Goal: Task Accomplishment & Management: Use online tool/utility

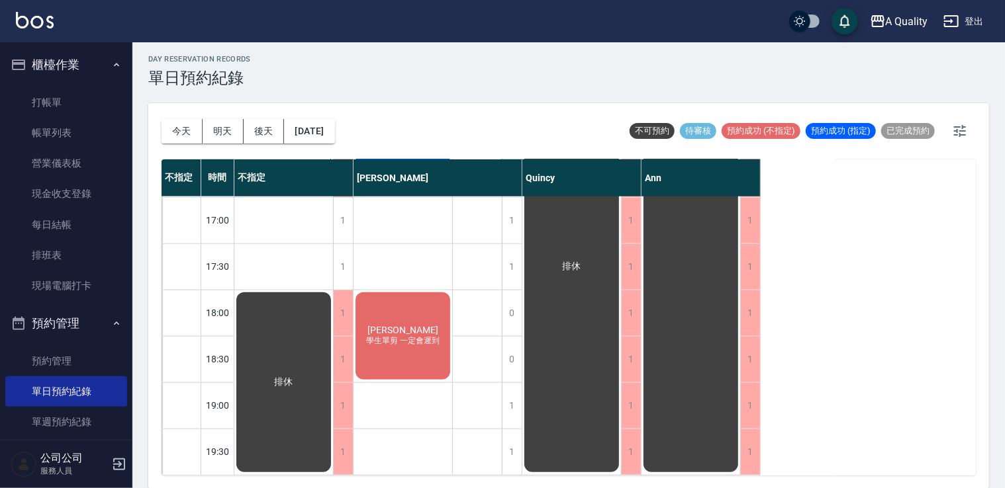
scroll to position [565, 0]
click at [296, 330] on div "排休" at bounding box center [283, 383] width 99 height 184
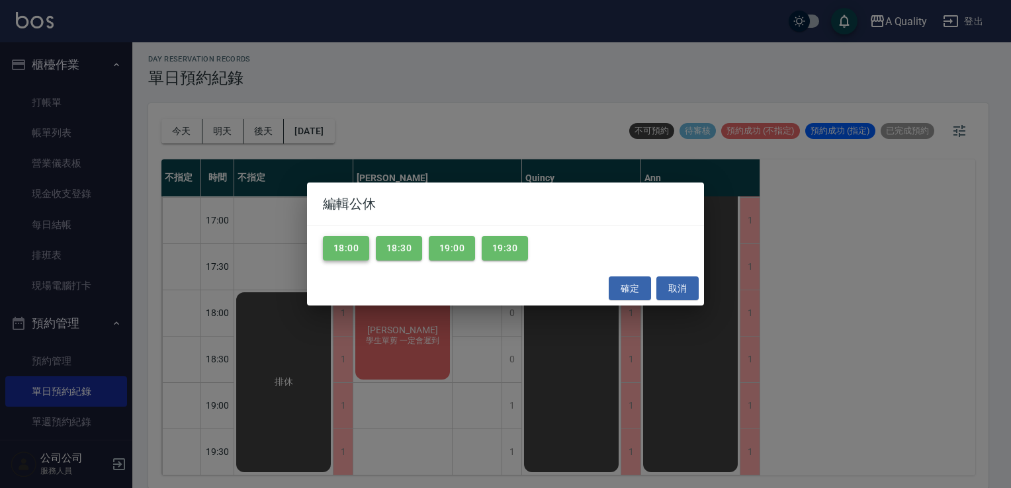
click at [349, 250] on button "18:00" at bounding box center [346, 248] width 46 height 24
click at [393, 250] on button "18:30" at bounding box center [399, 248] width 46 height 24
click at [438, 247] on button "19:00" at bounding box center [452, 248] width 46 height 24
click at [494, 245] on button "19:30" at bounding box center [505, 248] width 46 height 24
click at [643, 288] on button "確定" at bounding box center [630, 289] width 42 height 24
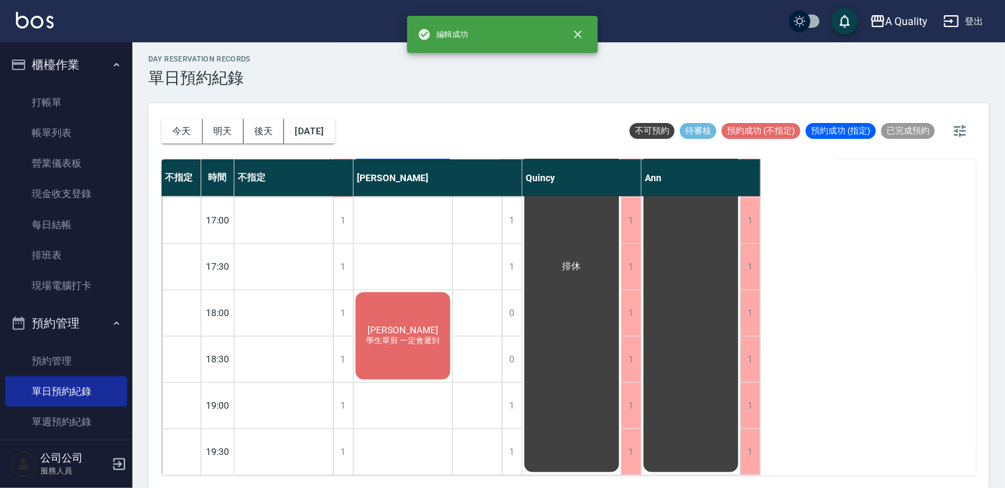
click at [406, 325] on span "[PERSON_NAME]" at bounding box center [403, 330] width 76 height 11
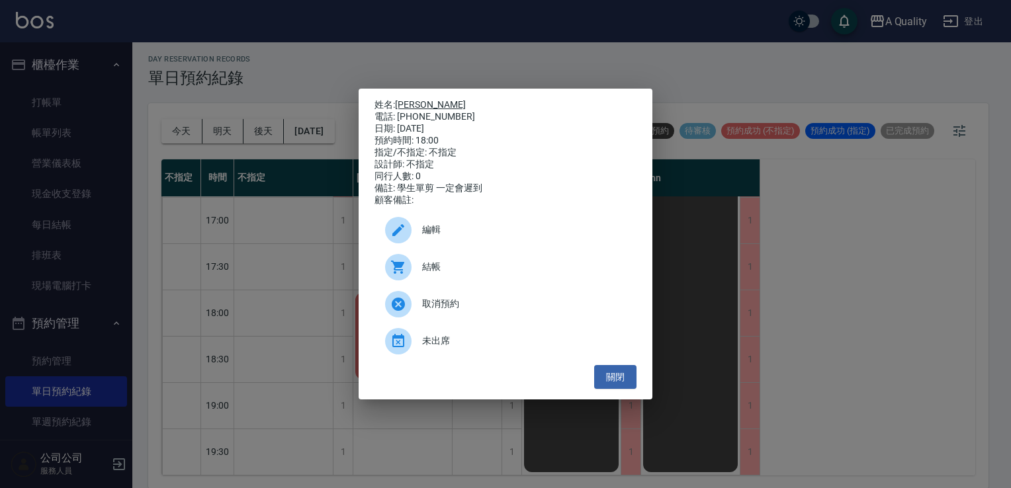
click at [402, 101] on link "[PERSON_NAME]" at bounding box center [430, 104] width 71 height 11
click at [619, 380] on button "關閉" at bounding box center [615, 377] width 42 height 24
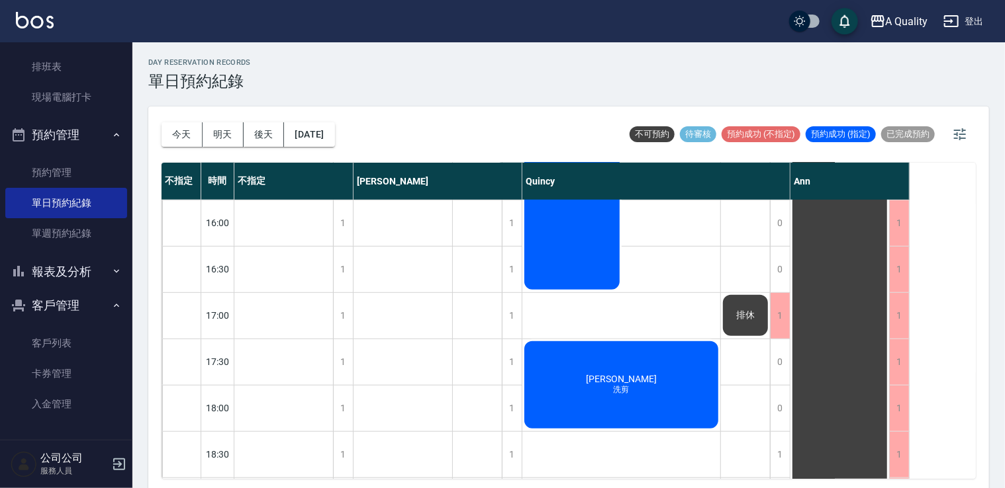
scroll to position [565, 0]
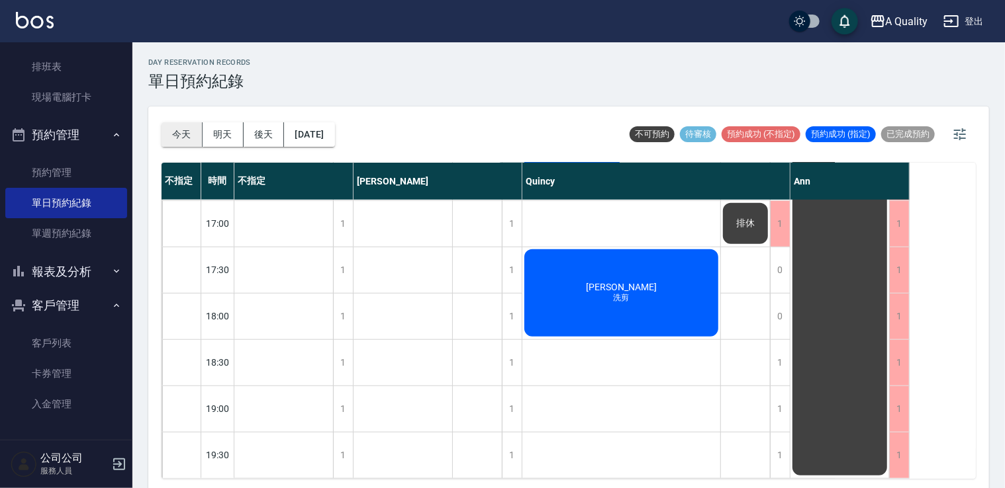
click at [179, 132] on button "今天" at bounding box center [181, 134] width 41 height 24
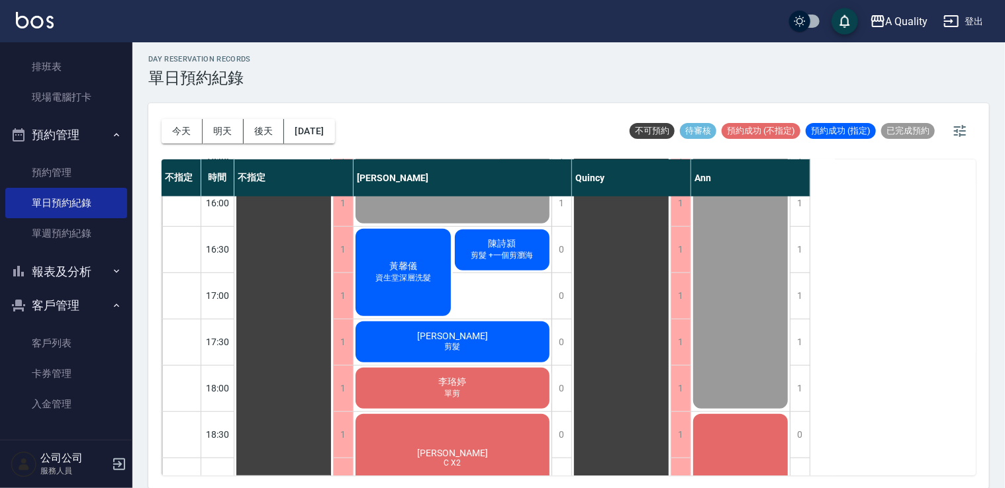
scroll to position [459, 0]
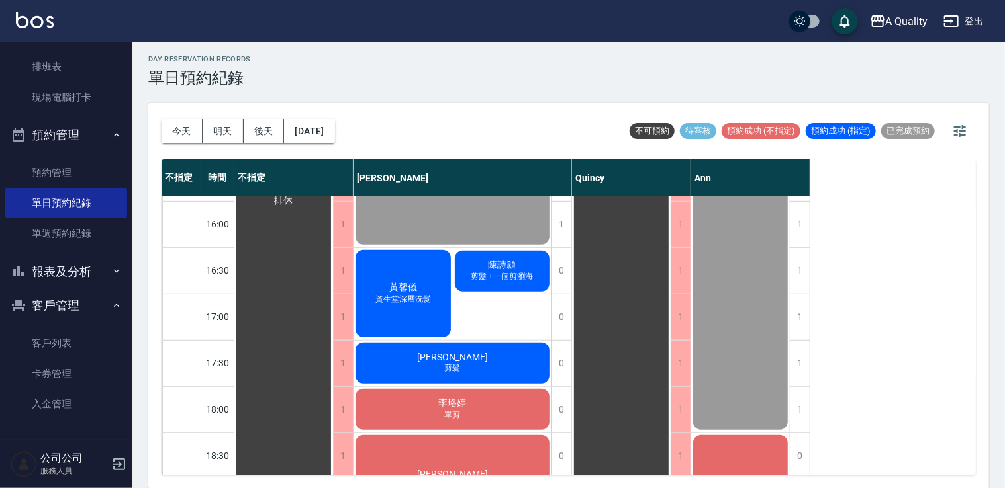
click at [480, 274] on span "剪髮 +一個剪瀏海" at bounding box center [502, 276] width 68 height 11
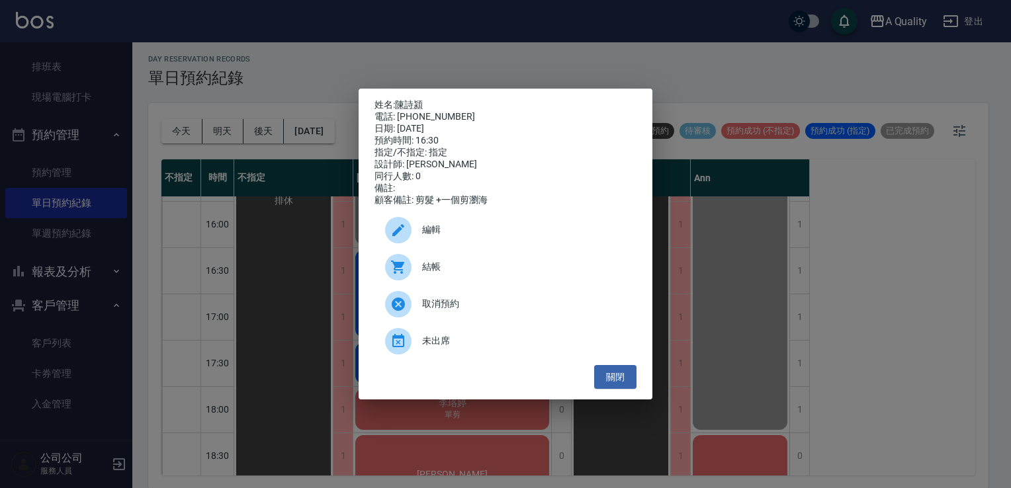
click at [475, 274] on span "結帳" at bounding box center [524, 267] width 204 height 14
click at [617, 381] on button "關閉" at bounding box center [615, 377] width 42 height 24
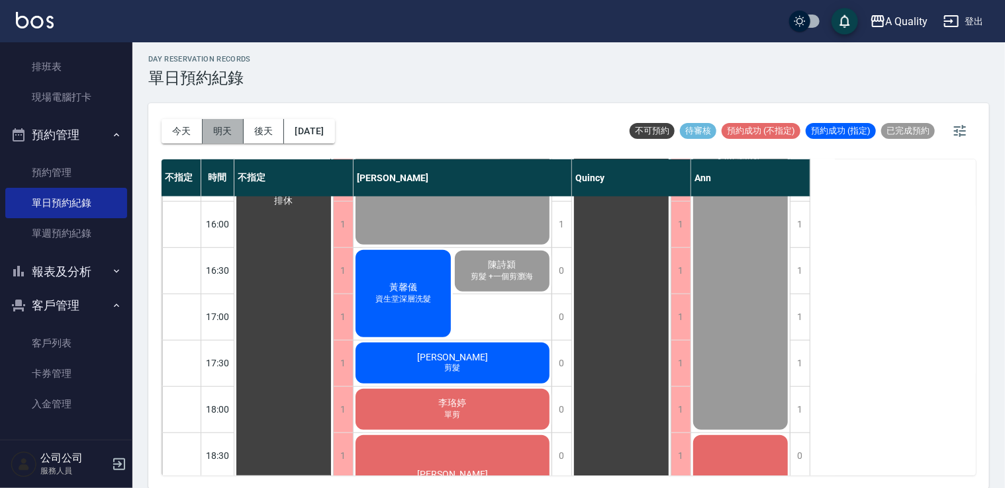
click at [217, 129] on button "明天" at bounding box center [223, 131] width 41 height 24
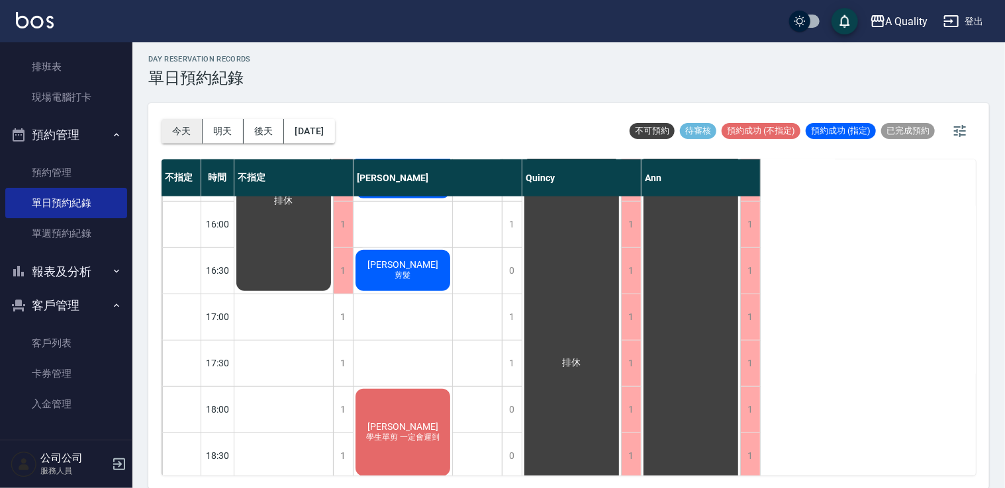
click at [175, 131] on button "今天" at bounding box center [181, 131] width 41 height 24
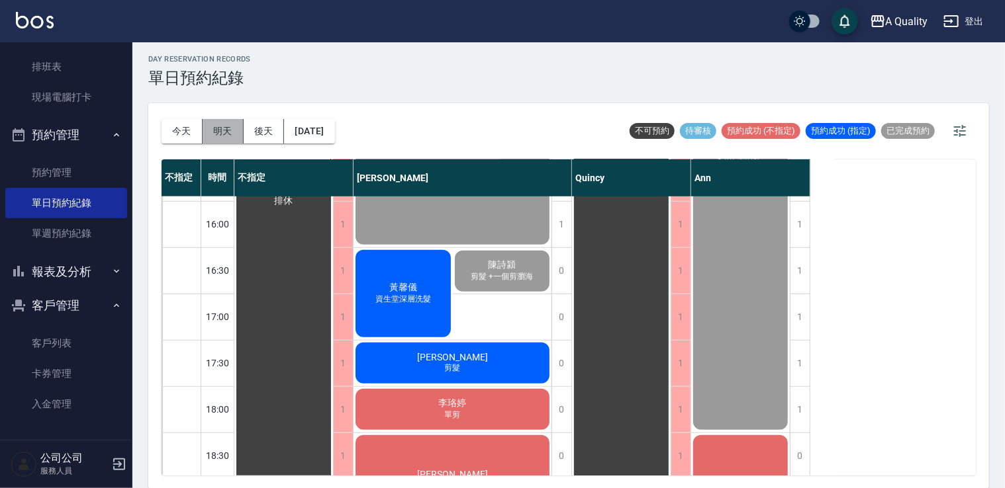
click at [220, 130] on button "明天" at bounding box center [223, 131] width 41 height 24
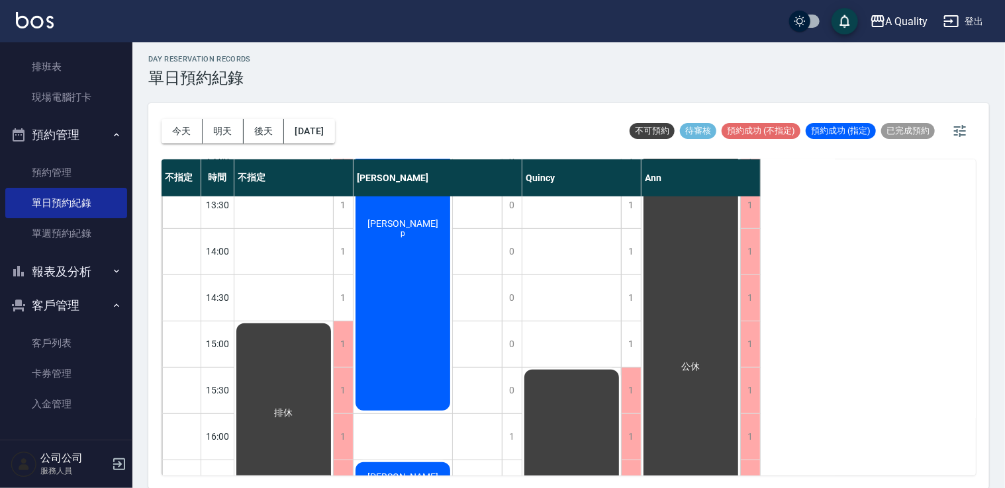
scroll to position [331, 0]
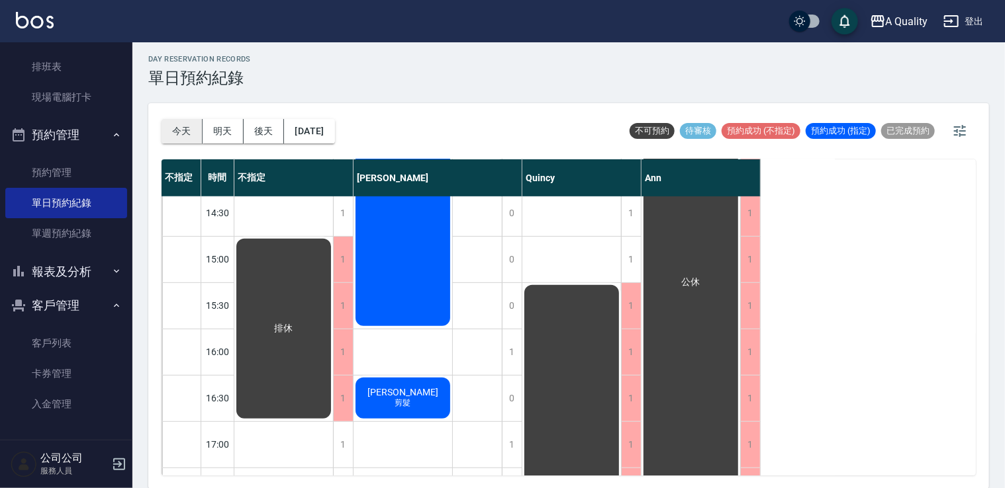
click at [190, 126] on button "今天" at bounding box center [181, 131] width 41 height 24
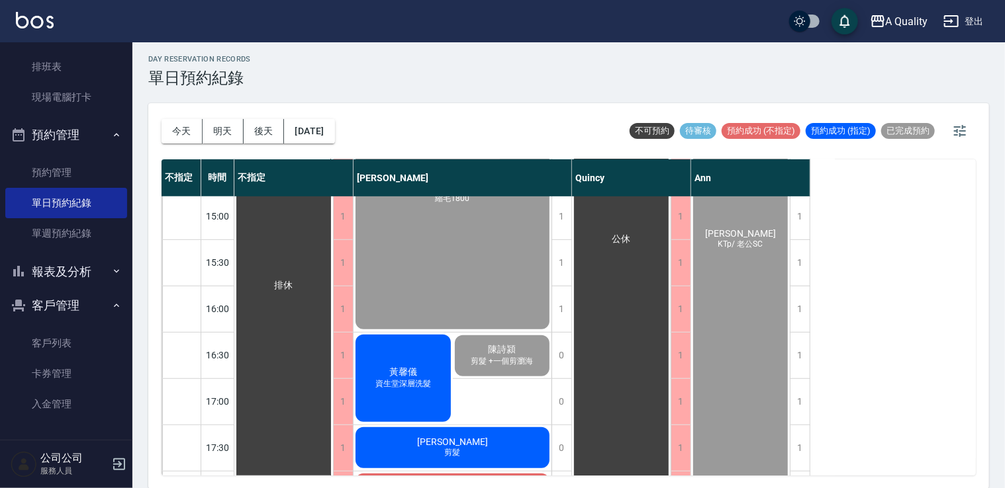
scroll to position [397, 0]
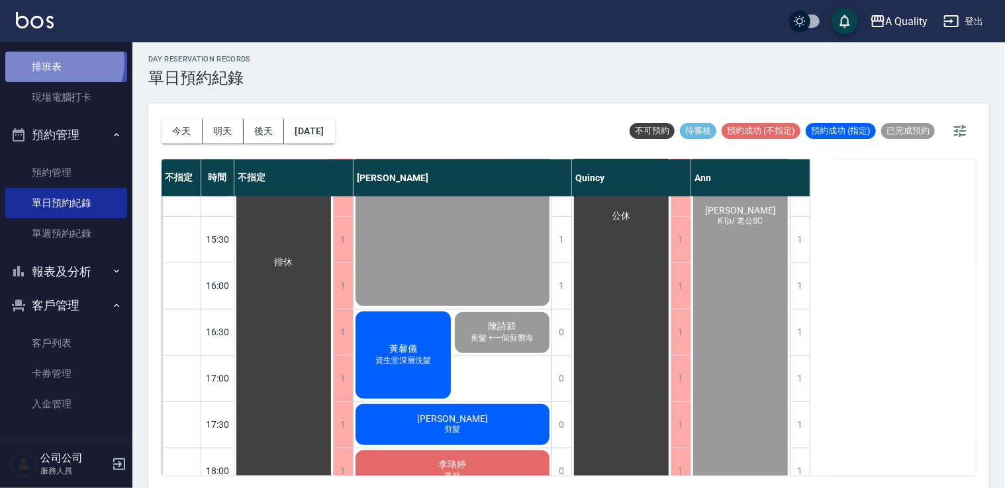
click at [61, 62] on link "排班表" at bounding box center [66, 67] width 122 height 30
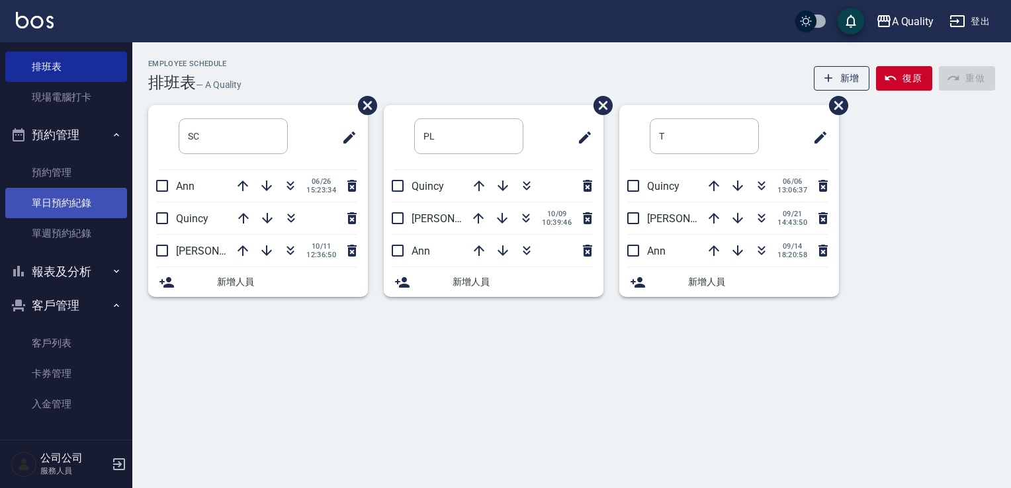
click at [84, 202] on link "單日預約紀錄" at bounding box center [66, 203] width 122 height 30
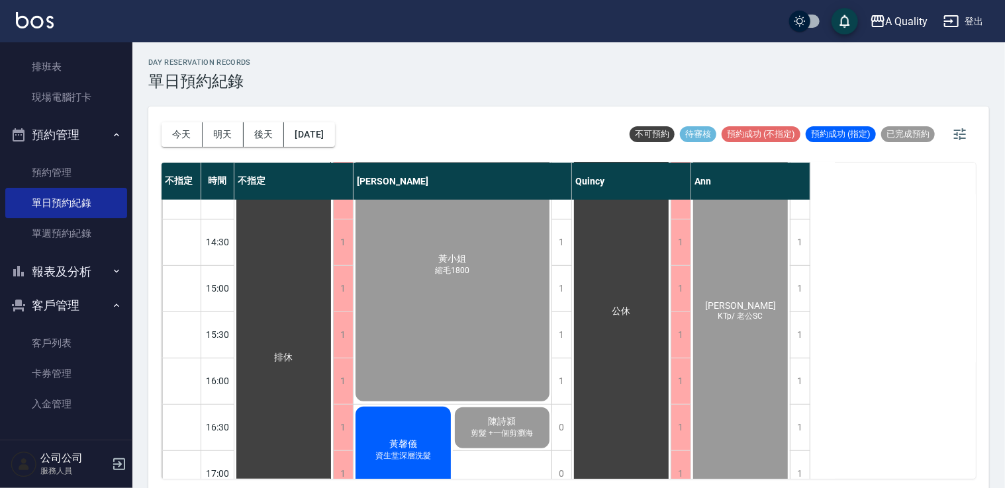
scroll to position [463, 0]
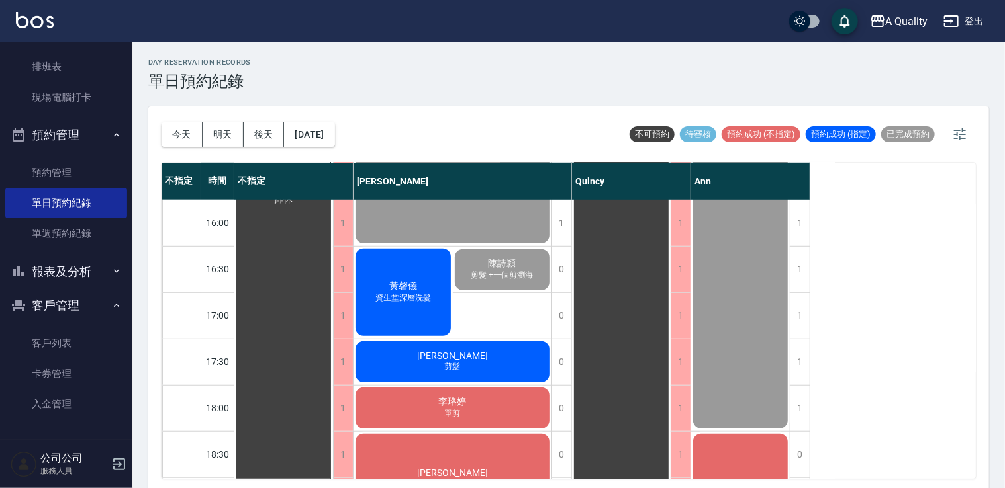
click at [426, 315] on div "黃馨儀 資生堂深層洗髮" at bounding box center [402, 292] width 99 height 91
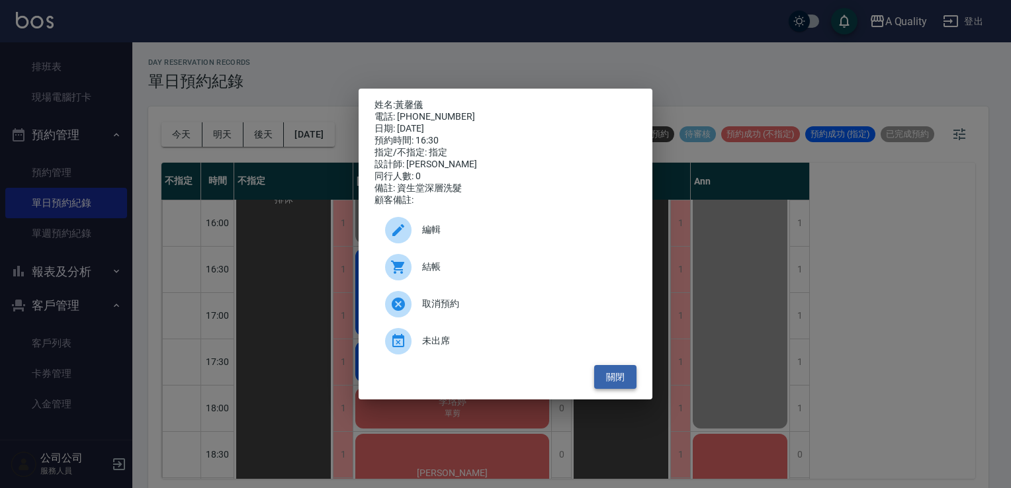
click at [627, 382] on button "關閉" at bounding box center [615, 377] width 42 height 24
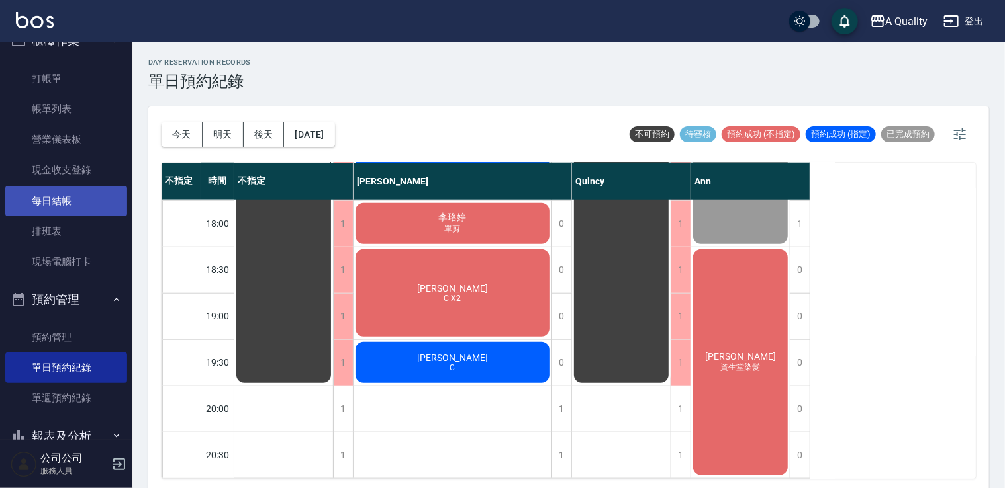
scroll to position [0, 0]
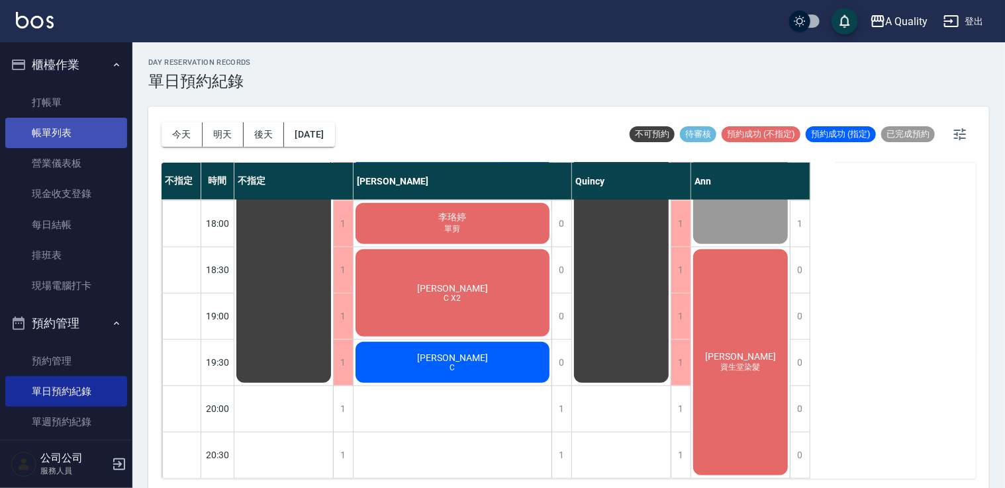
click at [82, 129] on link "帳單列表" at bounding box center [66, 133] width 122 height 30
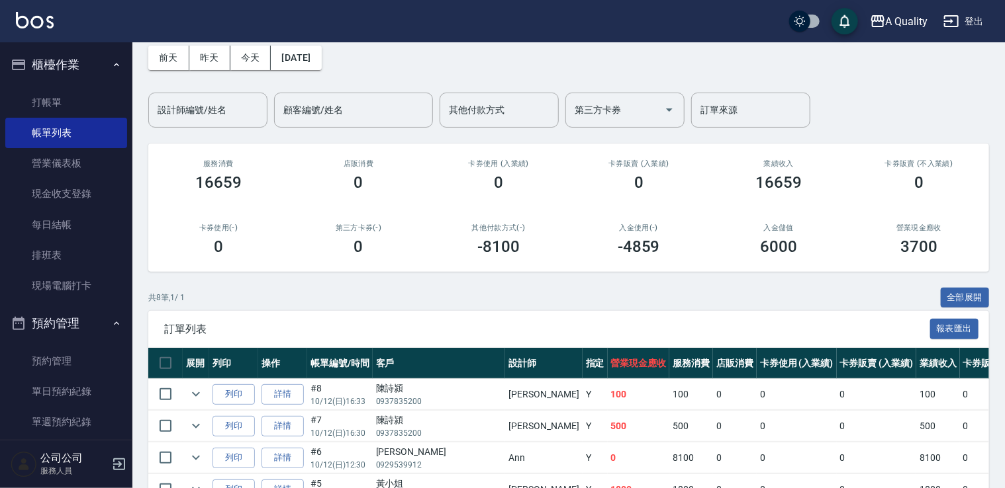
scroll to position [199, 0]
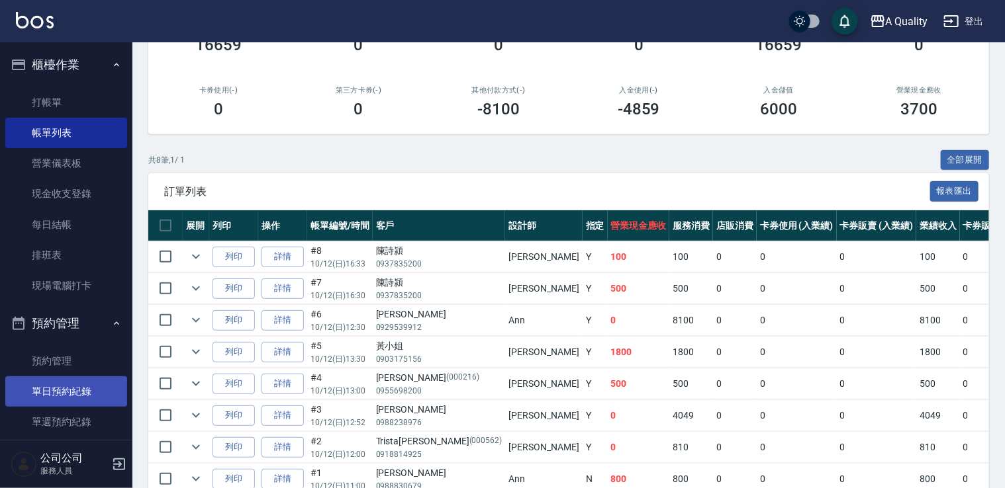
click at [45, 379] on link "單日預約紀錄" at bounding box center [66, 392] width 122 height 30
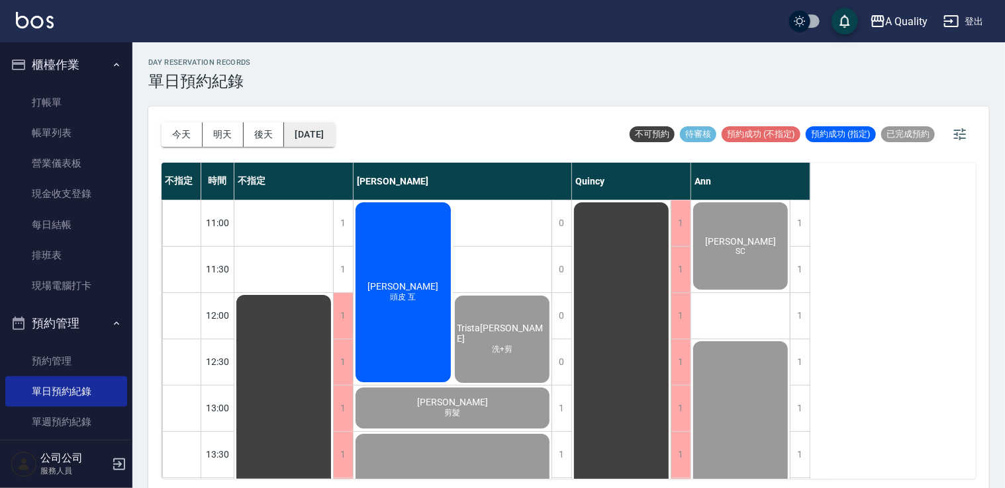
click at [334, 128] on button "2025/10/12" at bounding box center [309, 134] width 50 height 24
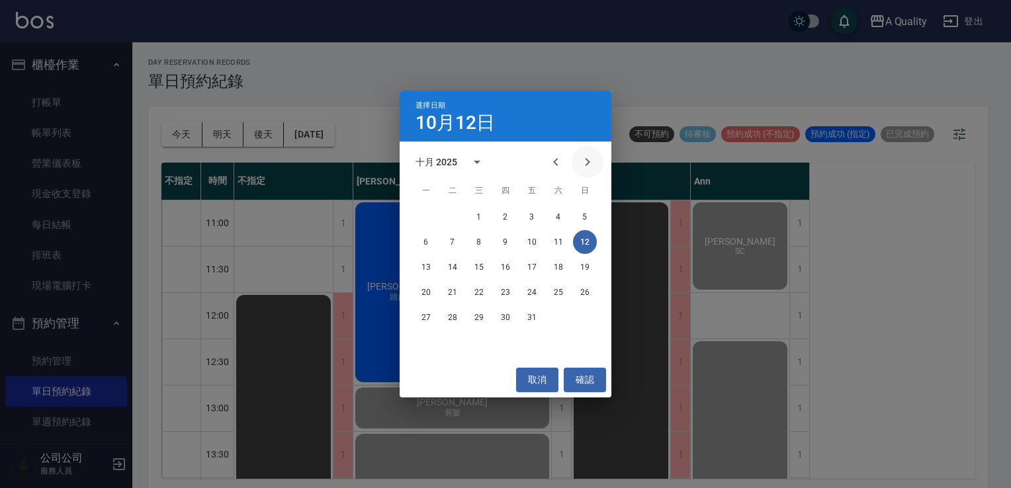
click at [582, 163] on icon "Next month" at bounding box center [588, 162] width 16 height 16
click at [584, 315] on button "30" at bounding box center [585, 318] width 24 height 24
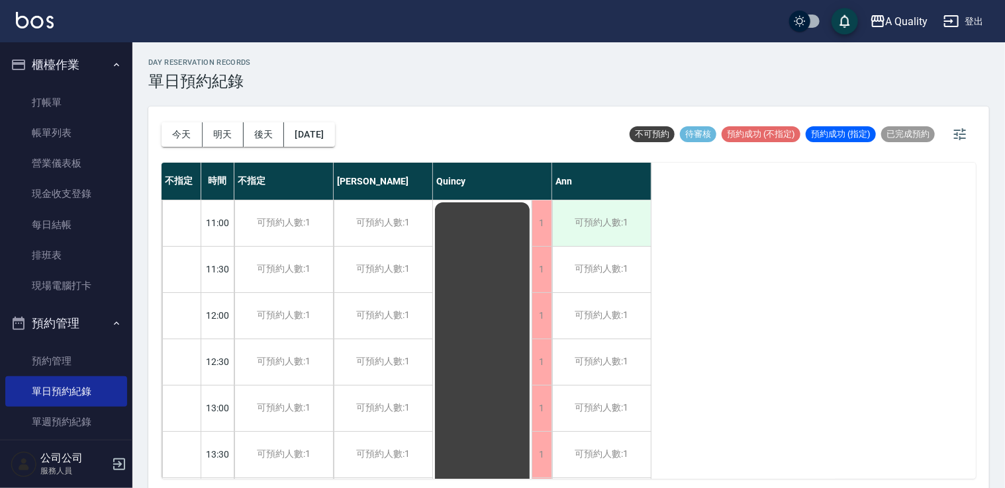
click at [592, 231] on div "可預約人數:1" at bounding box center [601, 224] width 99 height 46
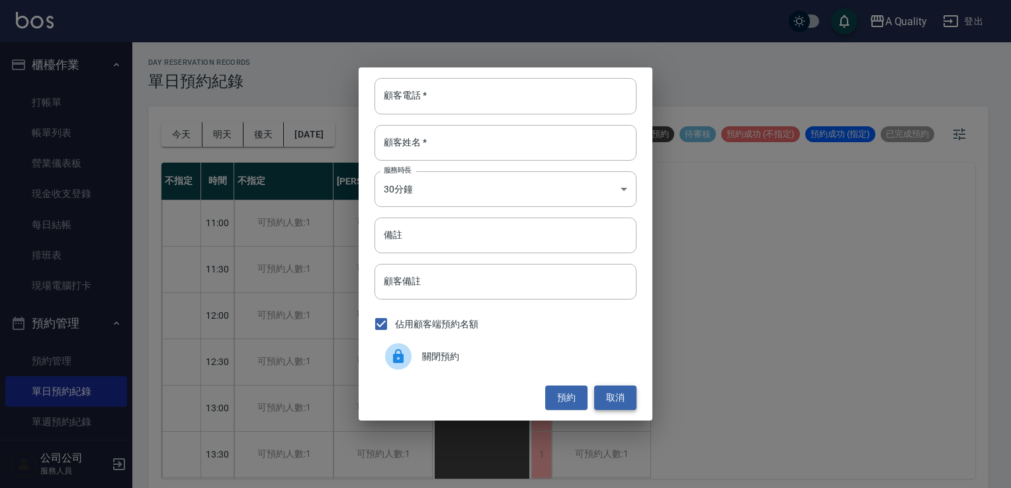
click at [626, 401] on button "取消" at bounding box center [615, 398] width 42 height 24
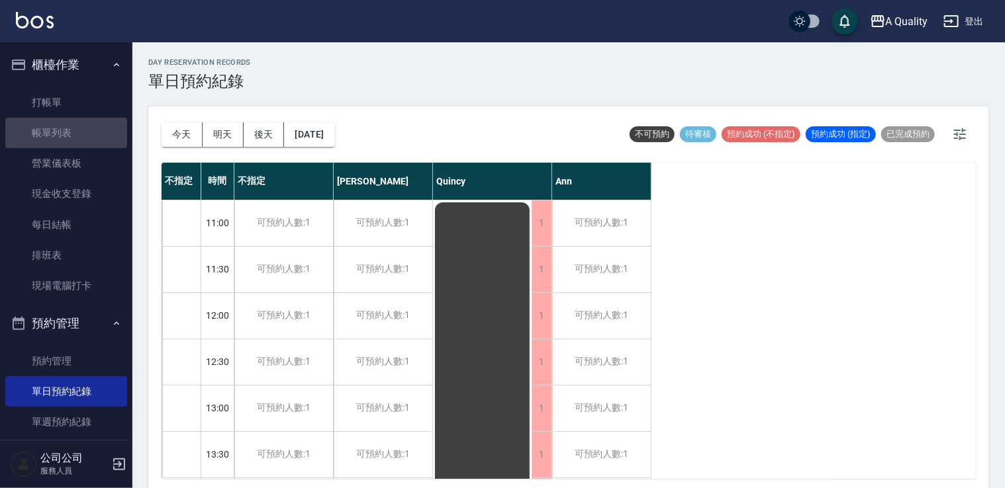
drag, startPoint x: 66, startPoint y: 134, endPoint x: 419, endPoint y: 234, distance: 366.6
click at [67, 134] on link "帳單列表" at bounding box center [66, 133] width 122 height 30
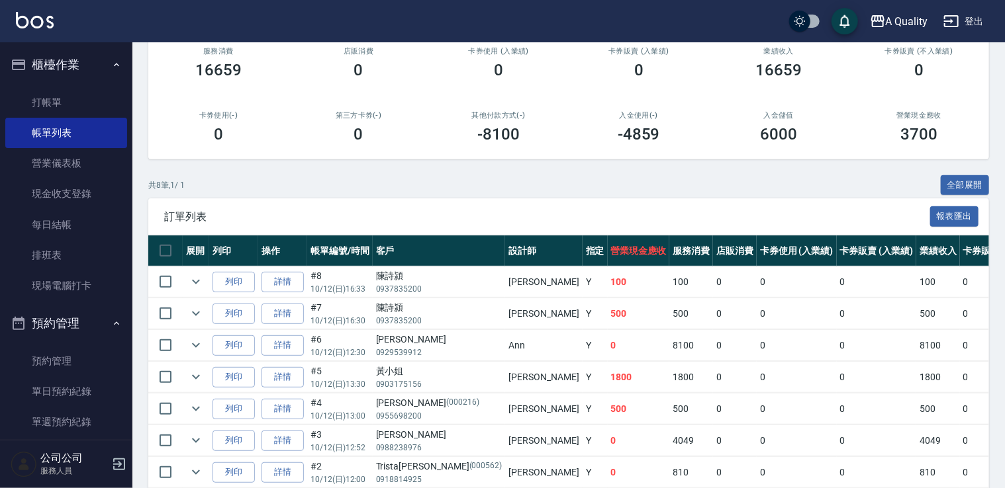
scroll to position [265, 0]
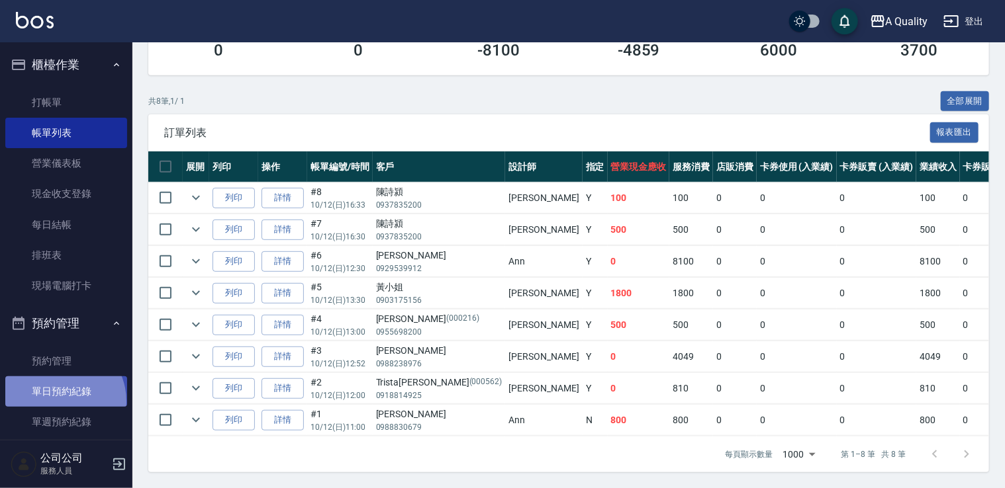
click at [58, 402] on link "單日預約紀錄" at bounding box center [66, 392] width 122 height 30
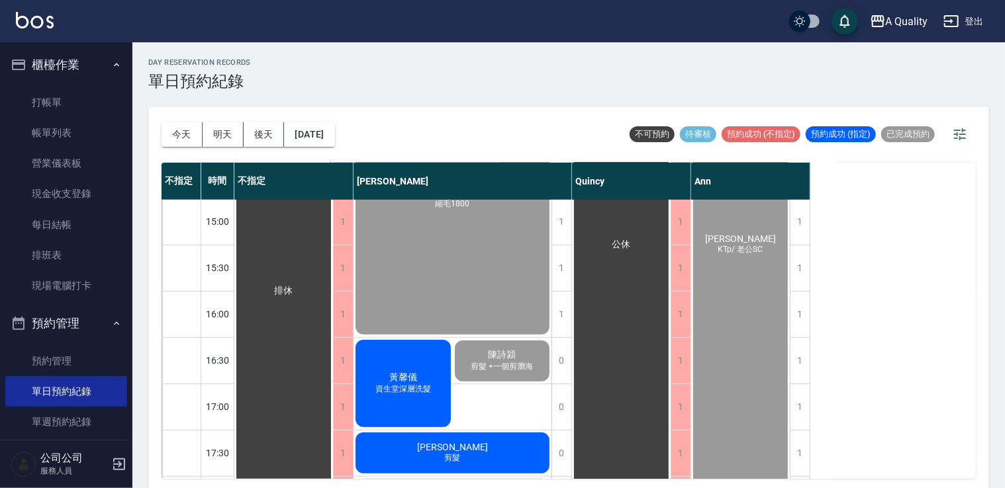
scroll to position [326, 0]
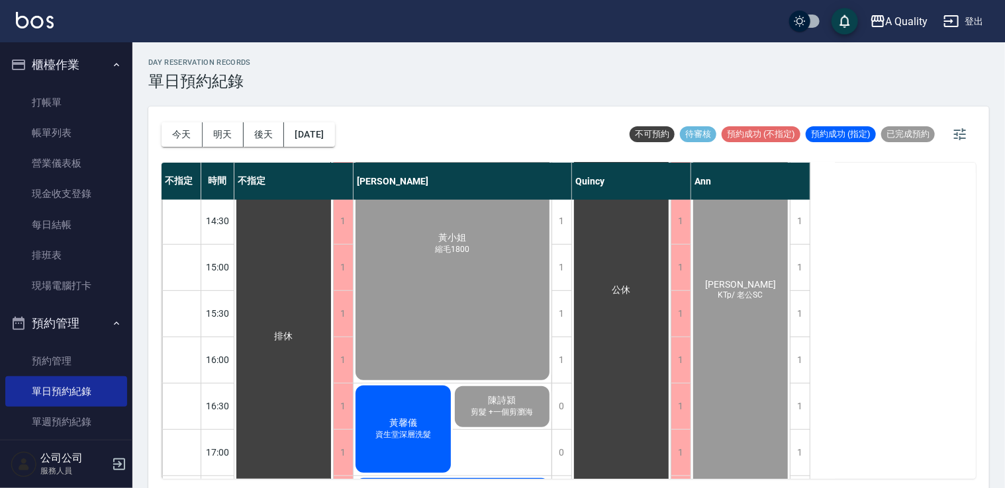
drag, startPoint x: 214, startPoint y: 433, endPoint x: 844, endPoint y: 314, distance: 641.2
click at [834, 311] on div "不指定 時間 不指定 Taylor Quincy Ann 11:00 11:30 12:00 12:30 13:00 13:30 14:00 14:30 15…" at bounding box center [568, 321] width 814 height 316
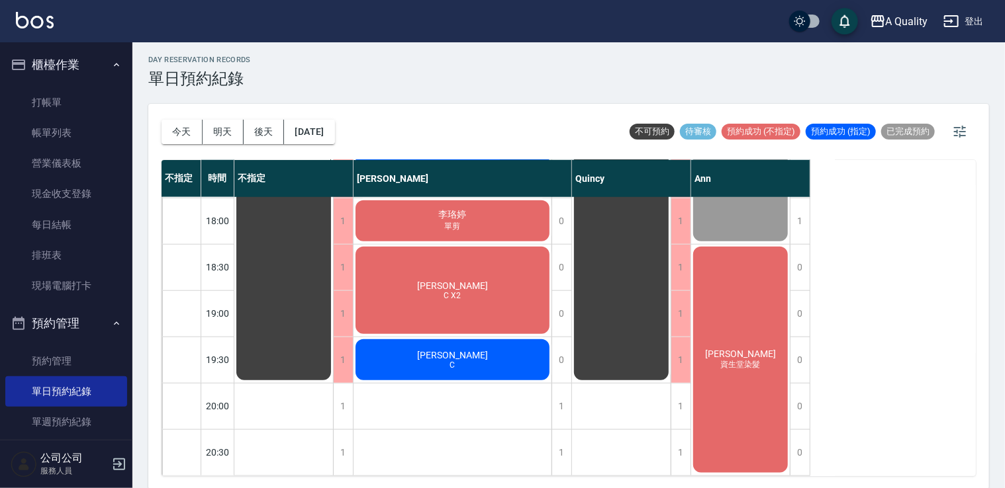
scroll to position [3, 0]
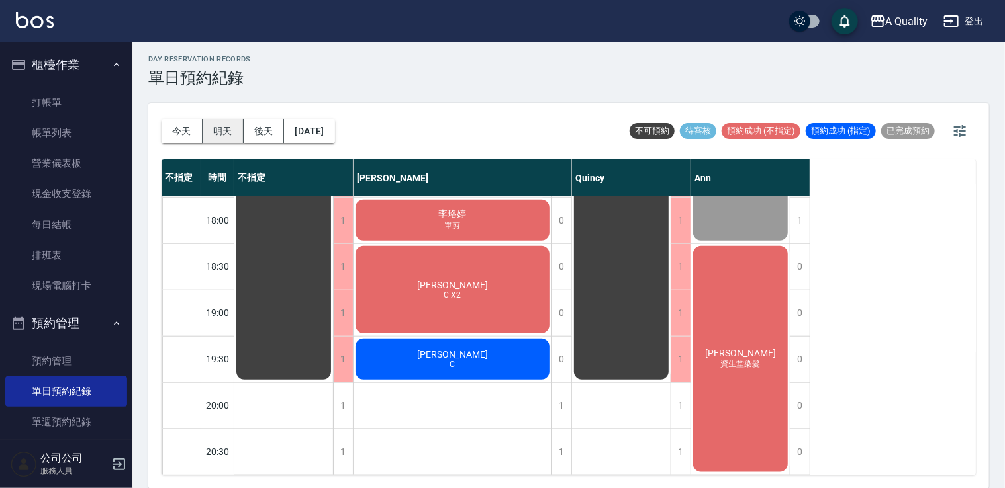
click at [217, 132] on button "明天" at bounding box center [223, 131] width 41 height 24
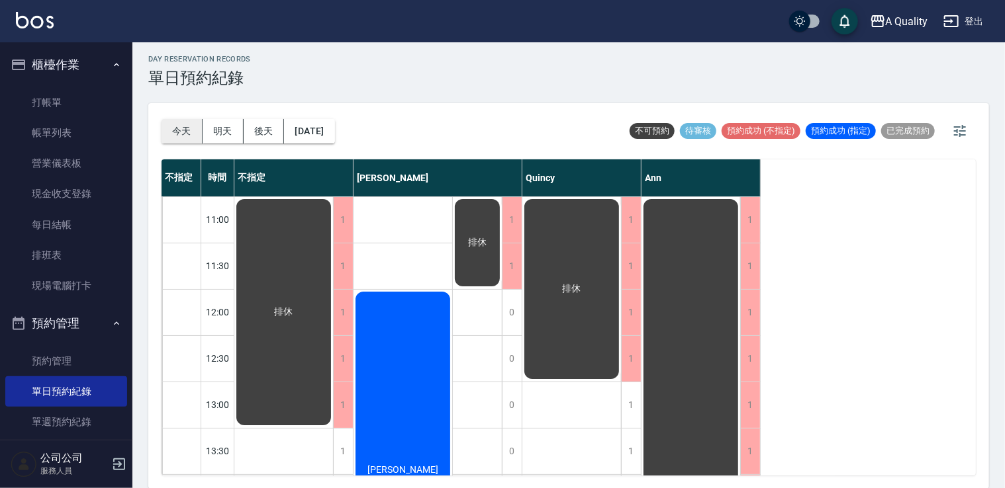
click at [191, 141] on button "今天" at bounding box center [181, 131] width 41 height 24
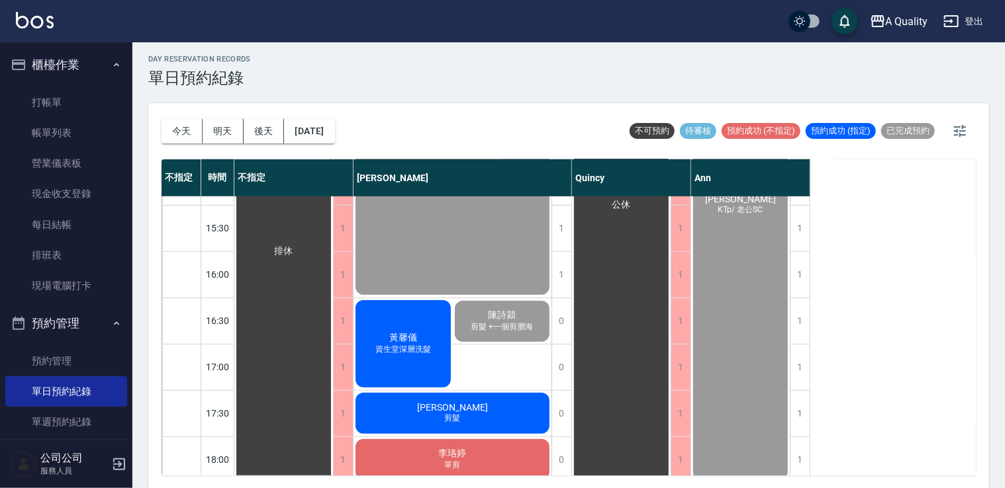
scroll to position [529, 0]
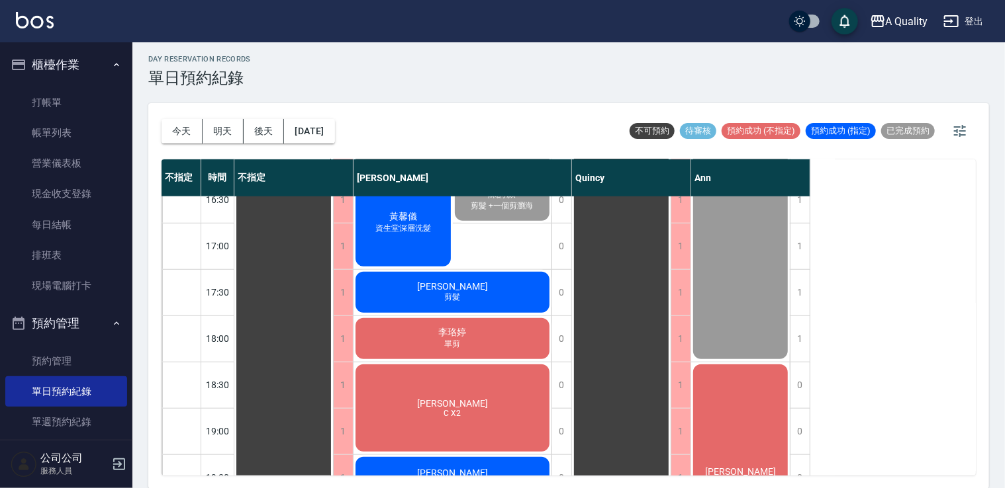
click at [470, 410] on div "梁s C X2" at bounding box center [452, 408] width 198 height 91
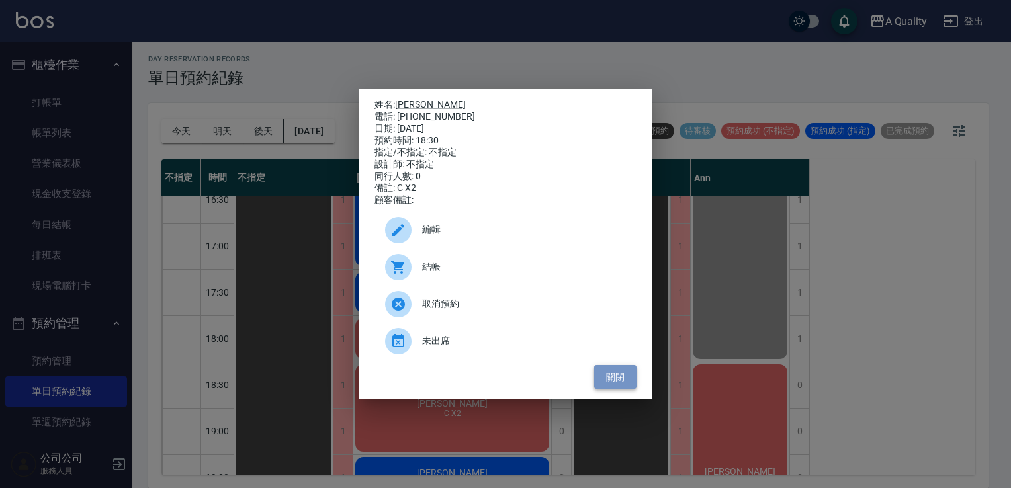
click at [619, 383] on button "關閉" at bounding box center [615, 377] width 42 height 24
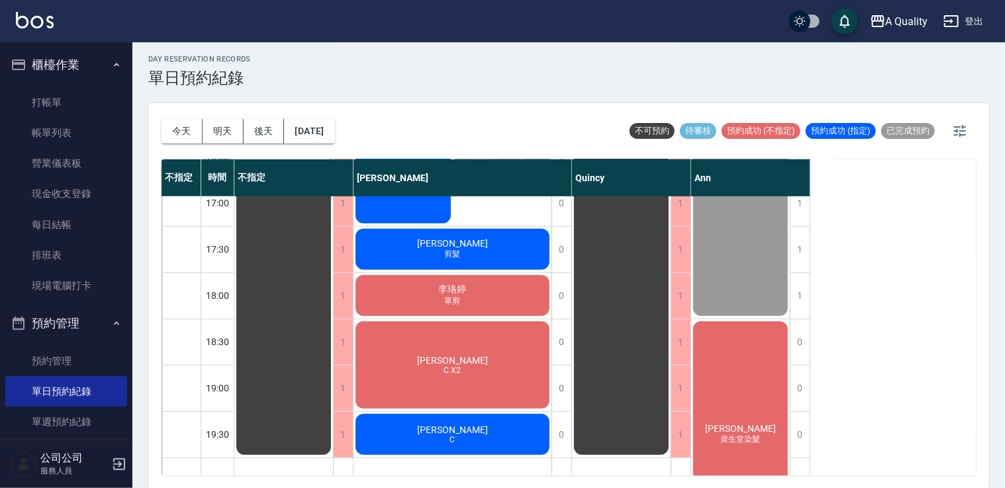
scroll to position [596, 0]
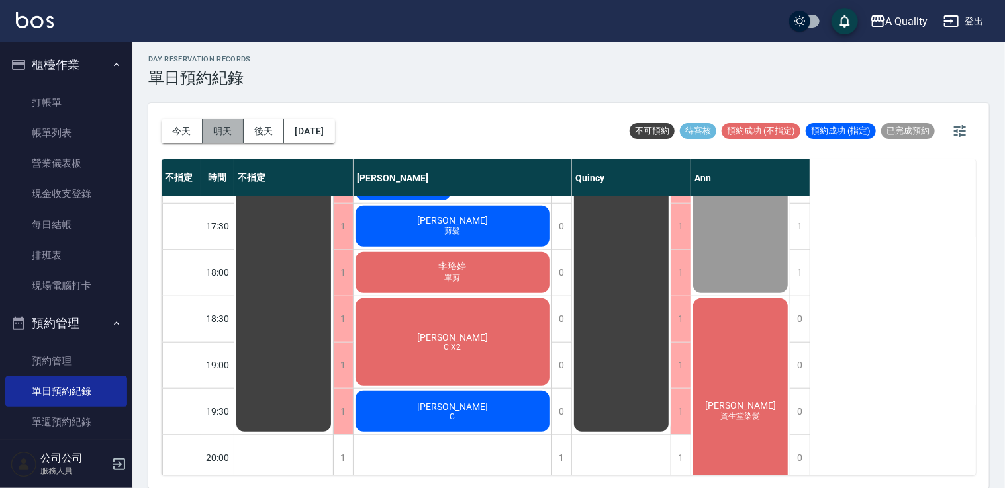
click at [227, 120] on button "明天" at bounding box center [223, 131] width 41 height 24
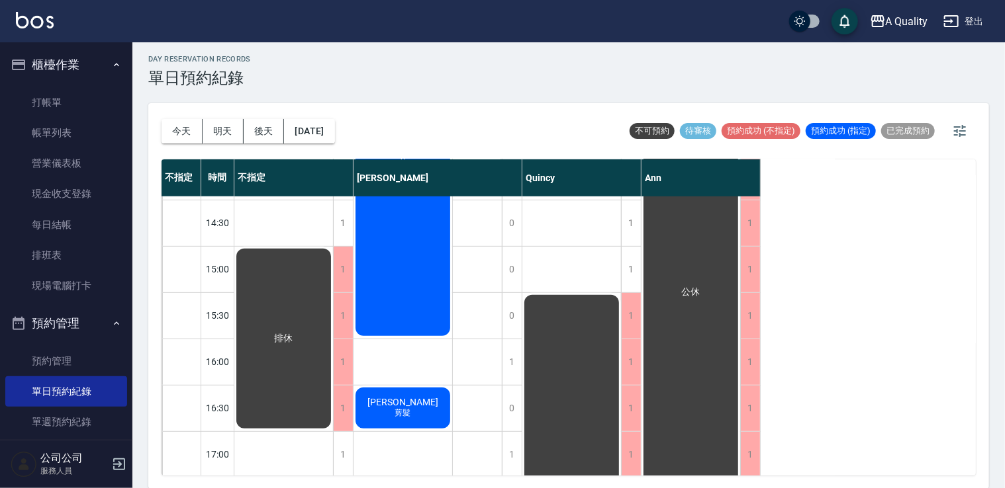
scroll to position [397, 0]
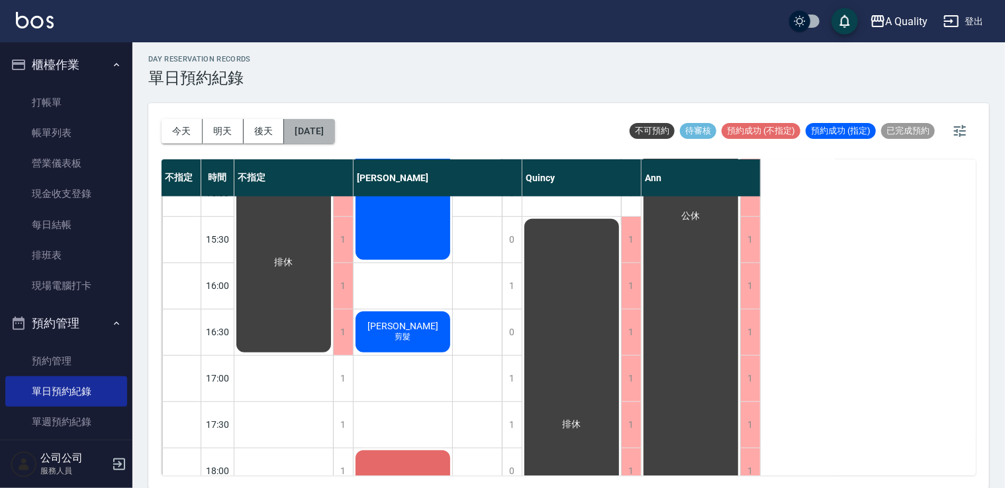
click at [324, 136] on button "2025/10/13" at bounding box center [309, 131] width 50 height 24
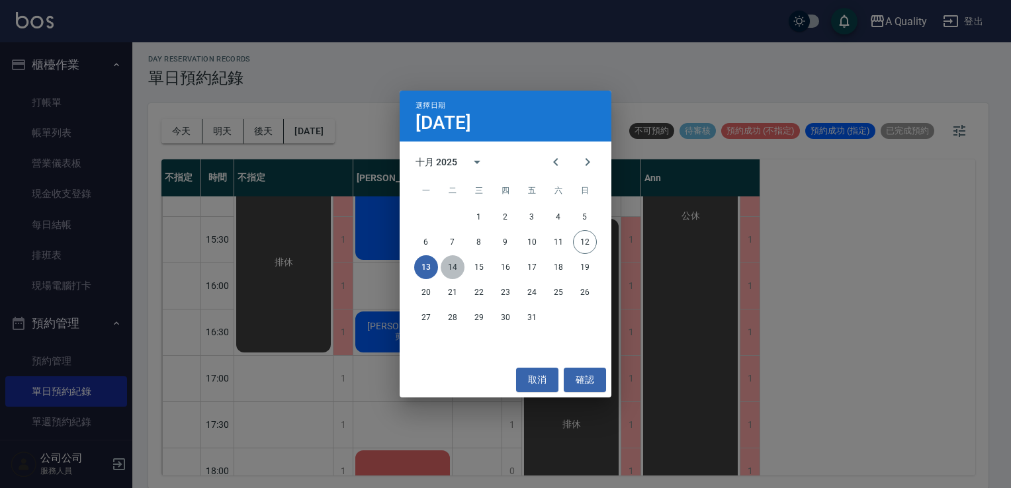
click at [460, 269] on button "14" at bounding box center [453, 267] width 24 height 24
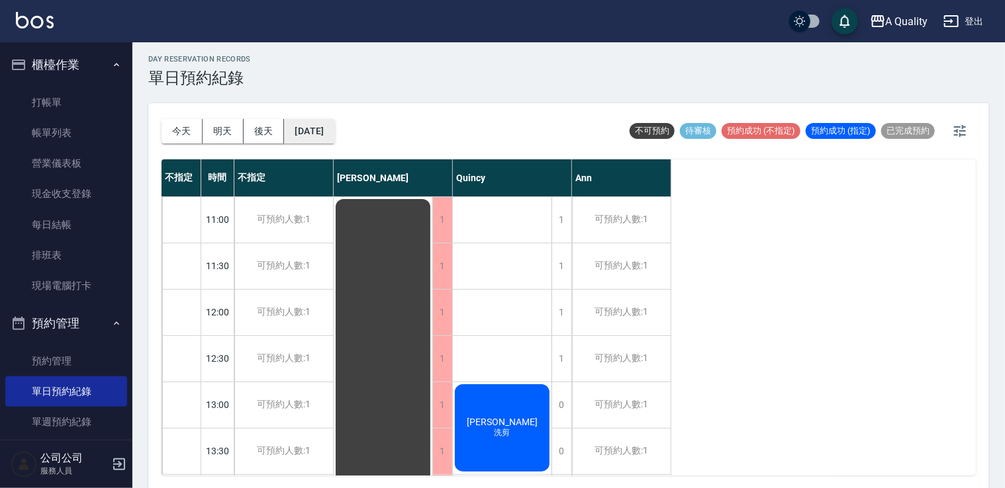
click at [334, 126] on button "2025/10/14" at bounding box center [309, 131] width 50 height 24
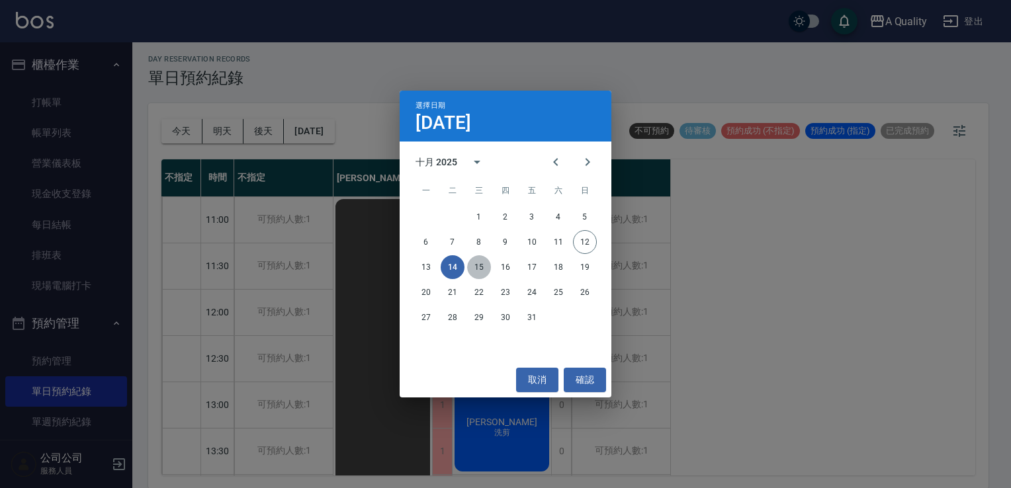
click at [483, 263] on button "15" at bounding box center [479, 267] width 24 height 24
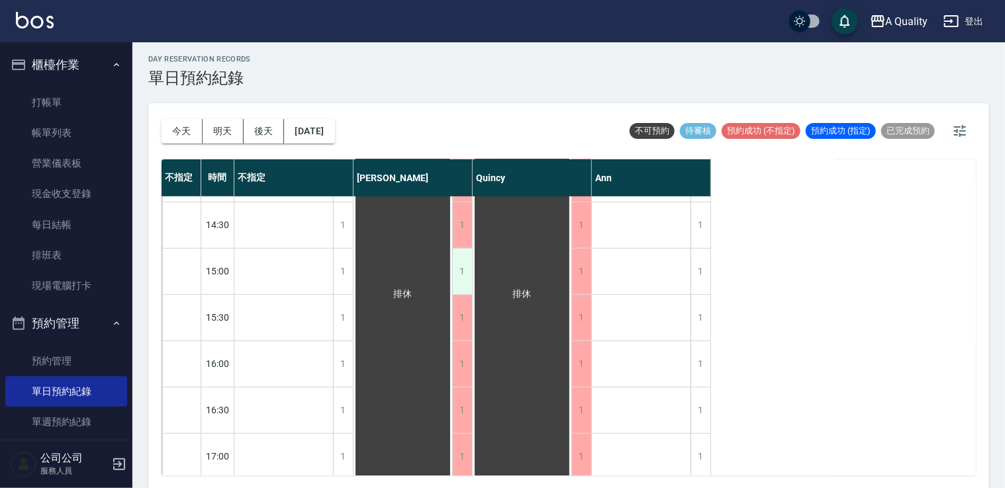
scroll to position [463, 0]
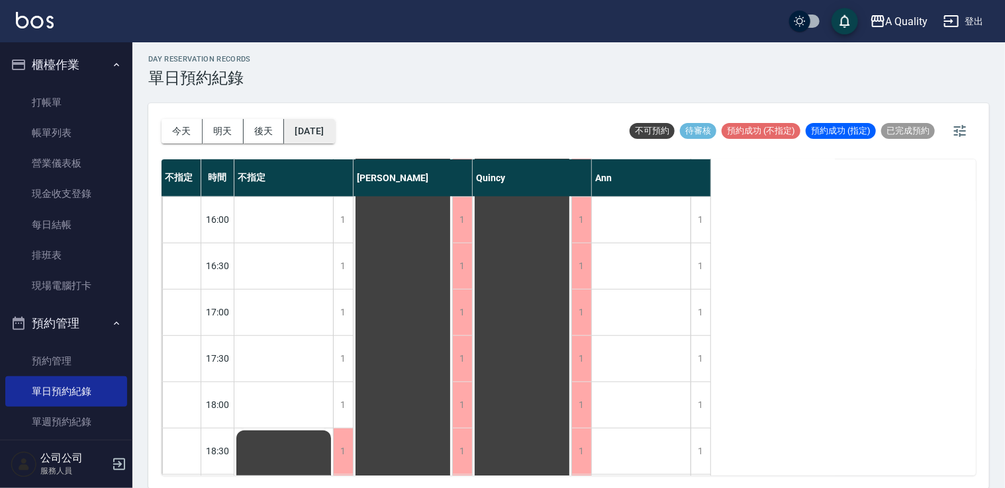
click at [314, 128] on button "2025/10/15" at bounding box center [309, 131] width 50 height 24
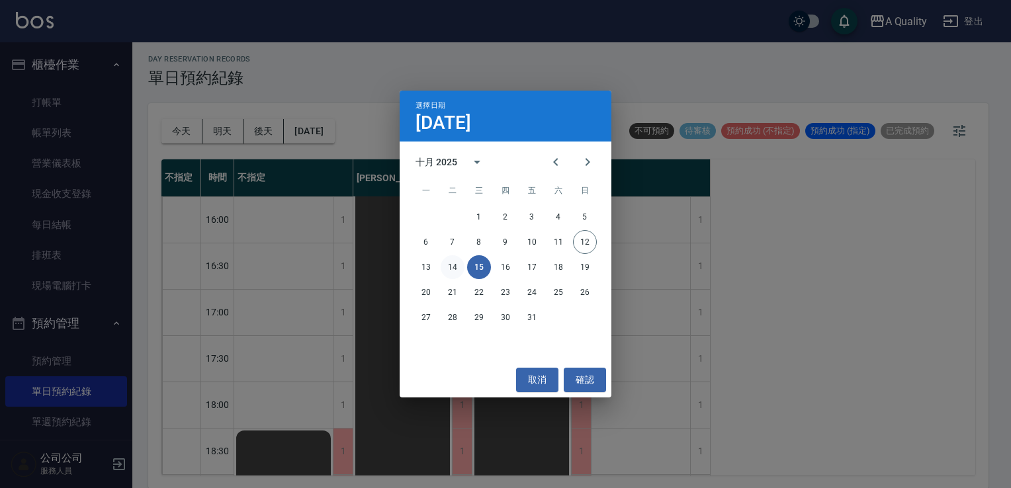
click at [458, 267] on button "14" at bounding box center [453, 267] width 24 height 24
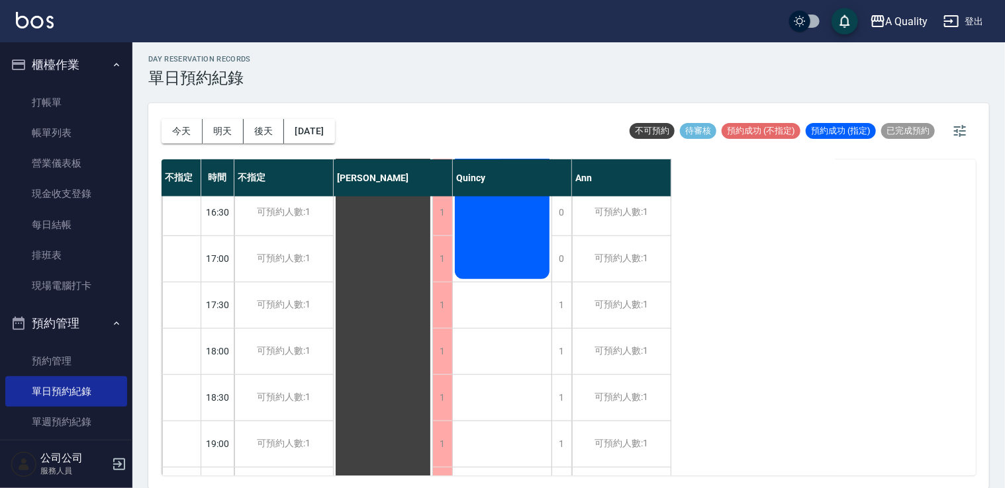
scroll to position [565, 0]
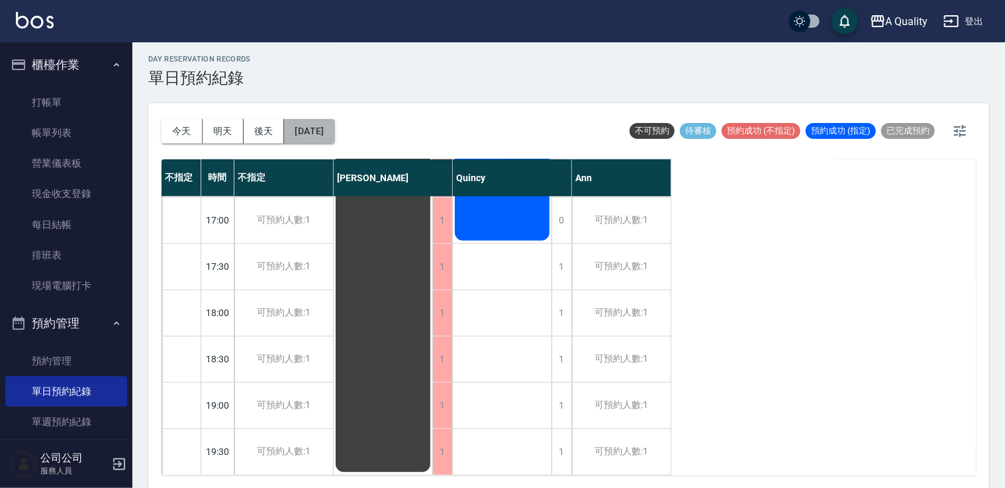
click at [334, 120] on button "2025/10/14" at bounding box center [309, 131] width 50 height 24
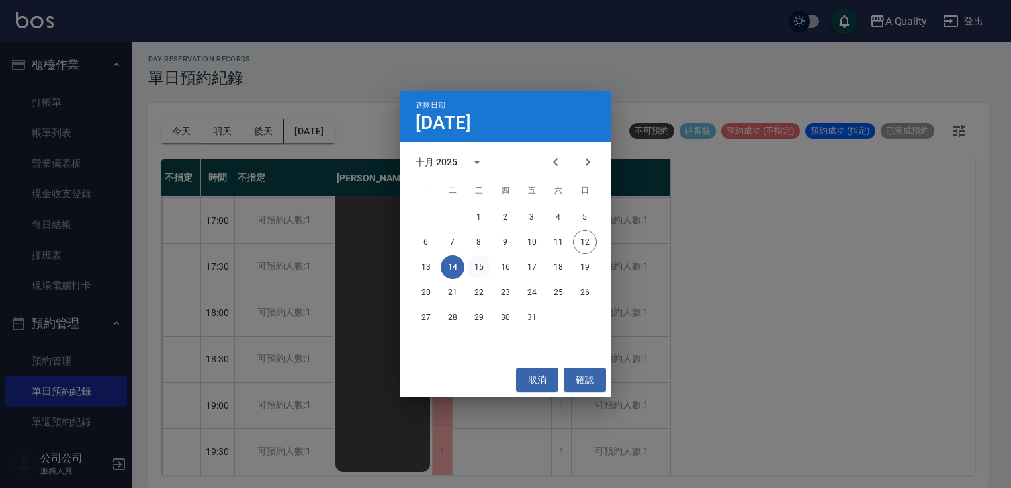
click at [477, 273] on button "15" at bounding box center [479, 267] width 24 height 24
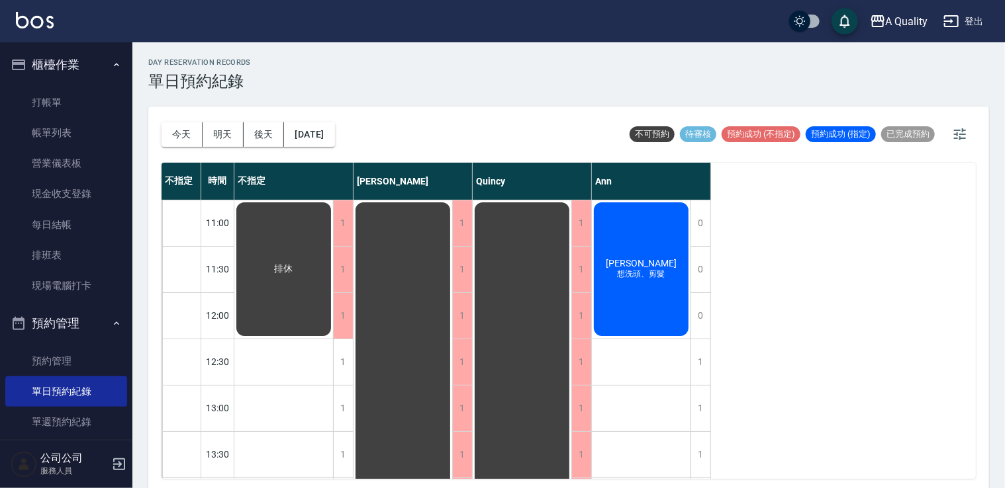
click at [313, 109] on div "今天 明天 後天 2025/10/15" at bounding box center [247, 135] width 173 height 56
click at [318, 126] on button "2025/10/15" at bounding box center [309, 134] width 50 height 24
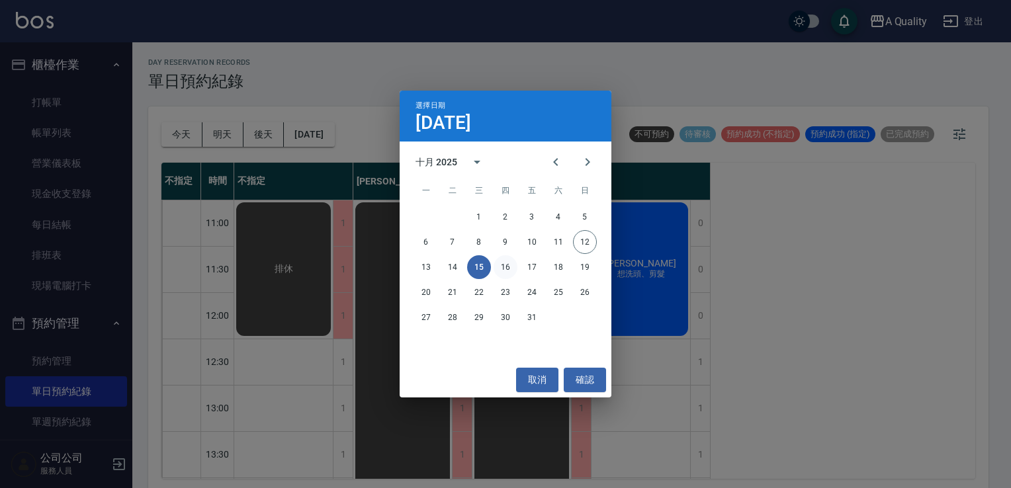
click at [500, 264] on button "16" at bounding box center [506, 267] width 24 height 24
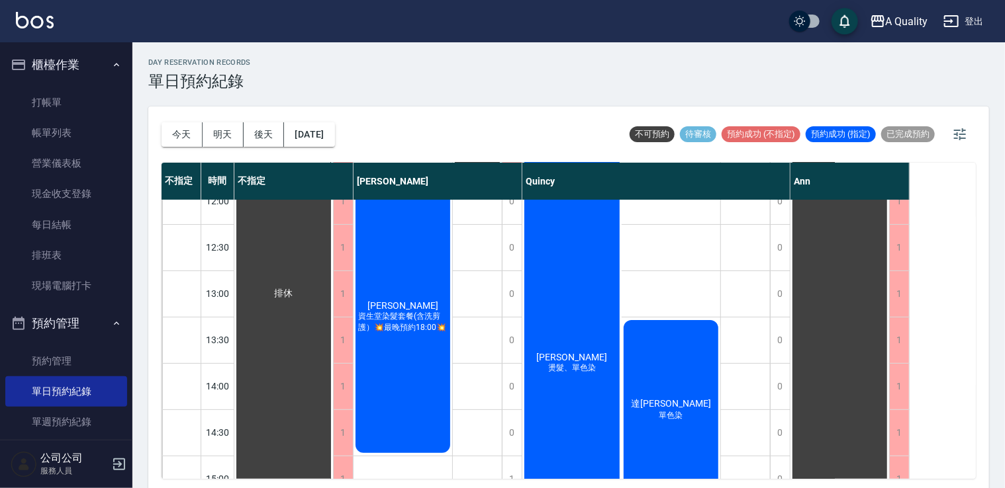
scroll to position [199, 0]
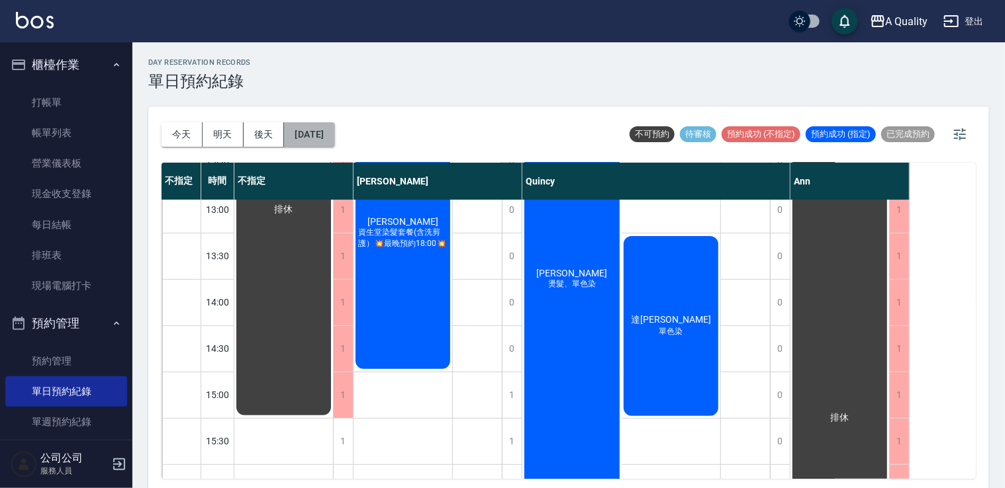
click at [323, 131] on button "2025/10/16" at bounding box center [309, 134] width 50 height 24
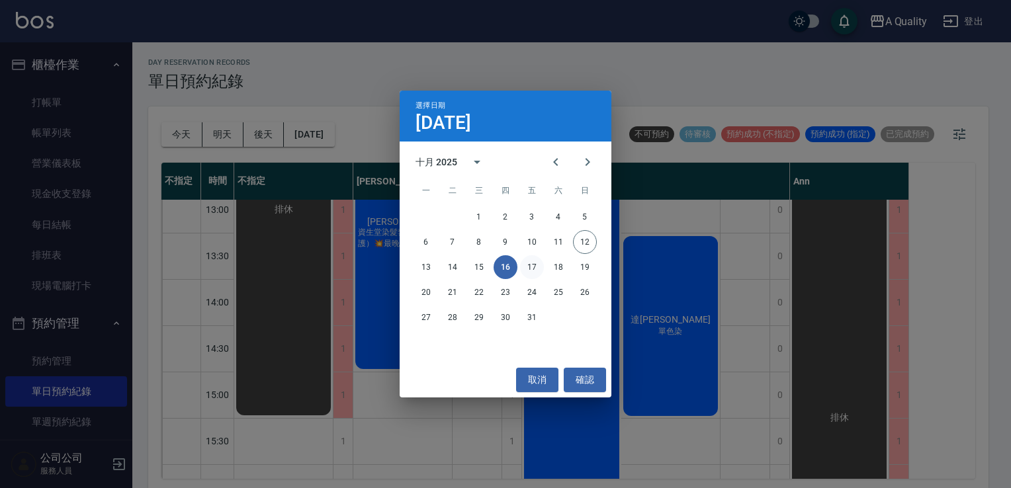
click at [527, 263] on button "17" at bounding box center [532, 267] width 24 height 24
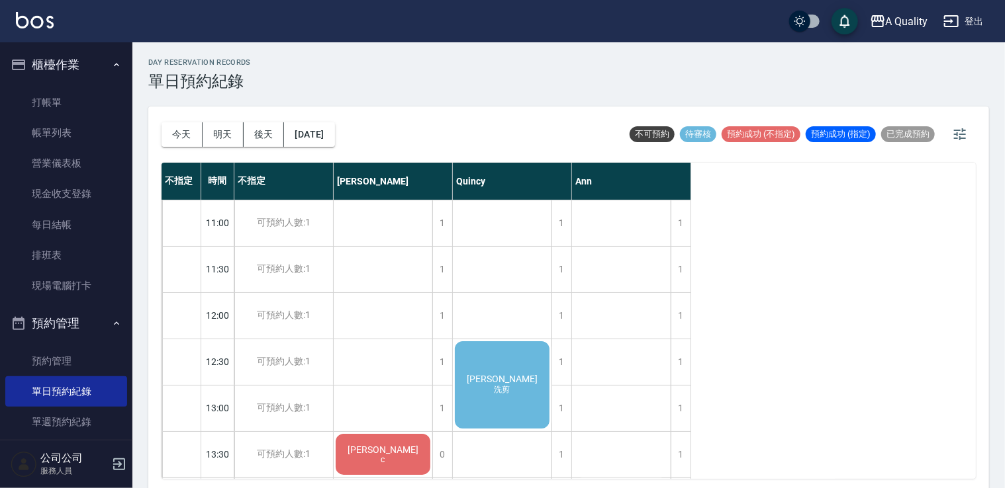
click at [537, 365] on div "陳梅子 洗剪" at bounding box center [502, 385] width 99 height 91
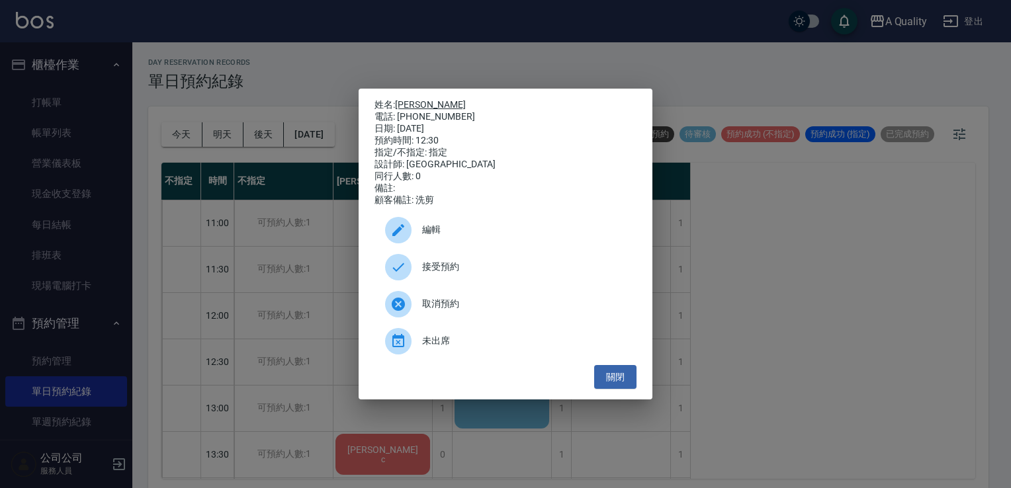
click at [411, 99] on link "陳梅子" at bounding box center [430, 104] width 71 height 11
click at [607, 380] on button "關閉" at bounding box center [615, 377] width 42 height 24
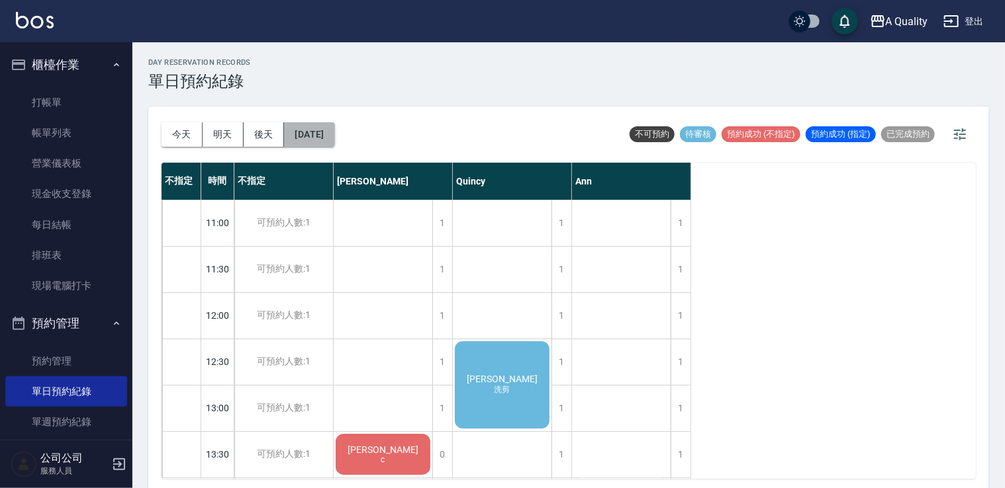
click at [334, 136] on button "2025/10/17" at bounding box center [309, 134] width 50 height 24
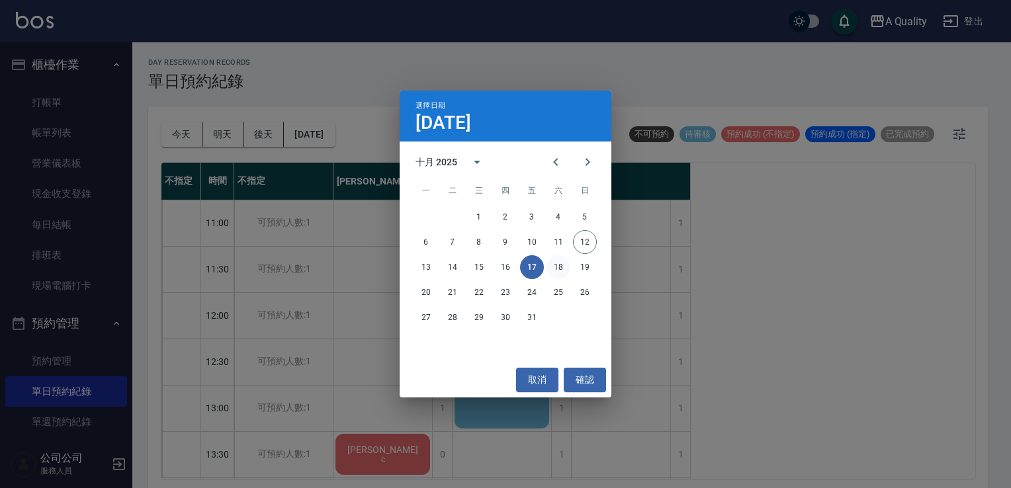
click at [556, 266] on button "18" at bounding box center [559, 267] width 24 height 24
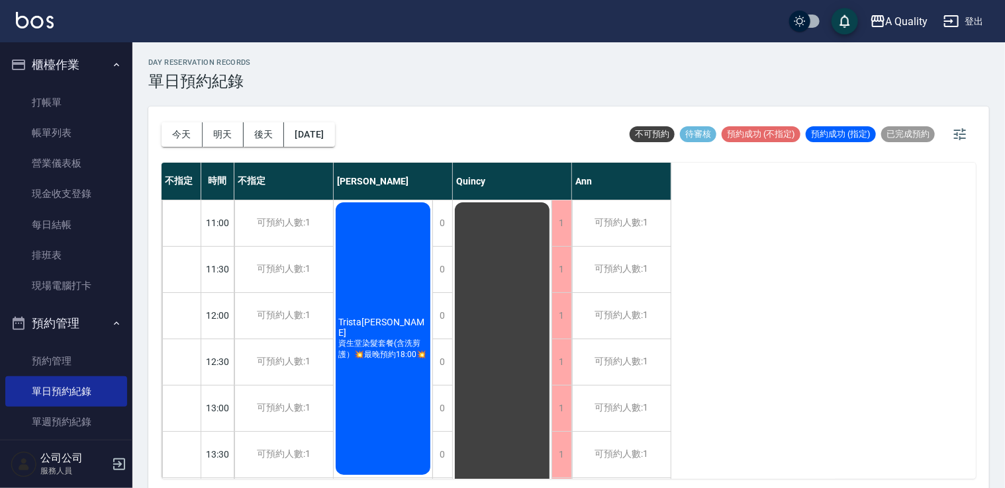
click at [335, 121] on div "今天 明天 後天 2025/10/18" at bounding box center [247, 135] width 173 height 56
click at [334, 137] on button "2025/10/18" at bounding box center [309, 134] width 50 height 24
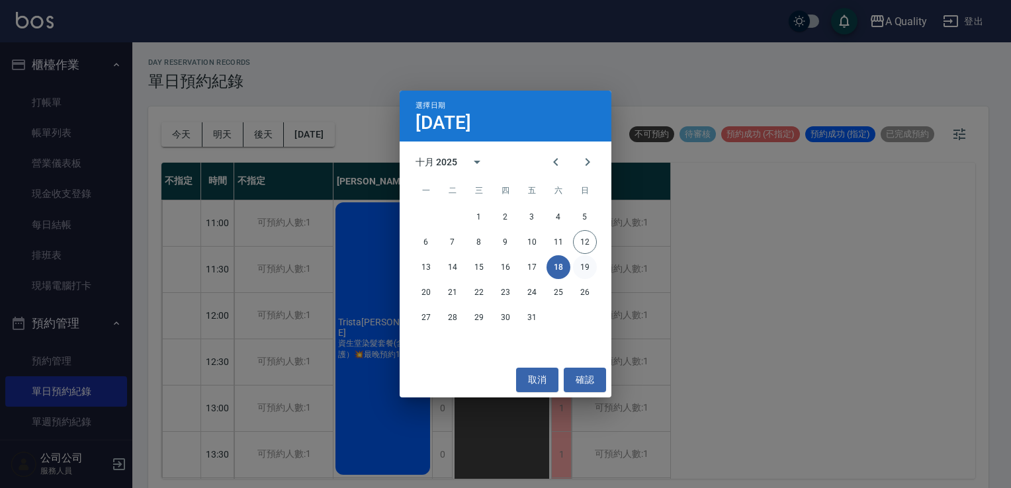
click at [585, 271] on button "19" at bounding box center [585, 267] width 24 height 24
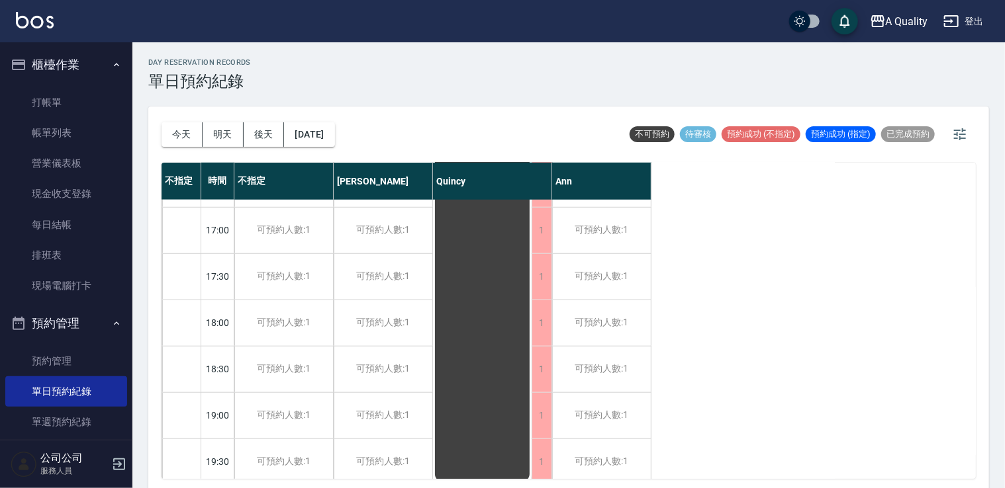
scroll to position [565, 0]
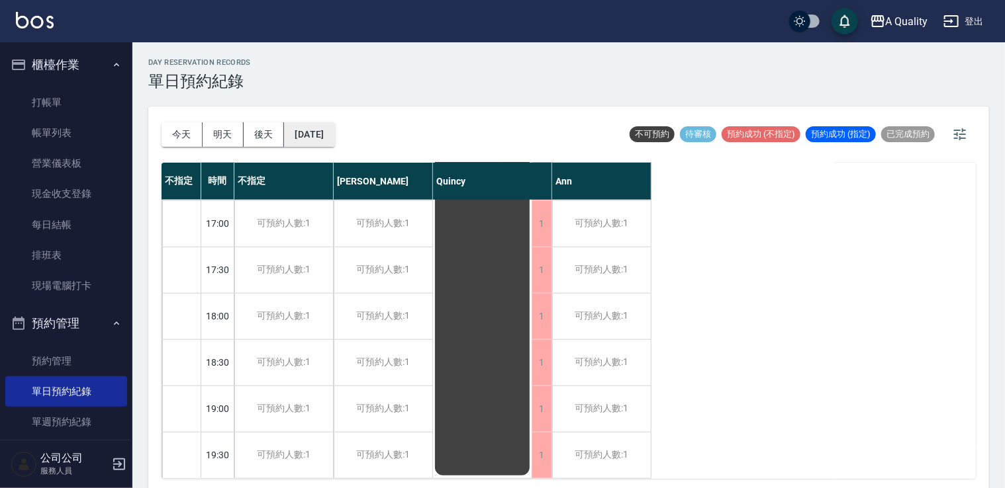
click at [334, 142] on button "2025/10/19" at bounding box center [309, 134] width 50 height 24
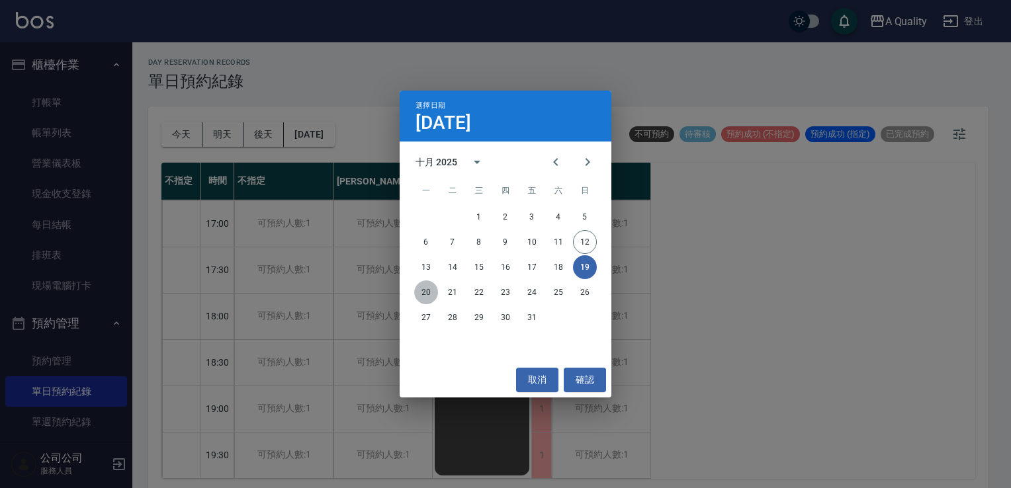
click at [435, 287] on button "20" at bounding box center [426, 293] width 24 height 24
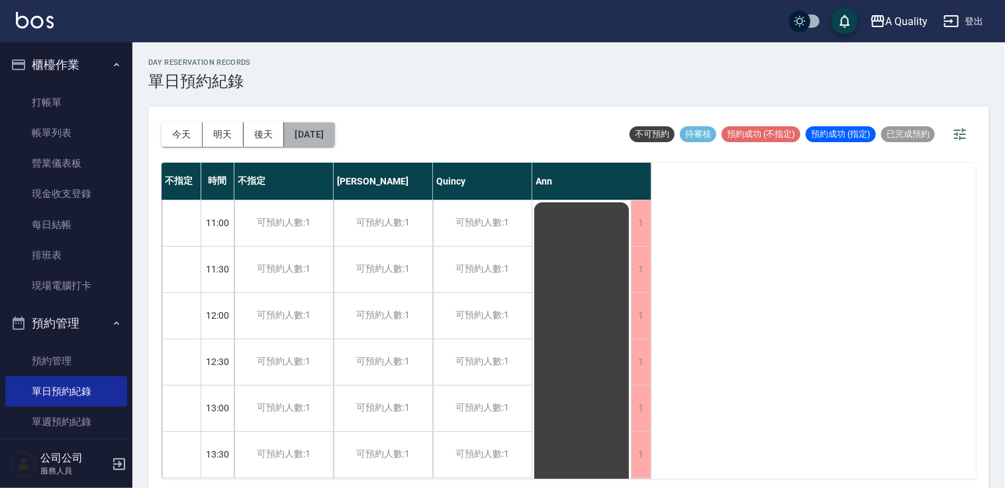
click at [334, 136] on button "2025/10/20" at bounding box center [309, 134] width 50 height 24
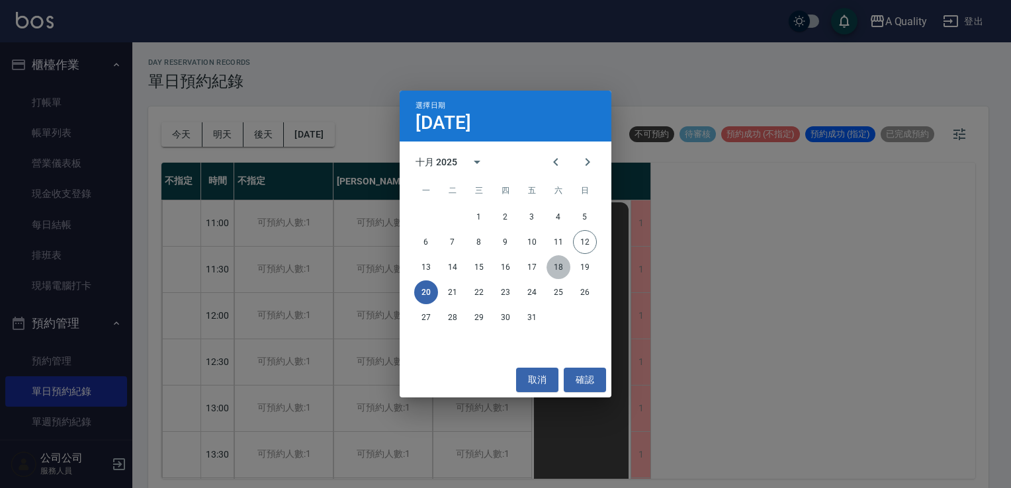
click at [551, 262] on button "18" at bounding box center [559, 267] width 24 height 24
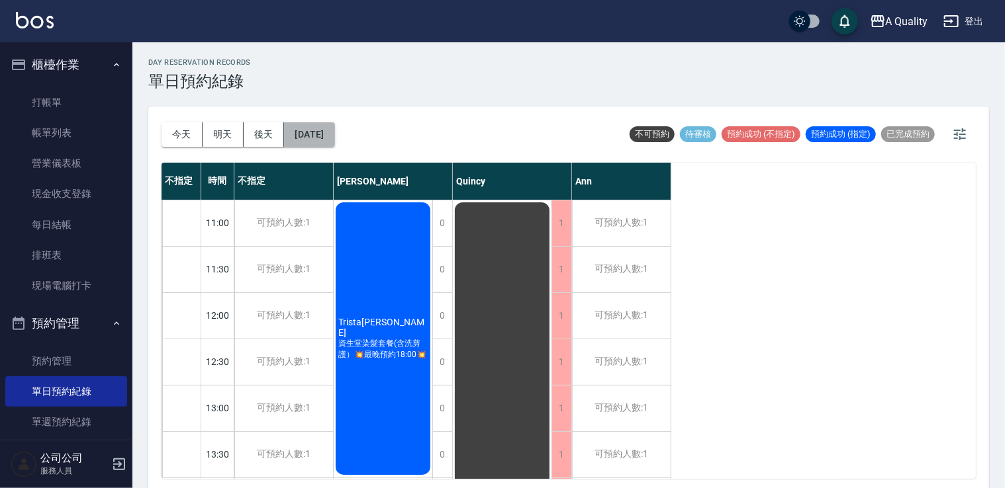
click at [320, 139] on button "2025/10/18" at bounding box center [309, 134] width 50 height 24
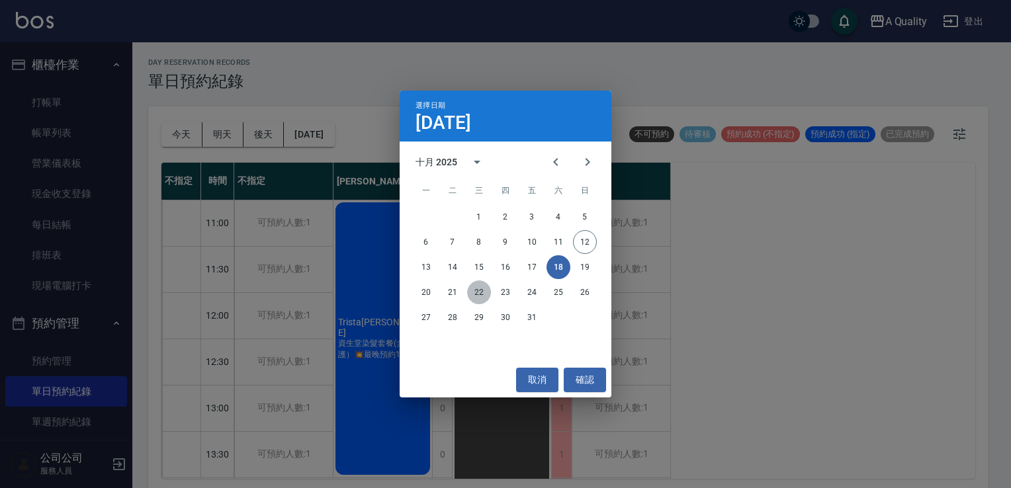
click at [488, 300] on button "22" at bounding box center [479, 293] width 24 height 24
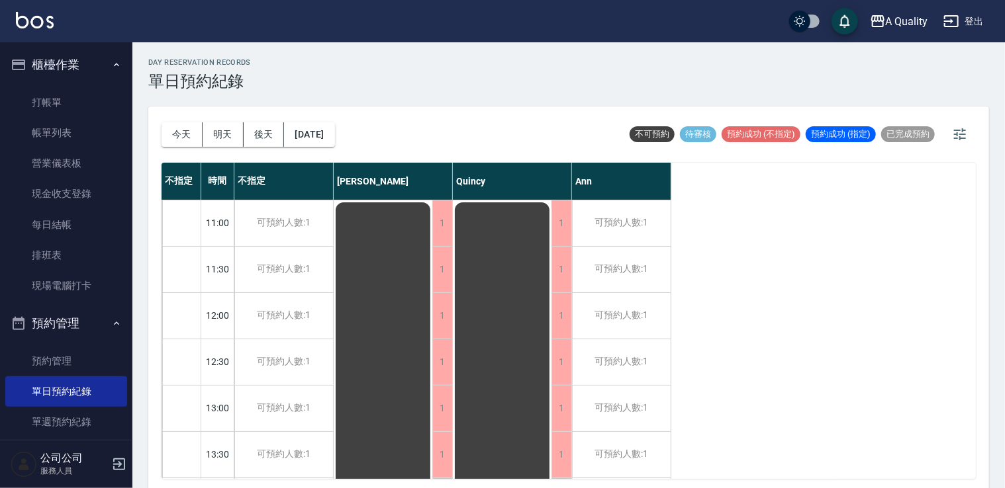
click at [293, 147] on div "今天 明天 後天 2025/10/22" at bounding box center [247, 135] width 173 height 56
click at [307, 114] on div "今天 明天 後天 2025/10/22" at bounding box center [247, 135] width 173 height 56
click at [324, 130] on button "2025/10/22" at bounding box center [309, 134] width 50 height 24
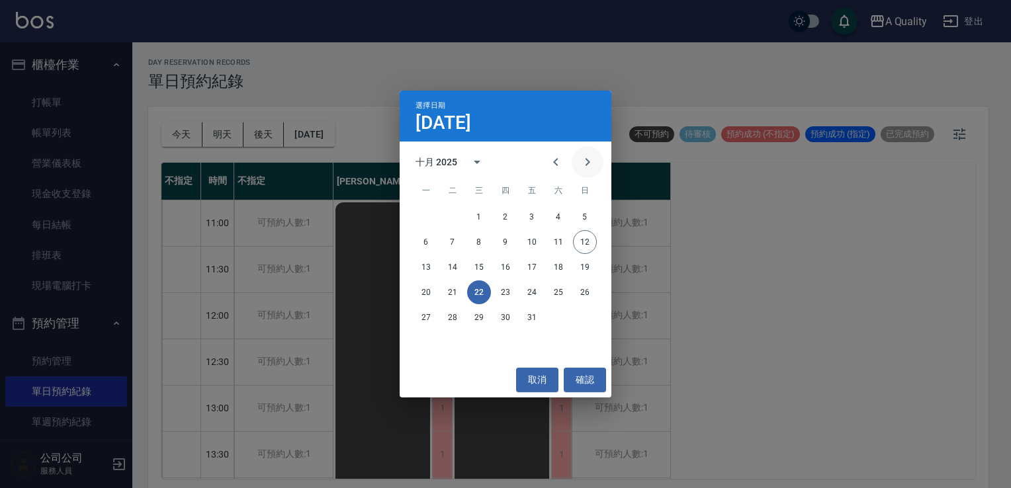
click at [588, 158] on icon "Next month" at bounding box center [588, 162] width 16 height 16
drag, startPoint x: 576, startPoint y: 312, endPoint x: 592, endPoint y: 318, distance: 16.1
click at [577, 312] on button "30" at bounding box center [585, 318] width 24 height 24
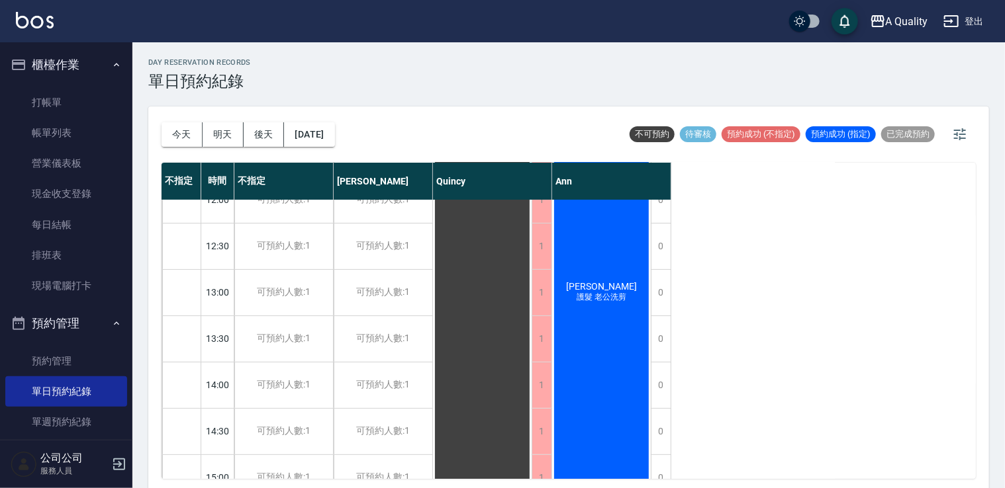
scroll to position [199, 0]
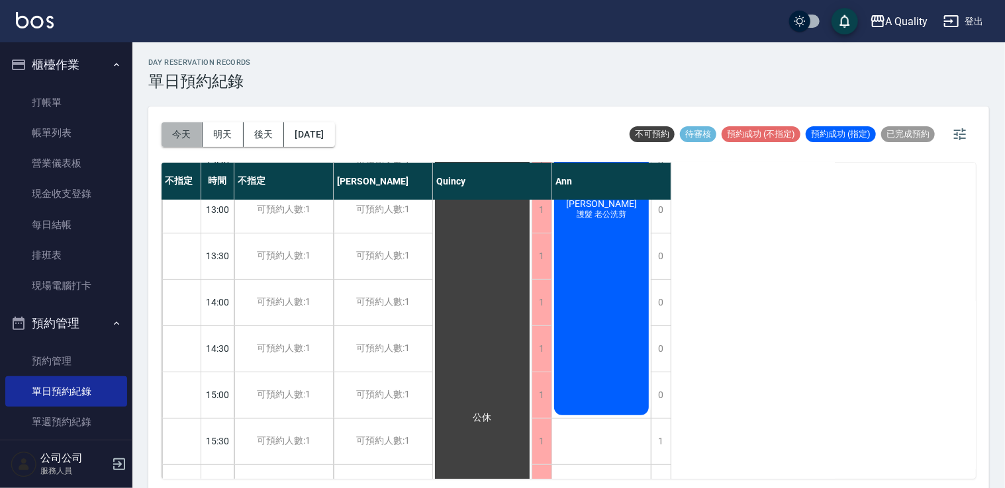
click at [183, 133] on button "今天" at bounding box center [181, 134] width 41 height 24
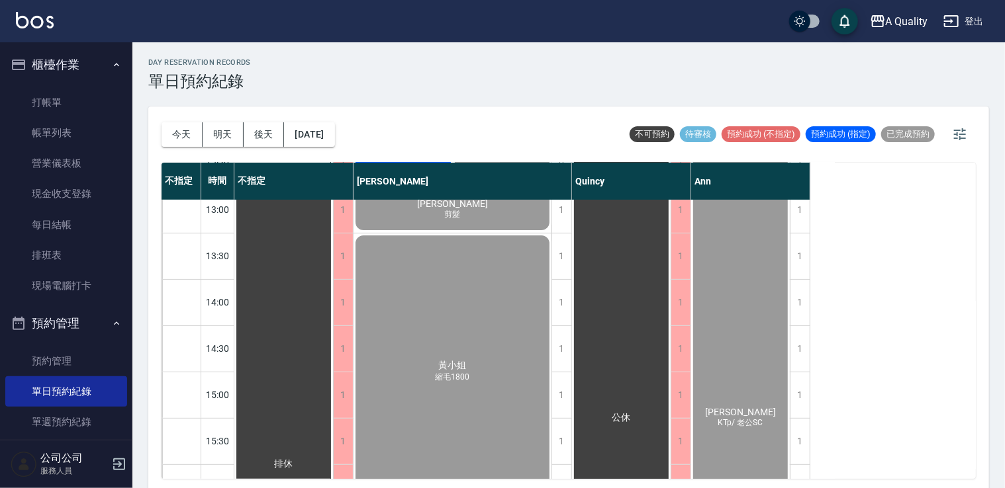
drag, startPoint x: 56, startPoint y: 134, endPoint x: 177, endPoint y: 229, distance: 154.6
click at [56, 134] on link "帳單列表" at bounding box center [66, 133] width 122 height 30
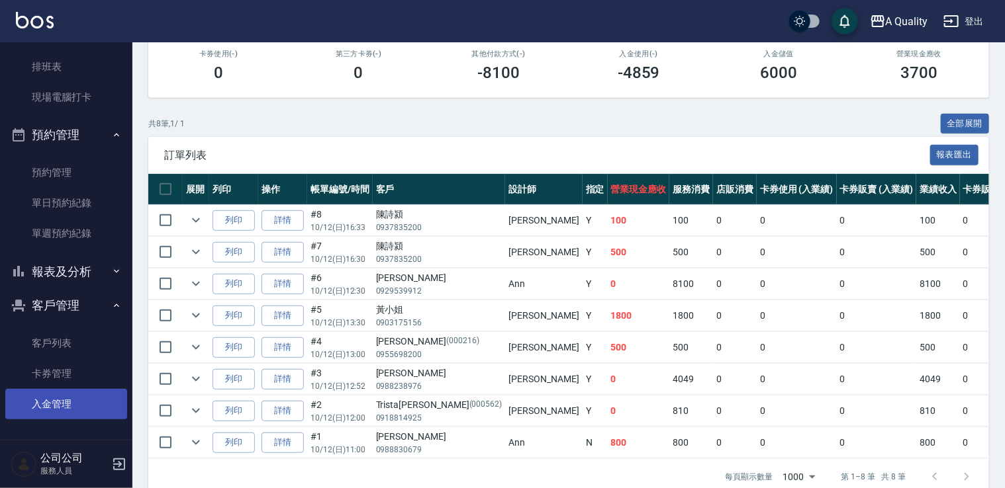
scroll to position [265, 0]
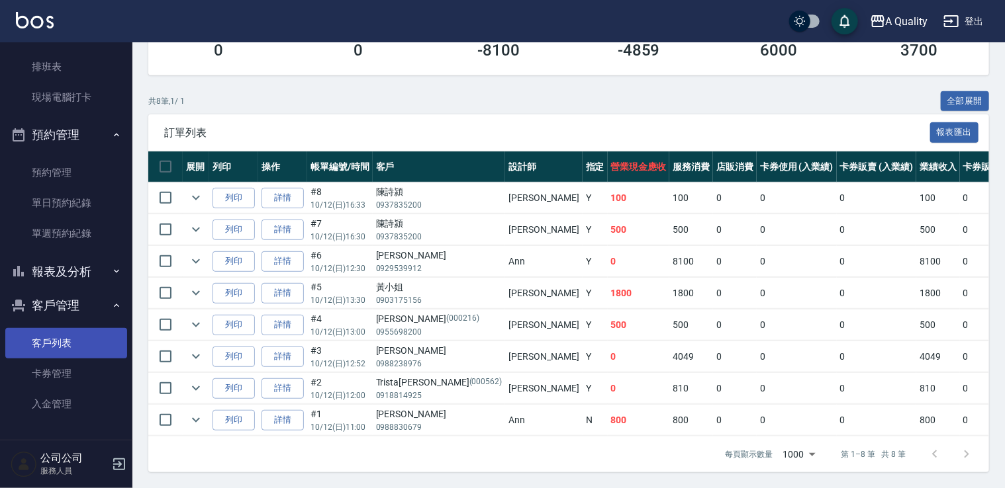
click at [64, 344] on link "客戶列表" at bounding box center [66, 343] width 122 height 30
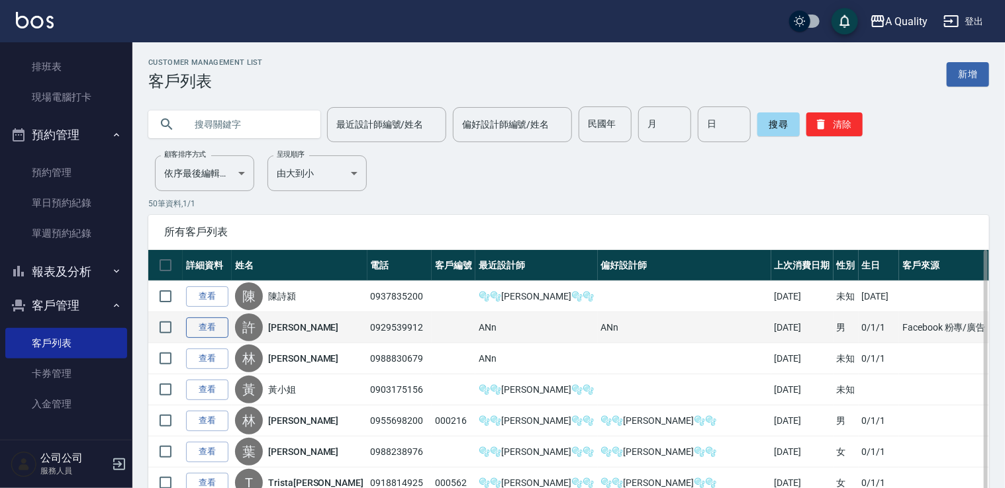
click at [222, 320] on link "查看" at bounding box center [207, 328] width 42 height 21
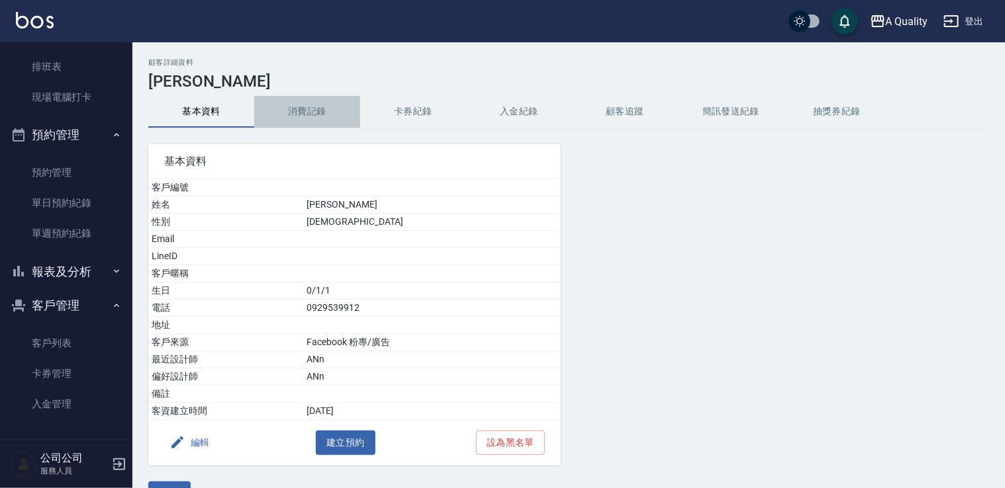
click at [304, 126] on button "消費記錄" at bounding box center [307, 112] width 106 height 32
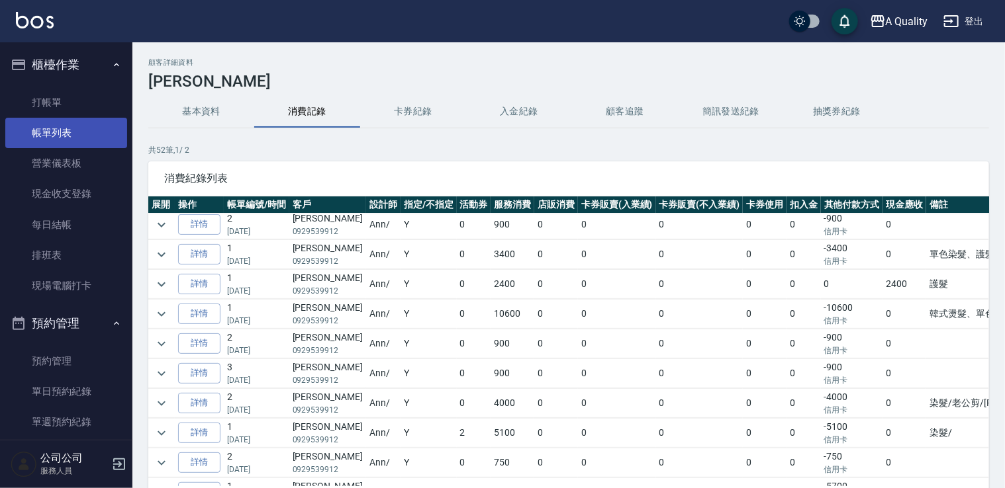
click at [40, 121] on link "帳單列表" at bounding box center [66, 133] width 122 height 30
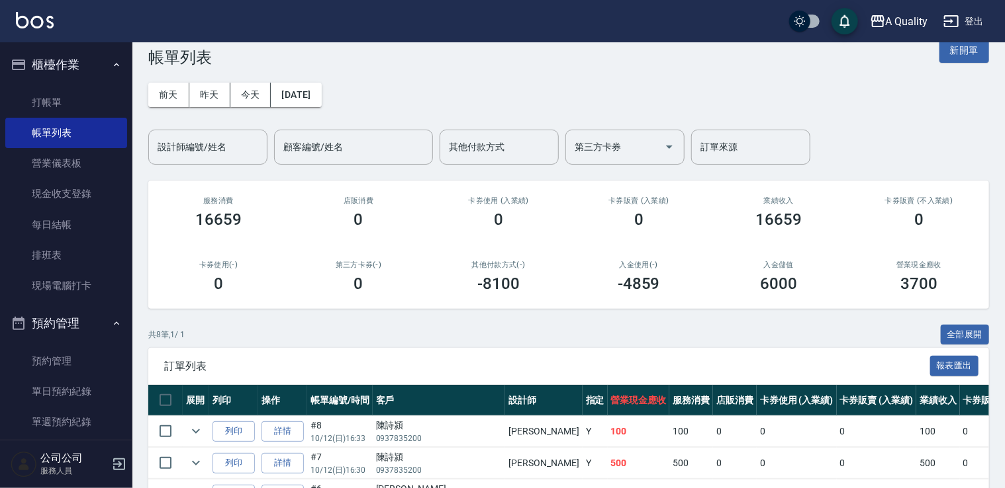
scroll to position [199, 0]
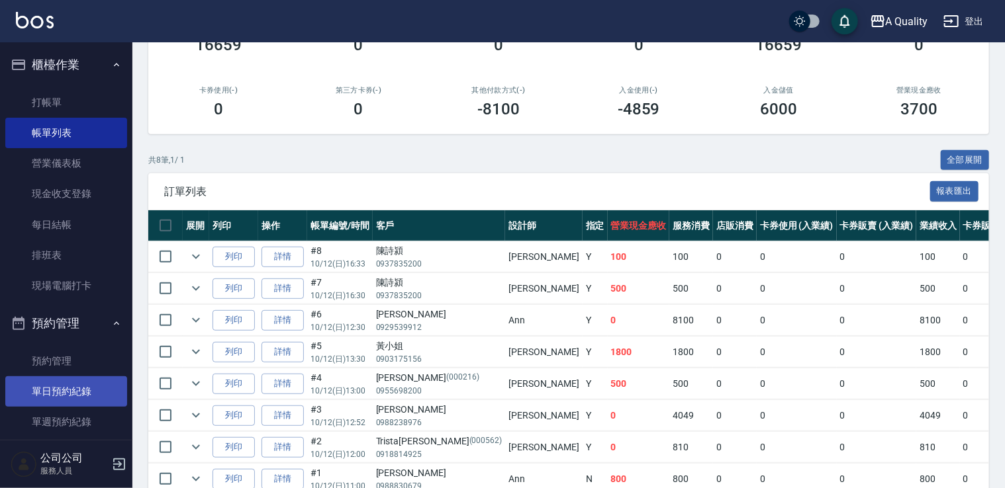
click at [64, 393] on link "單日預約紀錄" at bounding box center [66, 392] width 122 height 30
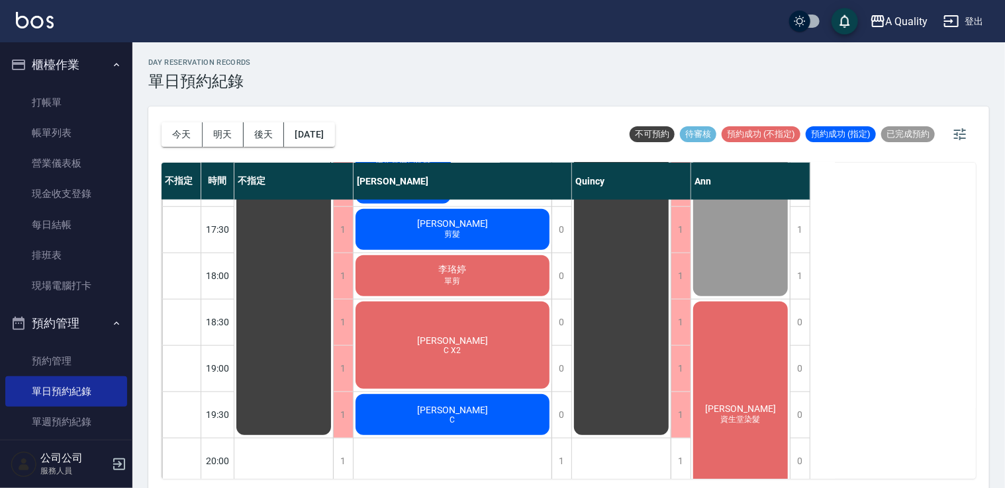
scroll to position [529, 0]
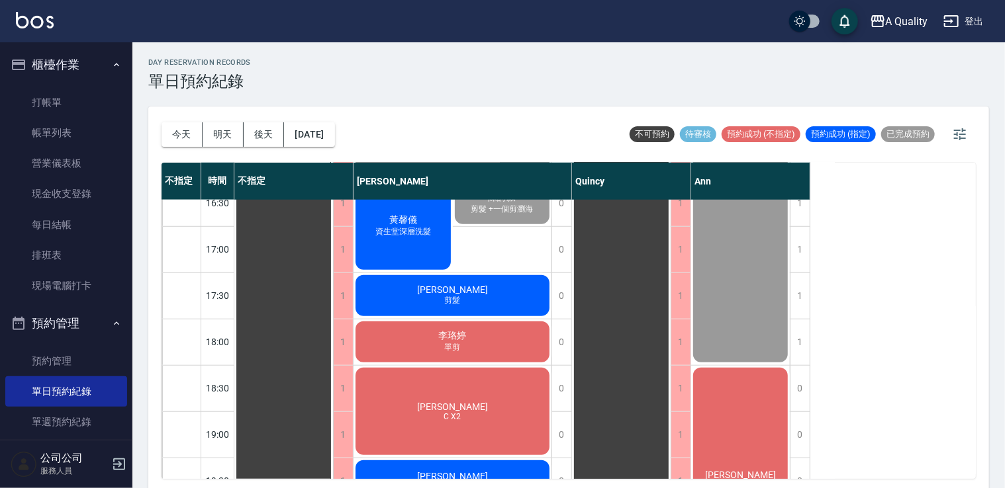
click at [413, 250] on div "黃馨儀 資生堂深層洗髮" at bounding box center [402, 226] width 99 height 91
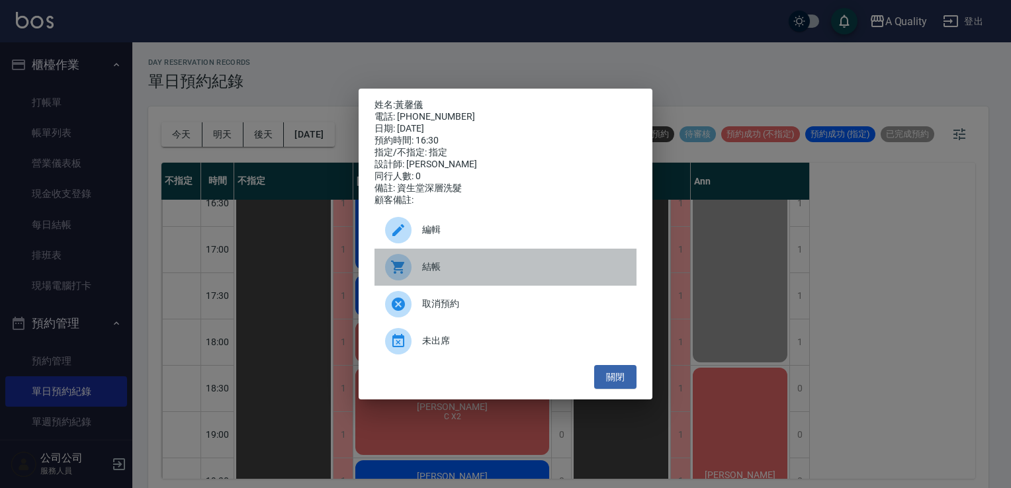
click at [427, 274] on span "結帳" at bounding box center [524, 267] width 204 height 14
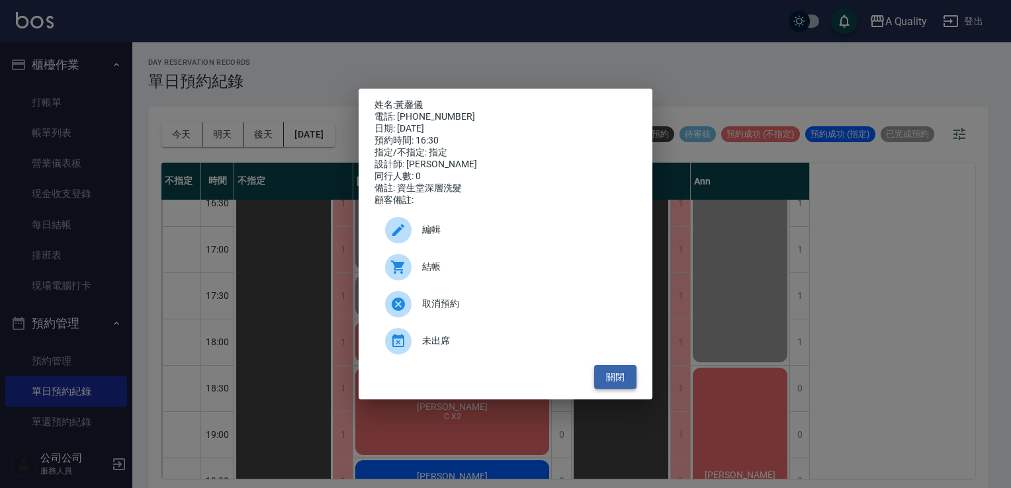
click at [635, 377] on button "關閉" at bounding box center [615, 377] width 42 height 24
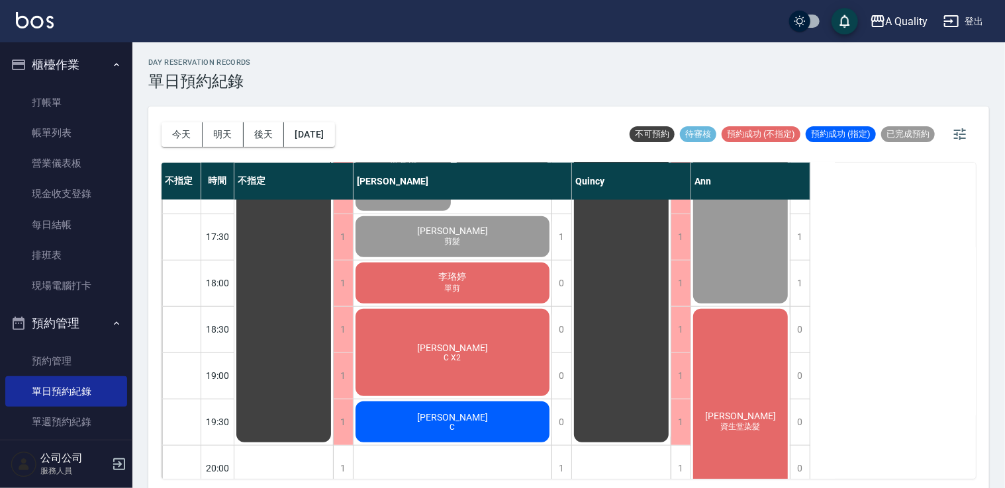
scroll to position [657, 0]
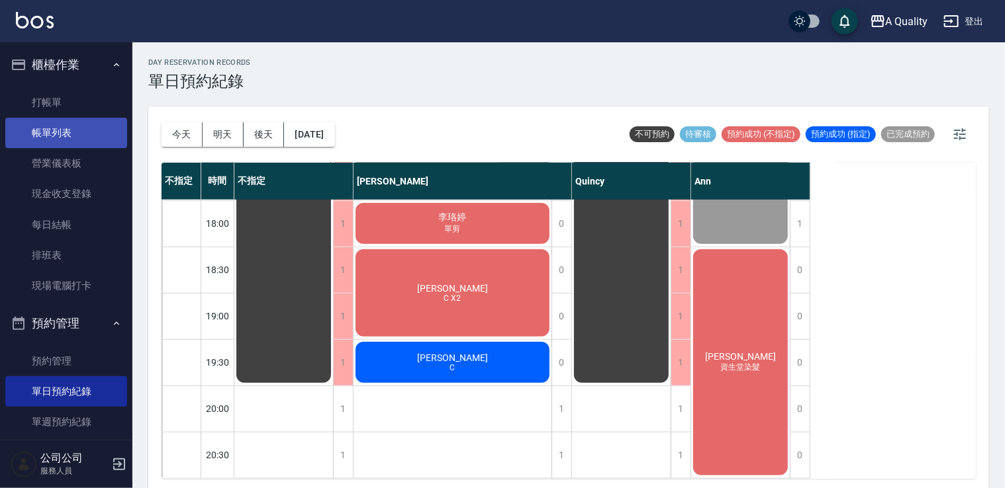
click at [98, 127] on link "帳單列表" at bounding box center [66, 133] width 122 height 30
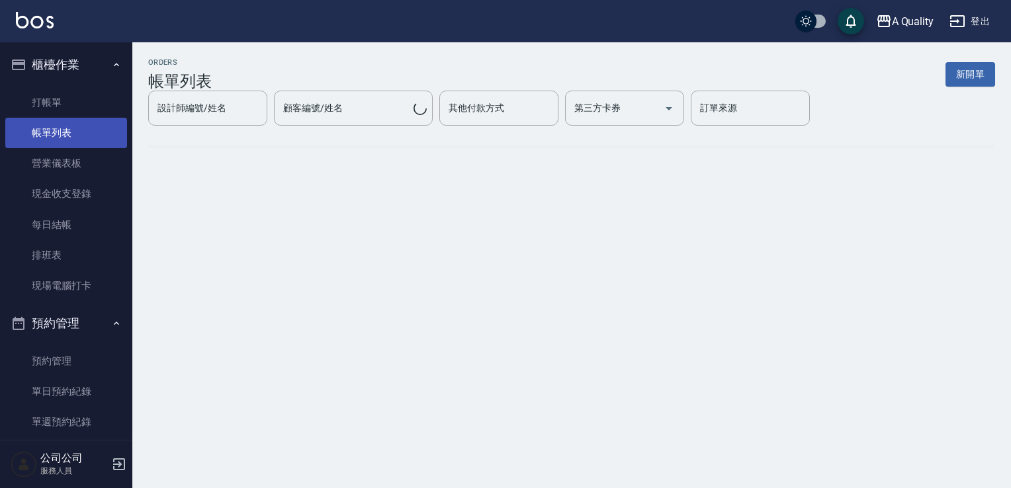
click at [94, 130] on link "帳單列表" at bounding box center [66, 133] width 122 height 30
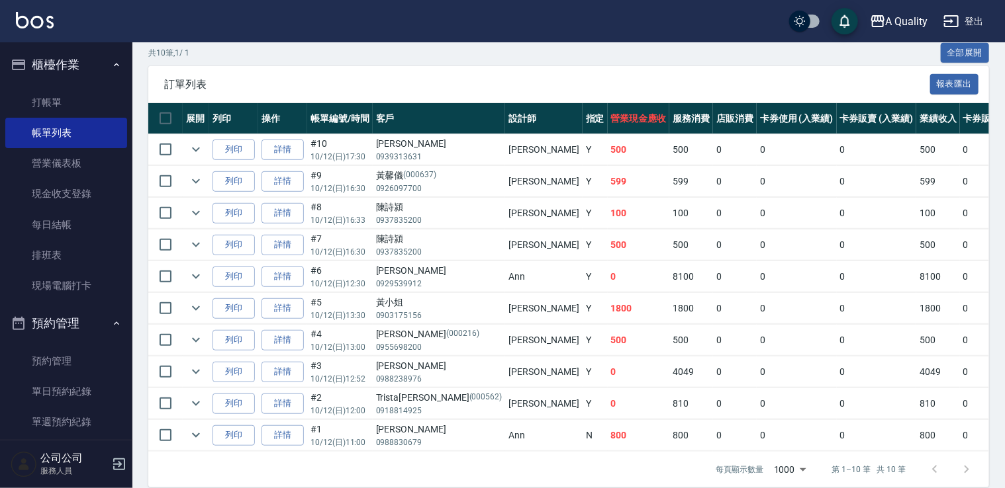
scroll to position [328, 0]
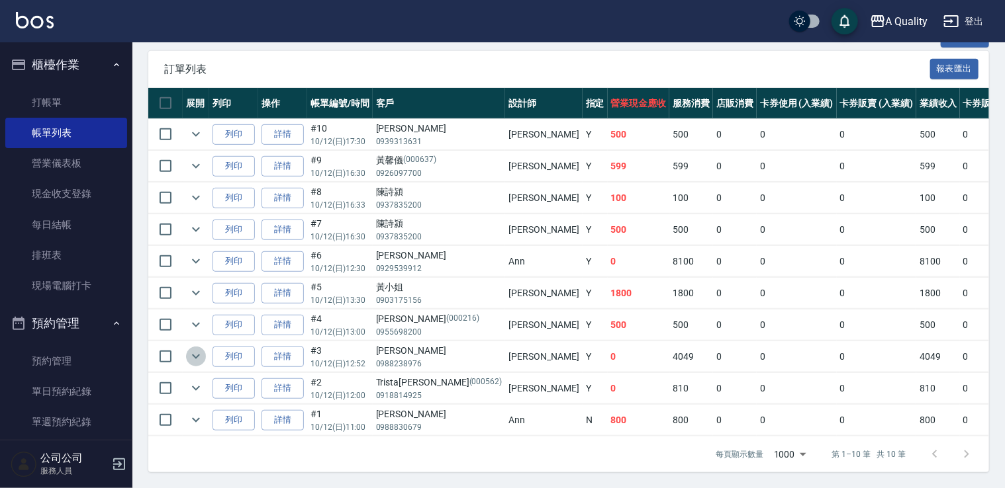
click at [193, 349] on icon "expand row" at bounding box center [196, 357] width 16 height 16
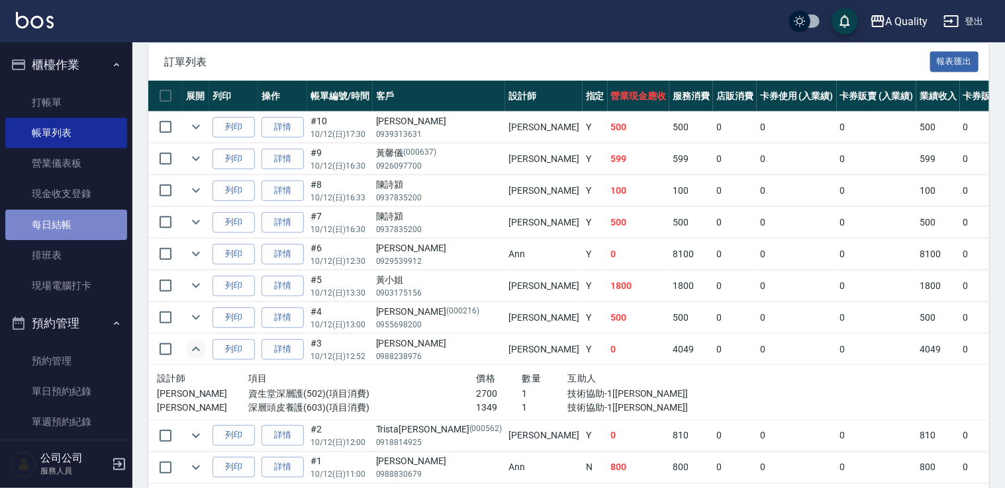
click at [68, 231] on link "每日結帳" at bounding box center [66, 225] width 122 height 30
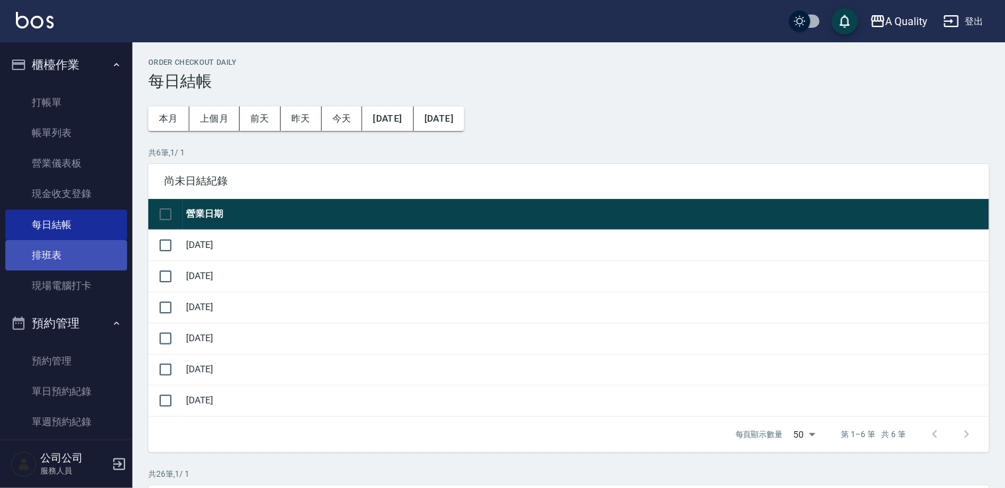
click at [77, 252] on link "排班表" at bounding box center [66, 255] width 122 height 30
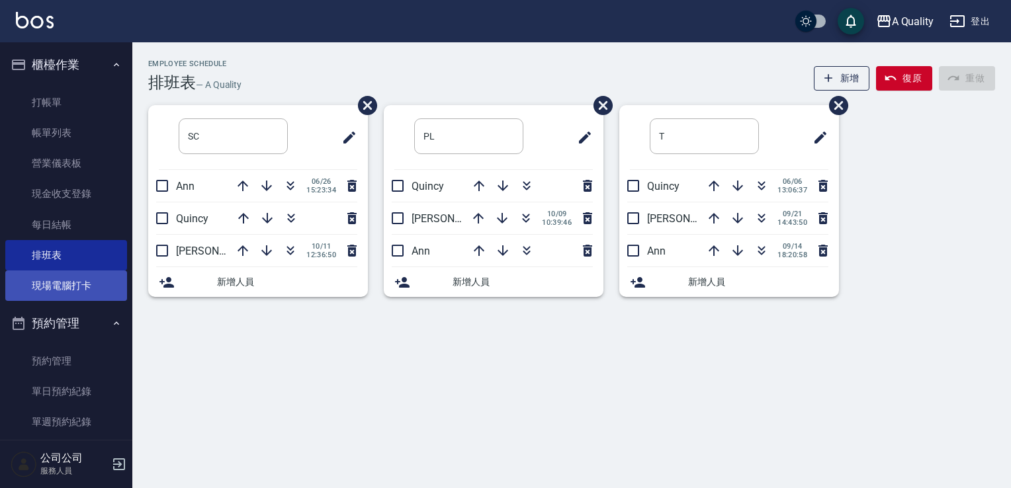
click at [68, 285] on link "現場電腦打卡" at bounding box center [66, 286] width 122 height 30
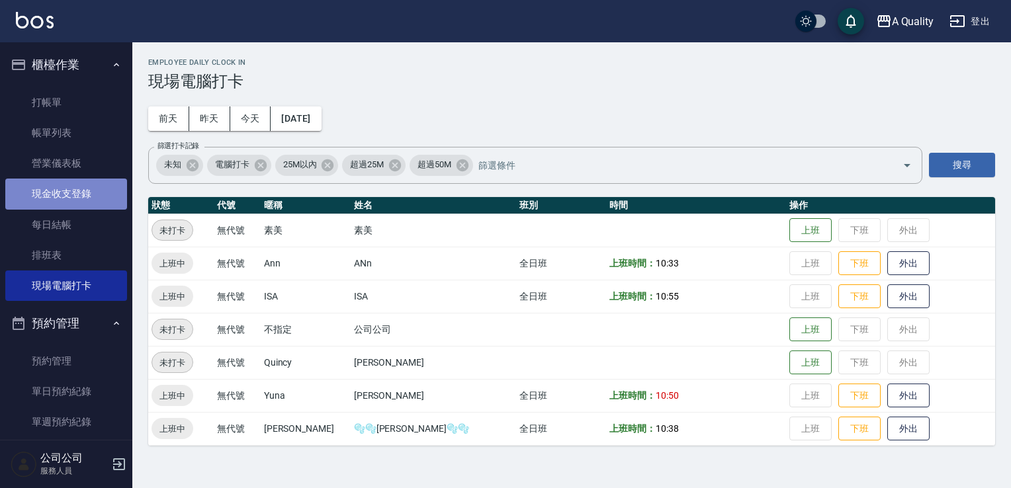
click at [73, 198] on link "現金收支登錄" at bounding box center [66, 194] width 122 height 30
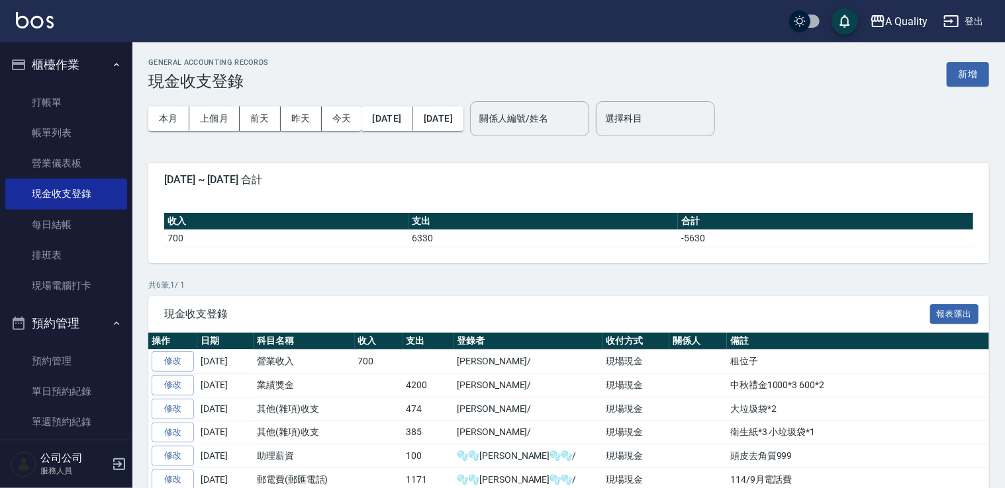
click at [966, 77] on button "新增" at bounding box center [967, 74] width 42 height 24
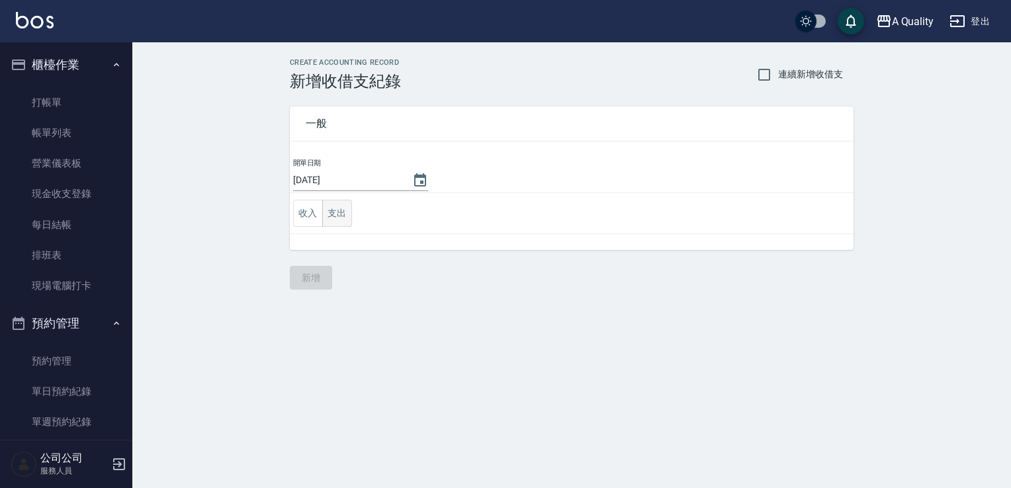
click at [343, 218] on button "支出" at bounding box center [337, 213] width 30 height 27
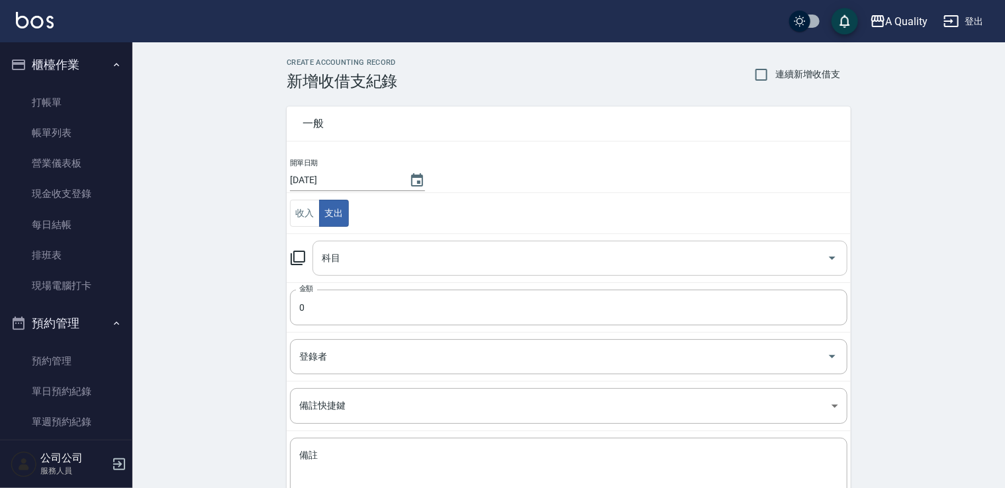
click at [341, 264] on input "科目" at bounding box center [569, 258] width 503 height 23
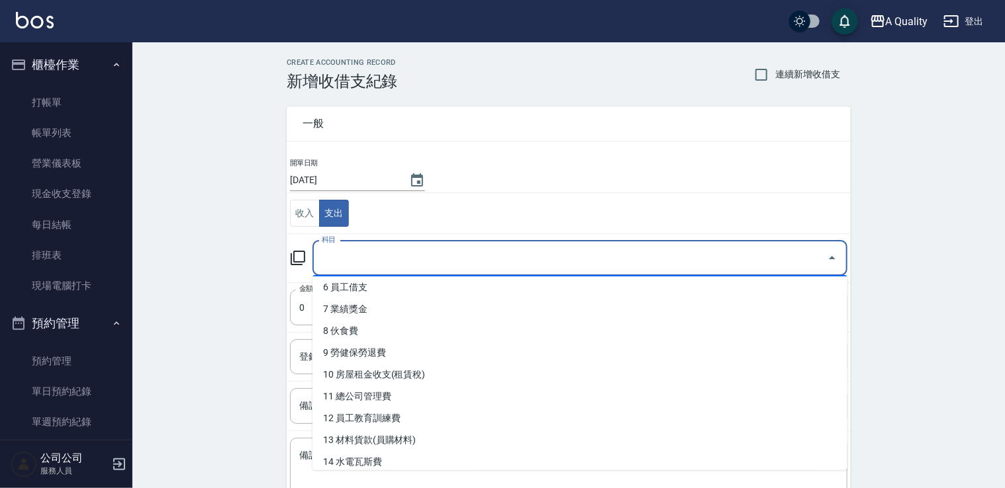
scroll to position [66, 0]
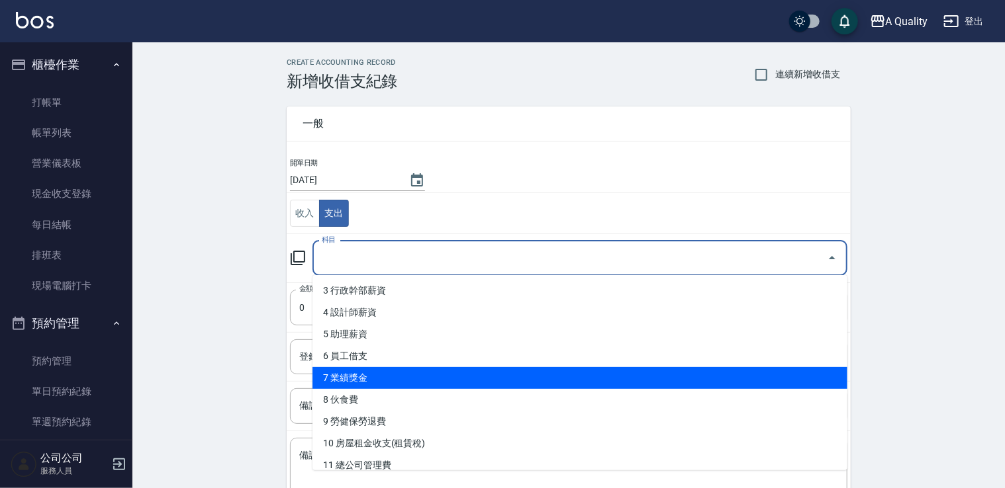
click at [360, 382] on li "7 業績獎金" at bounding box center [579, 378] width 535 height 22
type input "7 業績獎金"
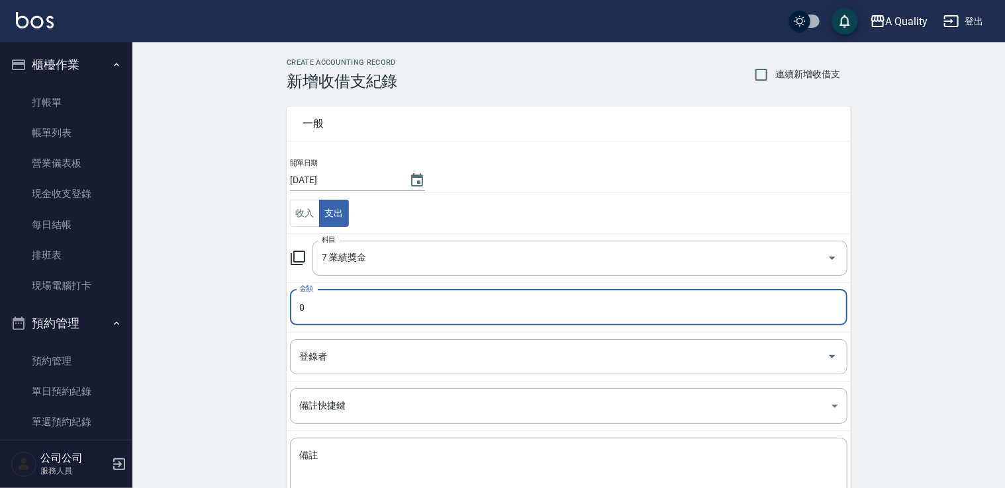
click at [341, 311] on input "0" at bounding box center [568, 308] width 557 height 36
drag, startPoint x: 195, startPoint y: 308, endPoint x: 164, endPoint y: 292, distance: 34.6
click at [194, 309] on div "CREATE ACCOUNTING RECORD 新增收借支紀錄 連續新增收借支 一般 開單日期 2025/10/12 收入 支出 科目 7 業績獎金 科目 …" at bounding box center [568, 313] width 872 height 542
type input "200"
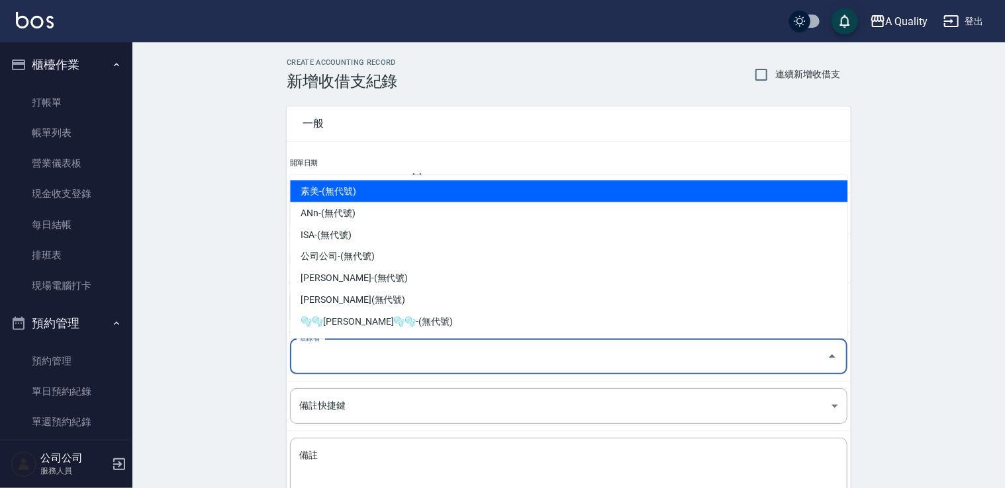
click at [310, 345] on div "登錄者 登錄者" at bounding box center [568, 357] width 557 height 35
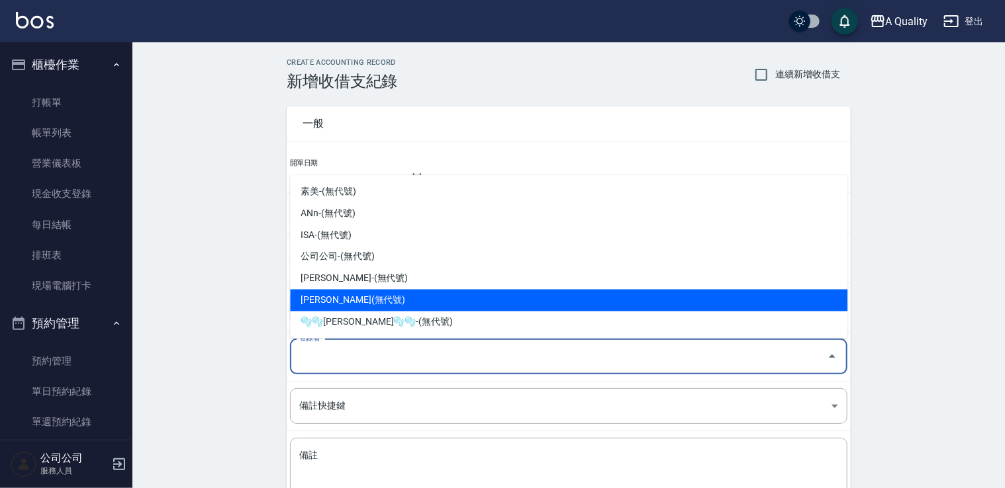
click at [318, 300] on li "洪苡玲-(無代號)" at bounding box center [568, 301] width 557 height 22
type input "洪苡玲-(無代號)"
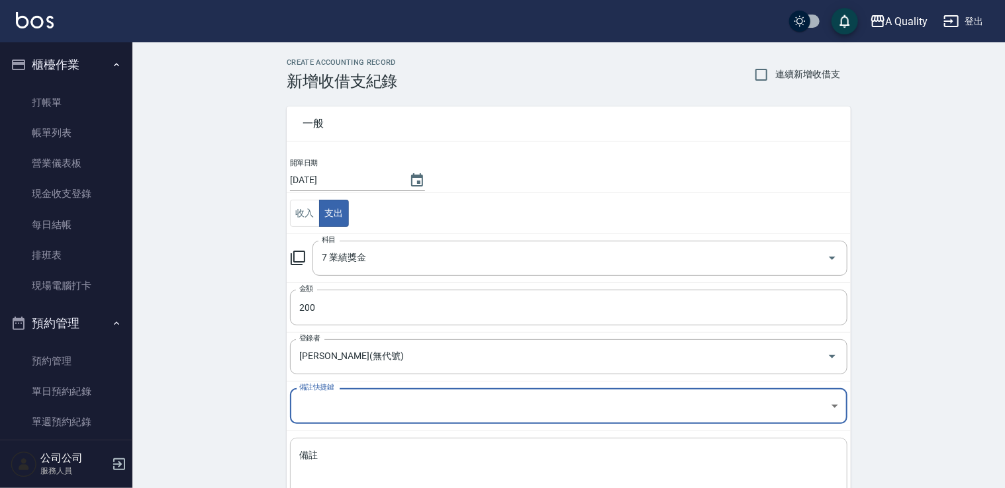
drag, startPoint x: 320, startPoint y: 459, endPoint x: 578, endPoint y: 451, distance: 257.5
click at [320, 461] on textarea "備註" at bounding box center [568, 471] width 539 height 45
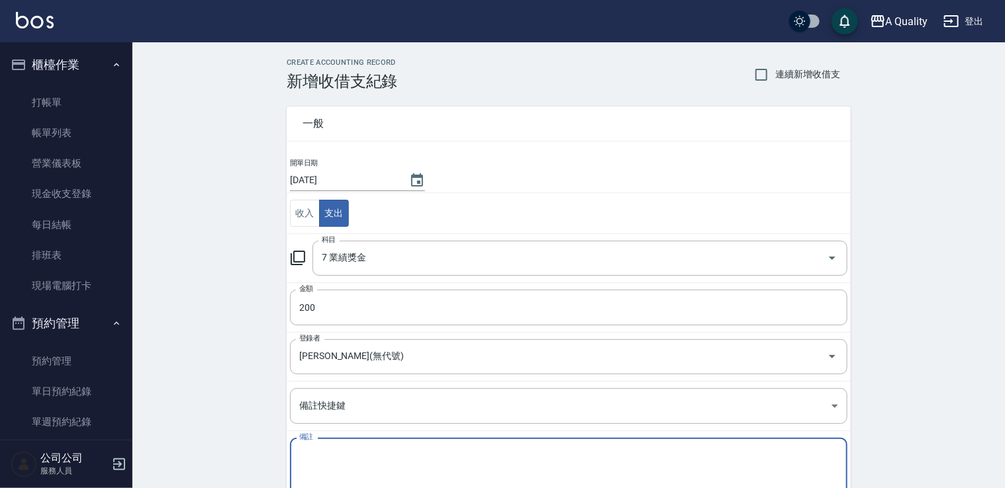
type textarea "9"
type textarea "10/12 深層去角質*1"
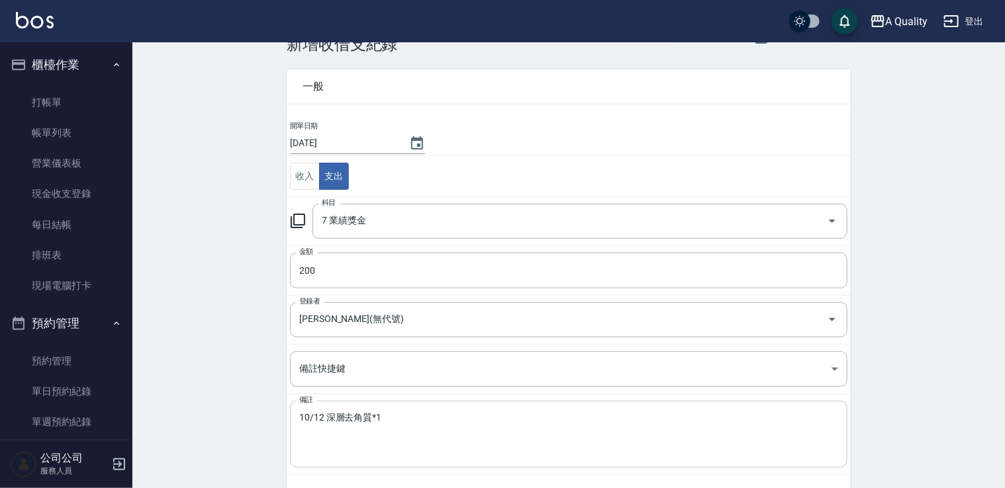
scroll to position [94, 0]
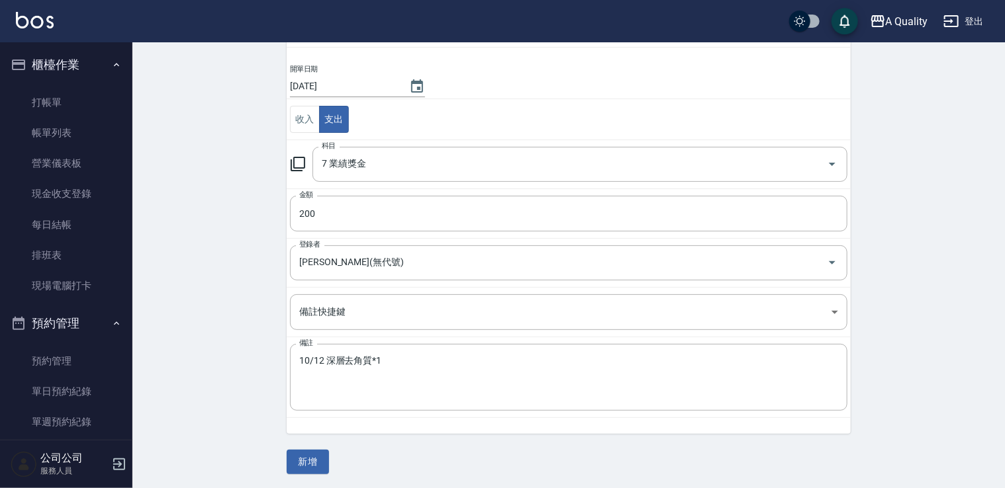
click at [322, 461] on button "新增" at bounding box center [308, 462] width 42 height 24
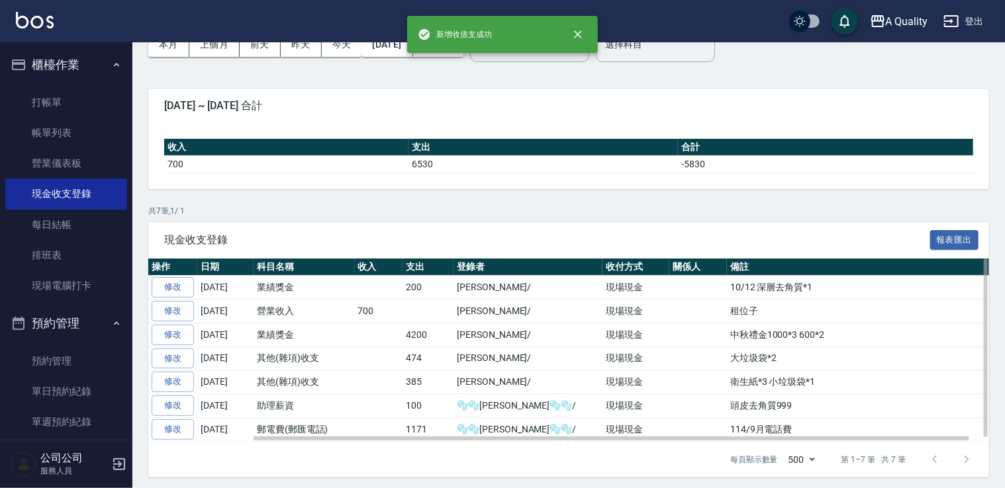
scroll to position [75, 0]
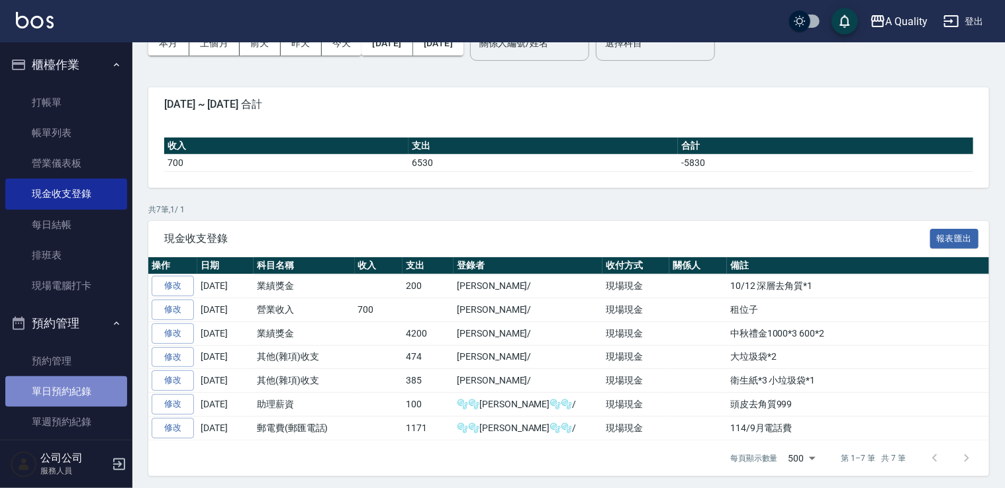
click at [74, 390] on link "單日預約紀錄" at bounding box center [66, 392] width 122 height 30
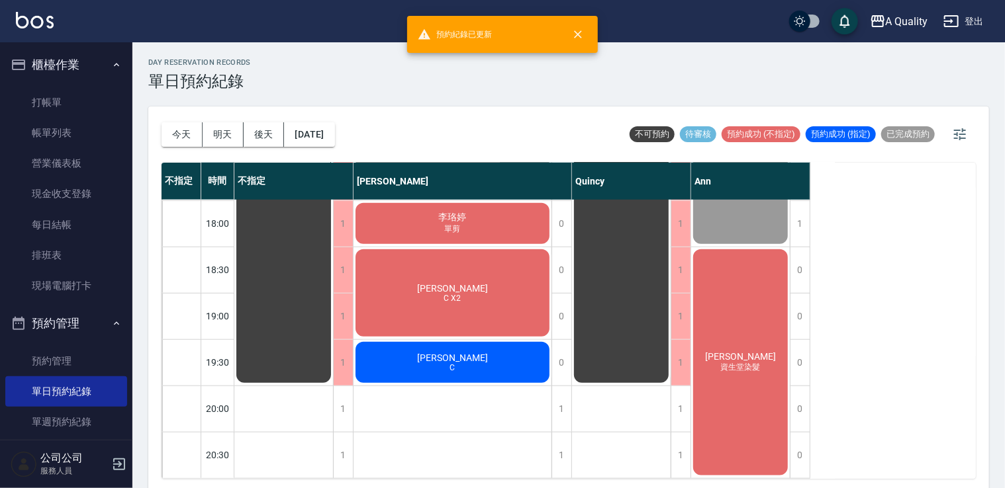
scroll to position [591, 0]
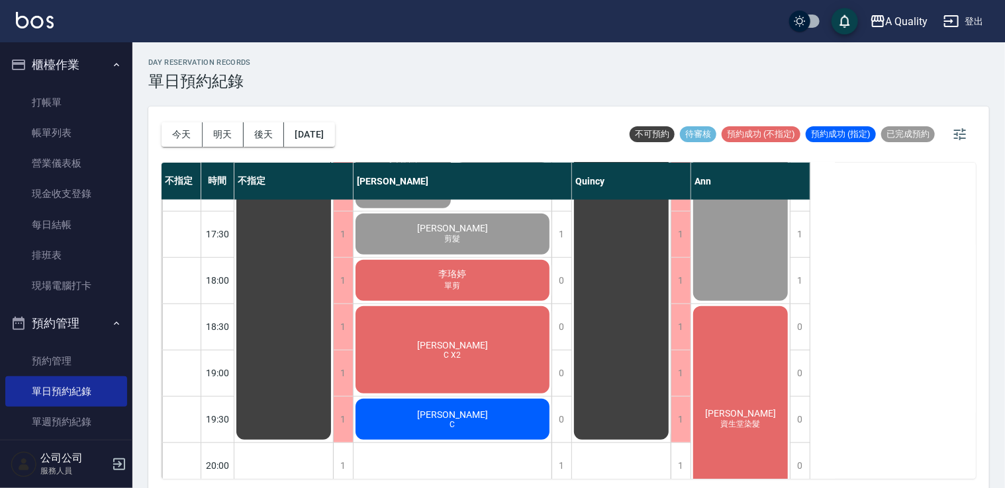
click at [490, 425] on div "李應興 C" at bounding box center [452, 419] width 198 height 45
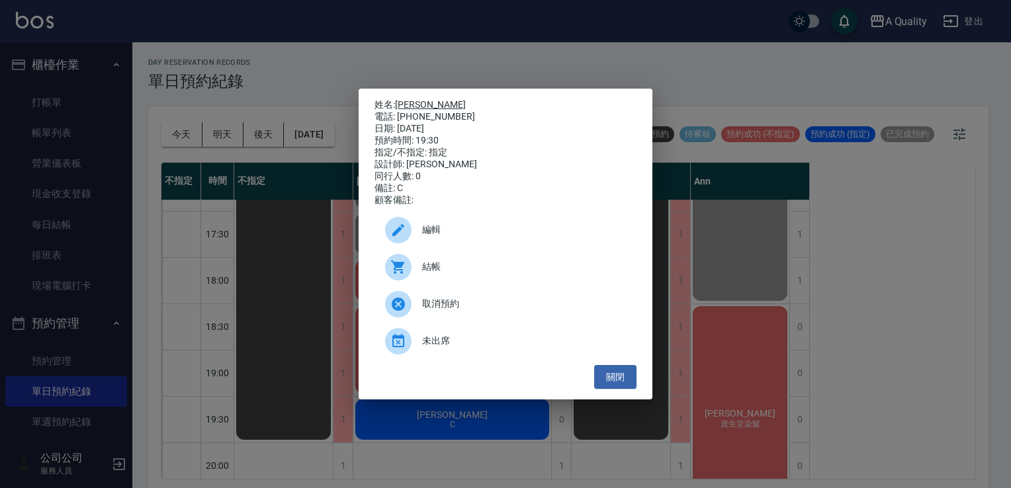
click at [421, 105] on link "李應興" at bounding box center [430, 104] width 71 height 11
click at [619, 385] on button "關閉" at bounding box center [615, 377] width 42 height 24
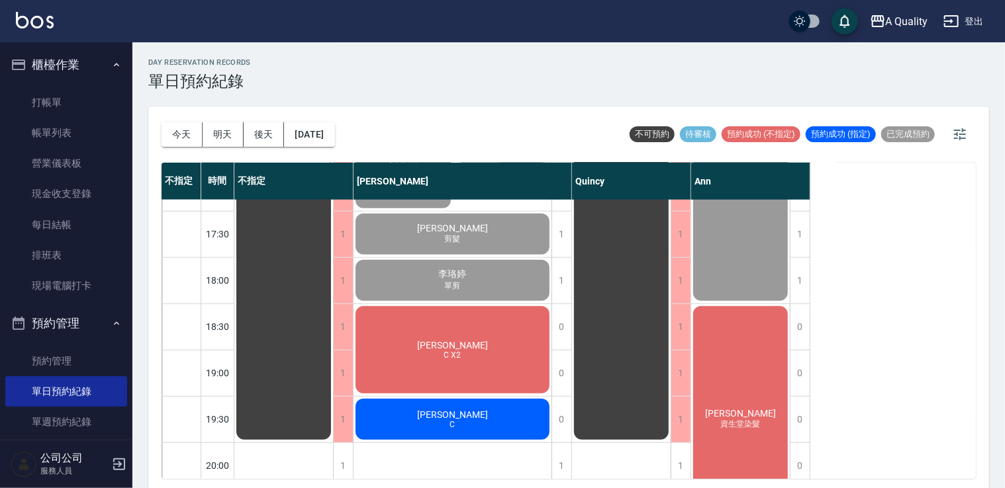
click at [766, 383] on div "彭香君 資生堂染髮" at bounding box center [740, 419] width 99 height 230
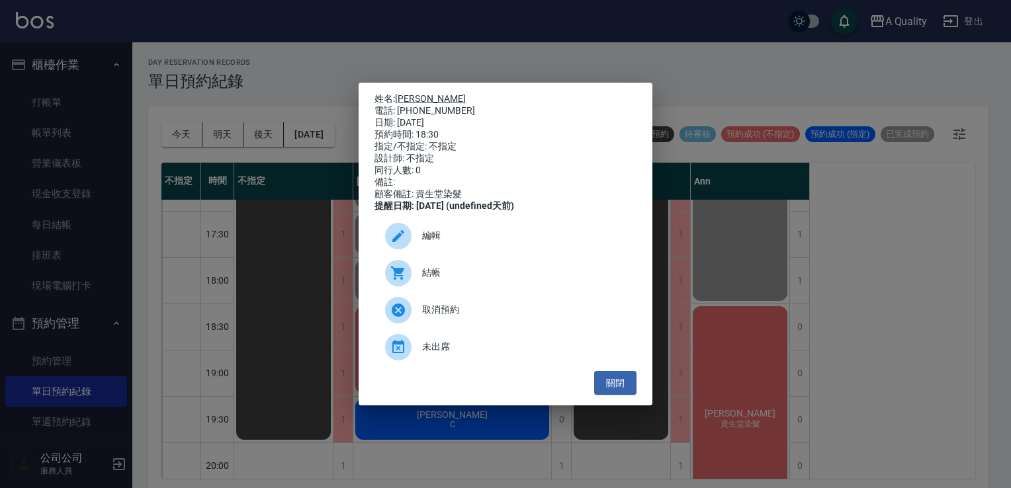
click at [408, 95] on link "彭香君" at bounding box center [430, 98] width 71 height 11
click at [623, 388] on button "關閉" at bounding box center [615, 383] width 42 height 24
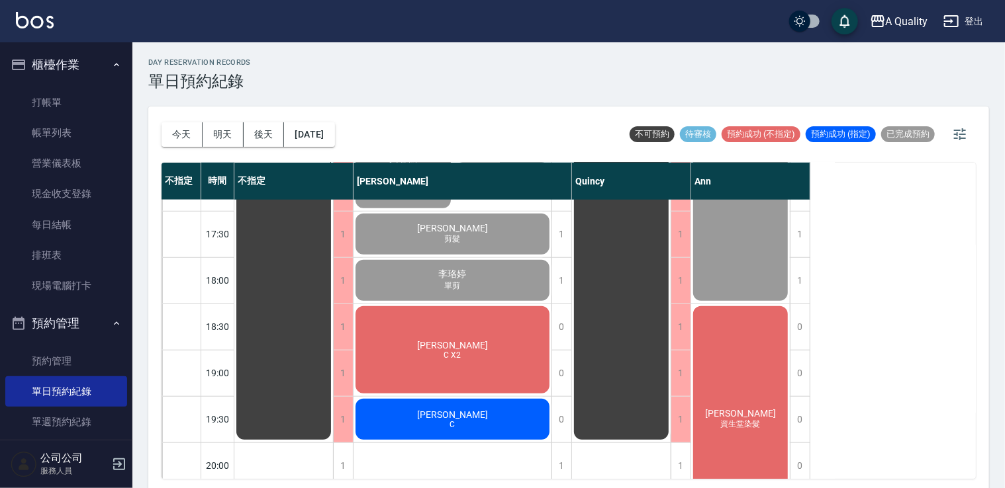
drag, startPoint x: 464, startPoint y: 364, endPoint x: 461, endPoint y: 354, distance: 10.5
click at [461, 354] on div "梁s C X2" at bounding box center [452, 349] width 198 height 91
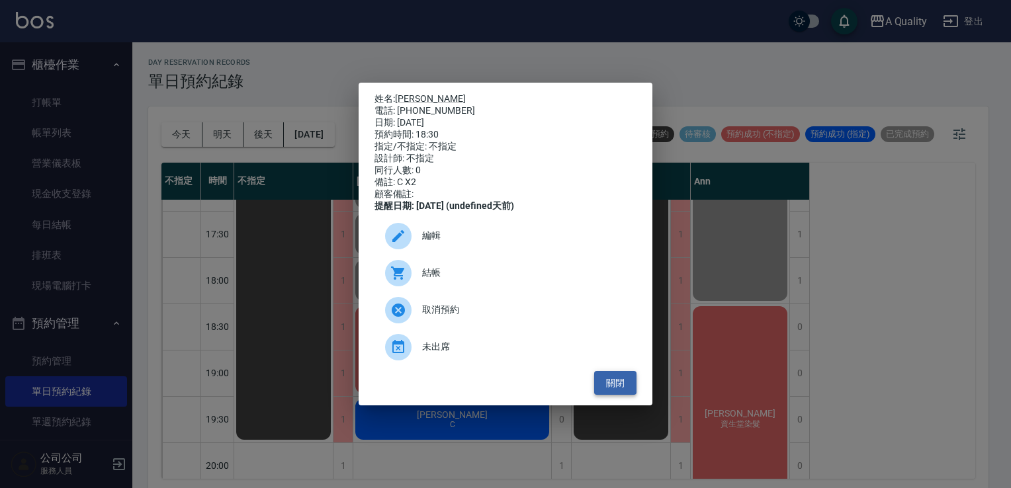
click at [621, 386] on button "關閉" at bounding box center [615, 383] width 42 height 24
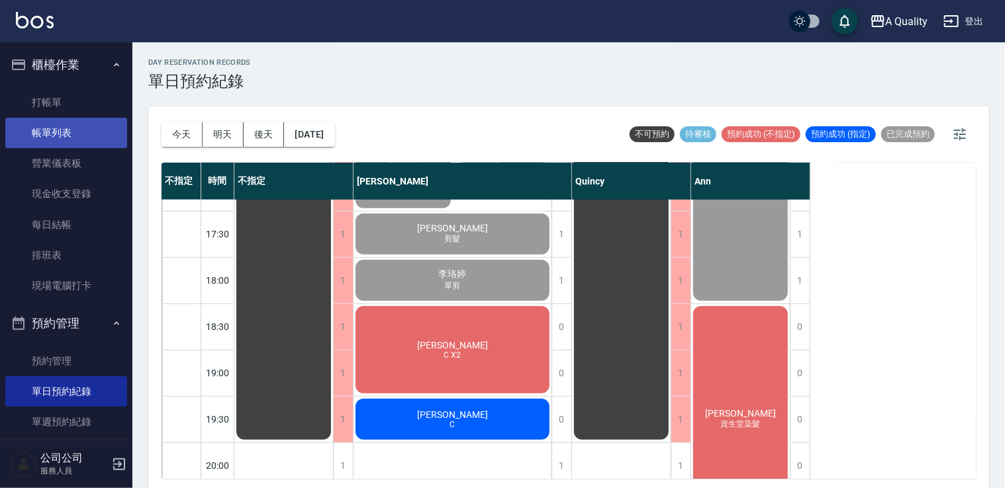
click at [31, 128] on link "帳單列表" at bounding box center [66, 133] width 122 height 30
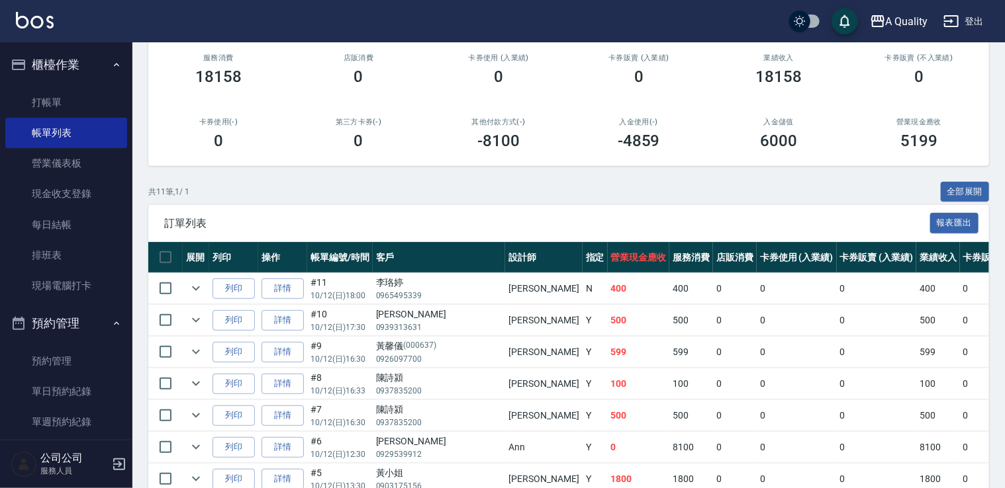
scroll to position [199, 0]
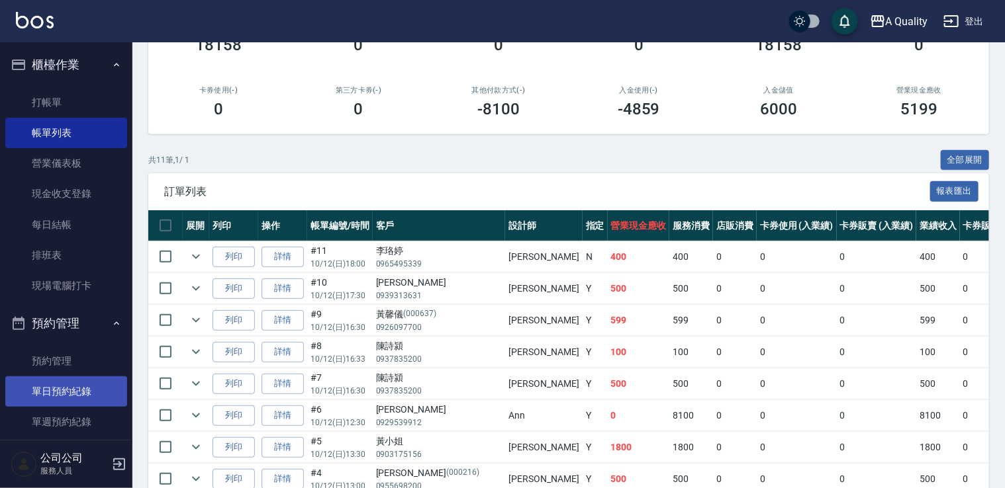
click at [45, 396] on link "單日預約紀錄" at bounding box center [66, 392] width 122 height 30
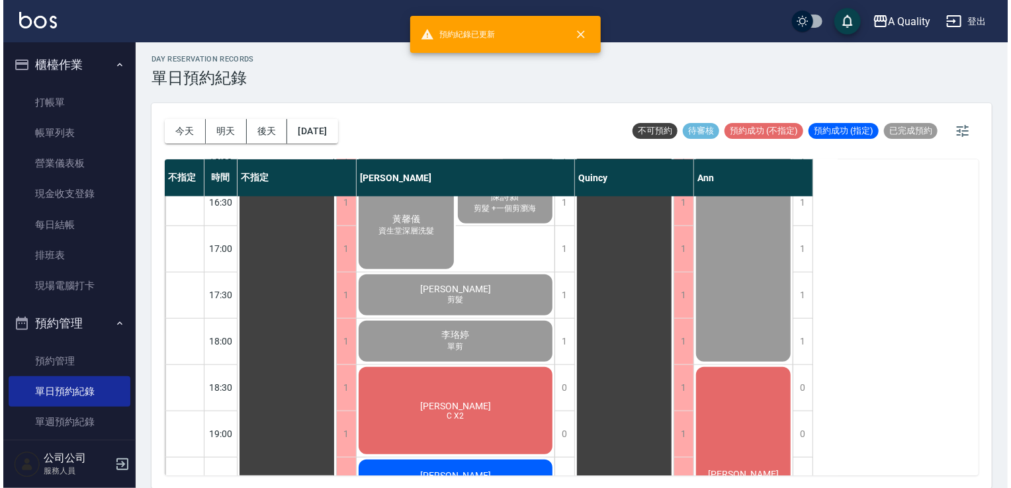
scroll to position [596, 0]
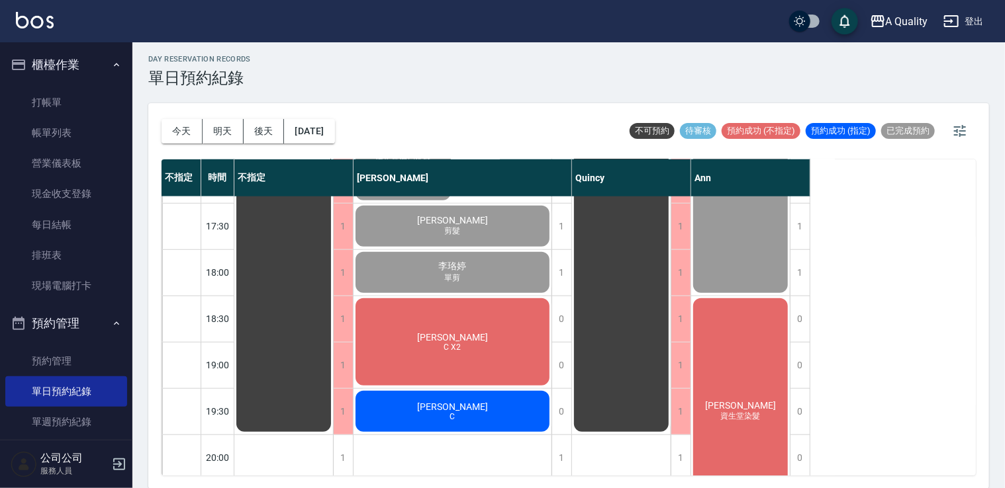
click at [453, 347] on span "C X2" at bounding box center [452, 347] width 23 height 9
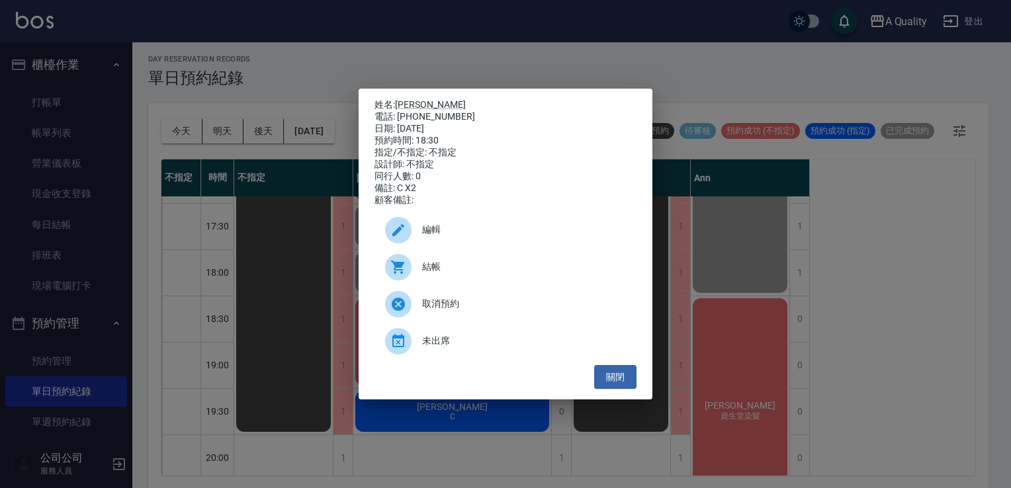
click at [459, 267] on span "結帳" at bounding box center [524, 267] width 204 height 14
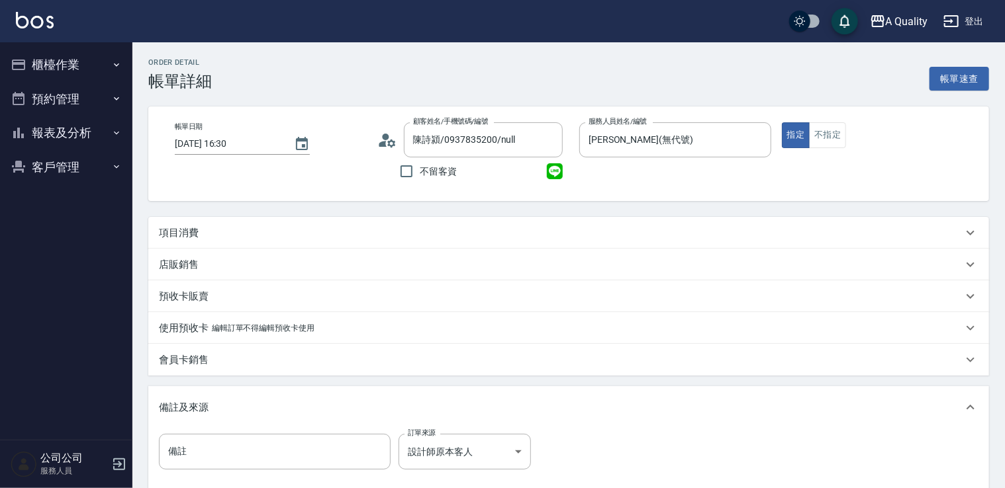
click at [279, 234] on div "項目消費" at bounding box center [560, 233] width 803 height 14
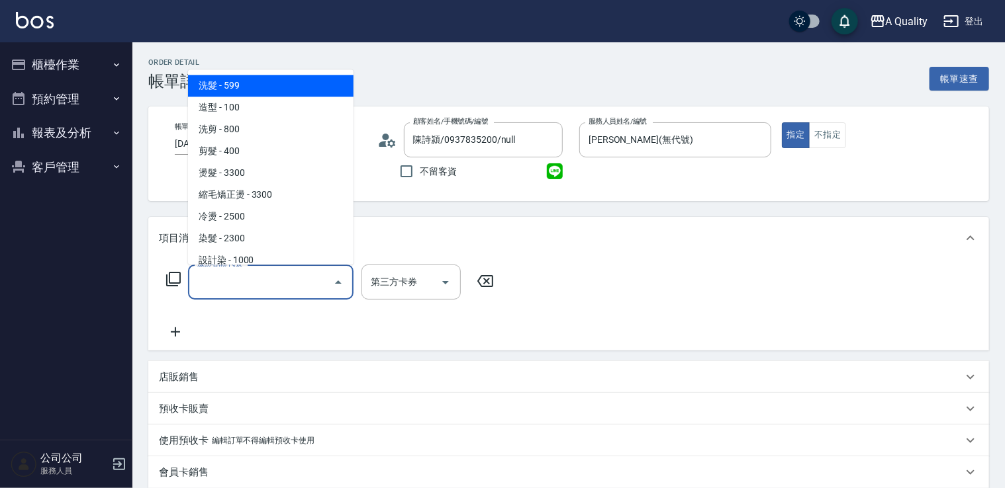
click at [259, 279] on input "服務名稱/代號" at bounding box center [261, 282] width 134 height 23
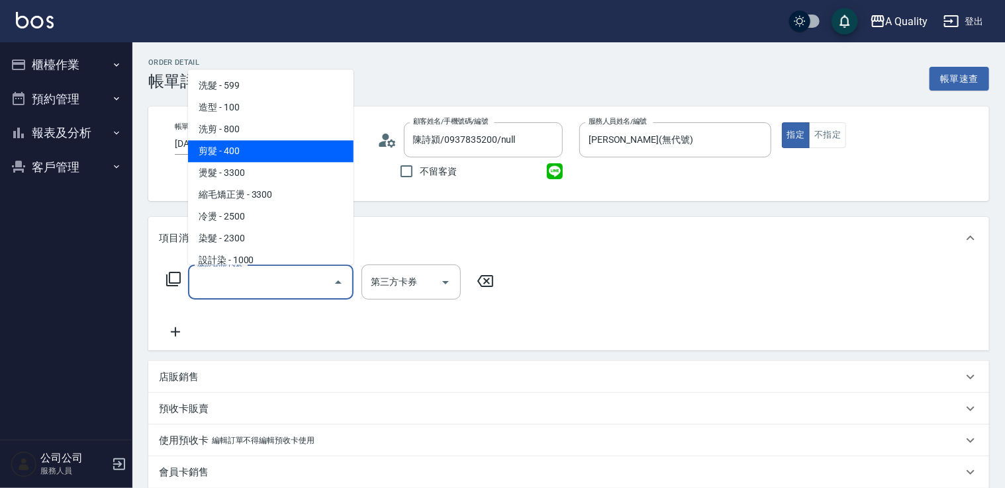
click at [274, 157] on span "剪髮 - 400" at bounding box center [270, 151] width 165 height 22
type input "剪髮(201)"
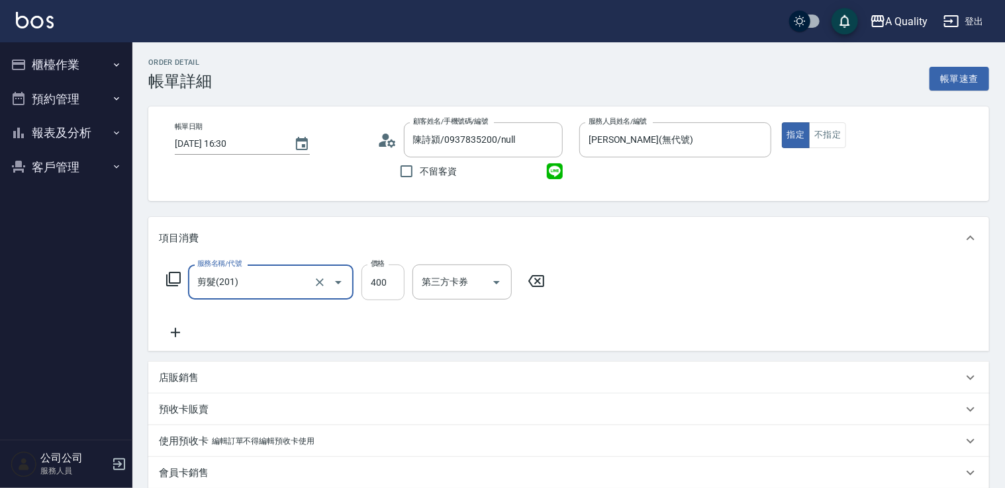
click at [392, 287] on input "400" at bounding box center [382, 283] width 43 height 36
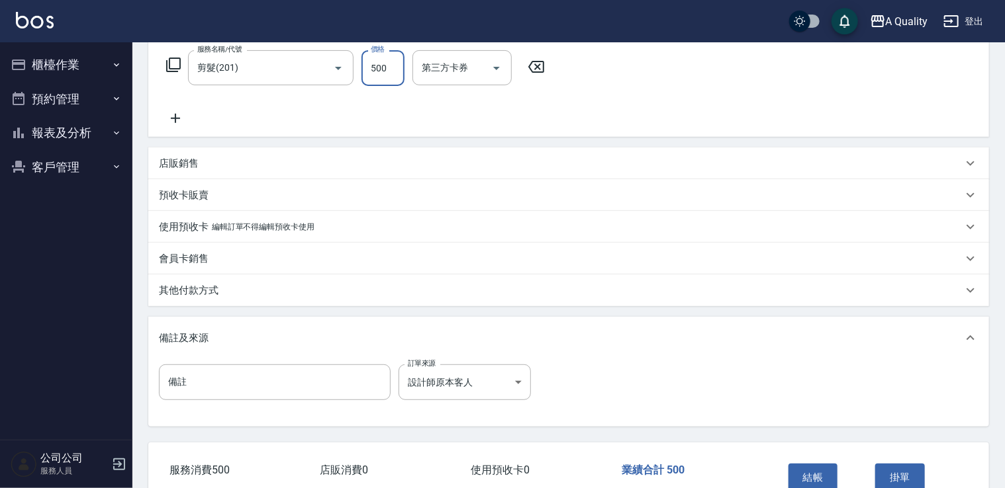
scroll to position [265, 0]
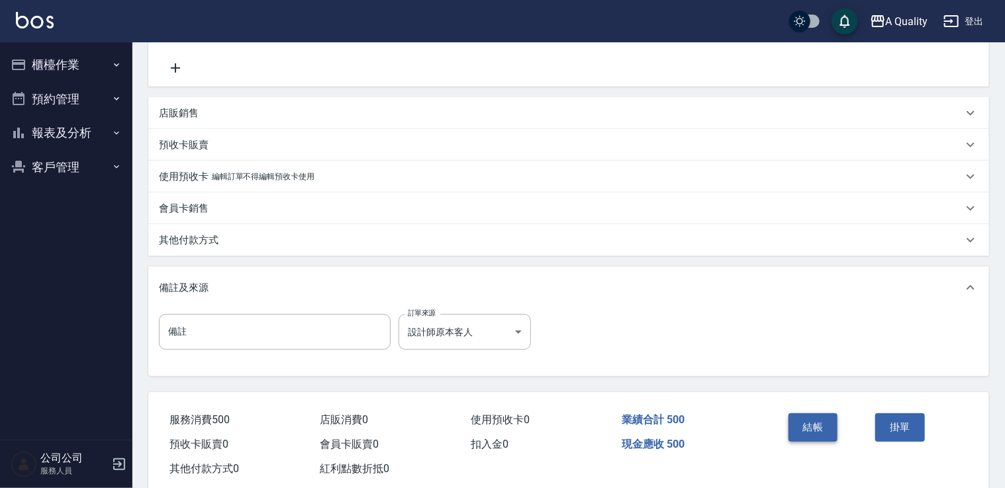
type input "500"
click at [815, 423] on button "結帳" at bounding box center [813, 428] width 50 height 28
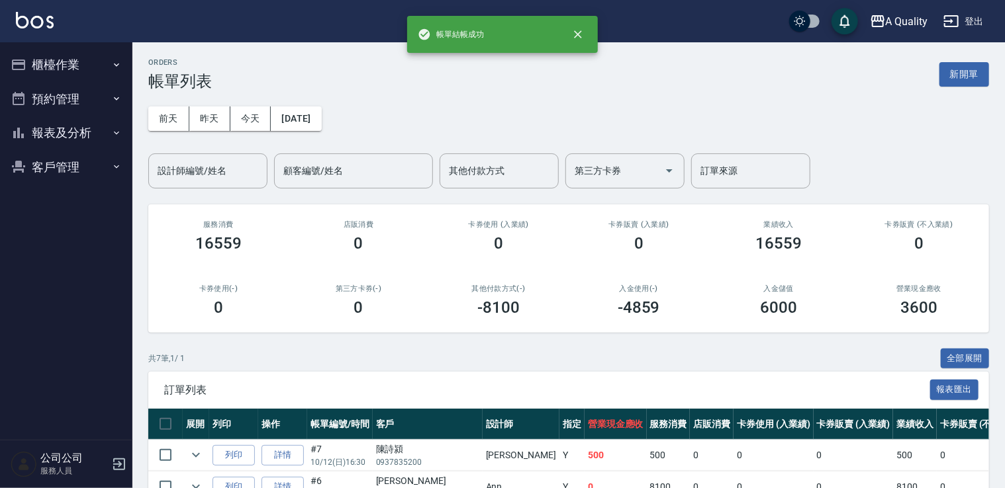
click at [376, 460] on p "0937835200" at bounding box center [427, 463] width 103 height 12
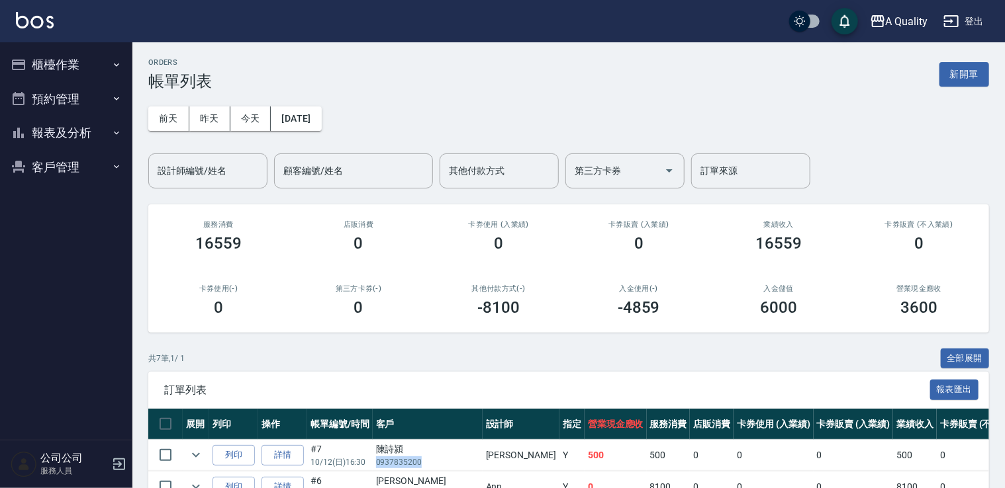
drag, startPoint x: 420, startPoint y: 460, endPoint x: 428, endPoint y: 459, distance: 8.0
click at [428, 459] on p "0937835200" at bounding box center [427, 463] width 103 height 12
drag, startPoint x: 428, startPoint y: 459, endPoint x: 406, endPoint y: 455, distance: 22.2
drag, startPoint x: 406, startPoint y: 455, endPoint x: 373, endPoint y: 454, distance: 33.1
click at [374, 453] on td "陳詩潁 0937835200" at bounding box center [428, 455] width 110 height 31
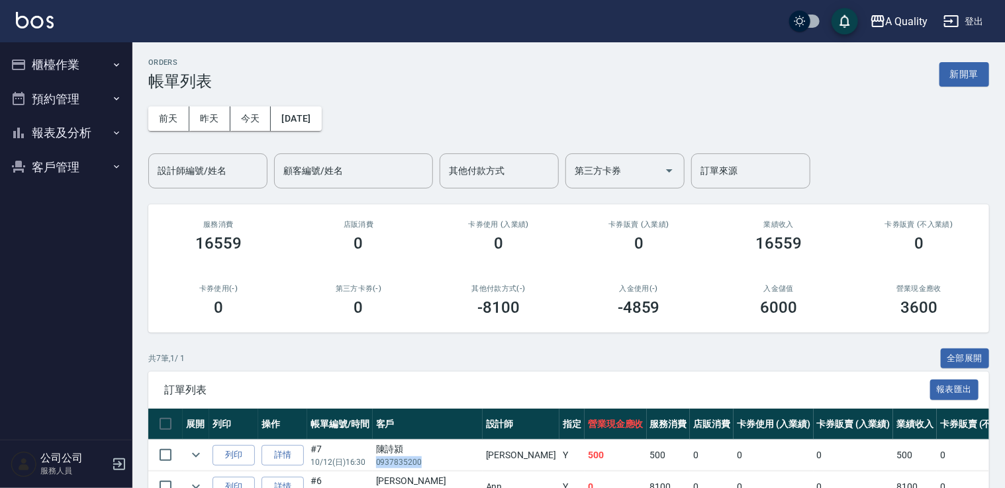
drag, startPoint x: 379, startPoint y: 463, endPoint x: 428, endPoint y: 463, distance: 49.0
click at [428, 463] on p "0937835200" at bounding box center [427, 463] width 103 height 12
drag, startPoint x: 428, startPoint y: 463, endPoint x: 408, endPoint y: 462, distance: 19.9
copy p "0937835200"
drag, startPoint x: 963, startPoint y: 78, endPoint x: 936, endPoint y: 80, distance: 26.5
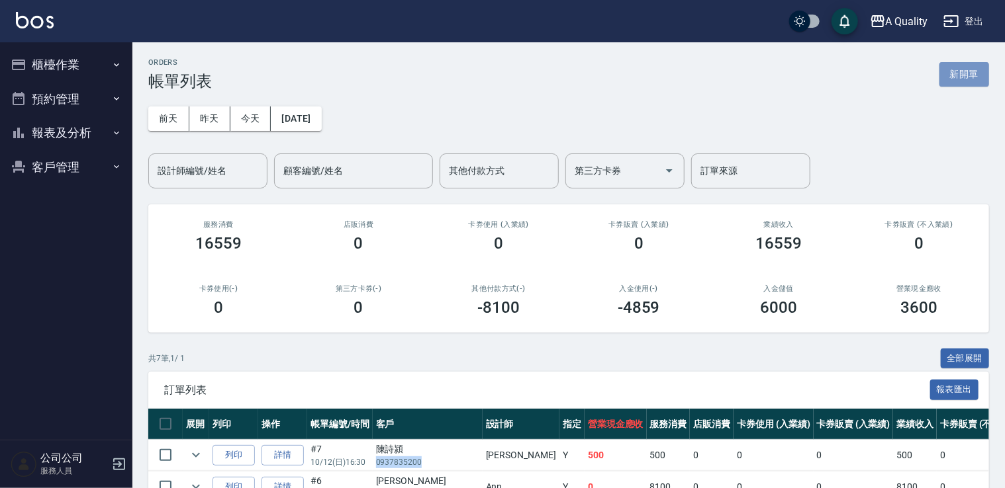
click at [962, 78] on button "新開單" at bounding box center [964, 74] width 50 height 24
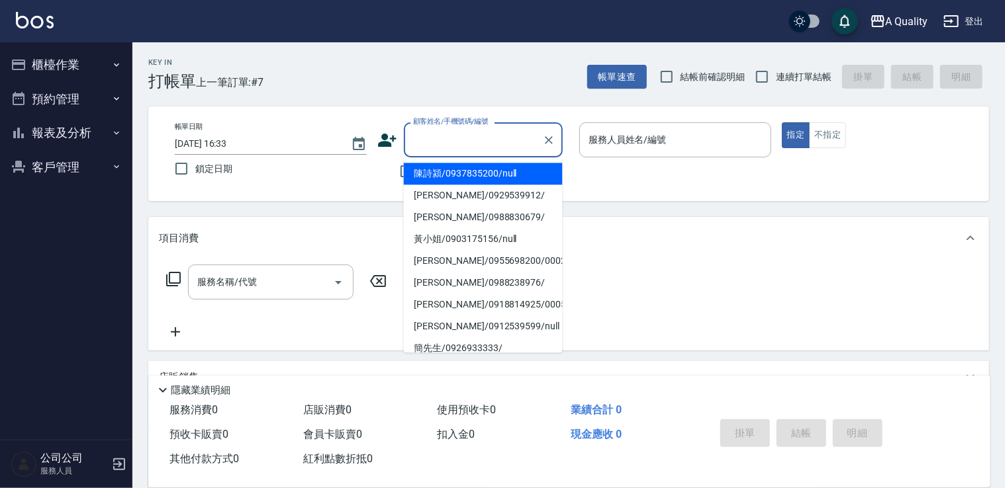
click at [478, 132] on input "顧客姓名/手機號碼/編號" at bounding box center [473, 139] width 127 height 23
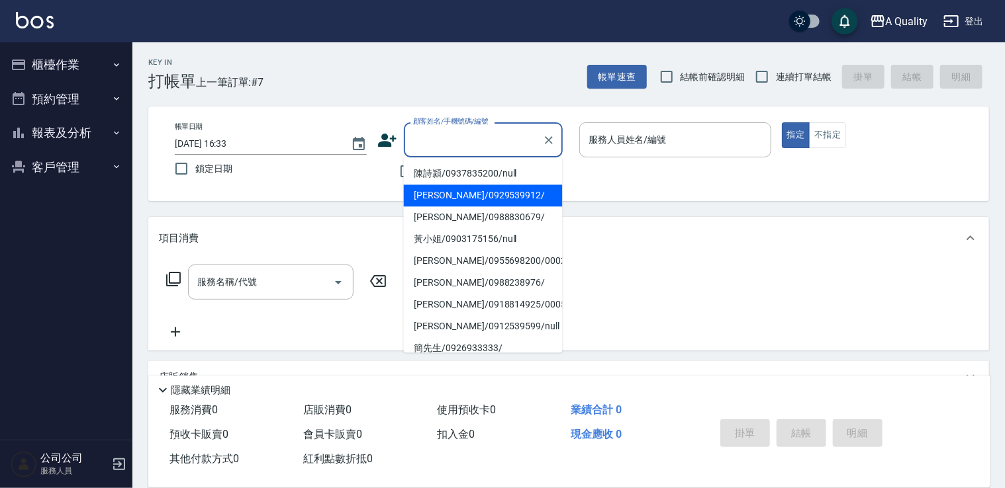
drag, startPoint x: 448, startPoint y: 176, endPoint x: 567, endPoint y: 155, distance: 121.0
click at [449, 176] on li "陳詩潁/0937835200/null" at bounding box center [483, 174] width 159 height 22
type input "陳詩潁/0937835200/null"
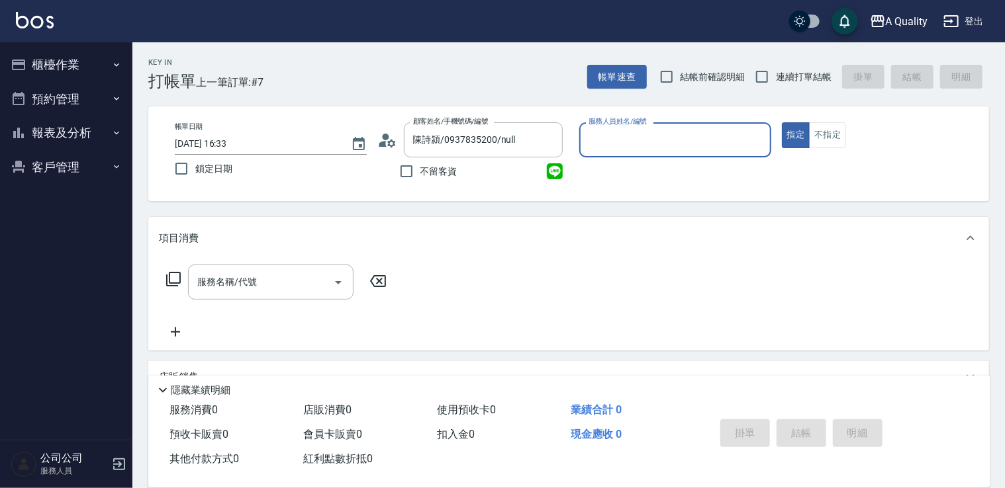
click at [691, 132] on input "服務人員姓名/編號" at bounding box center [675, 139] width 180 height 23
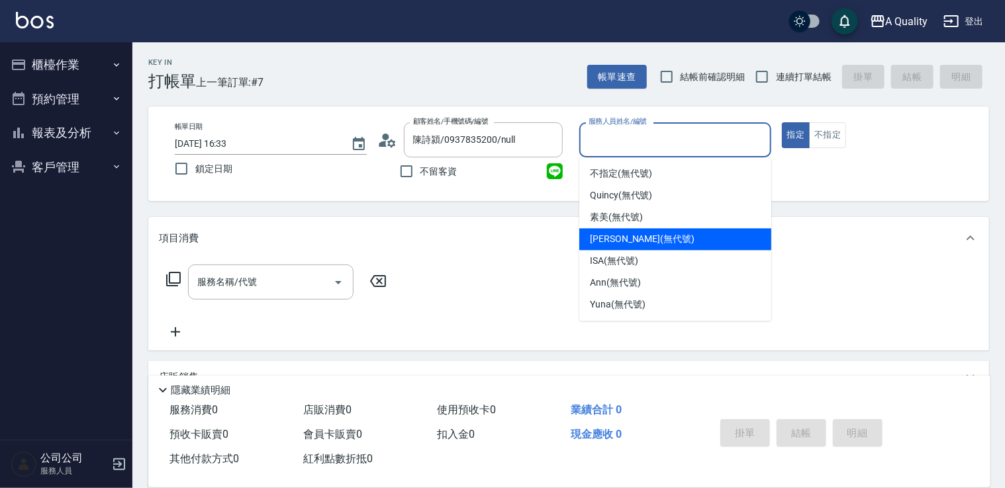
click at [621, 242] on span "Taylor (無代號)" at bounding box center [642, 239] width 105 height 14
type input "[PERSON_NAME](無代號)"
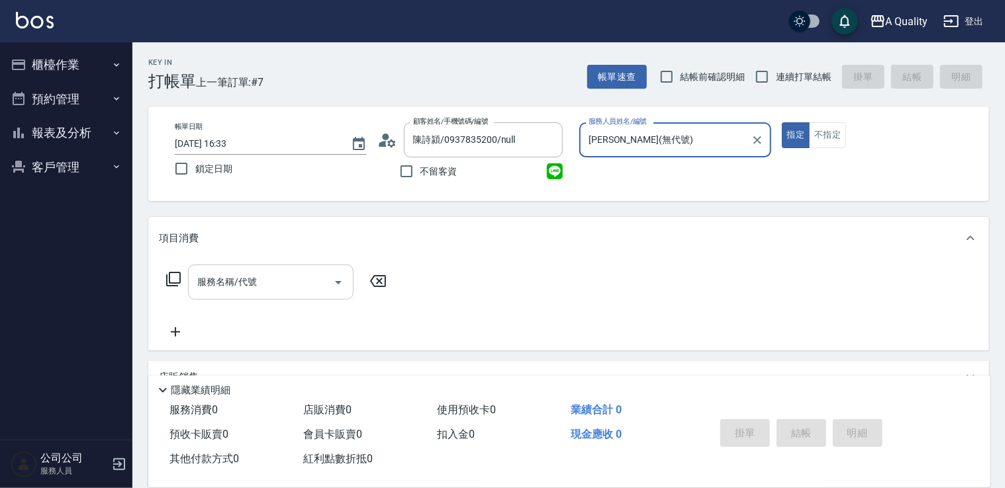
click at [275, 289] on input "服務名稱/代號" at bounding box center [261, 282] width 134 height 23
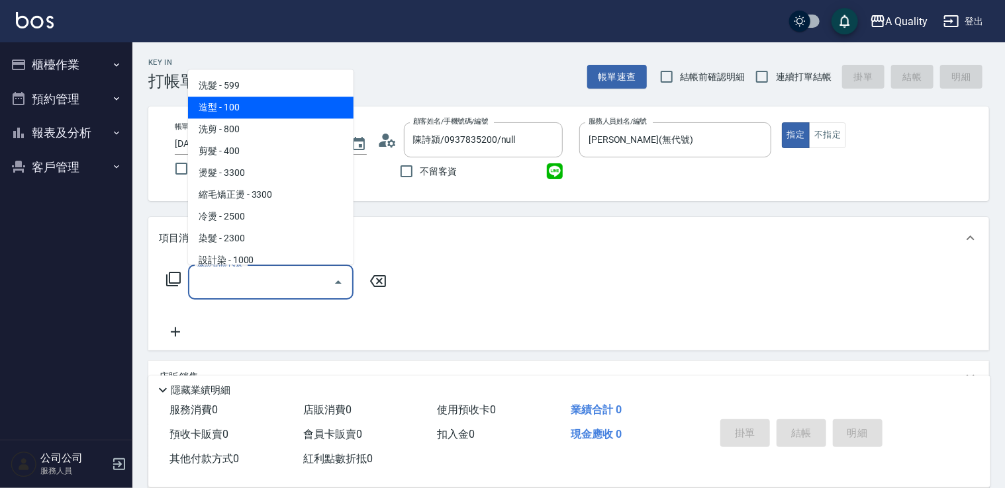
click at [256, 111] on span "造型 - 100" at bounding box center [270, 108] width 165 height 22
type input "造型(102)"
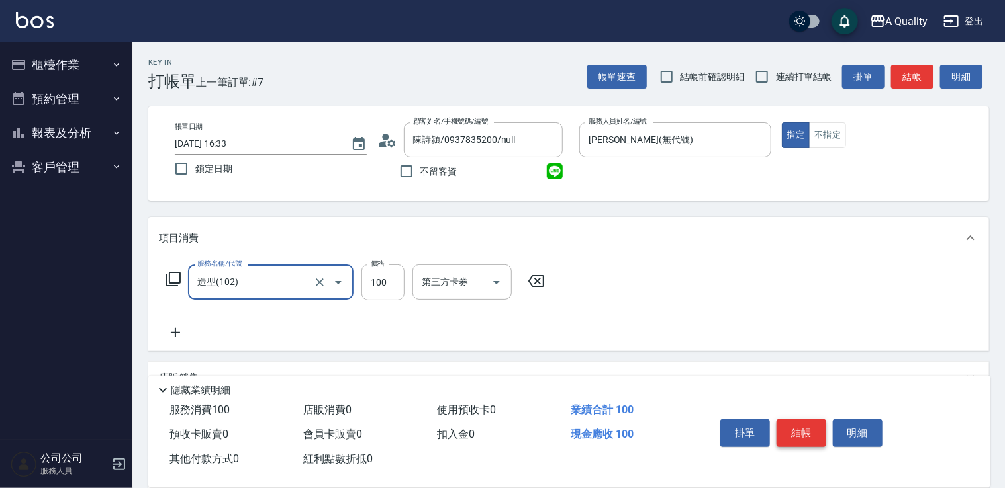
click at [803, 431] on button "結帳" at bounding box center [801, 434] width 50 height 28
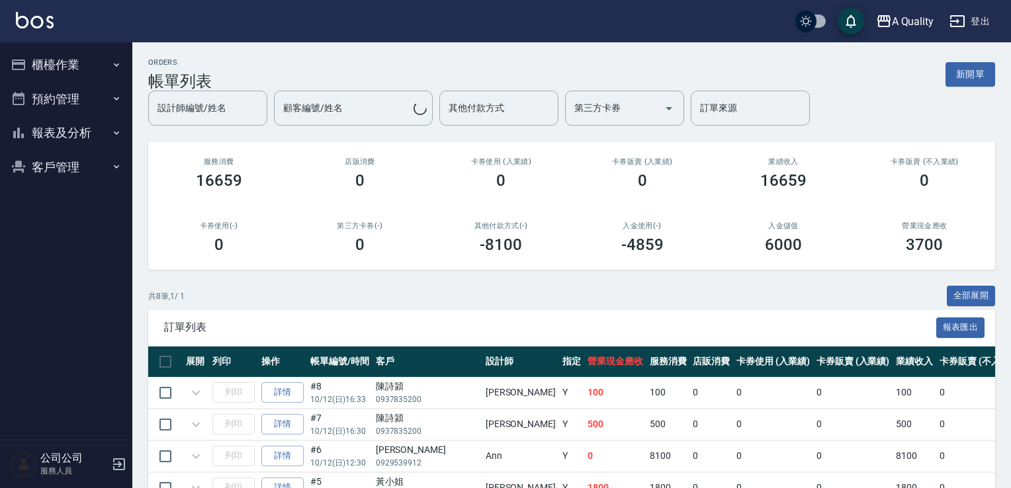
click at [35, 99] on button "預約管理" at bounding box center [66, 99] width 122 height 34
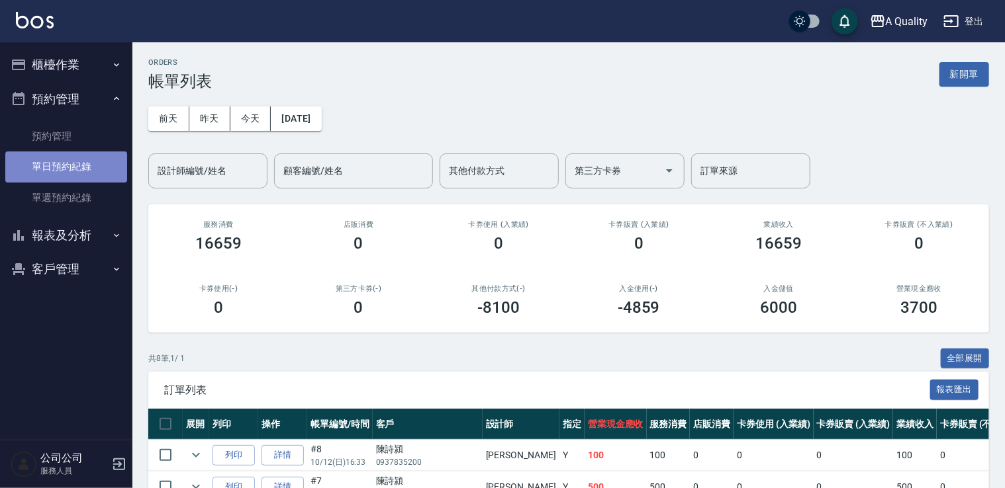
click at [85, 177] on link "單日預約紀錄" at bounding box center [66, 167] width 122 height 30
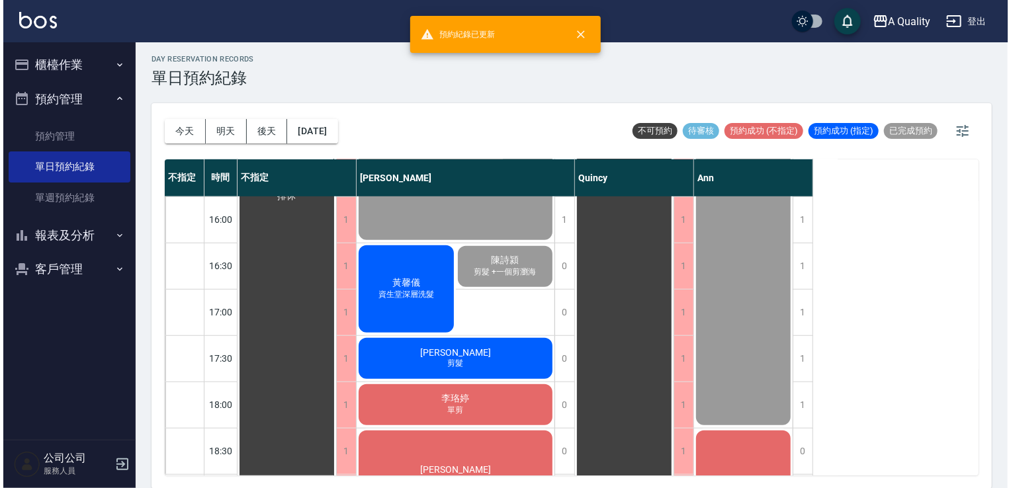
scroll to position [463, 0]
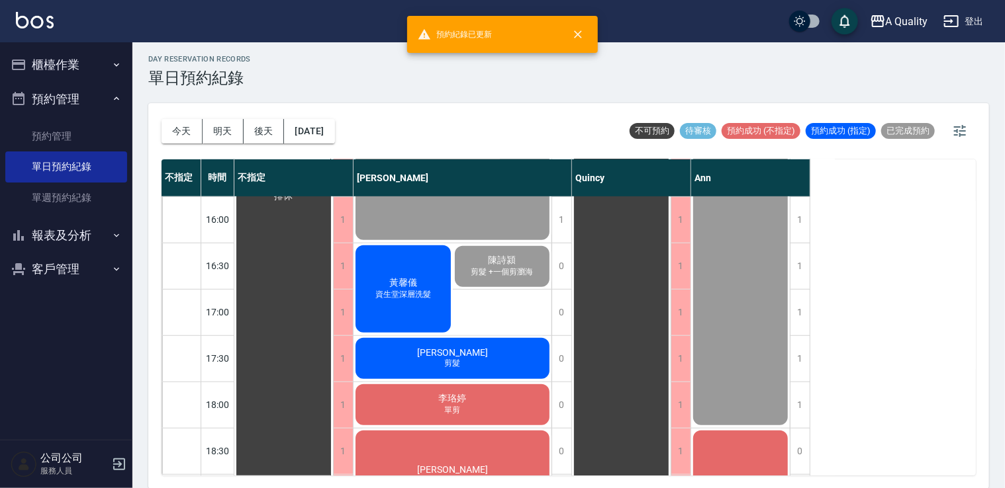
click at [387, 274] on div "黃馨儀 資生堂深層洗髮" at bounding box center [402, 289] width 99 height 91
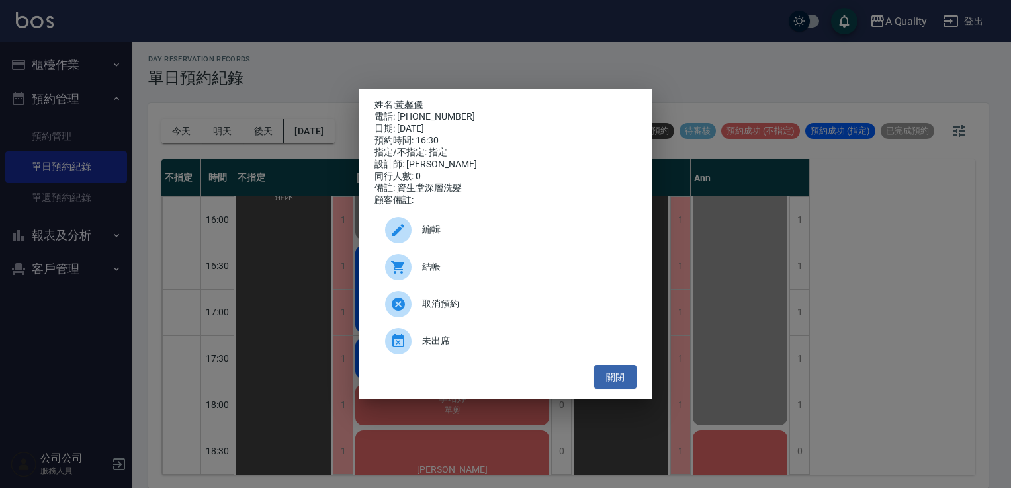
click at [445, 283] on div "結帳" at bounding box center [506, 267] width 262 height 37
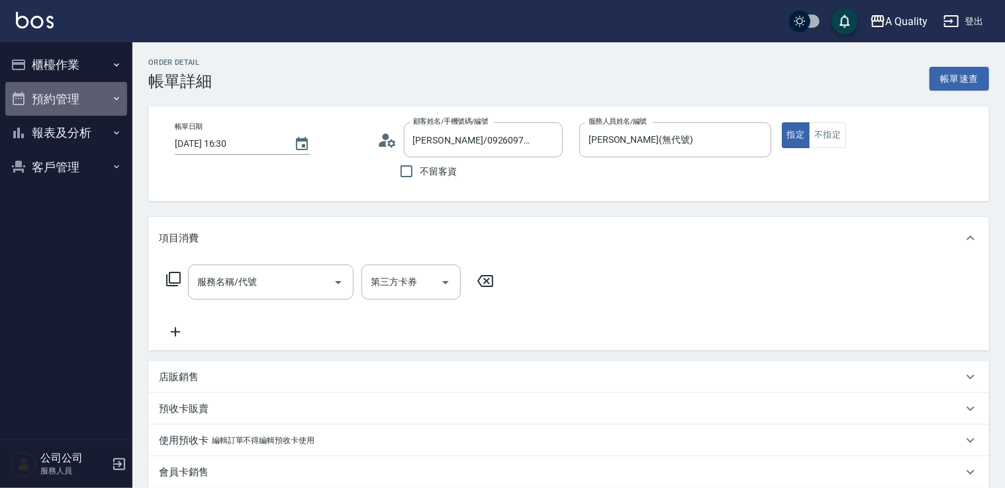
click at [49, 103] on button "預約管理" at bounding box center [66, 99] width 122 height 34
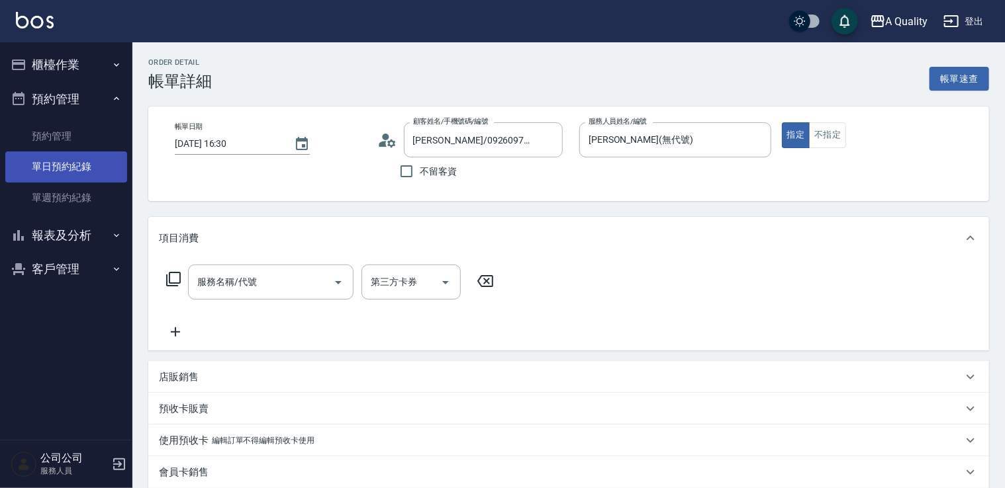
click at [72, 169] on link "單日預約紀錄" at bounding box center [66, 167] width 122 height 30
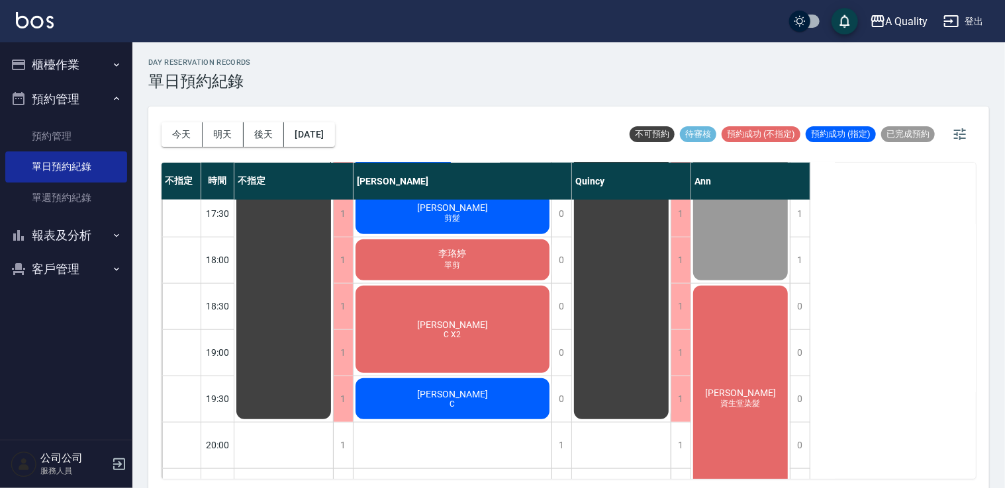
scroll to position [591, 0]
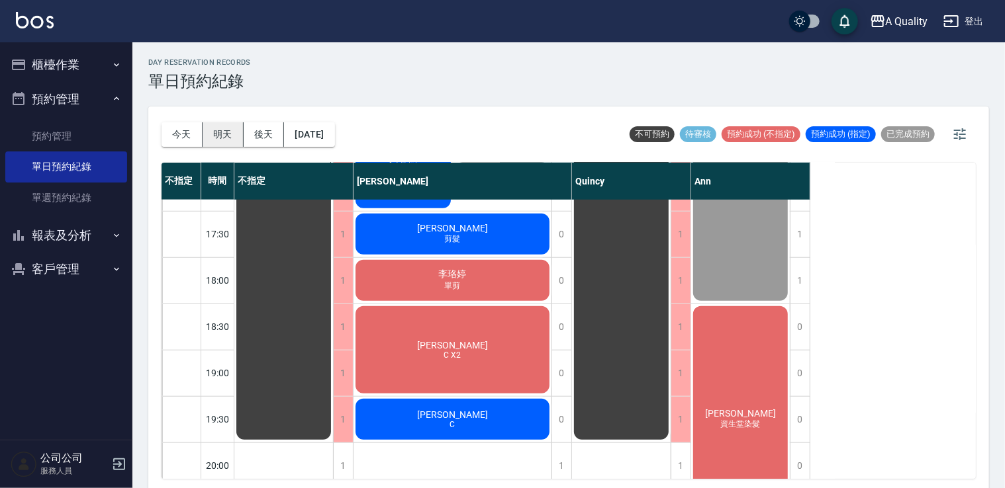
click at [228, 134] on button "明天" at bounding box center [223, 134] width 41 height 24
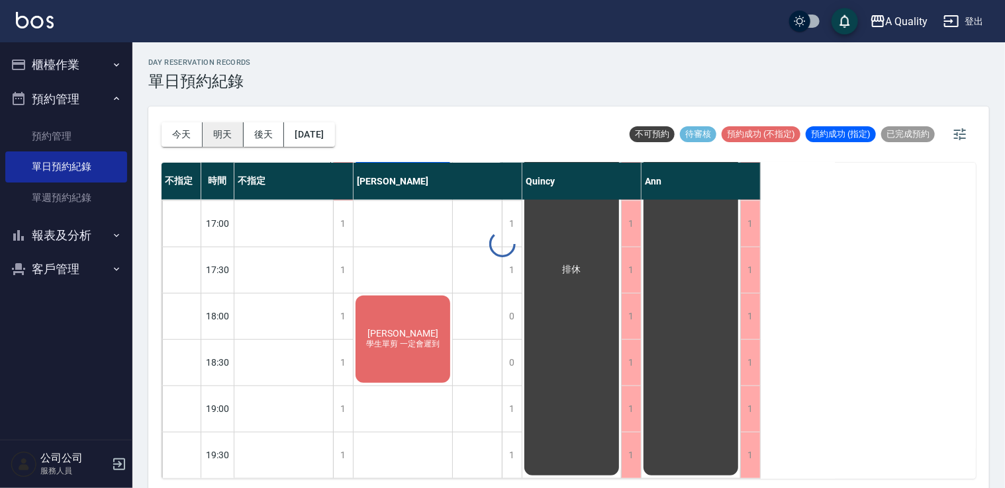
scroll to position [565, 0]
click at [223, 138] on button "明天" at bounding box center [223, 134] width 41 height 24
click at [261, 132] on button "後天" at bounding box center [264, 134] width 41 height 24
click at [261, 132] on div at bounding box center [502, 244] width 1005 height 488
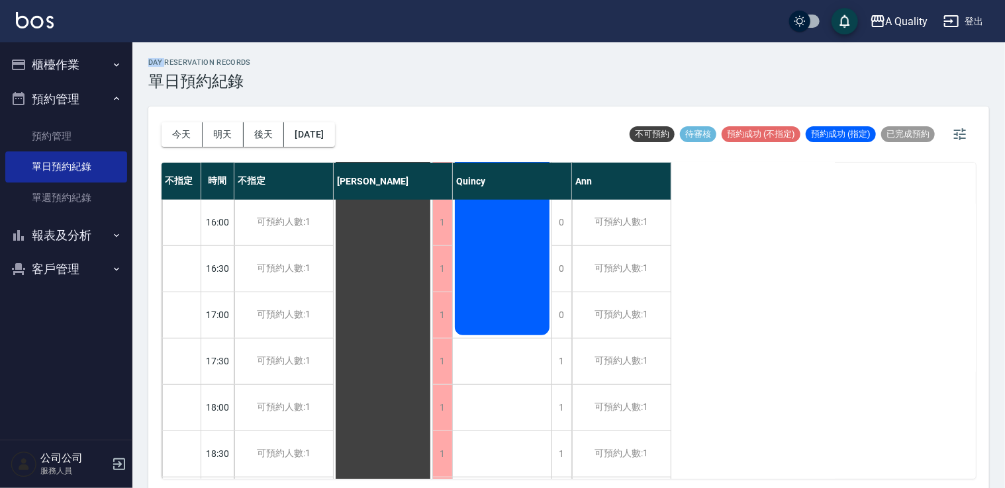
scroll to position [565, 0]
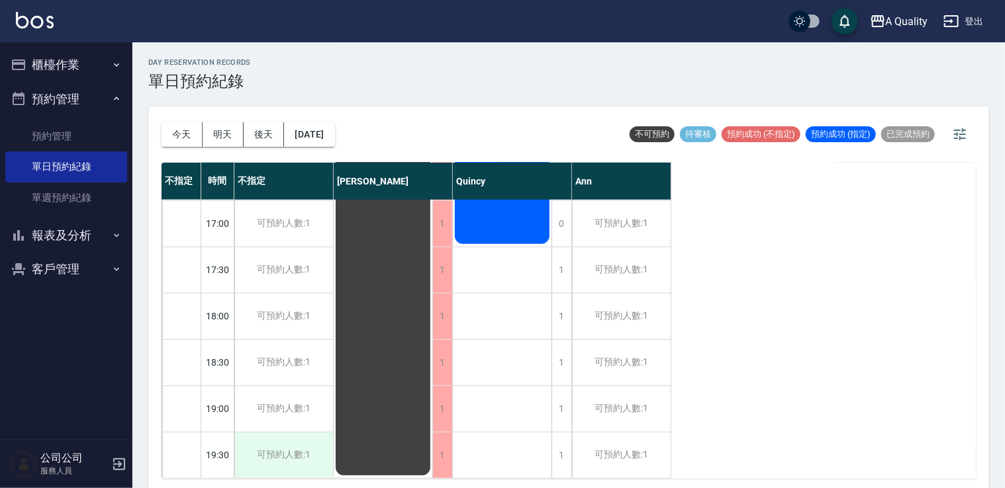
click at [312, 437] on div "可預約人數:1" at bounding box center [283, 456] width 99 height 46
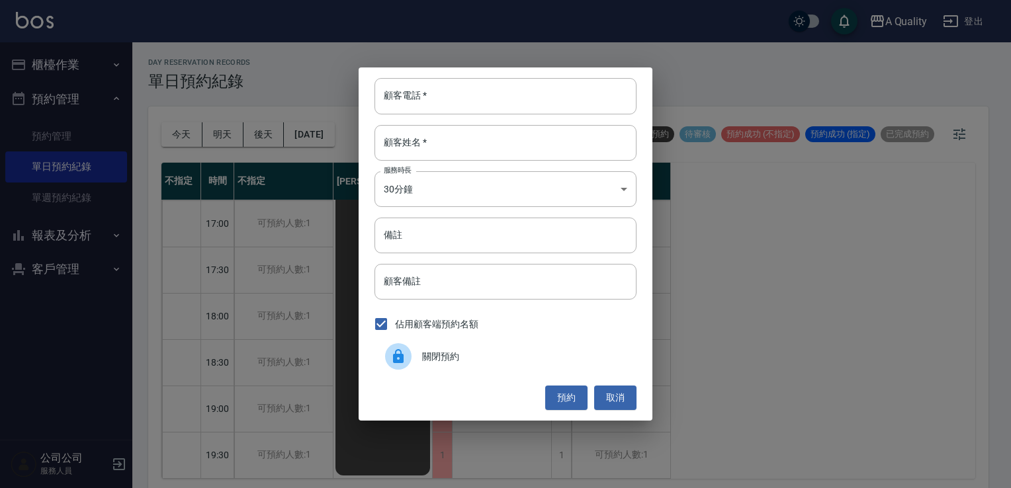
click at [413, 361] on div at bounding box center [403, 356] width 37 height 26
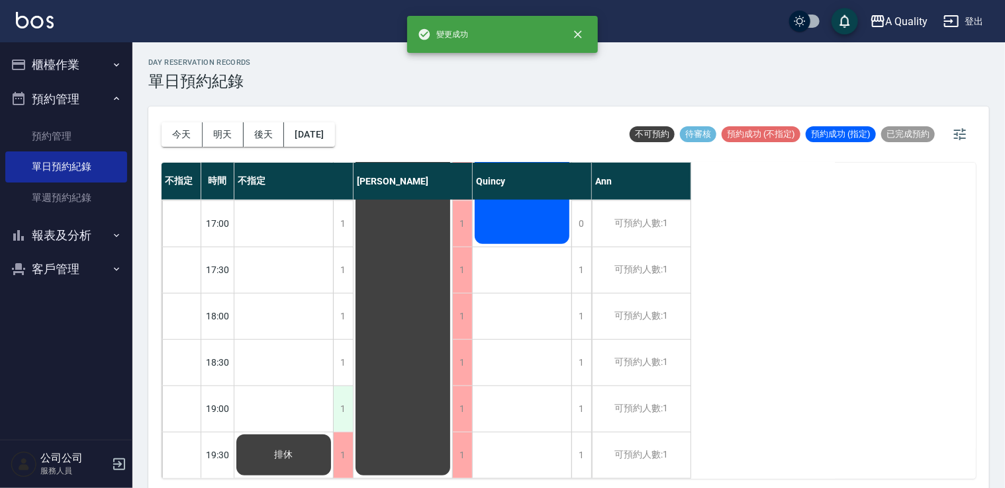
click at [335, 402] on div "1" at bounding box center [343, 409] width 20 height 46
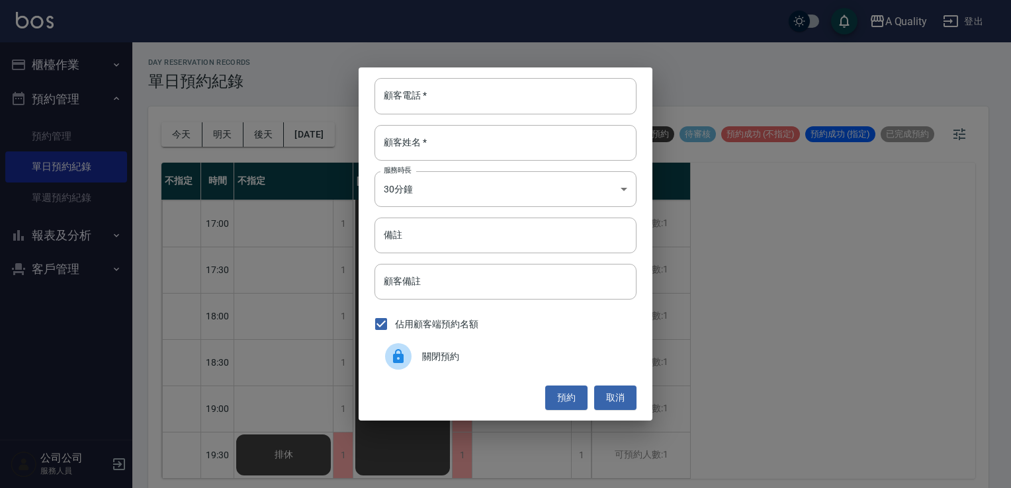
click at [422, 361] on span "關閉預約" at bounding box center [524, 357] width 204 height 14
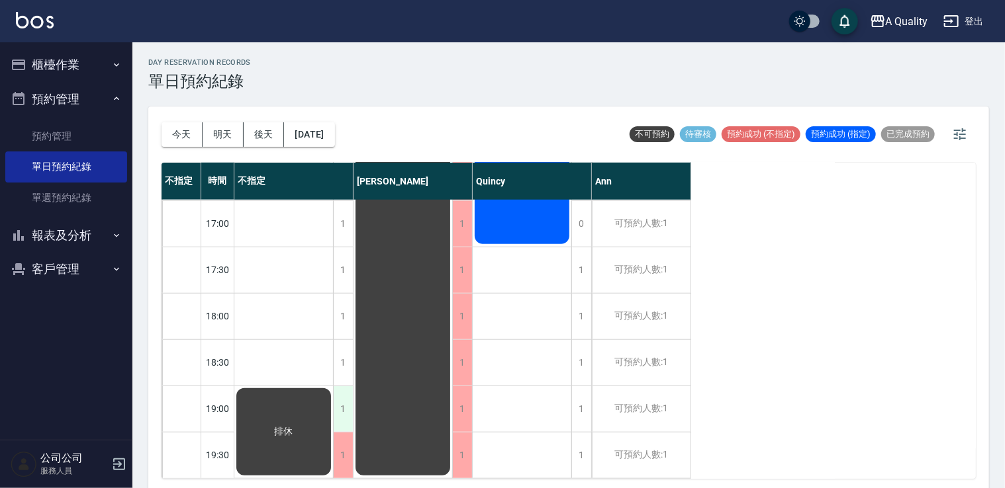
click at [340, 387] on div "1" at bounding box center [343, 409] width 20 height 46
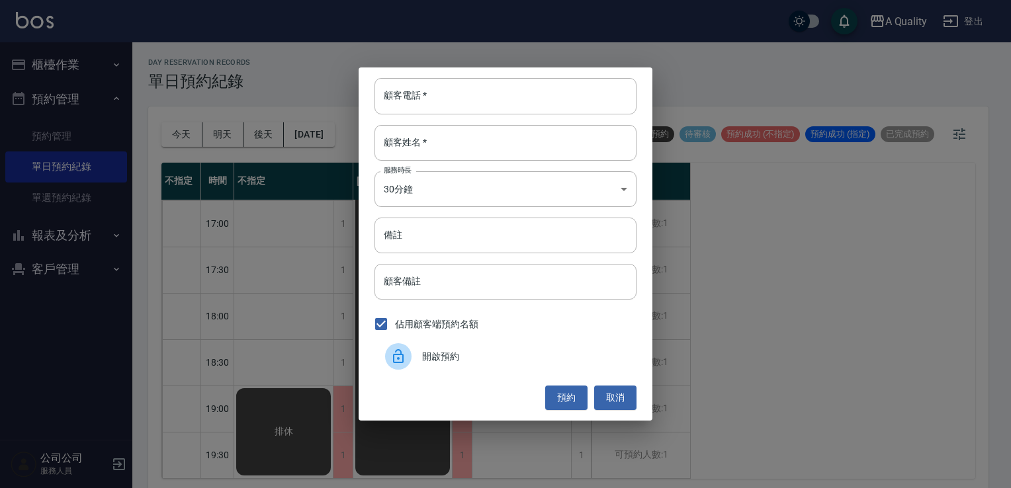
drag, startPoint x: 483, startPoint y: 365, endPoint x: 473, endPoint y: 372, distance: 12.5
click at [482, 367] on div "開啟預約" at bounding box center [506, 356] width 262 height 37
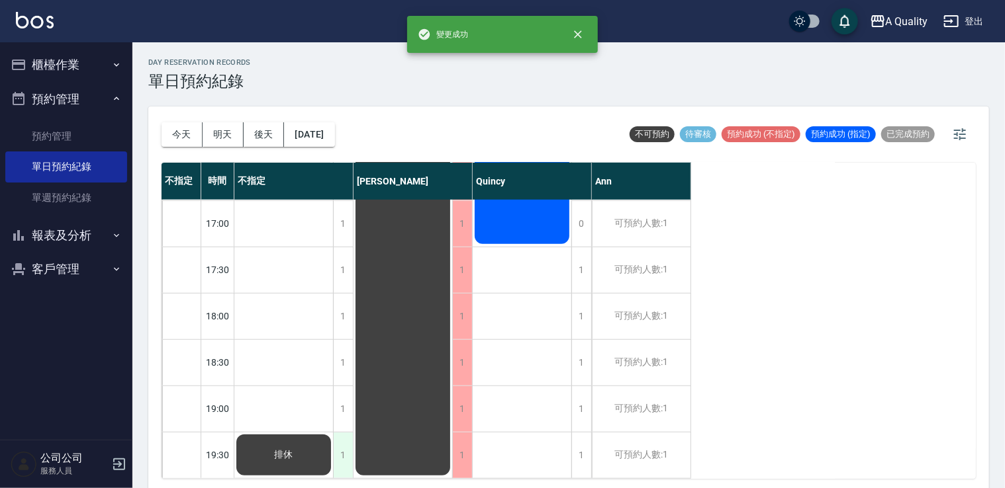
click at [341, 443] on div "1" at bounding box center [343, 456] width 20 height 46
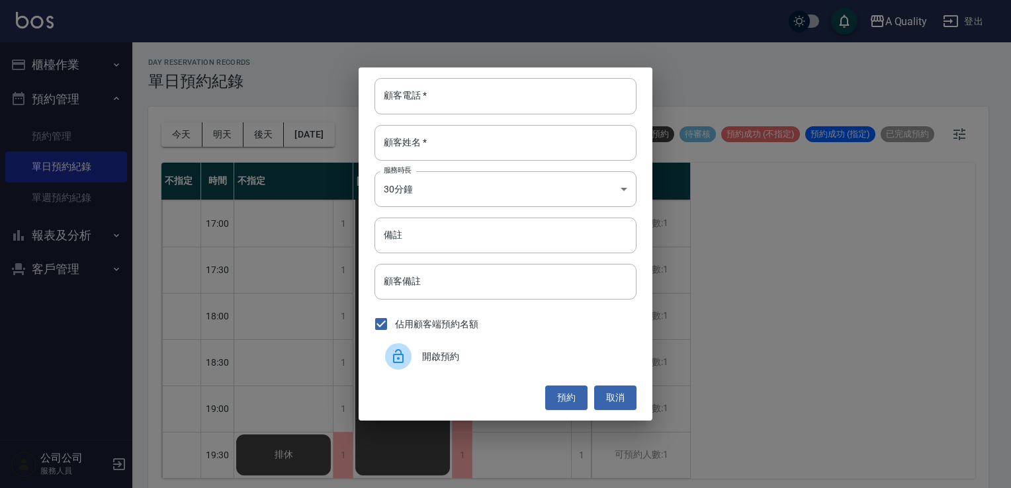
drag, startPoint x: 414, startPoint y: 364, endPoint x: 402, endPoint y: 362, distance: 11.4
click at [413, 365] on div at bounding box center [403, 356] width 37 height 26
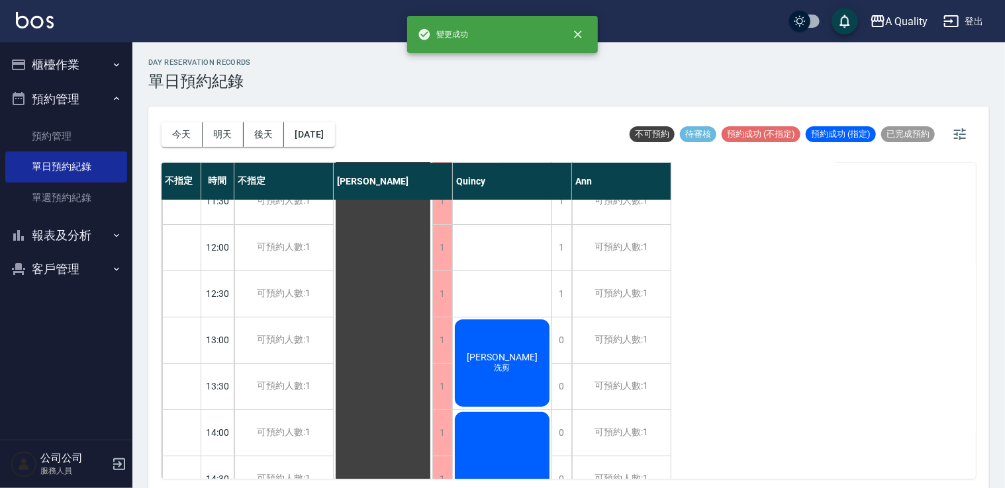
scroll to position [0, 0]
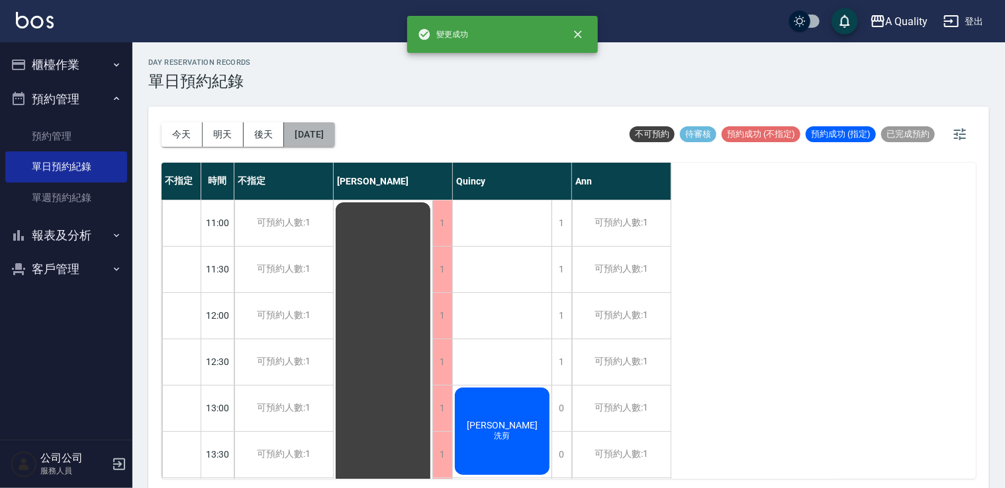
click at [334, 127] on button "2025/10/14" at bounding box center [309, 134] width 50 height 24
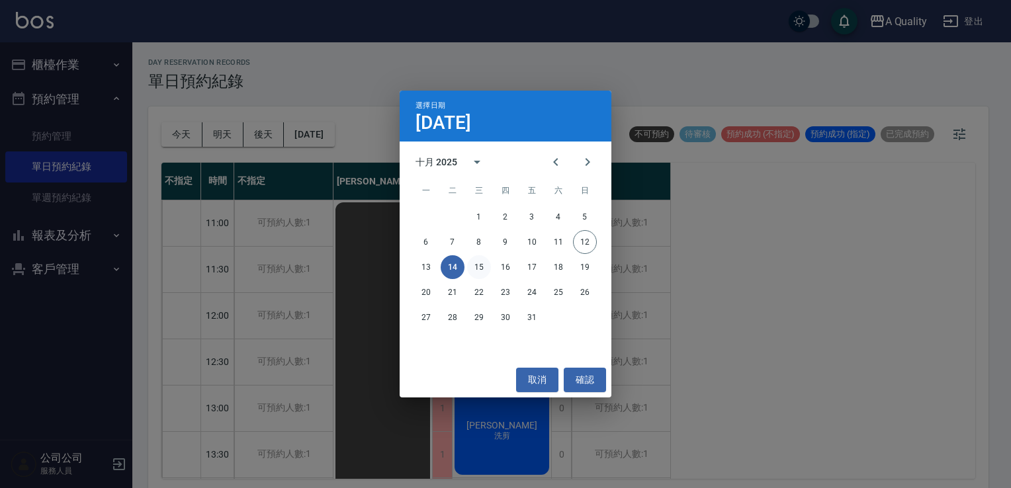
click at [480, 266] on button "15" at bounding box center [479, 267] width 24 height 24
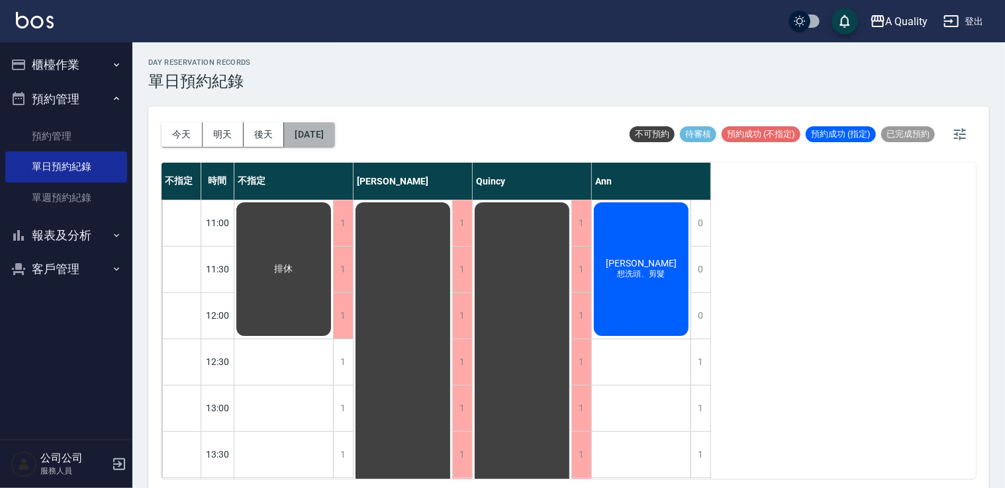
click at [334, 142] on button "2025/10/15" at bounding box center [309, 134] width 50 height 24
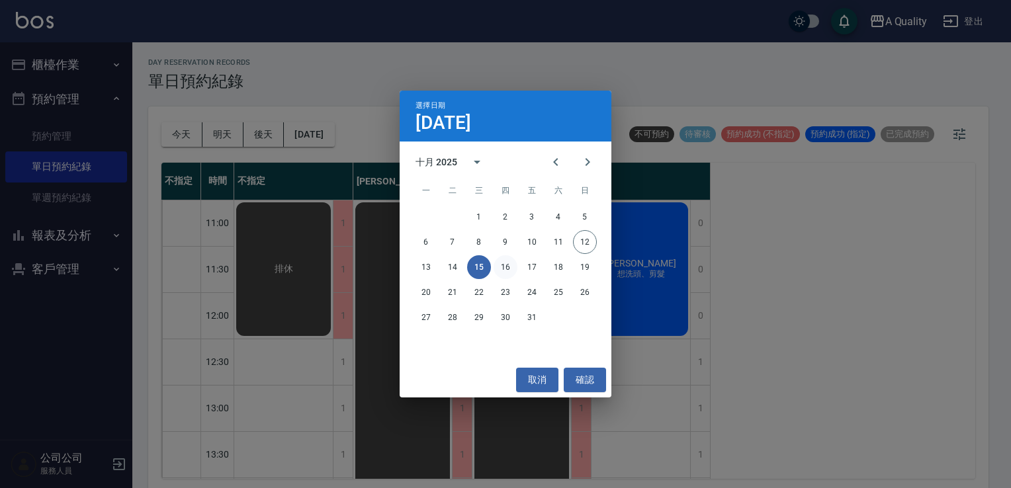
click at [509, 269] on button "16" at bounding box center [506, 267] width 24 height 24
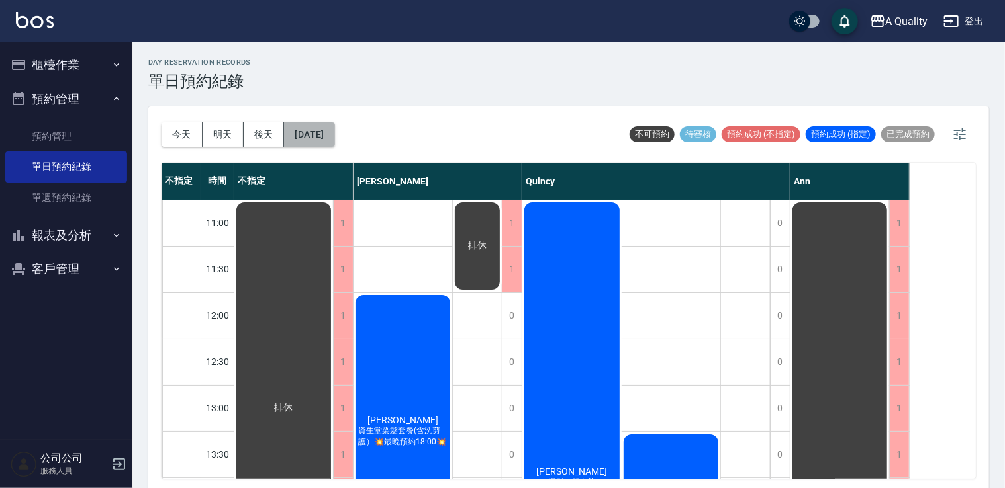
click at [334, 134] on button "2025/10/16" at bounding box center [309, 134] width 50 height 24
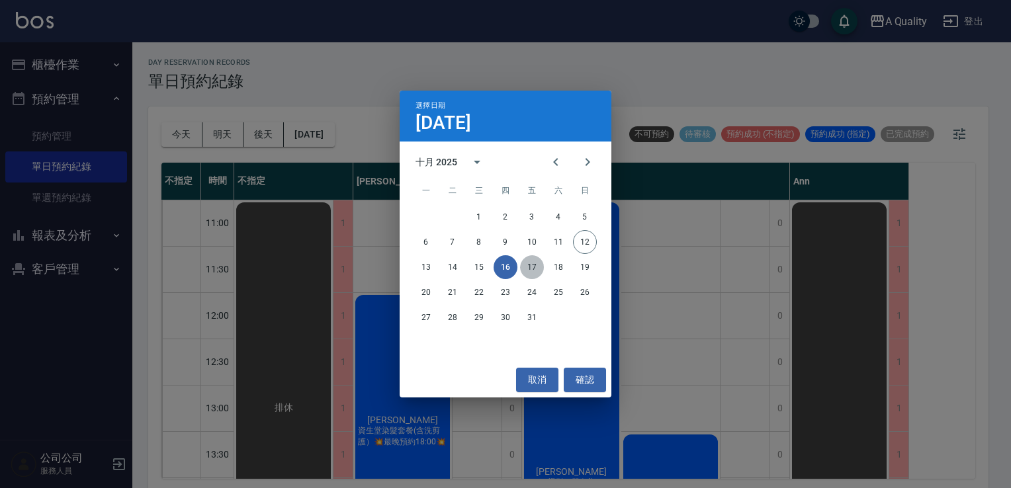
click at [534, 269] on button "17" at bounding box center [532, 267] width 24 height 24
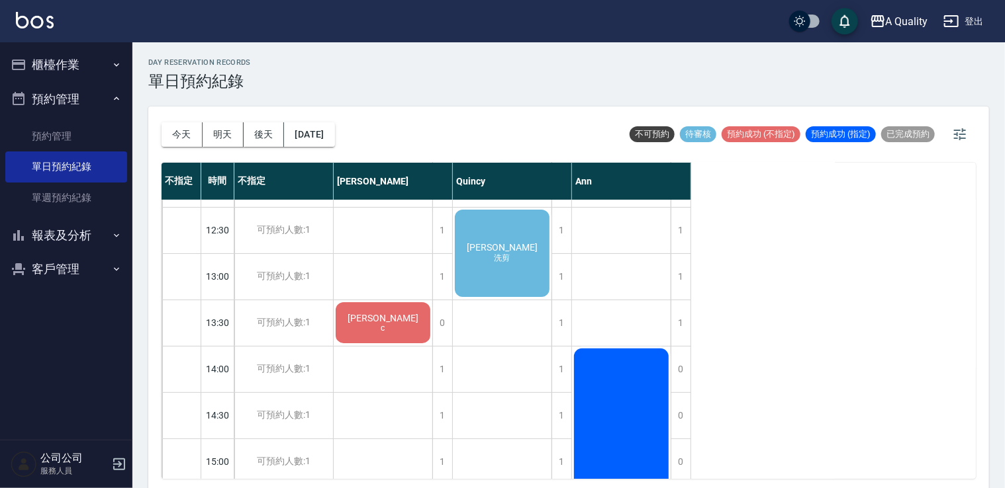
scroll to position [66, 0]
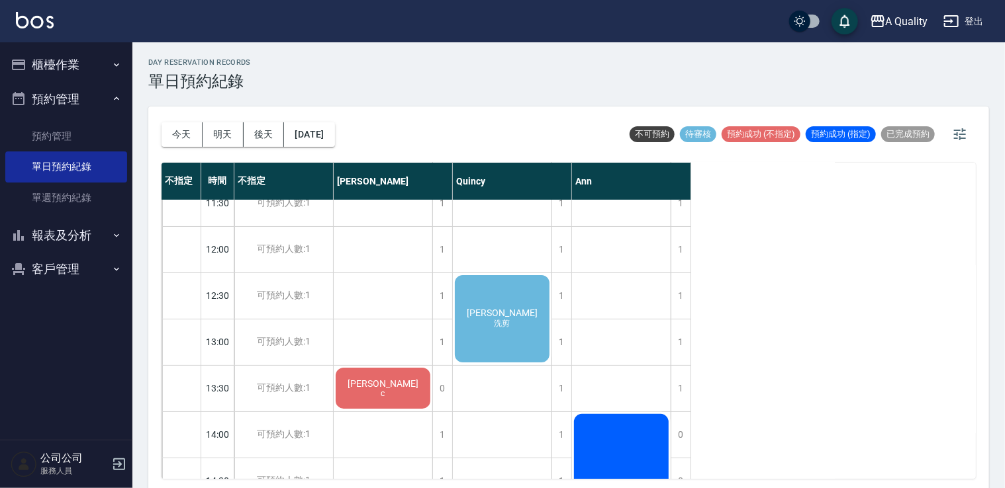
click at [520, 314] on div "陳梅子 洗剪" at bounding box center [502, 318] width 99 height 91
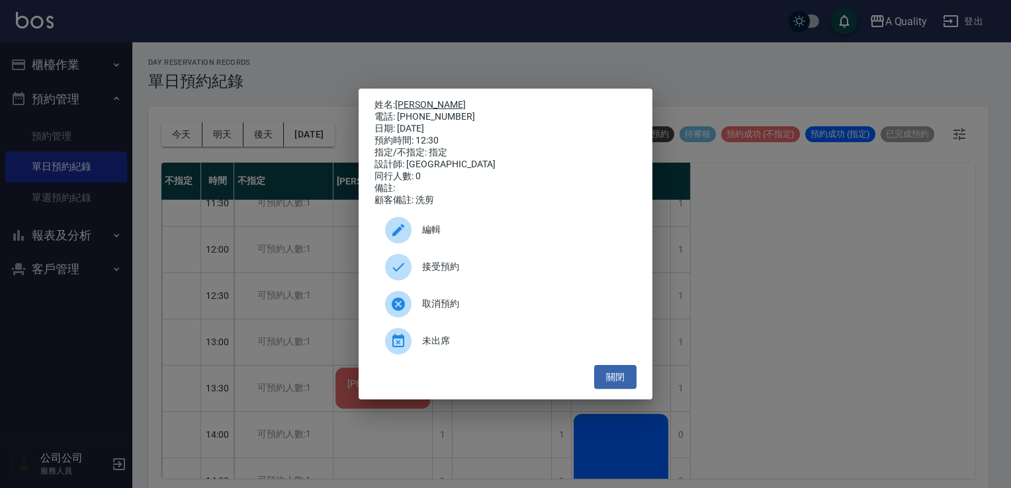
click at [405, 99] on link "陳梅子" at bounding box center [430, 104] width 71 height 11
click at [611, 373] on button "關閉" at bounding box center [615, 377] width 42 height 24
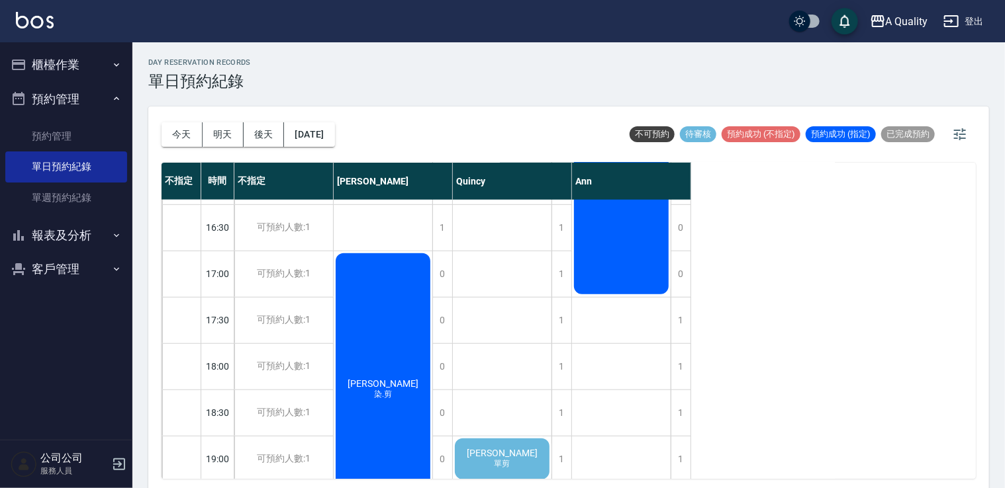
scroll to position [565, 0]
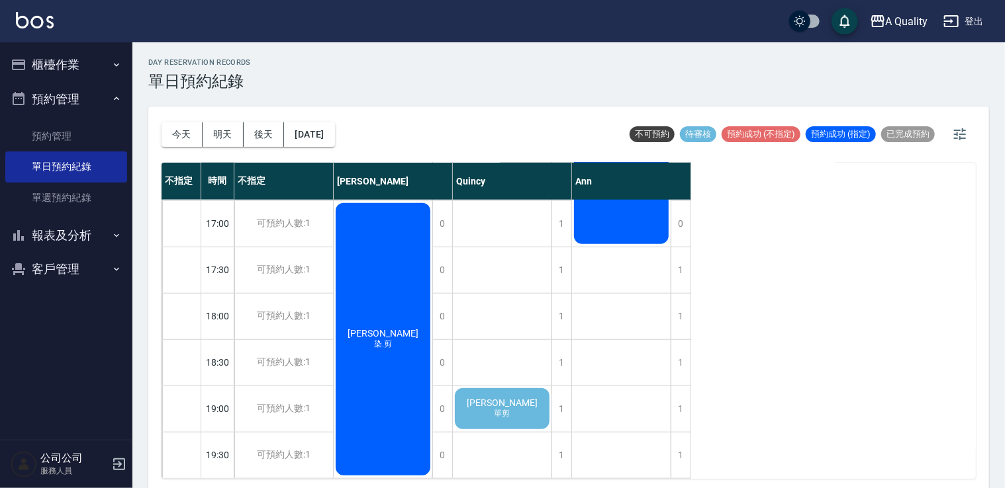
click at [513, 386] on div "陳婉旗 單剪" at bounding box center [502, 408] width 99 height 45
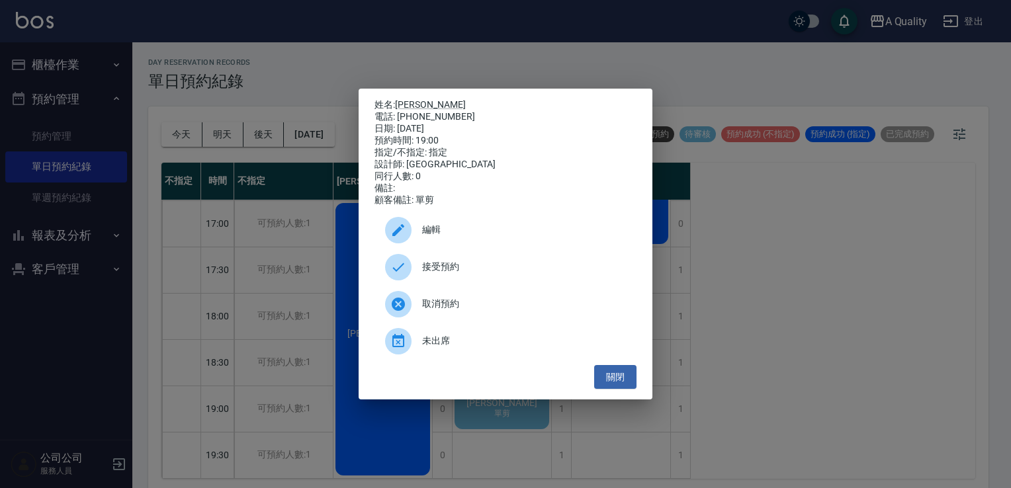
click at [474, 231] on span "編輯" at bounding box center [524, 230] width 204 height 14
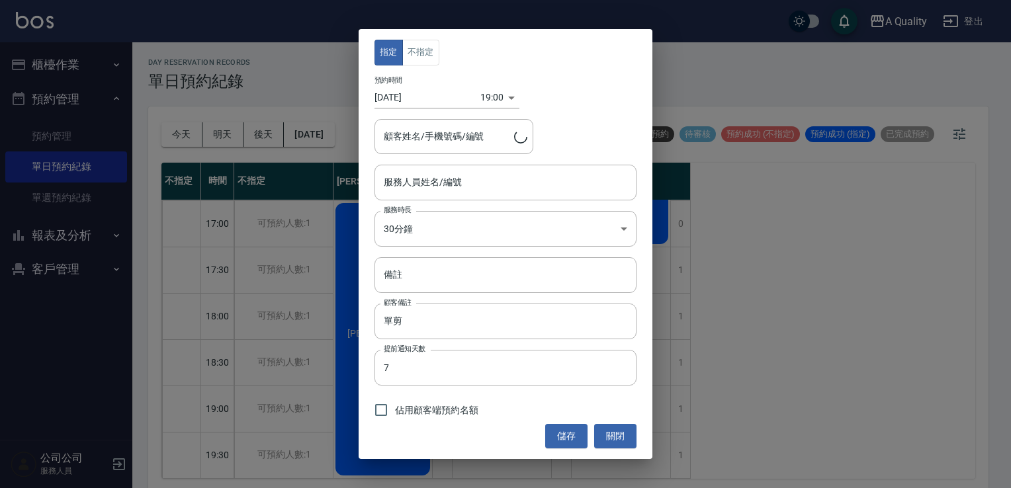
type input "Quincy(無代號)"
type input "陳婉旗/0911082610/000100"
click at [445, 231] on body "A Quality 登出 櫃檯作業 打帳單 帳單列表 營業儀表板 現金收支登錄 每日結帳 排班表 現場電腦打卡 預約管理 預約管理 單日預約紀錄 單週預約紀錄…" at bounding box center [505, 246] width 1011 height 492
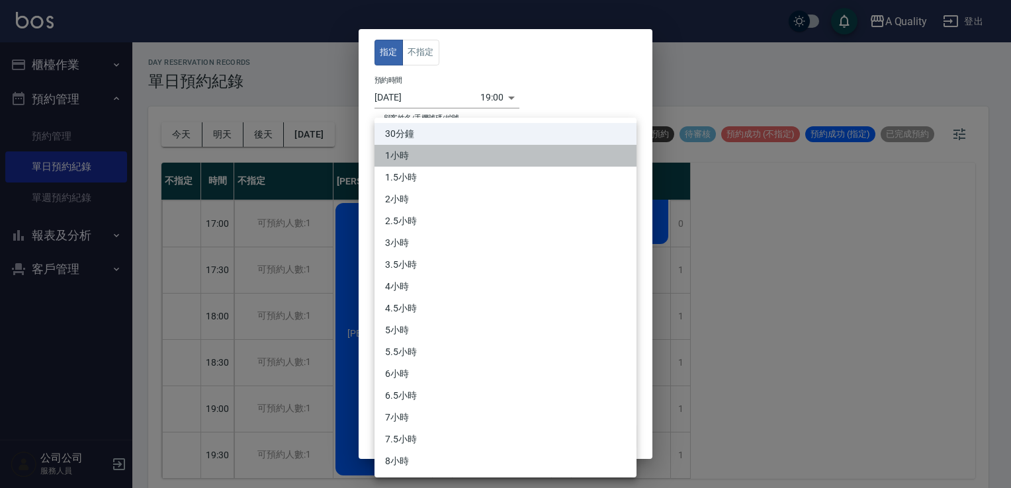
click at [410, 158] on li "1小時" at bounding box center [506, 156] width 262 height 22
type input "2"
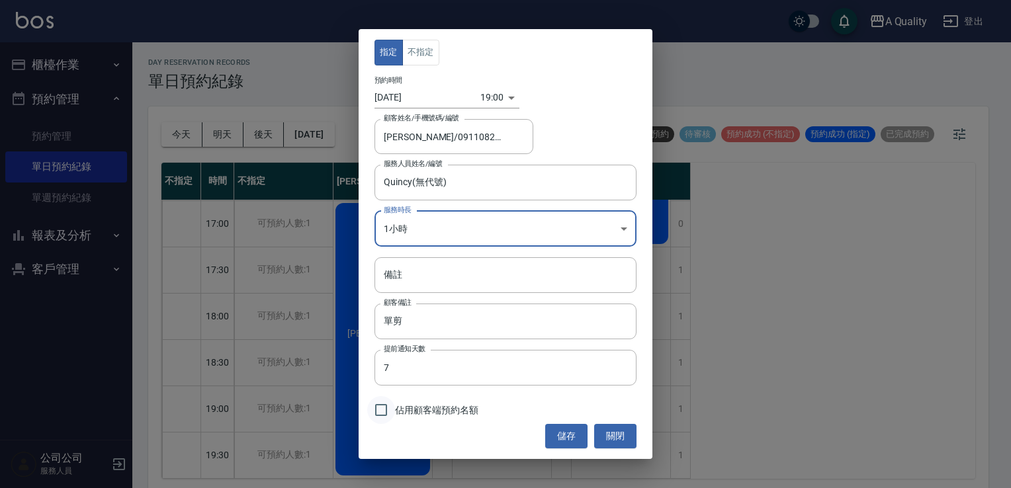
click at [375, 400] on input "佔用顧客端預約名額" at bounding box center [381, 410] width 28 height 28
checkbox input "true"
click at [574, 430] on button "儲存" at bounding box center [566, 436] width 42 height 24
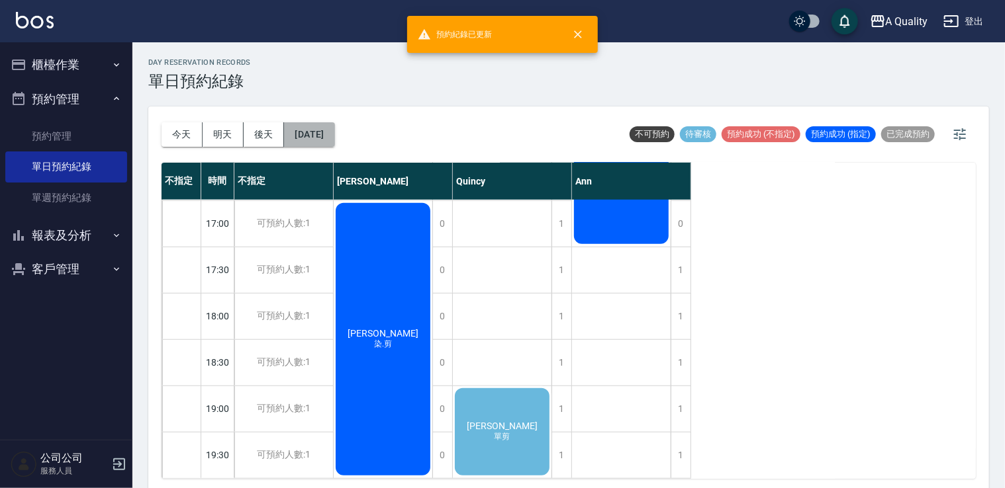
click at [334, 142] on button "2025/10/17" at bounding box center [309, 134] width 50 height 24
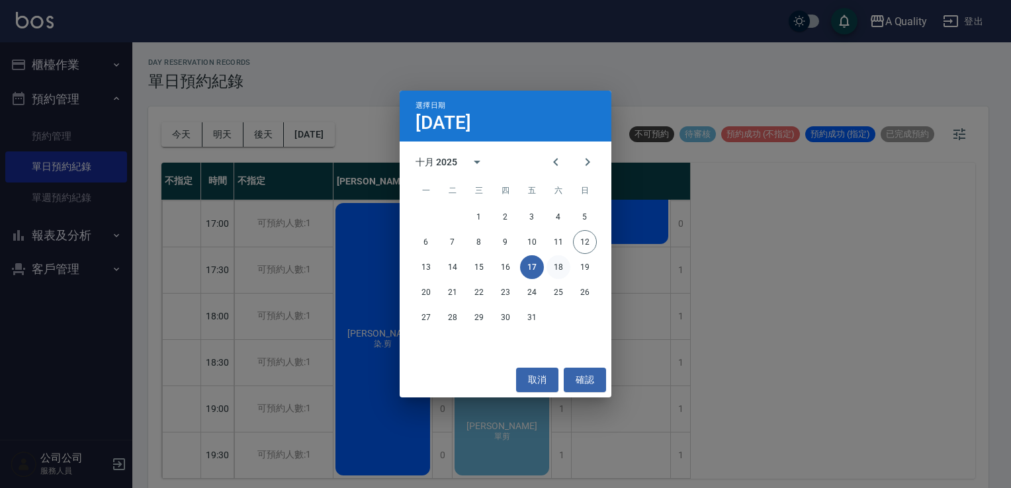
click at [563, 268] on button "18" at bounding box center [559, 267] width 24 height 24
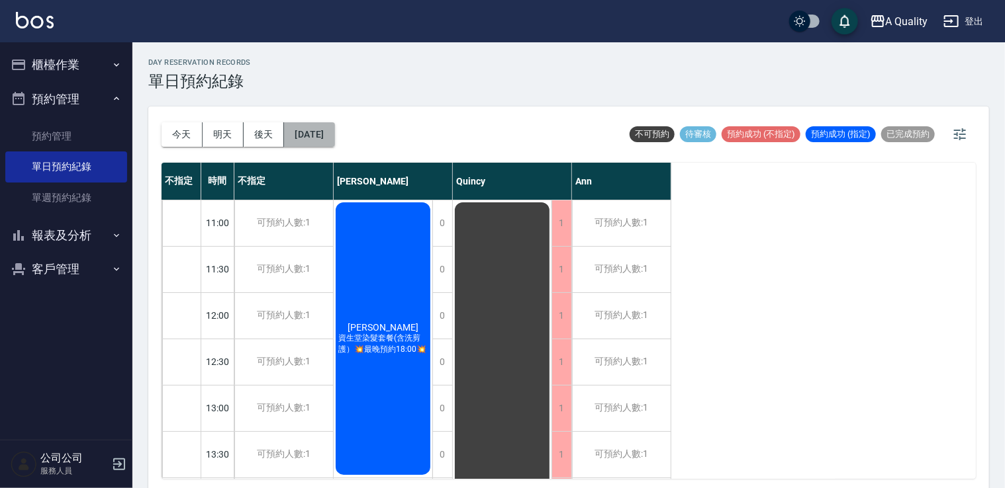
click at [334, 134] on button "2025/10/18" at bounding box center [309, 134] width 50 height 24
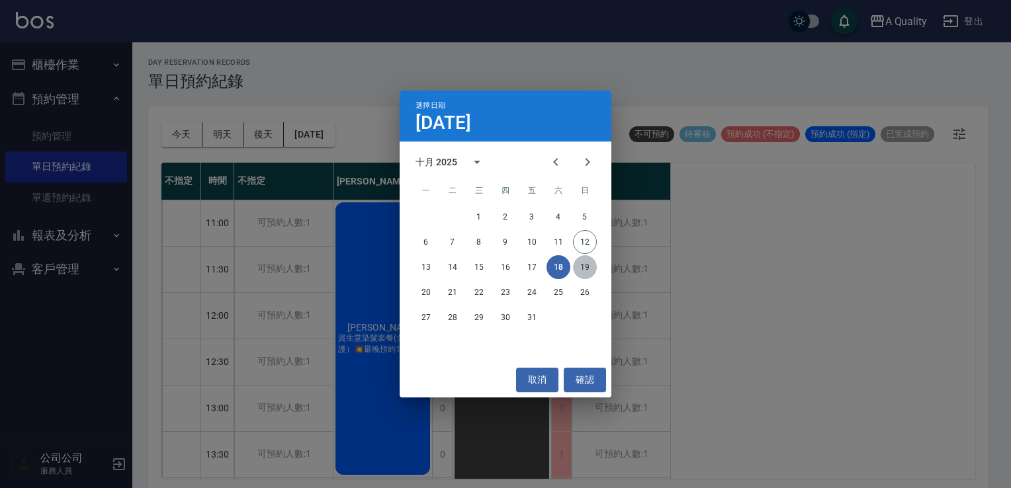
click at [581, 264] on button "19" at bounding box center [585, 267] width 24 height 24
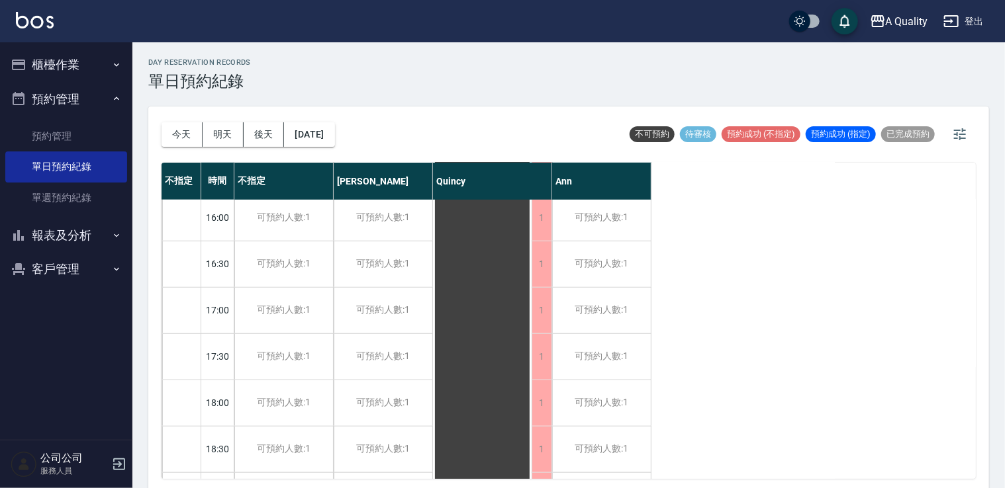
scroll to position [565, 0]
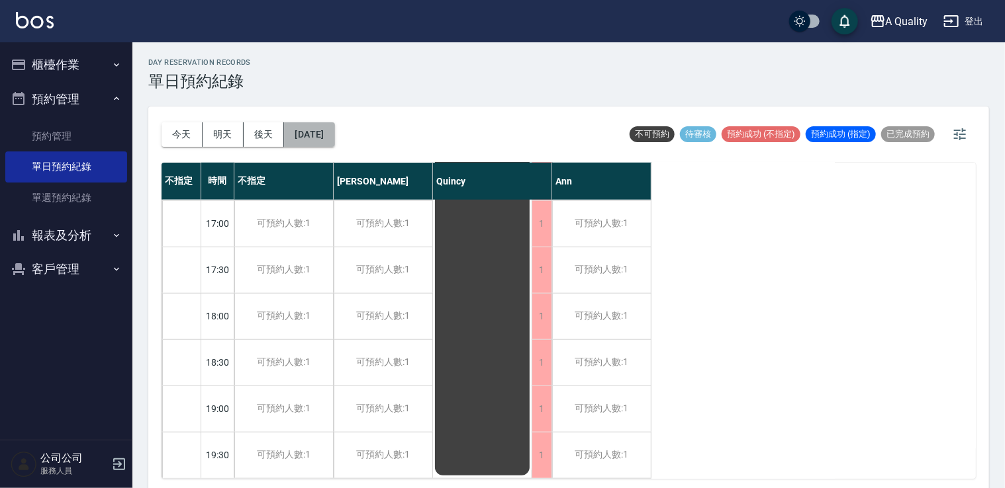
click at [332, 140] on button "2025/10/19" at bounding box center [309, 134] width 50 height 24
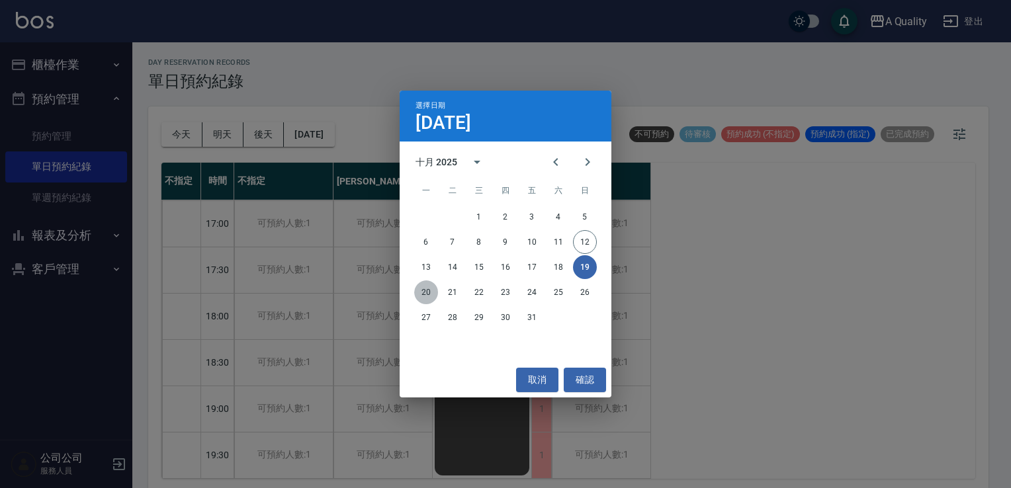
click at [426, 295] on button "20" at bounding box center [426, 293] width 24 height 24
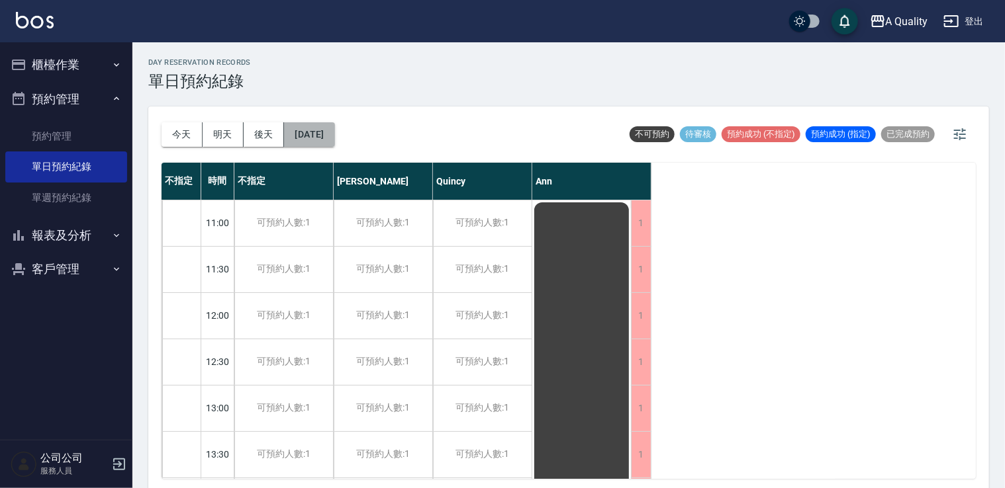
click at [319, 131] on button "2025/10/20" at bounding box center [309, 134] width 50 height 24
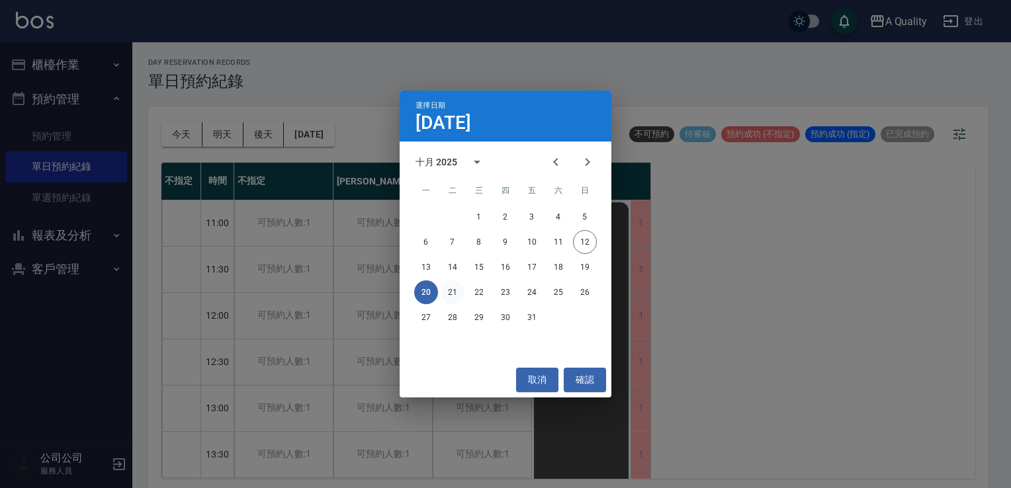
click at [461, 295] on button "21" at bounding box center [453, 293] width 24 height 24
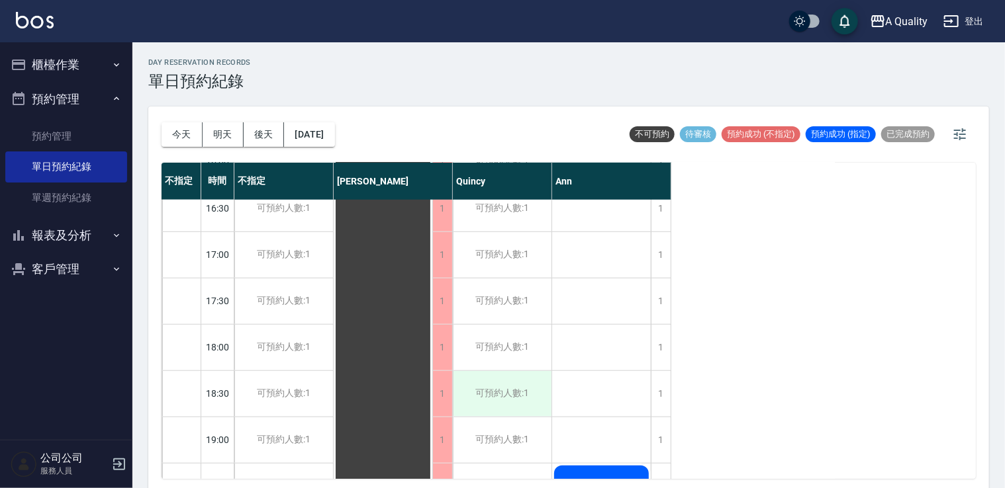
scroll to position [611, 0]
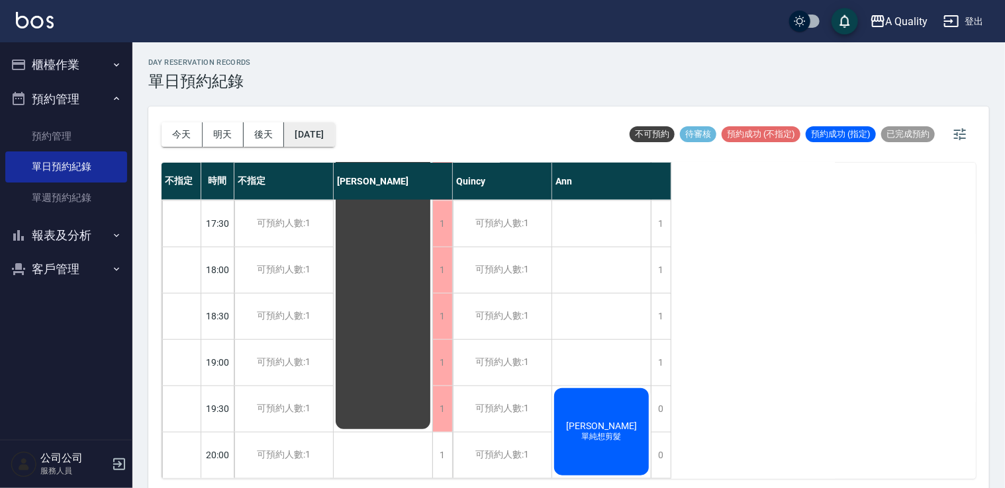
click at [329, 133] on button "2025/10/21" at bounding box center [309, 134] width 50 height 24
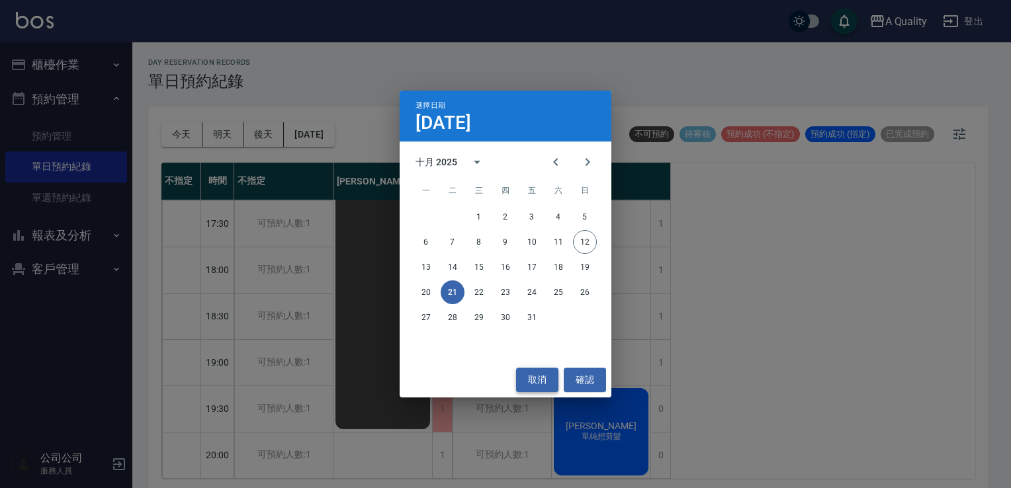
click at [525, 375] on button "取消" at bounding box center [537, 380] width 42 height 24
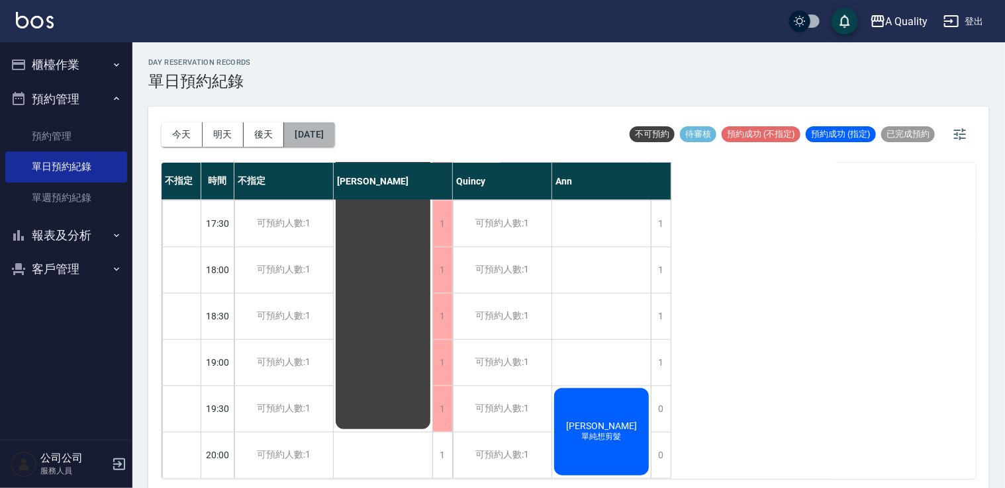
click at [316, 138] on button "2025/10/21" at bounding box center [309, 134] width 50 height 24
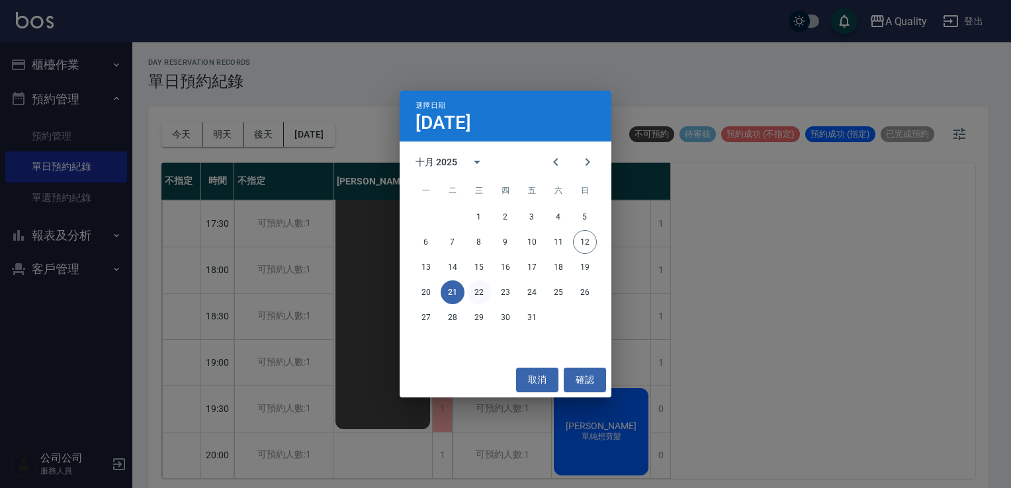
click at [486, 291] on button "22" at bounding box center [479, 293] width 24 height 24
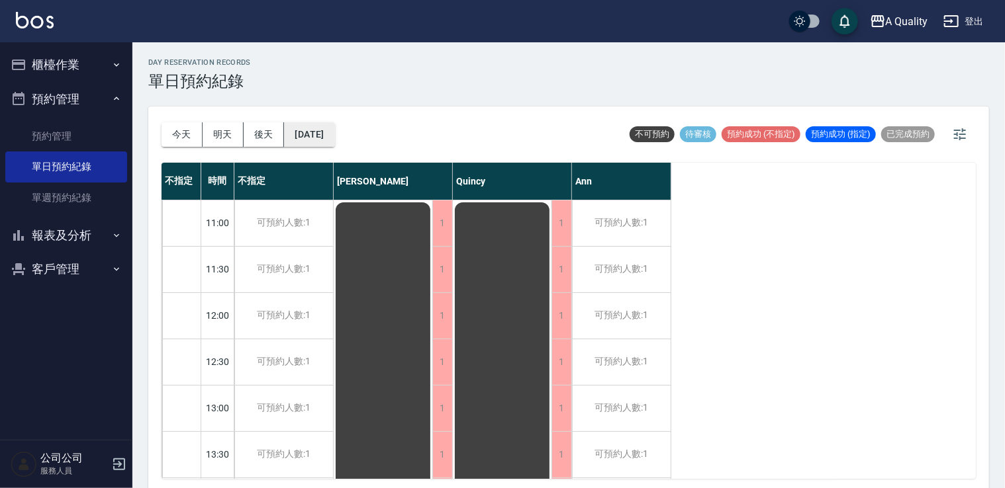
click at [334, 131] on button "2025/10/22" at bounding box center [309, 134] width 50 height 24
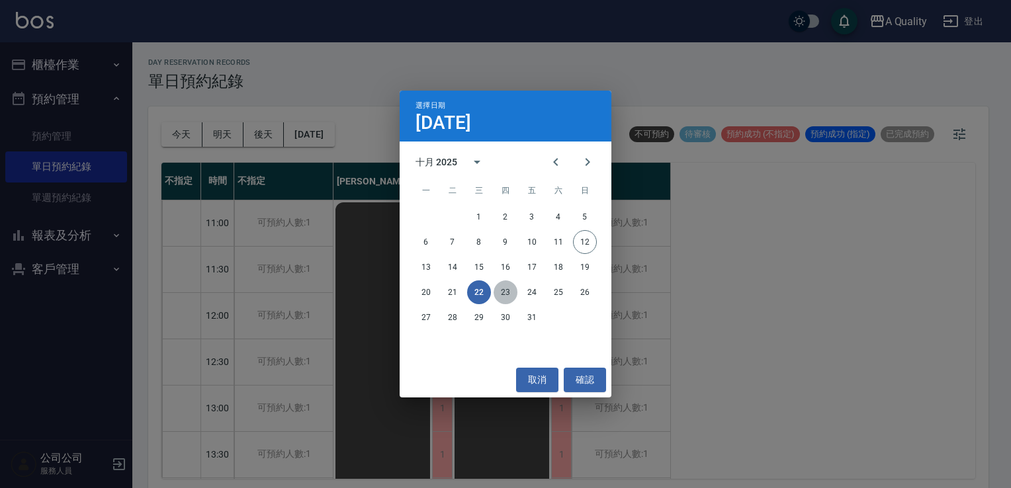
click at [506, 293] on button "23" at bounding box center [506, 293] width 24 height 24
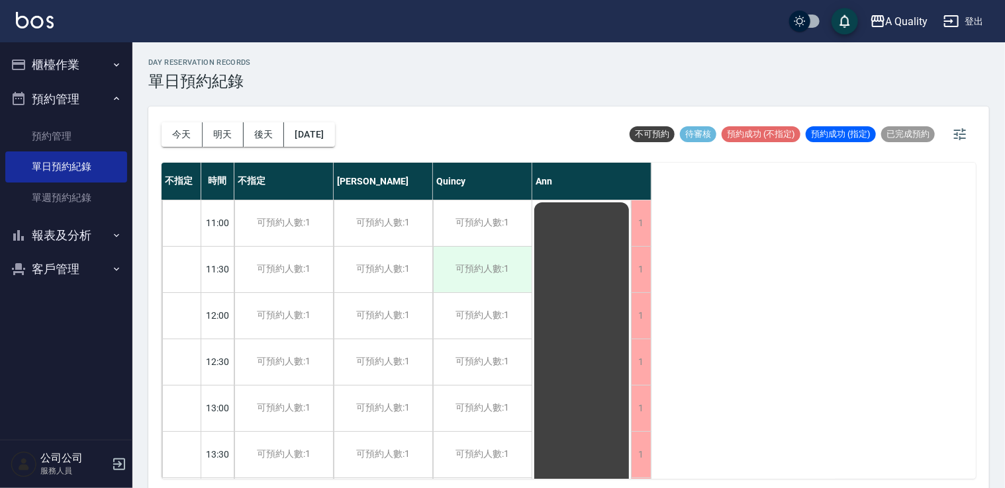
scroll to position [265, 0]
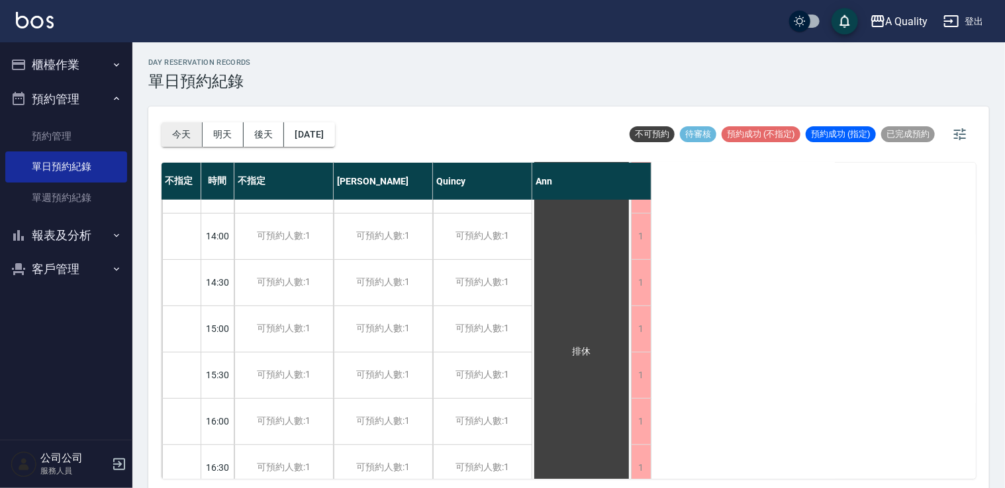
click at [185, 128] on button "今天" at bounding box center [181, 134] width 41 height 24
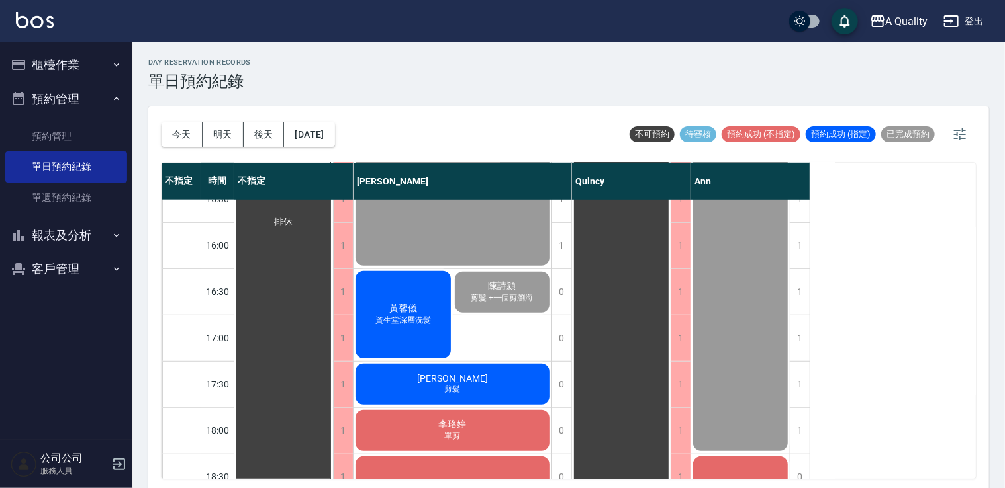
scroll to position [463, 0]
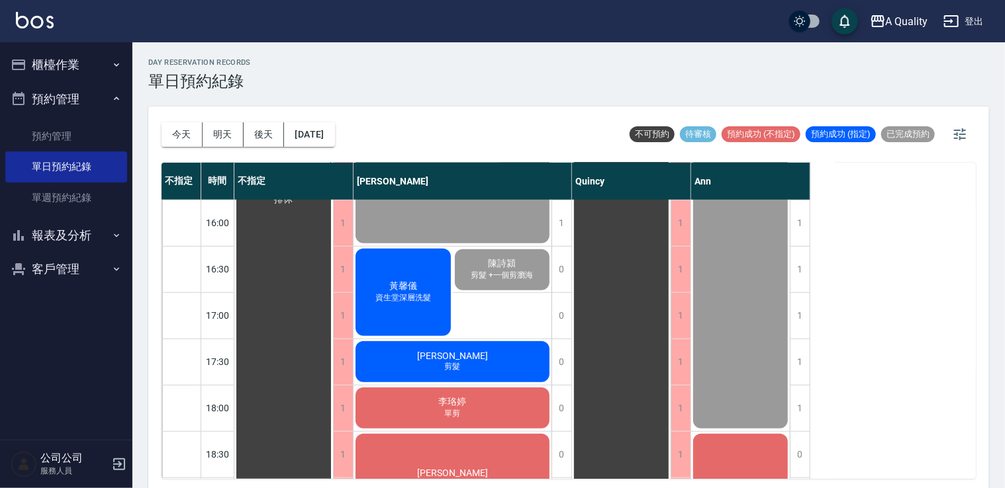
click at [731, 300] on div "許玉玲 KTp/ 老公SC" at bounding box center [740, 153] width 99 height 555
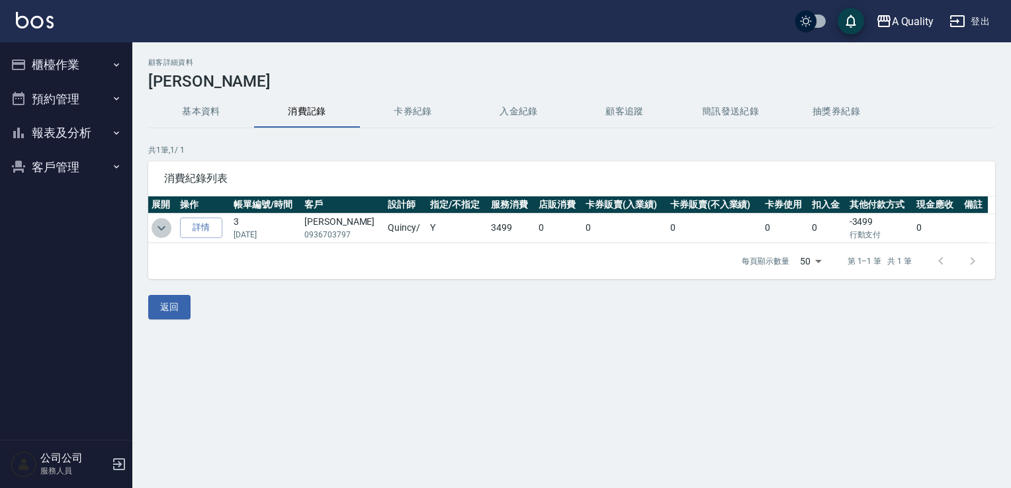
click at [159, 226] on icon "expand row" at bounding box center [162, 228] width 16 height 16
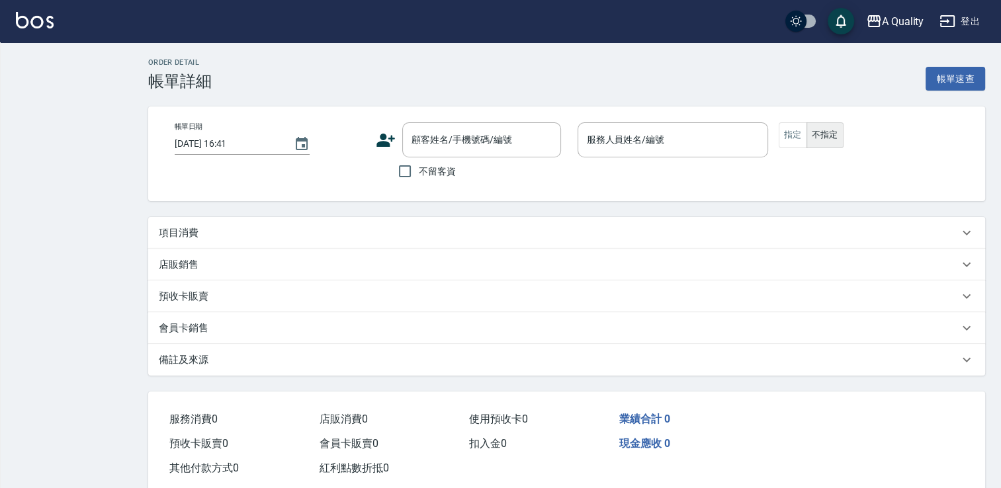
type input "[DATE] 12:30"
type input "Ann(無代號)"
type input "KTp/ 老公SC"
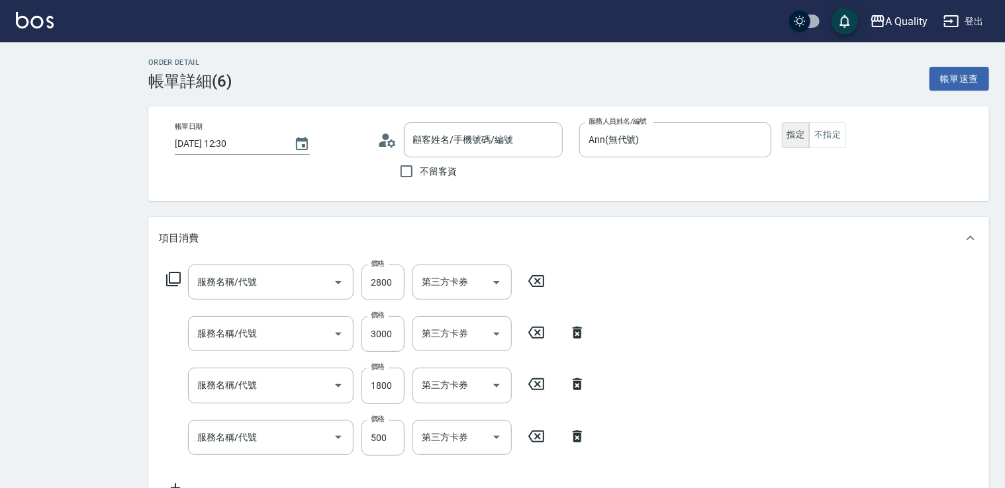
type input "[PERSON_NAME]/0929539912/"
type input "信用卡"
type input "染髮(401)"
type input "設計染(402)"
type input "id結構護(503)"
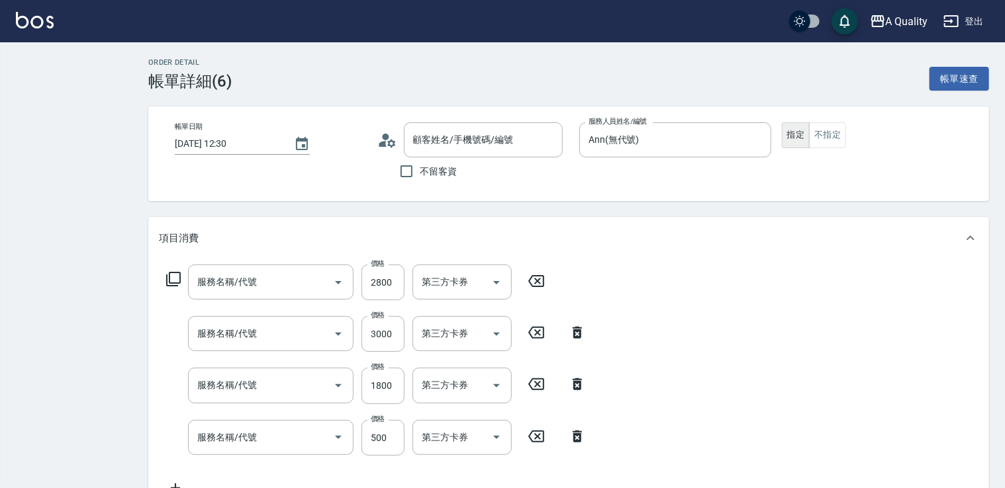
type input "剪髮(201)"
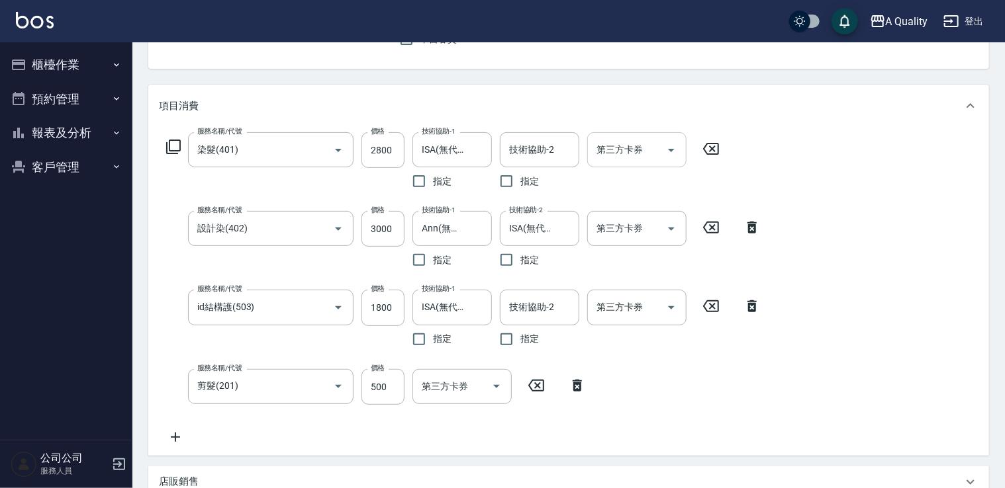
scroll to position [66, 0]
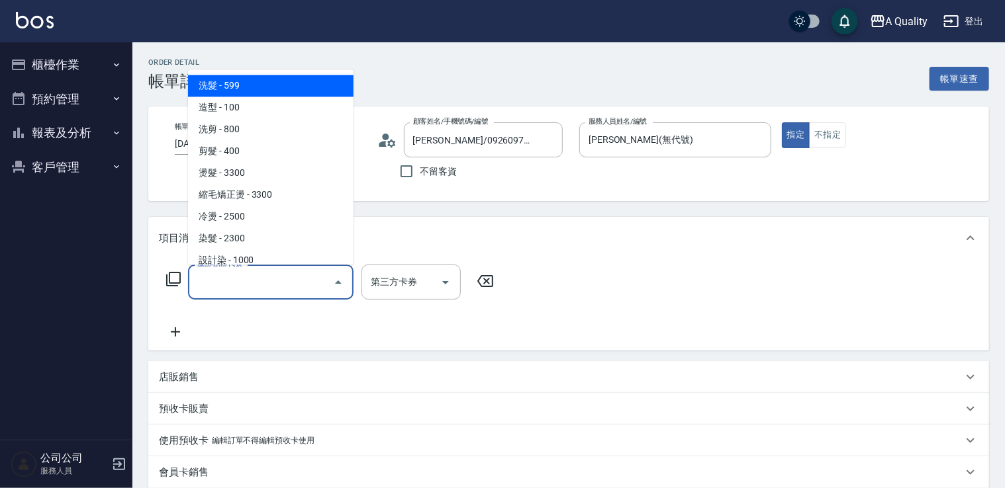
click at [234, 279] on input "服務名稱/代號" at bounding box center [261, 282] width 134 height 23
click at [293, 89] on span "洗髮 - 599" at bounding box center [270, 86] width 165 height 22
type input "洗髮(101)"
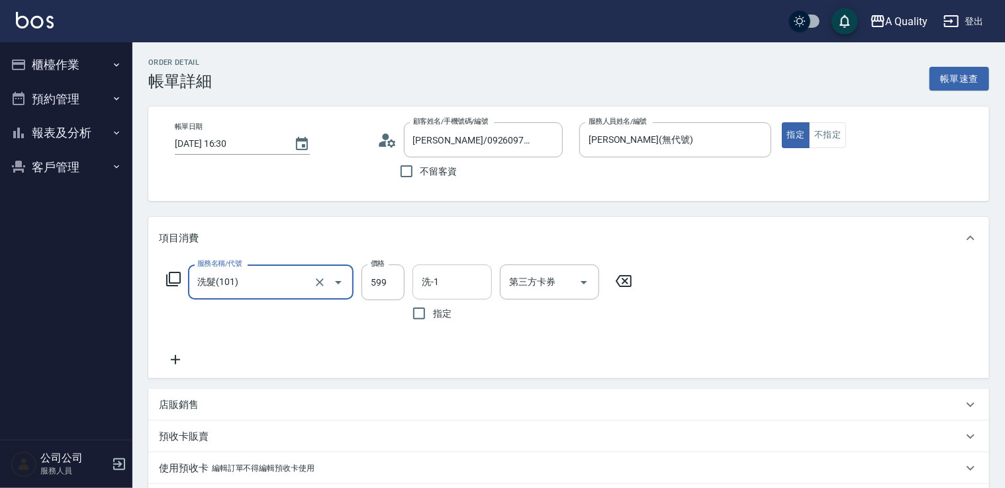
click at [471, 279] on input "洗-1" at bounding box center [452, 282] width 68 height 23
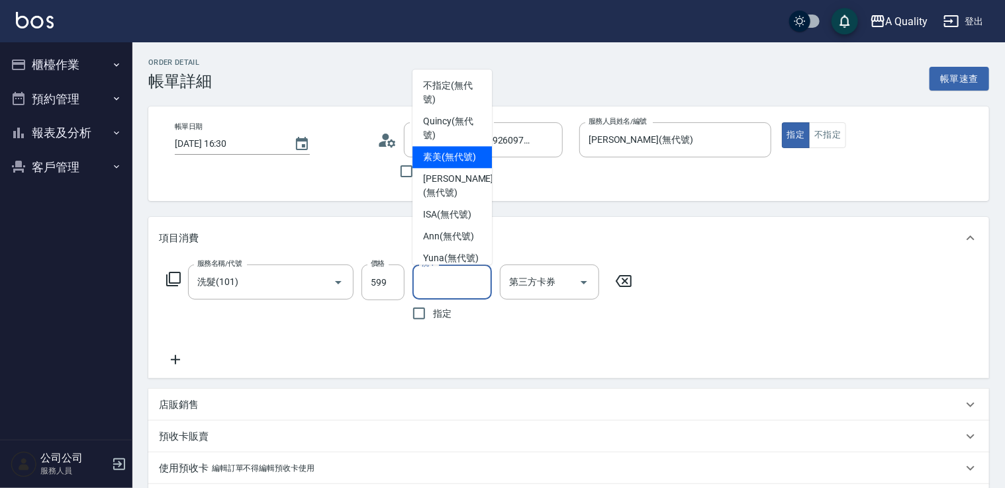
scroll to position [37, 0]
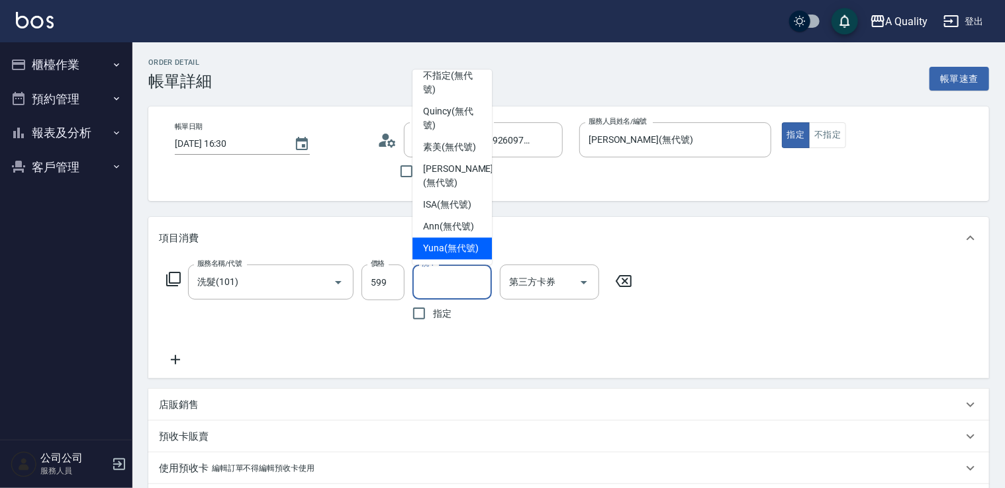
drag, startPoint x: 447, startPoint y: 244, endPoint x: 604, endPoint y: 227, distance: 157.7
click at [447, 242] on span "Yuna (無代號)" at bounding box center [451, 249] width 56 height 14
type input "Yuna(無代號)"
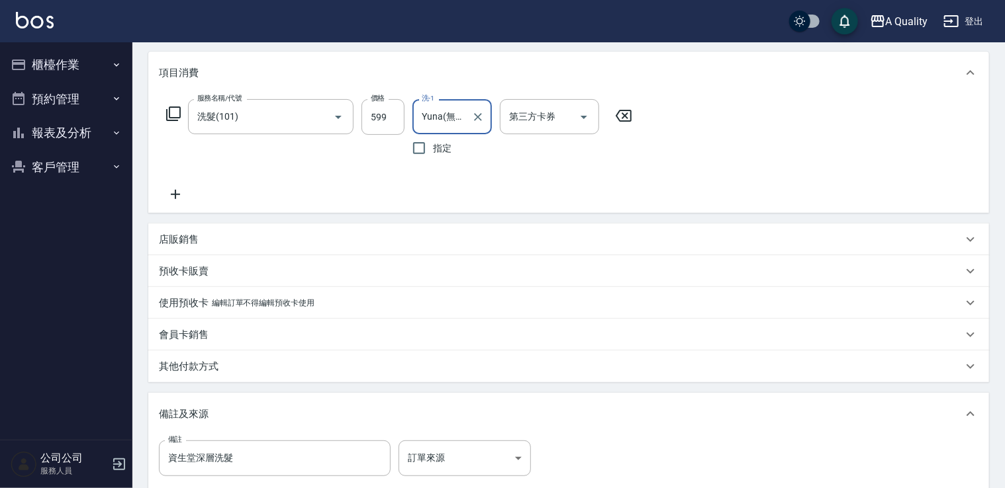
scroll to position [265, 0]
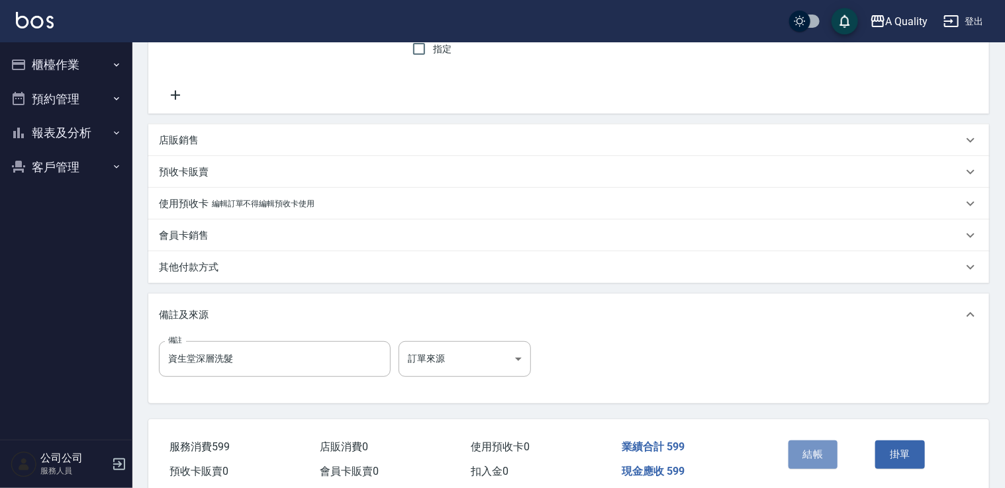
drag, startPoint x: 823, startPoint y: 451, endPoint x: 544, endPoint y: 324, distance: 306.8
click at [823, 451] on button "結帳" at bounding box center [813, 455] width 50 height 28
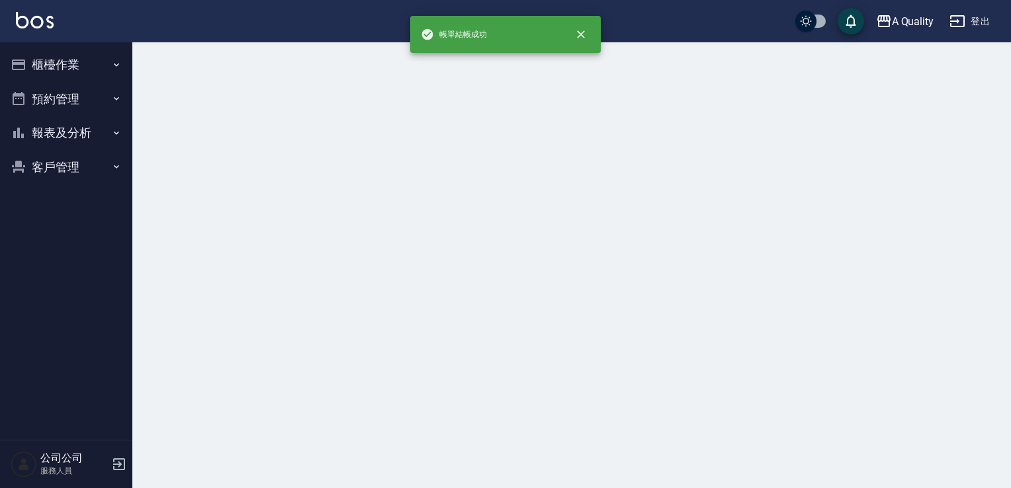
click at [38, 94] on button "預約管理" at bounding box center [66, 99] width 122 height 34
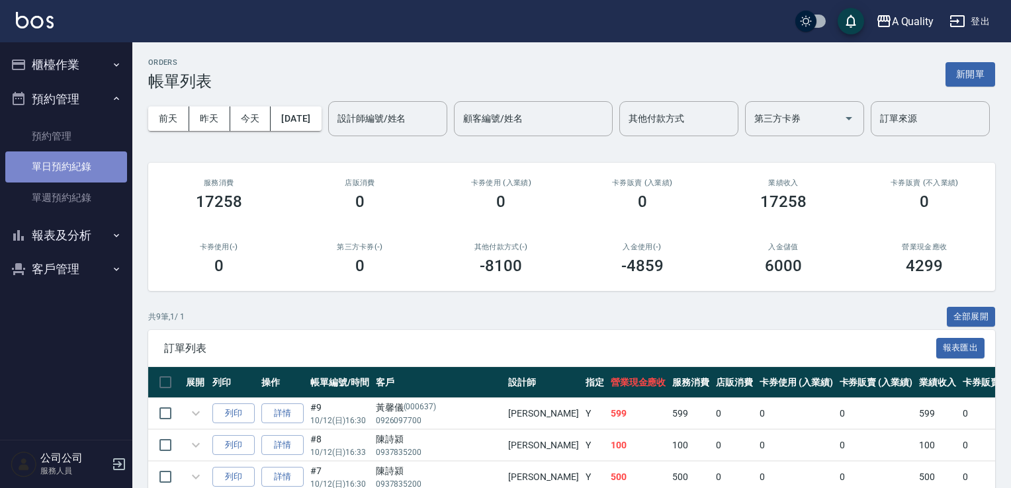
click at [58, 170] on link "單日預約紀錄" at bounding box center [66, 167] width 122 height 30
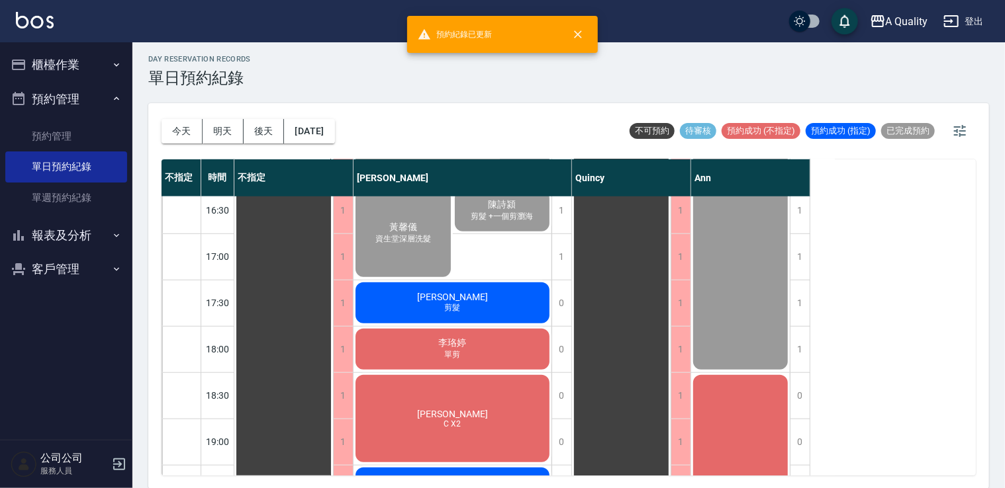
scroll to position [596, 0]
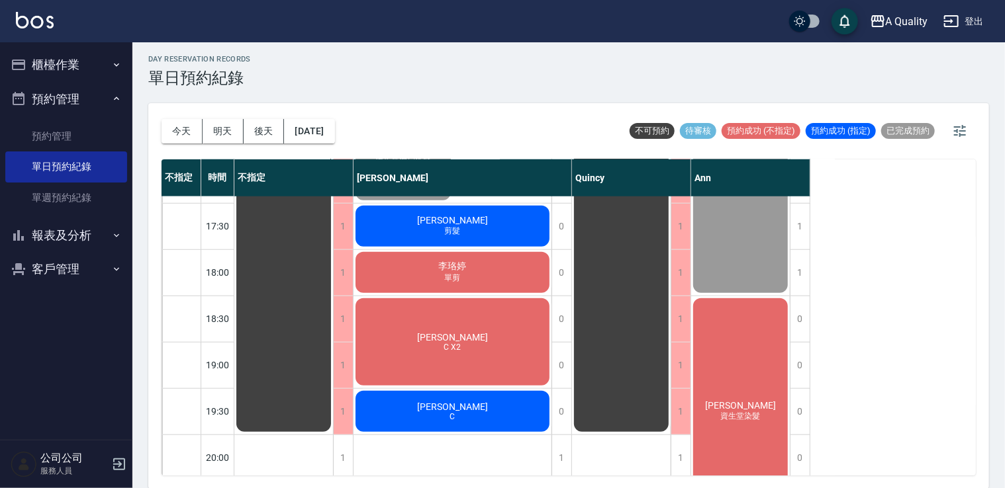
click at [470, 224] on div "劉家宏 剪髮" at bounding box center [452, 226] width 198 height 45
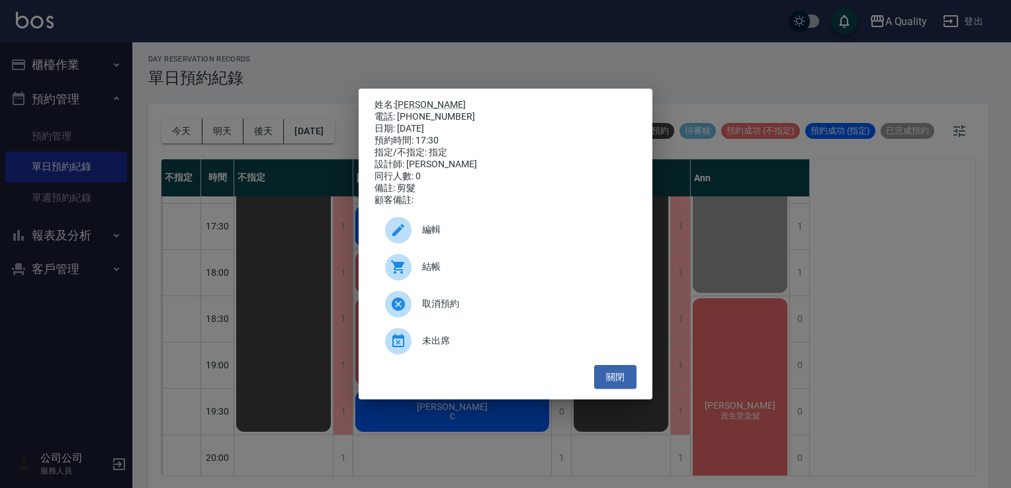
click at [460, 268] on span "結帳" at bounding box center [524, 267] width 204 height 14
drag, startPoint x: 611, startPoint y: 379, endPoint x: 428, endPoint y: 271, distance: 212.1
click at [608, 377] on button "關閉" at bounding box center [615, 377] width 42 height 24
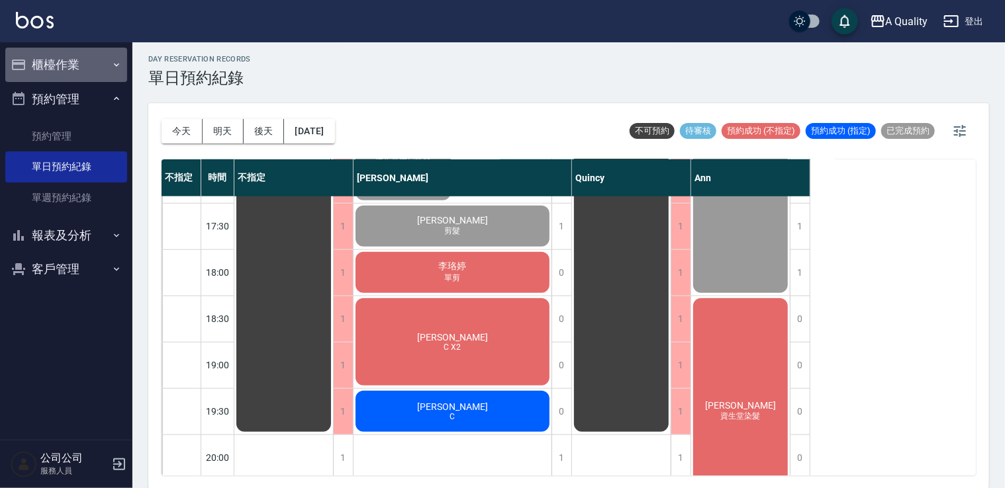
drag, startPoint x: 71, startPoint y: 57, endPoint x: 82, endPoint y: 87, distance: 32.2
click at [72, 58] on button "櫃檯作業" at bounding box center [66, 65] width 122 height 34
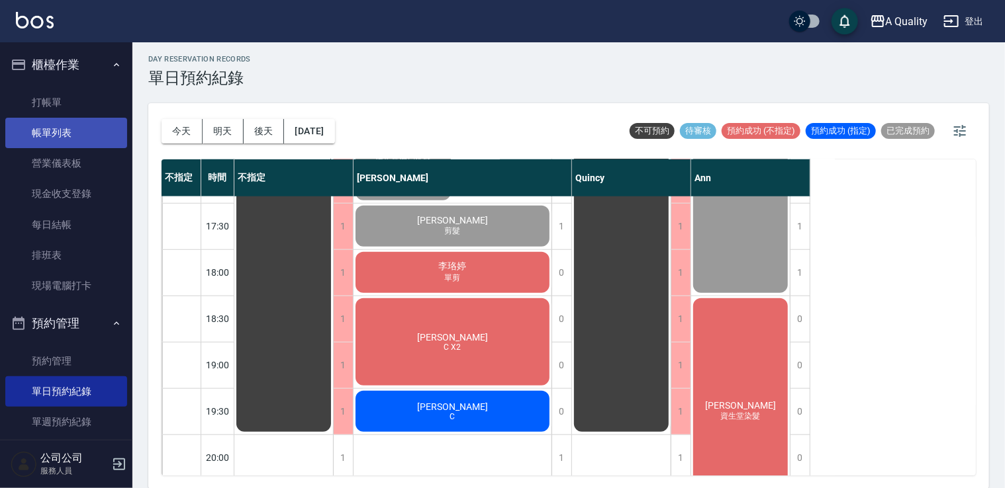
click at [80, 127] on link "帳單列表" at bounding box center [66, 133] width 122 height 30
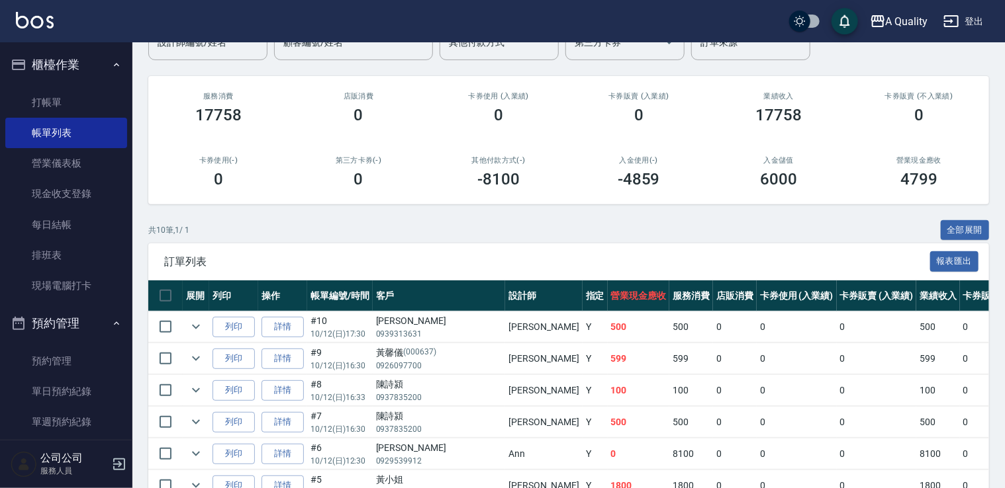
scroll to position [265, 0]
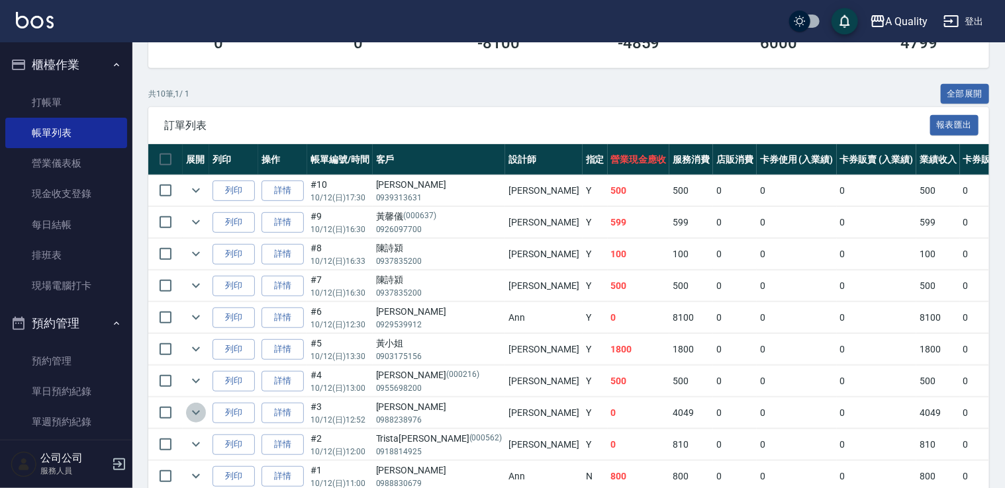
click at [192, 408] on icon "expand row" at bounding box center [196, 413] width 16 height 16
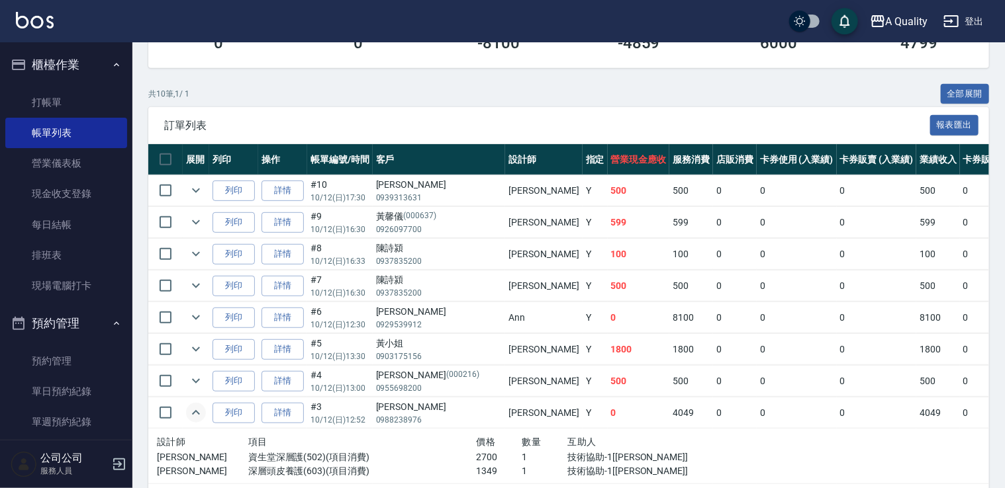
click at [192, 408] on icon "expand row" at bounding box center [196, 413] width 16 height 16
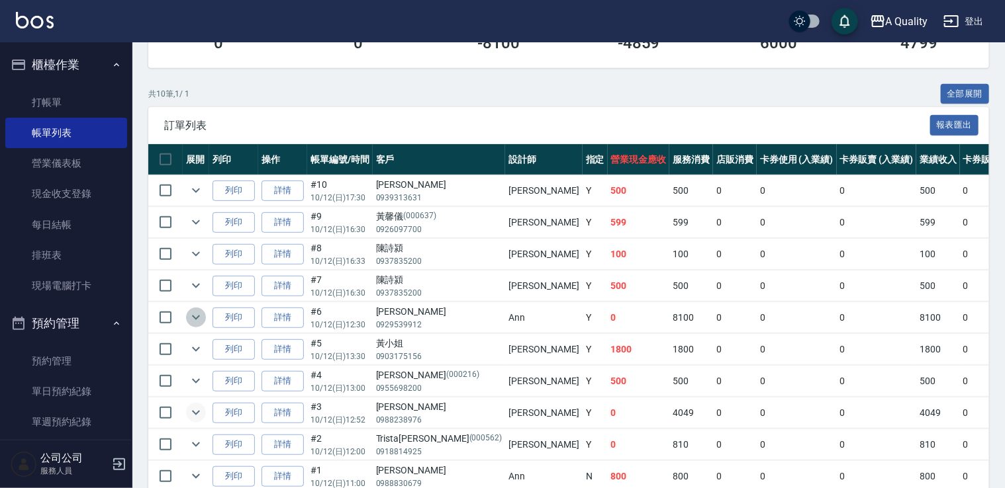
click at [193, 319] on icon "expand row" at bounding box center [196, 318] width 16 height 16
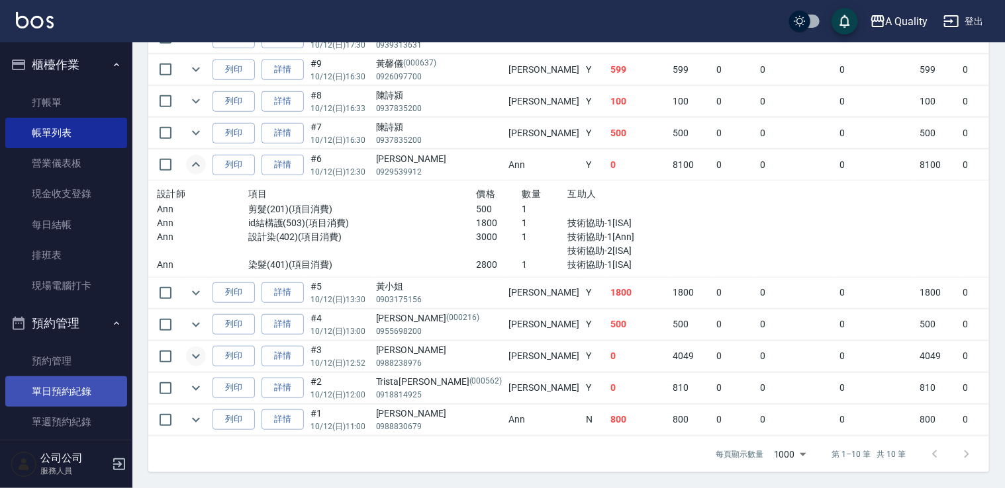
scroll to position [424, 0]
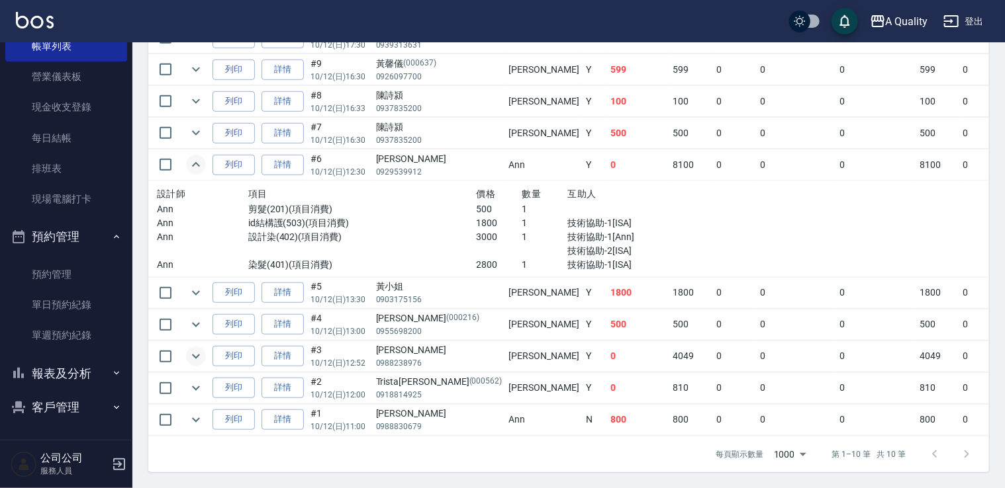
click at [67, 374] on button "報表及分析" at bounding box center [66, 374] width 122 height 34
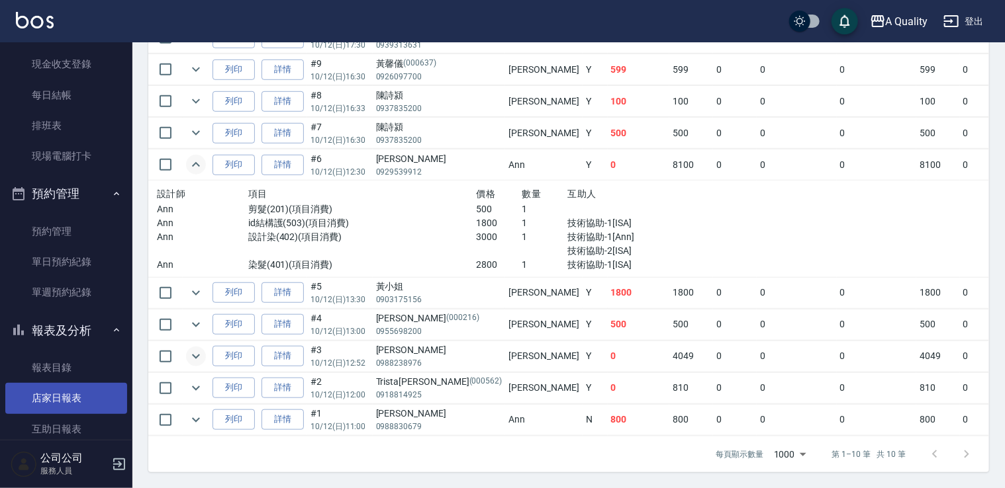
scroll to position [153, 0]
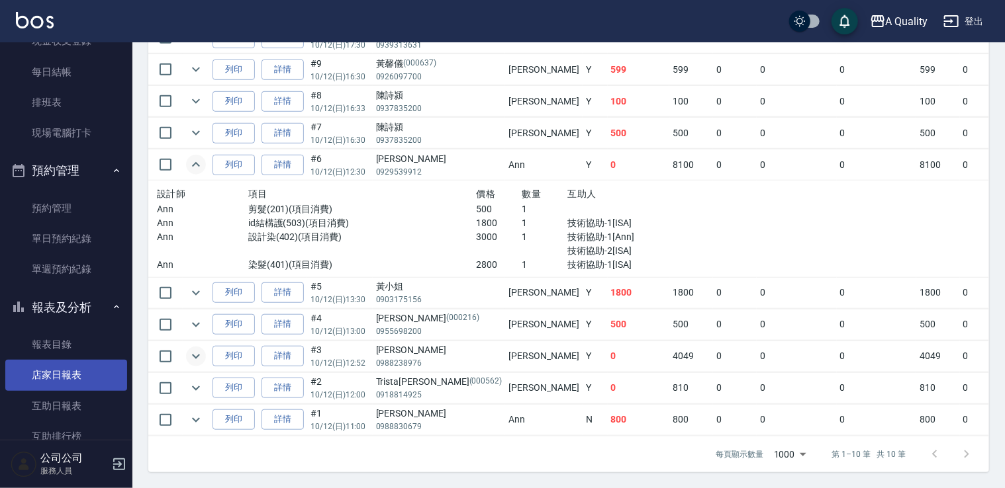
click at [63, 372] on link "店家日報表" at bounding box center [66, 375] width 122 height 30
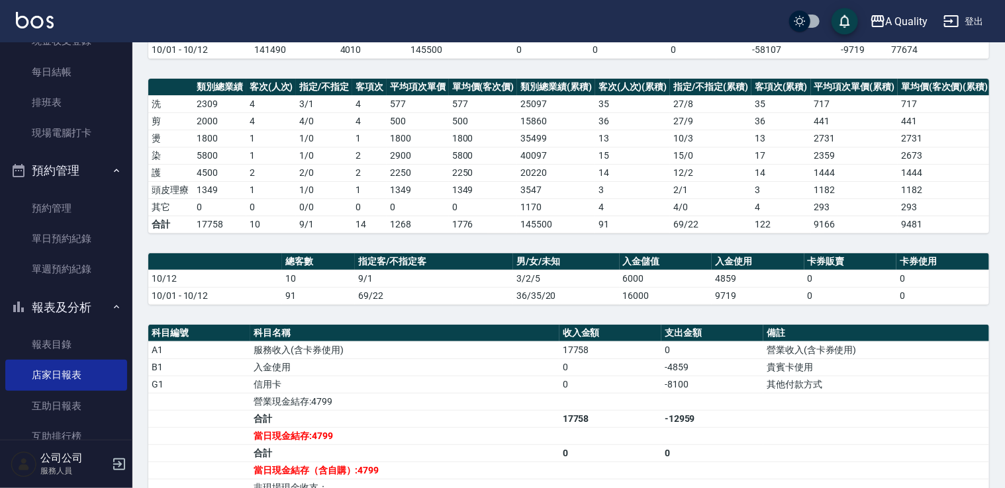
scroll to position [265, 0]
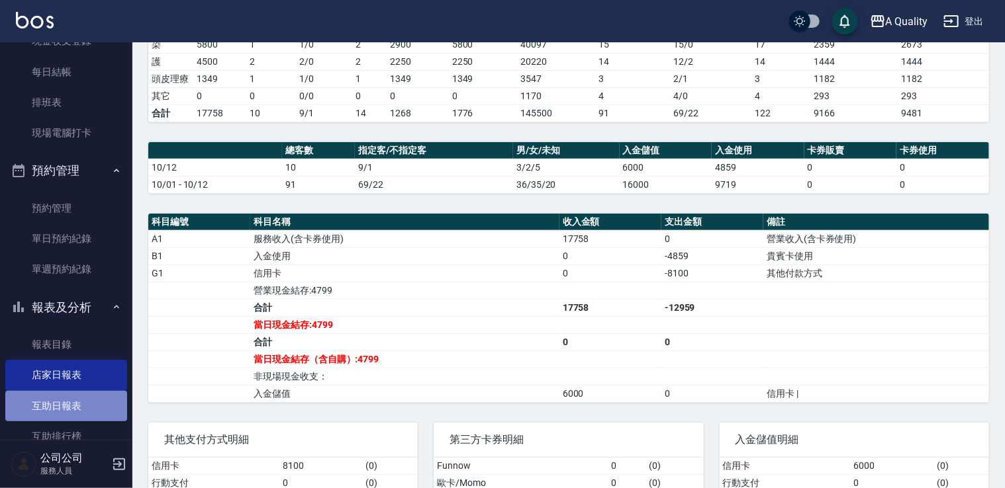
click at [75, 408] on link "互助日報表" at bounding box center [66, 406] width 122 height 30
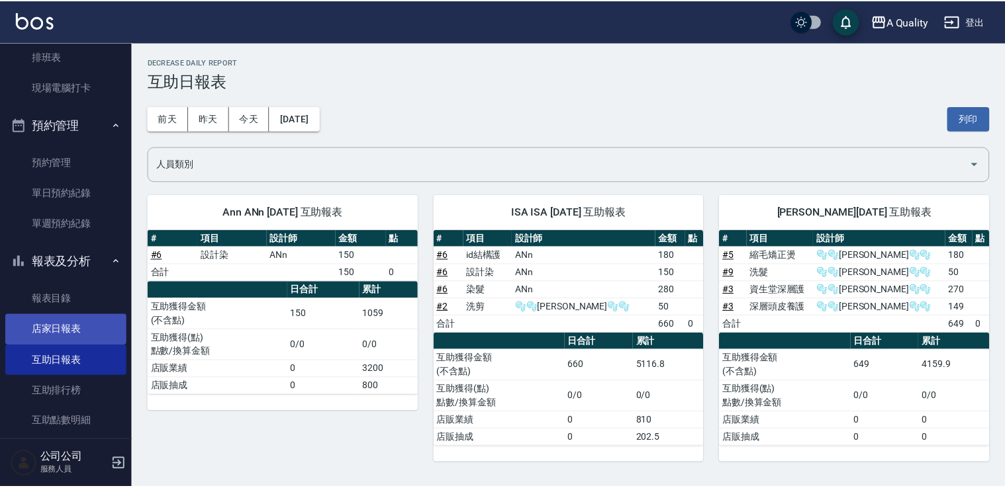
scroll to position [219, 0]
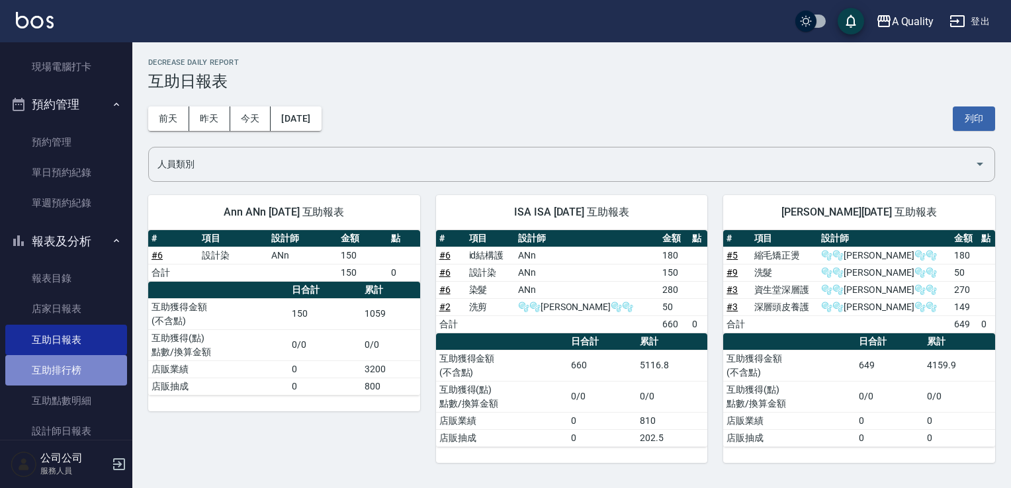
click at [69, 372] on link "互助排行榜" at bounding box center [66, 370] width 122 height 30
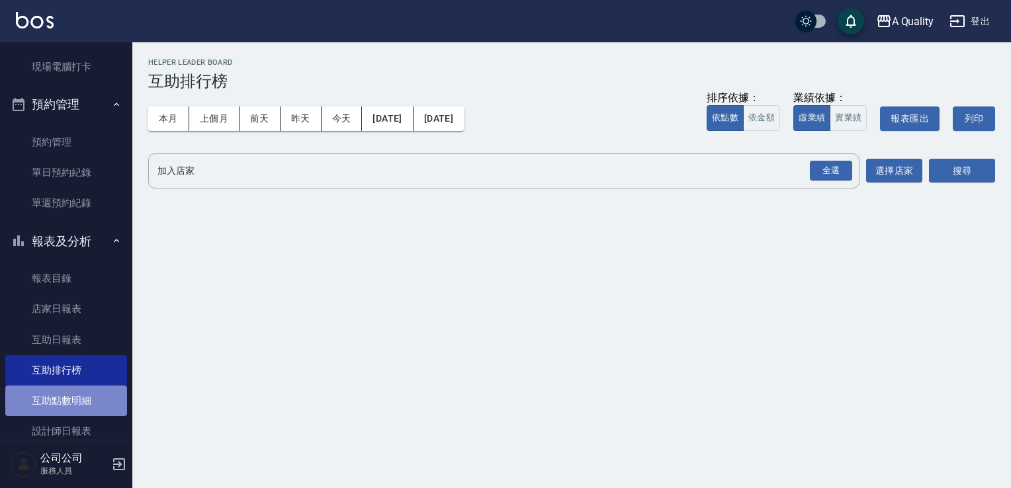
click at [73, 411] on link "互助點數明細" at bounding box center [66, 401] width 122 height 30
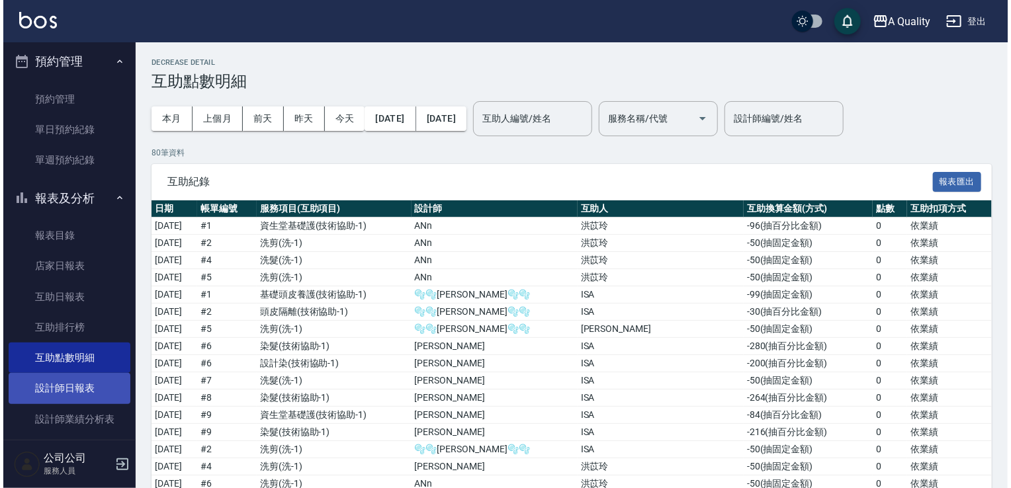
scroll to position [285, 0]
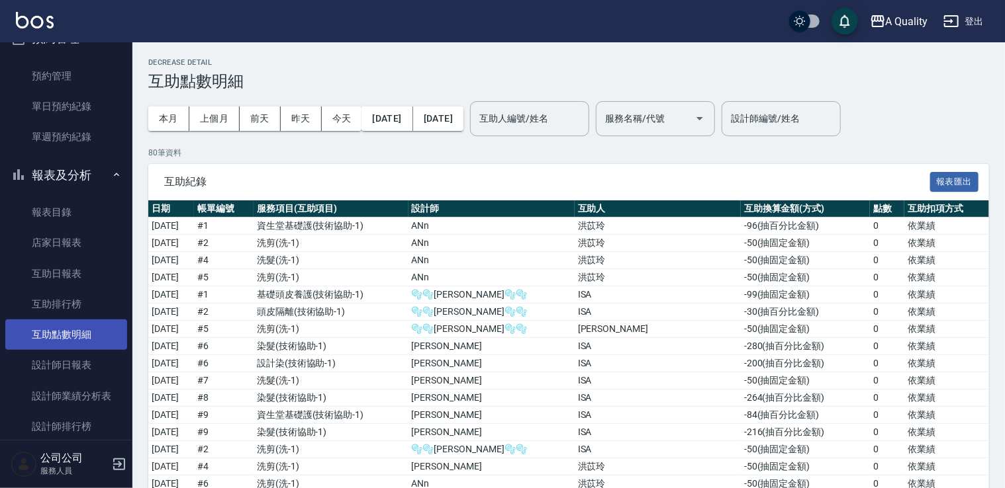
click at [71, 349] on link "互助點數明細" at bounding box center [66, 335] width 122 height 30
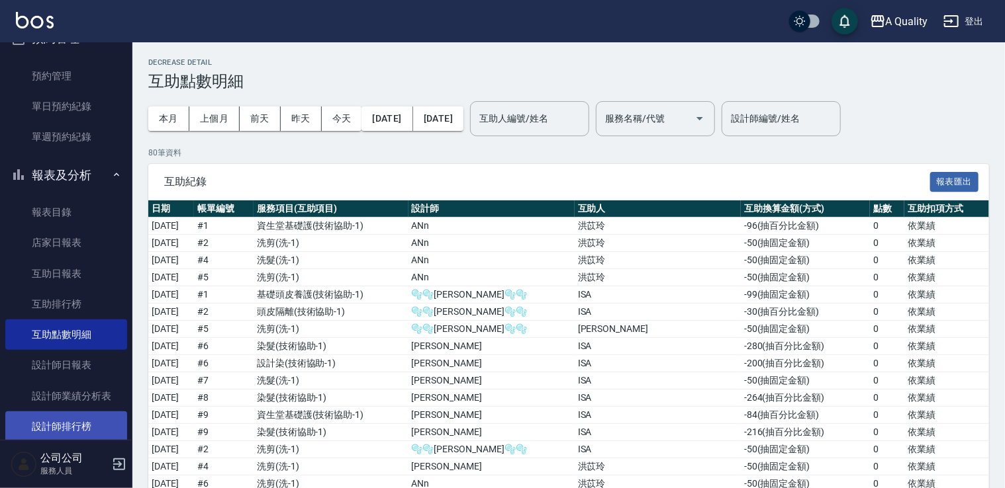
click at [75, 420] on link "設計師排行榜" at bounding box center [66, 427] width 122 height 30
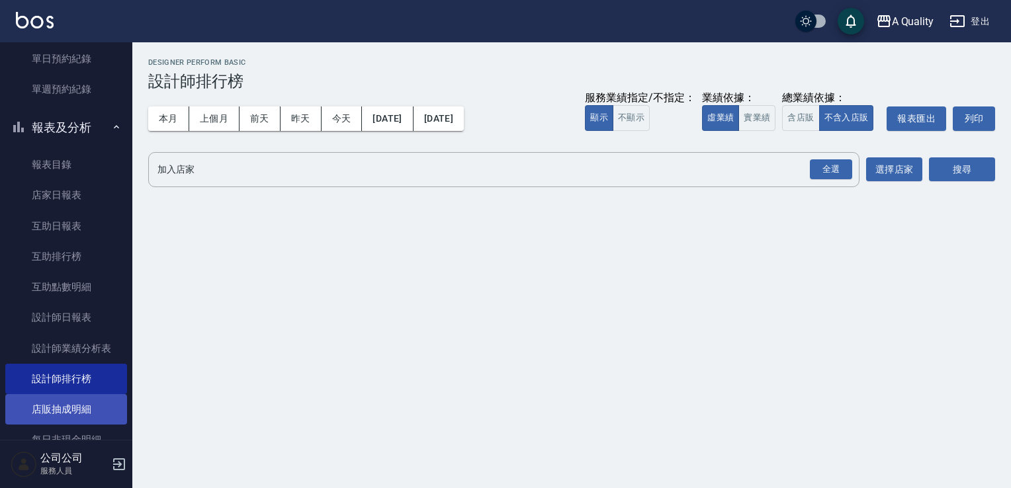
scroll to position [403, 0]
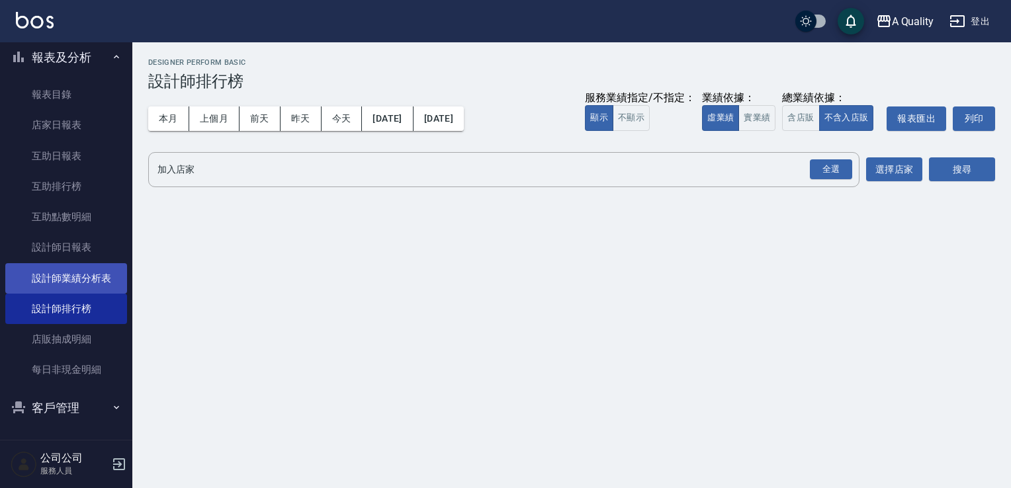
click at [79, 281] on link "設計師業績分析表" at bounding box center [66, 278] width 122 height 30
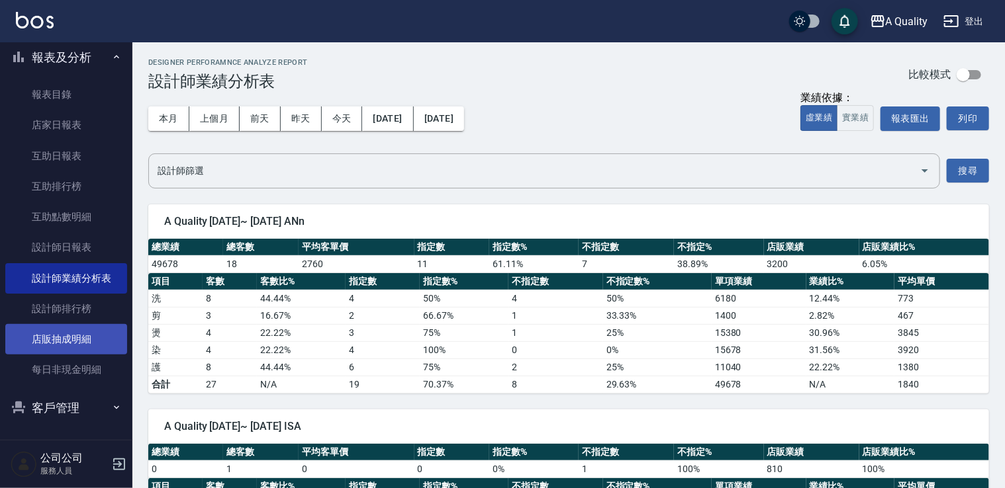
click at [75, 346] on link "店販抽成明細" at bounding box center [66, 339] width 122 height 30
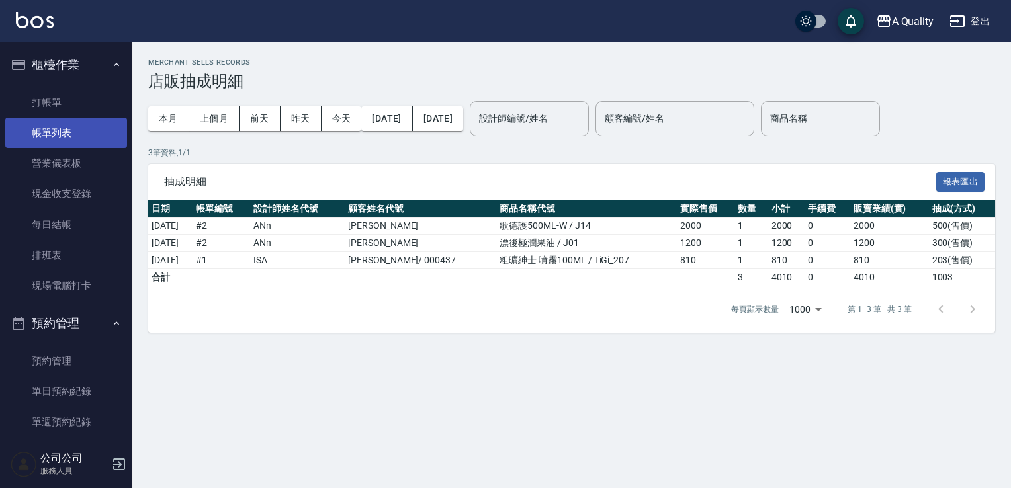
click at [61, 132] on link "帳單列表" at bounding box center [66, 133] width 122 height 30
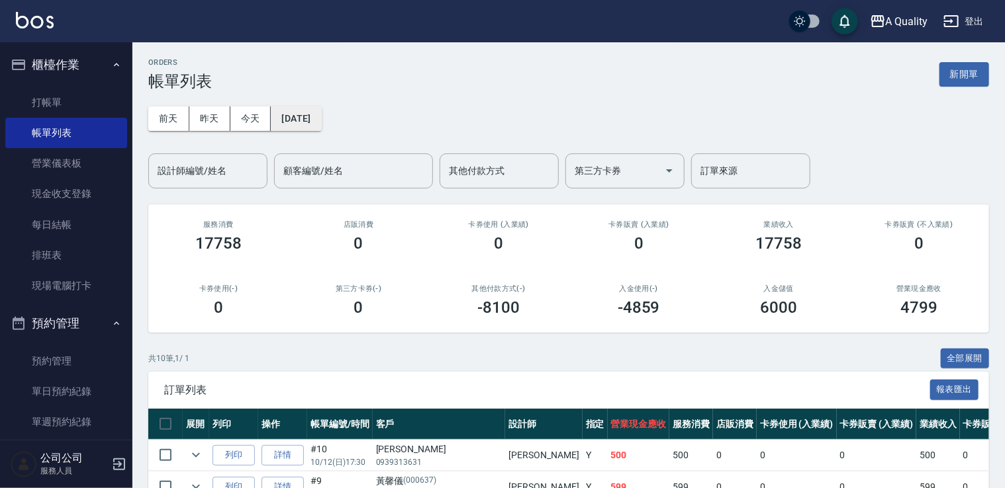
click at [300, 118] on button "[DATE]" at bounding box center [296, 119] width 50 height 24
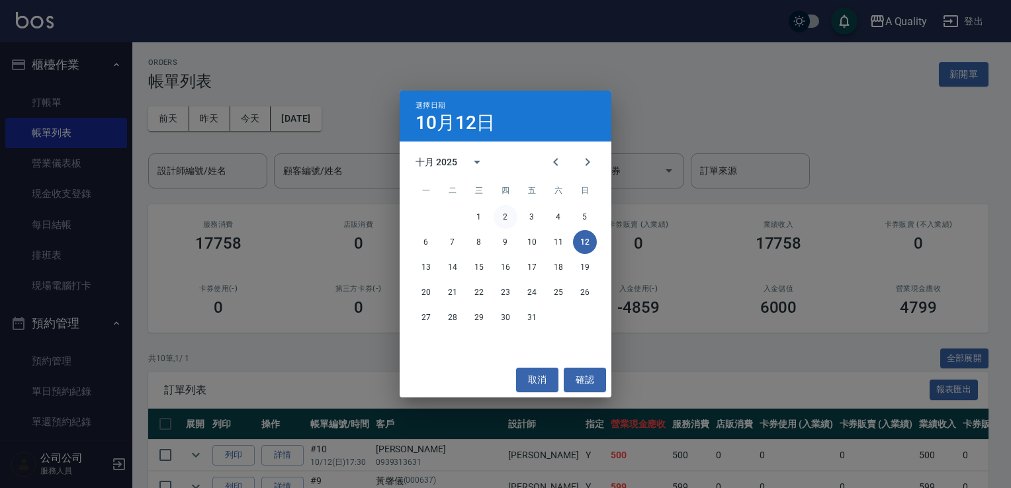
click at [514, 218] on button "2" at bounding box center [506, 217] width 24 height 24
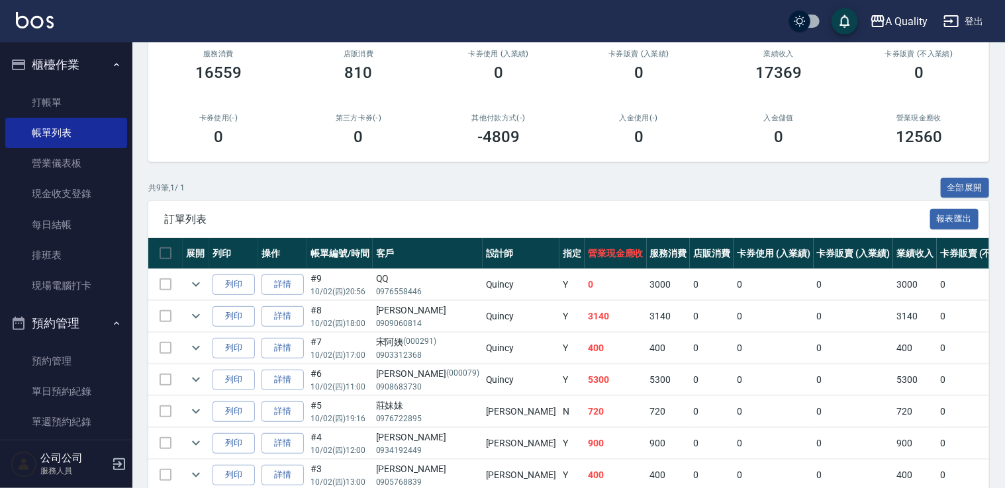
scroll to position [296, 0]
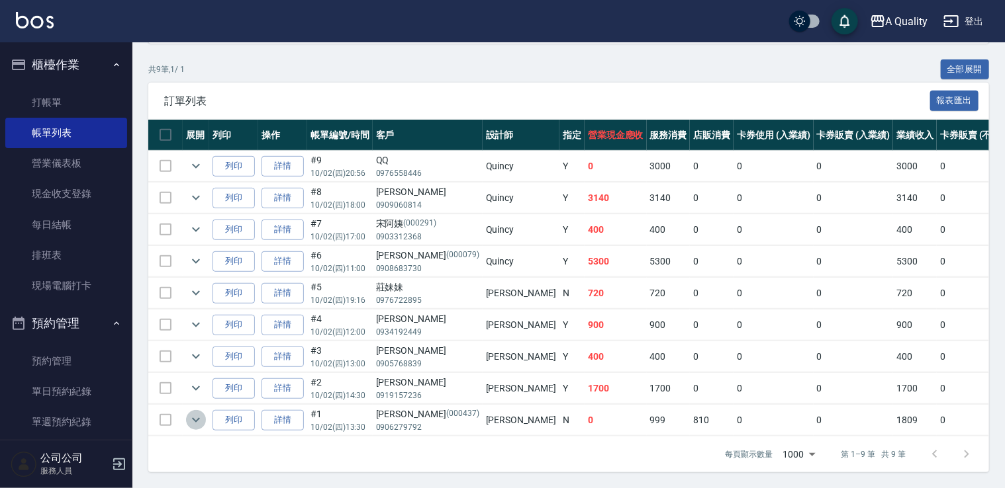
click at [192, 414] on icon "expand row" at bounding box center [196, 420] width 16 height 16
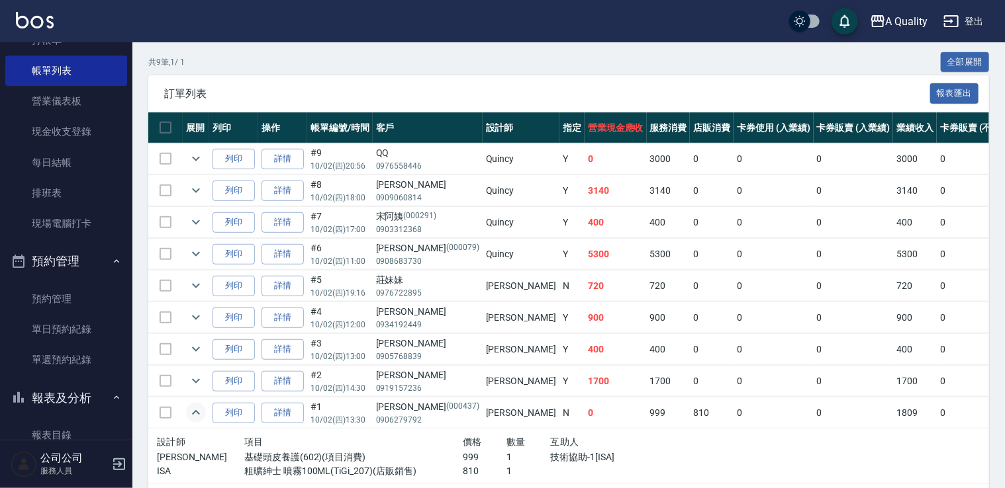
scroll to position [132, 0]
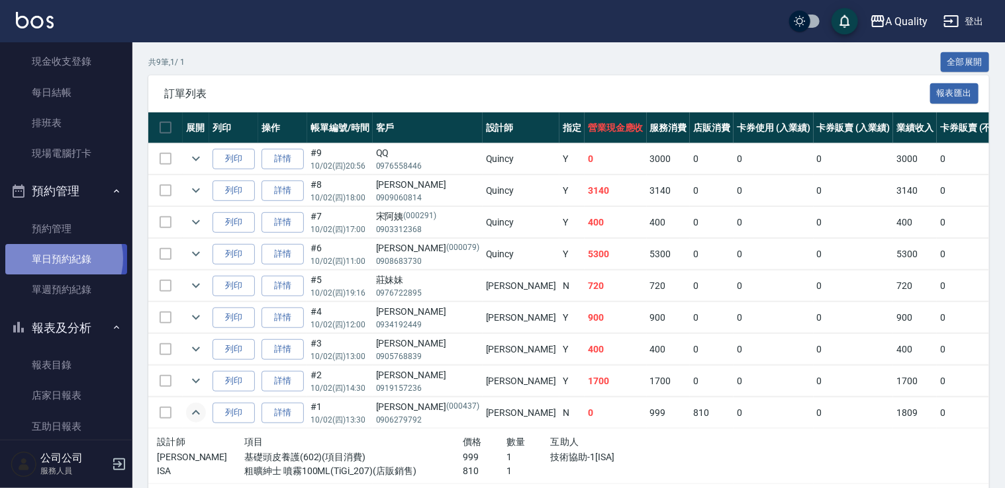
click at [56, 259] on link "單日預約紀錄" at bounding box center [66, 259] width 122 height 30
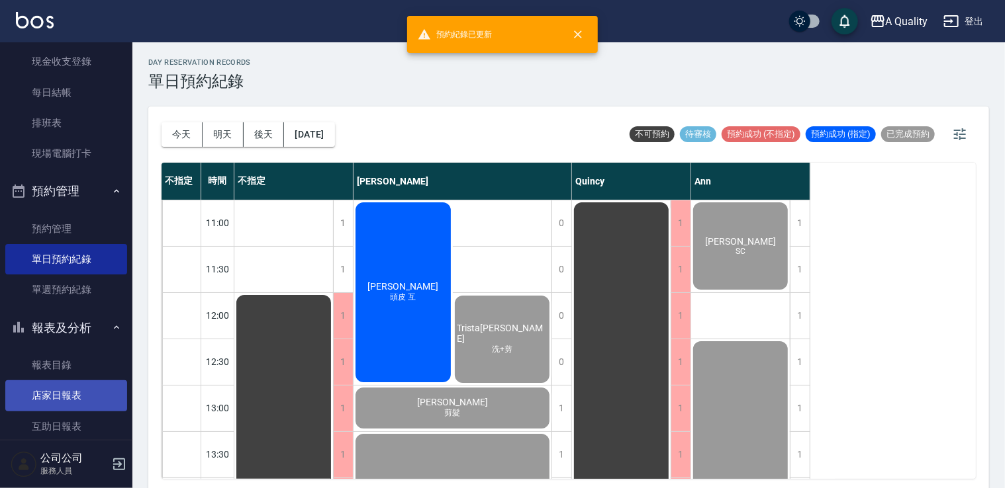
click at [85, 391] on link "店家日報表" at bounding box center [66, 396] width 122 height 30
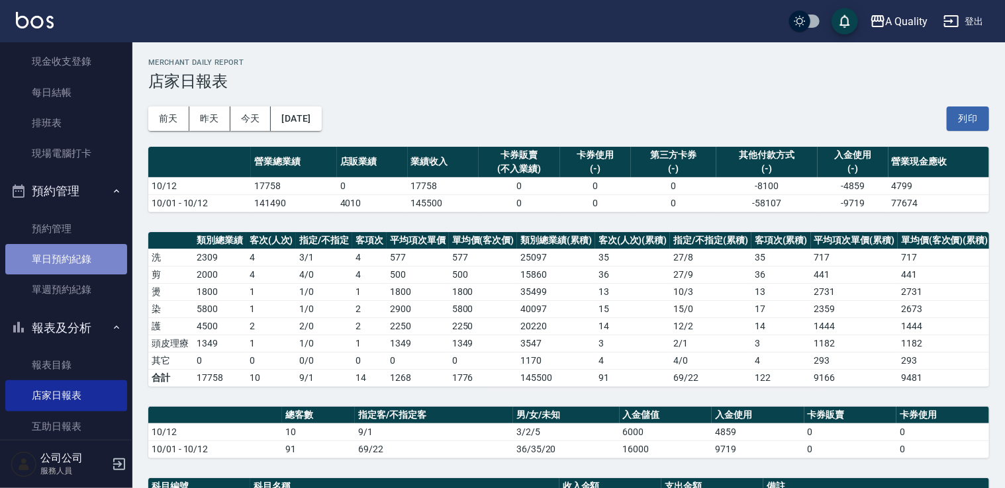
click at [102, 253] on link "單日預約紀錄" at bounding box center [66, 259] width 122 height 30
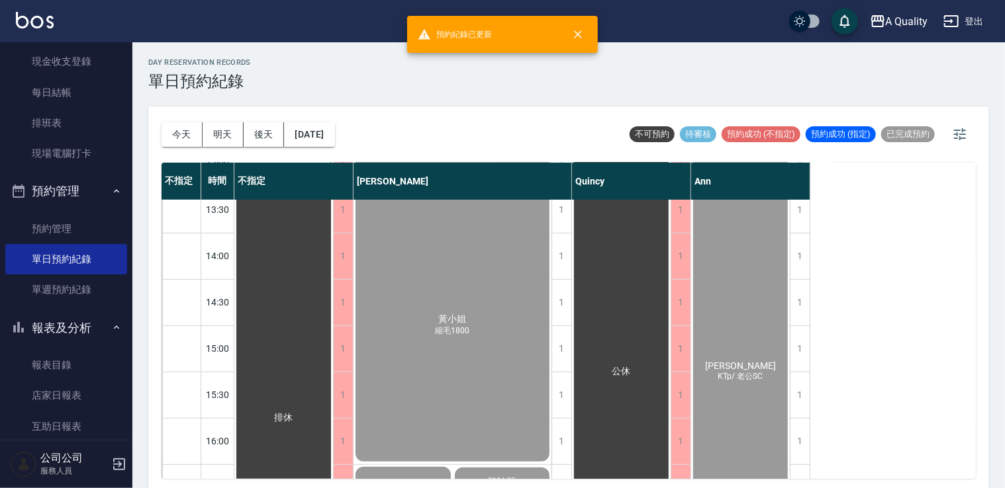
scroll to position [331, 0]
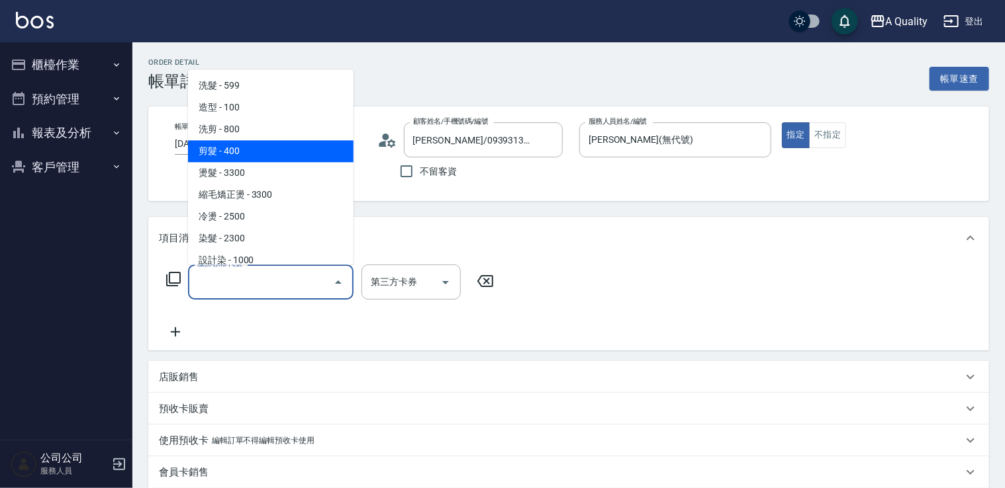
click at [250, 148] on span "剪髮 - 400" at bounding box center [270, 151] width 165 height 22
type input "剪髮(201)"
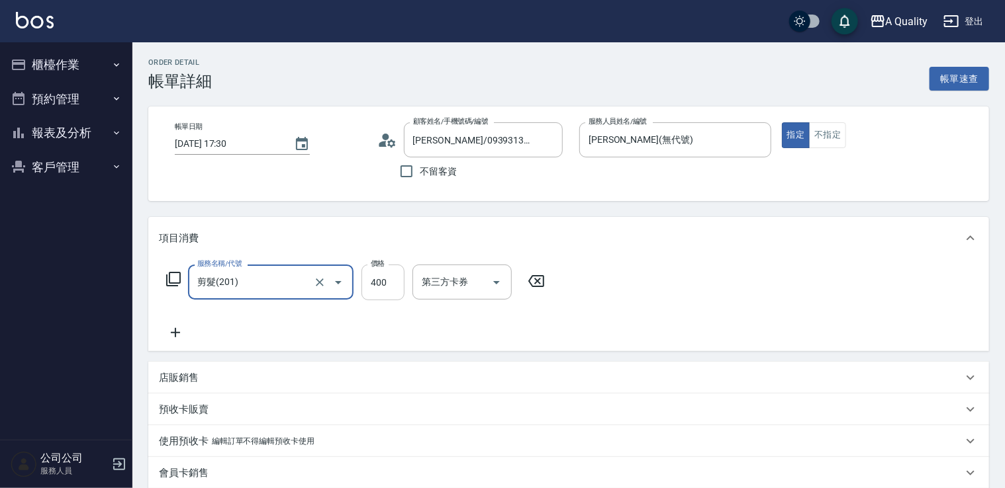
click at [383, 275] on input "400" at bounding box center [382, 283] width 43 height 36
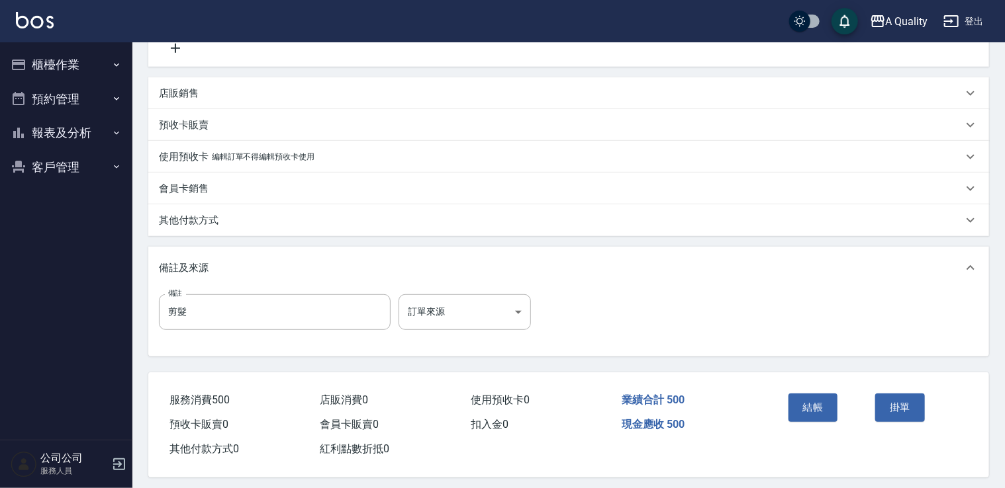
scroll to position [294, 0]
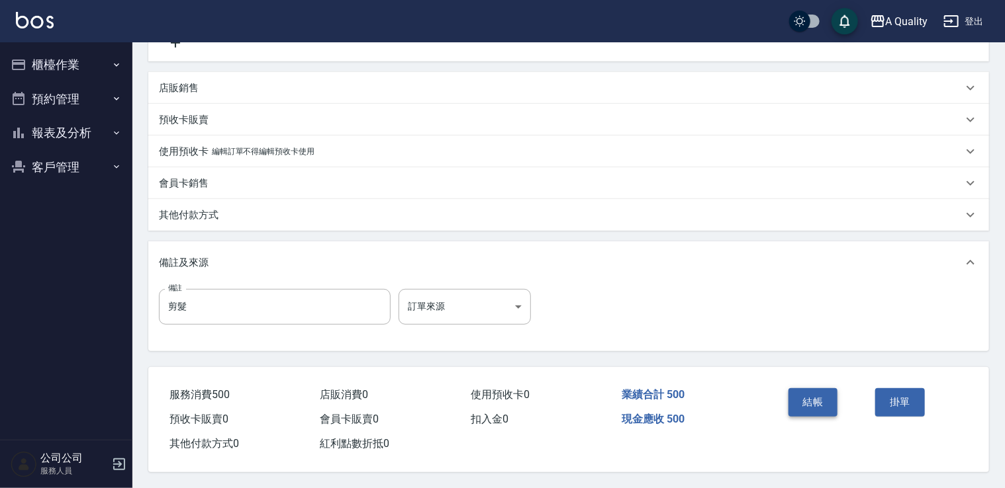
type input "500"
click at [798, 398] on button "結帳" at bounding box center [813, 402] width 50 height 28
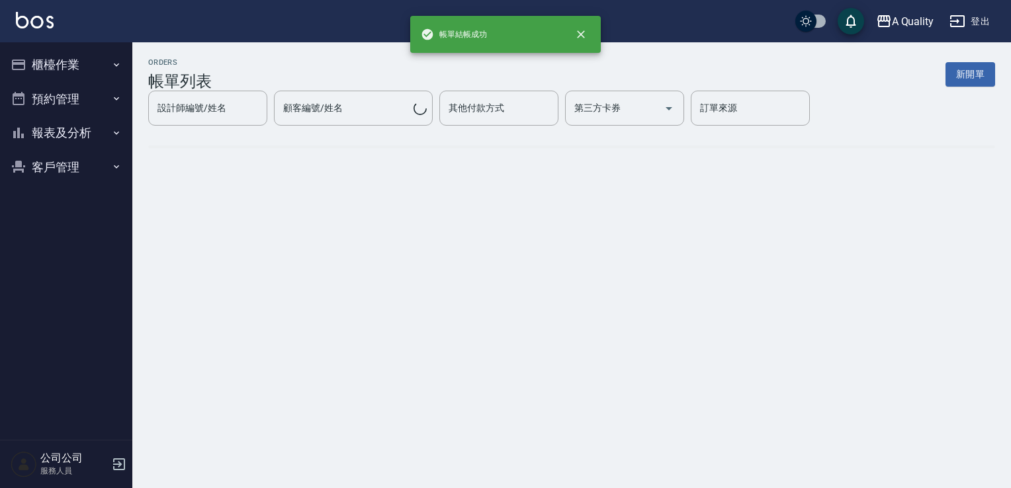
click at [69, 107] on button "預約管理" at bounding box center [66, 99] width 122 height 34
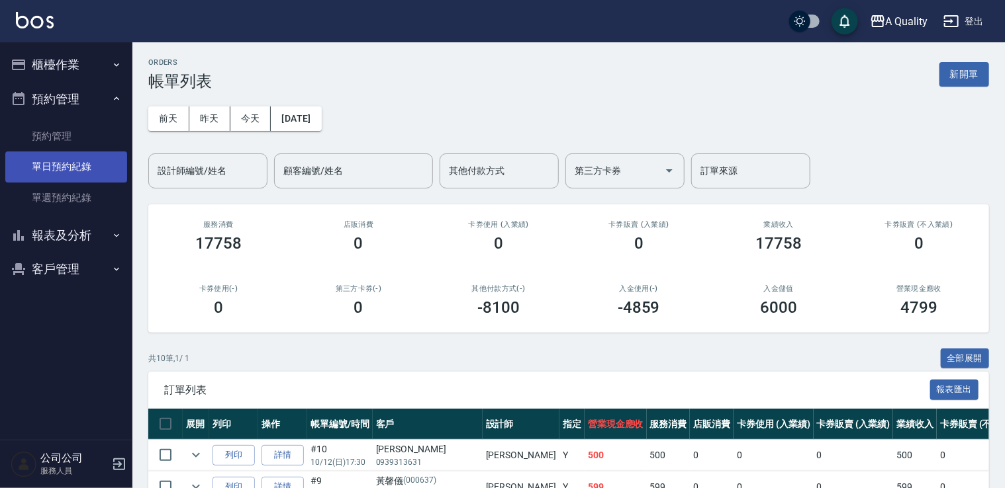
click at [85, 170] on link "單日預約紀錄" at bounding box center [66, 167] width 122 height 30
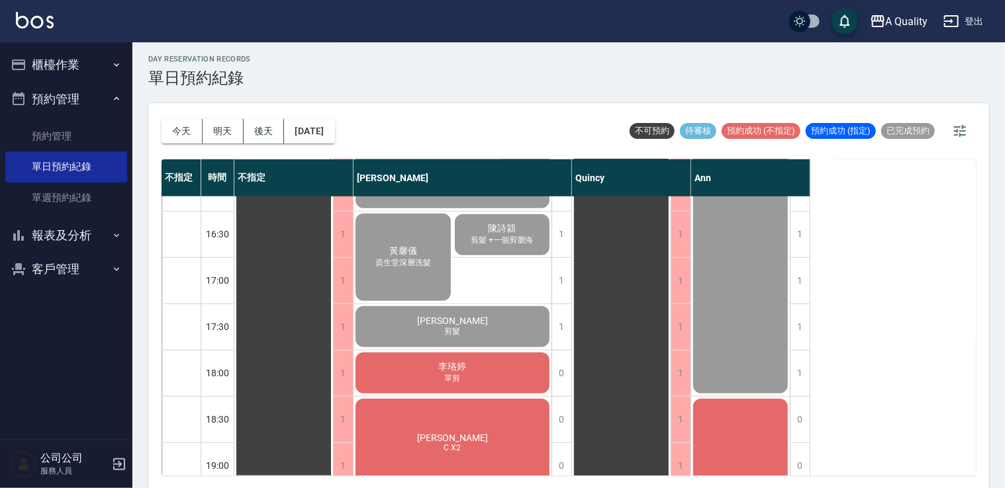
scroll to position [596, 0]
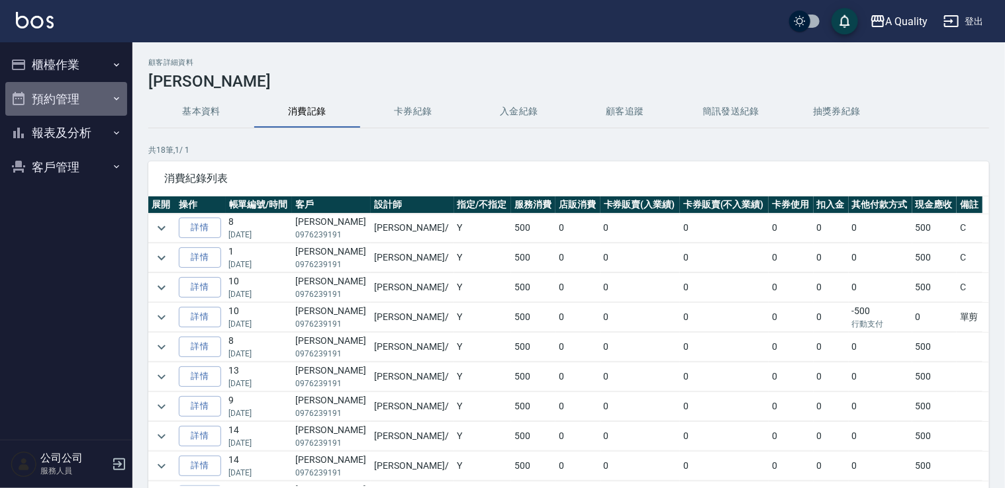
click at [65, 106] on button "預約管理" at bounding box center [66, 99] width 122 height 34
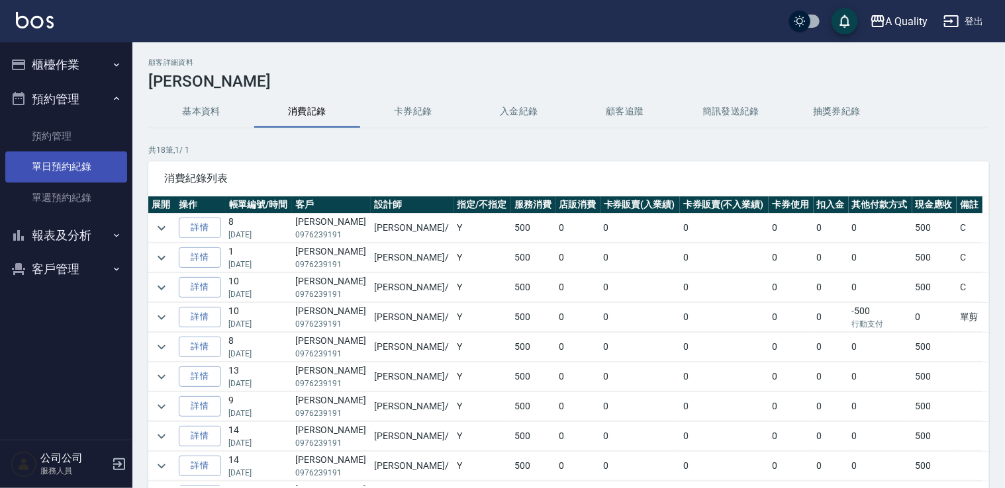
click at [77, 159] on link "單日預約紀錄" at bounding box center [66, 167] width 122 height 30
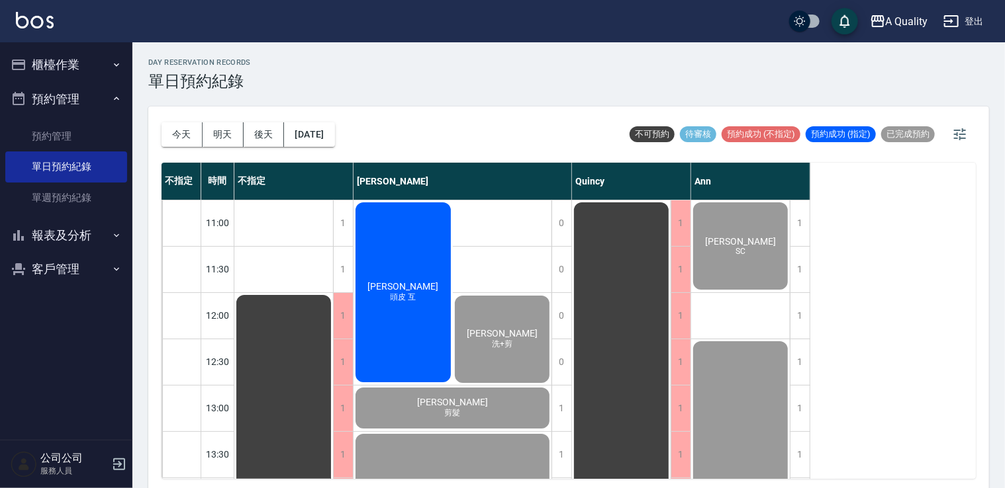
drag, startPoint x: 83, startPoint y: 60, endPoint x: 82, endPoint y: 46, distance: 13.3
click at [83, 58] on button "櫃檯作業" at bounding box center [66, 65] width 122 height 34
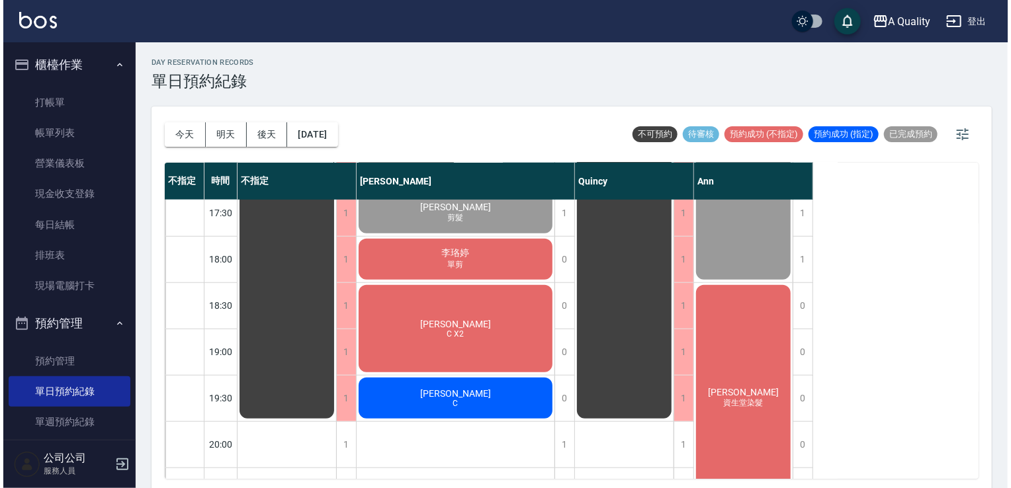
scroll to position [591, 0]
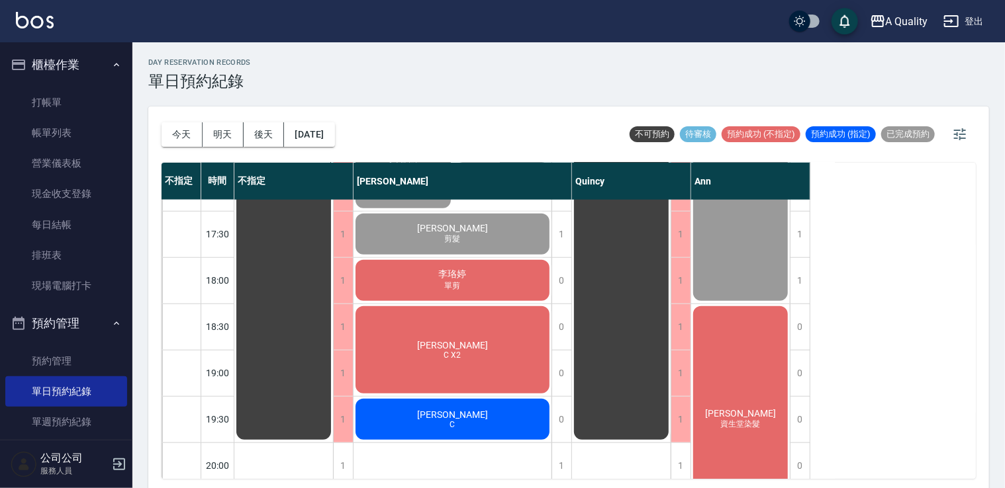
click at [452, 287] on span "單剪" at bounding box center [452, 286] width 21 height 11
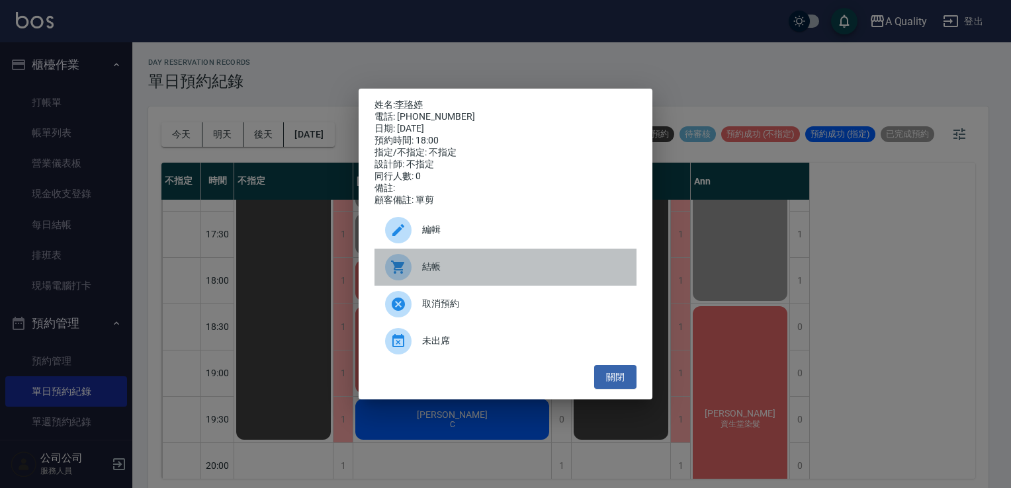
click at [453, 268] on span "結帳" at bounding box center [524, 267] width 204 height 14
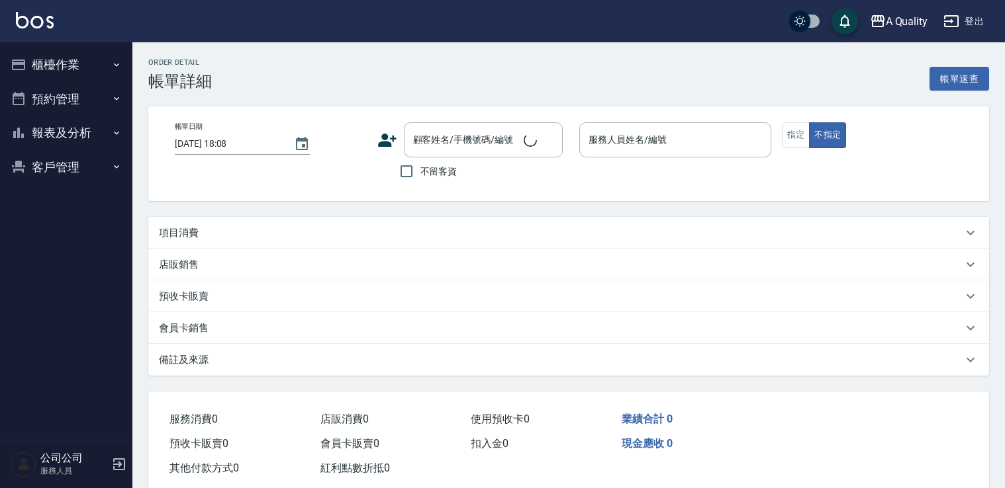
type input "[DATE] 18:00"
type input "[PERSON_NAME](無代號)"
type input "李珞婷/0965495339/"
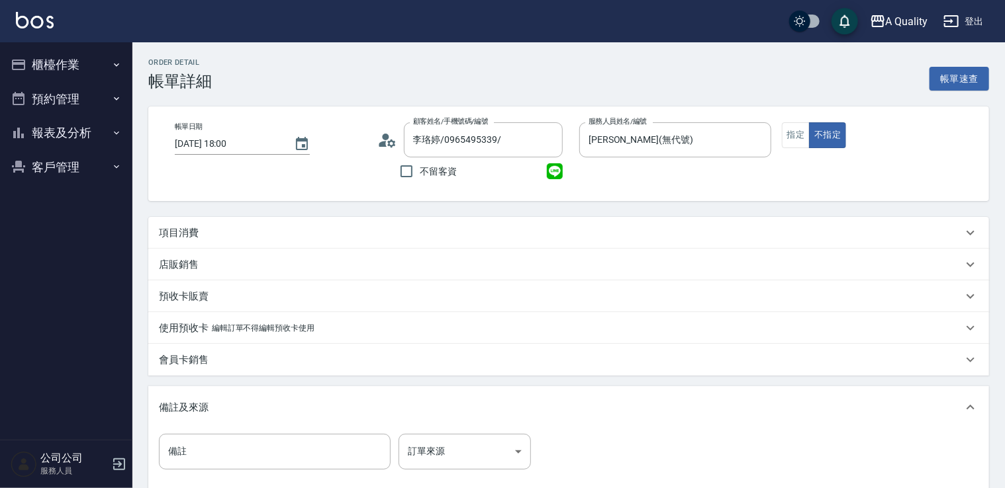
click at [289, 249] on div "店販銷售 服務人員姓名/編號 服務人員姓名/編號 商品代號/名稱 商品代號/名稱" at bounding box center [568, 265] width 841 height 32
click at [293, 239] on div "項目消費" at bounding box center [560, 233] width 803 height 14
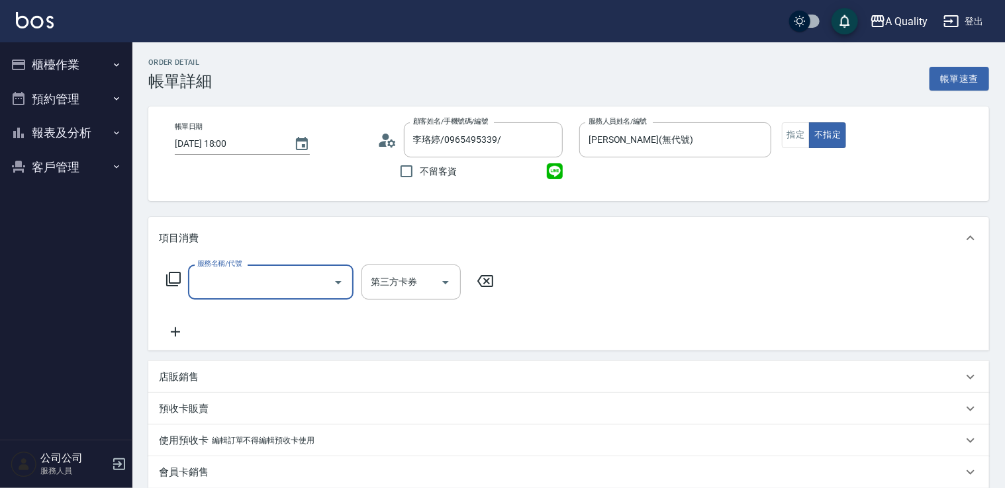
click at [267, 283] on input "服務名稱/代號" at bounding box center [261, 282] width 134 height 23
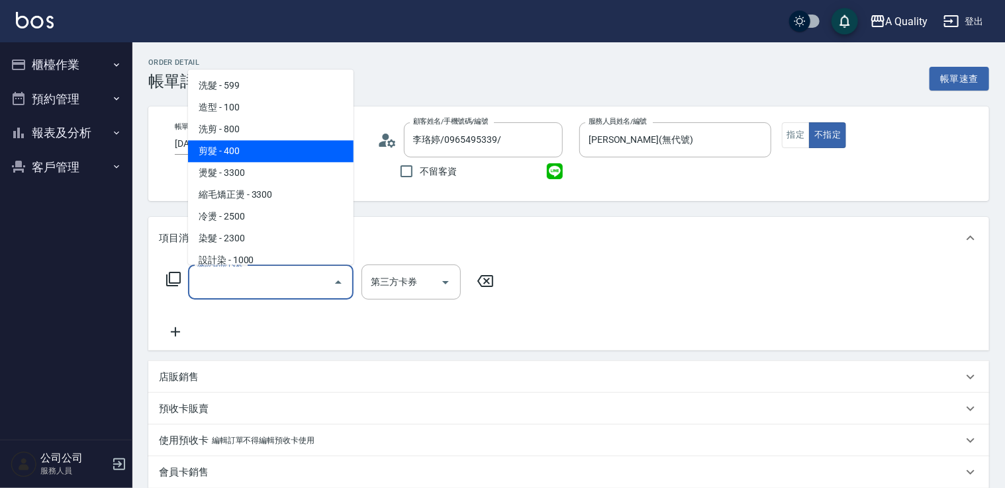
click at [250, 149] on span "剪髮 - 400" at bounding box center [270, 151] width 165 height 22
type input "剪髮(201)"
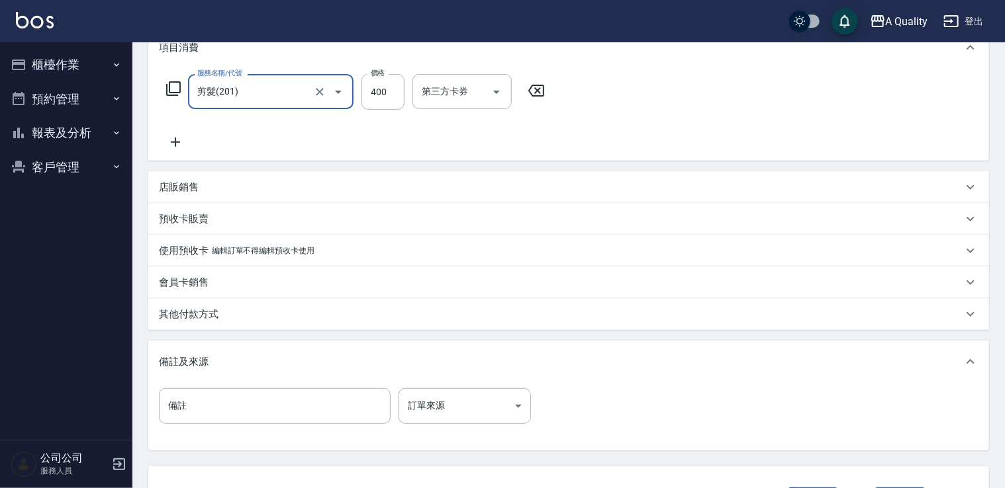
scroll to position [294, 0]
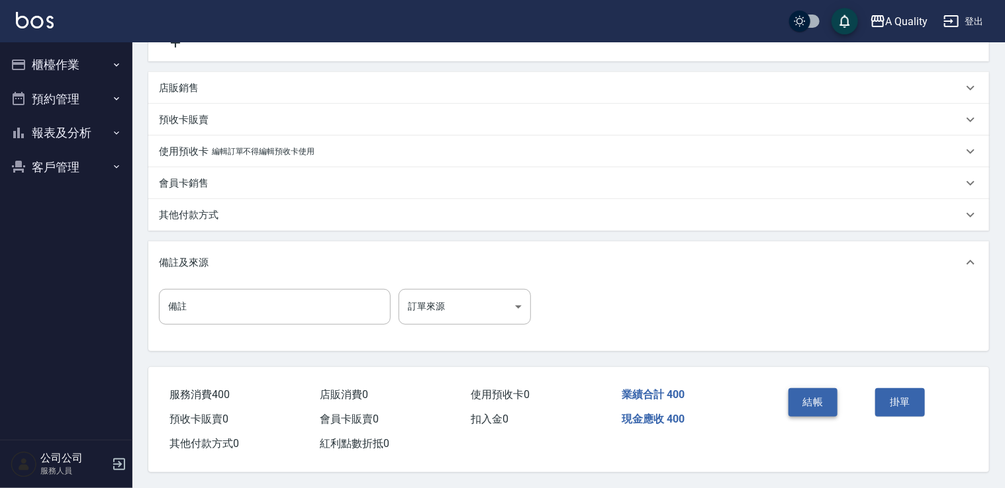
click at [820, 388] on button "結帳" at bounding box center [813, 402] width 50 height 28
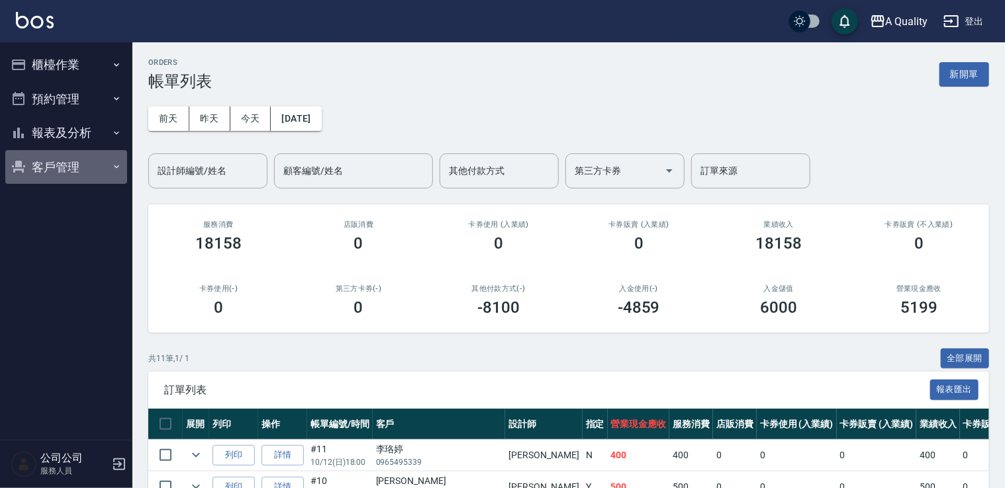
click at [52, 165] on button "客戶管理" at bounding box center [66, 167] width 122 height 34
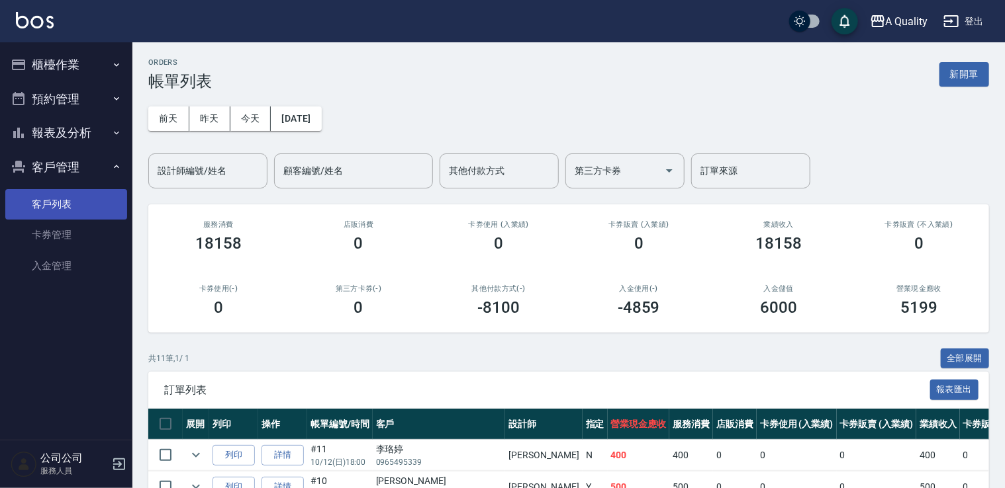
click at [56, 206] on link "客戶列表" at bounding box center [66, 204] width 122 height 30
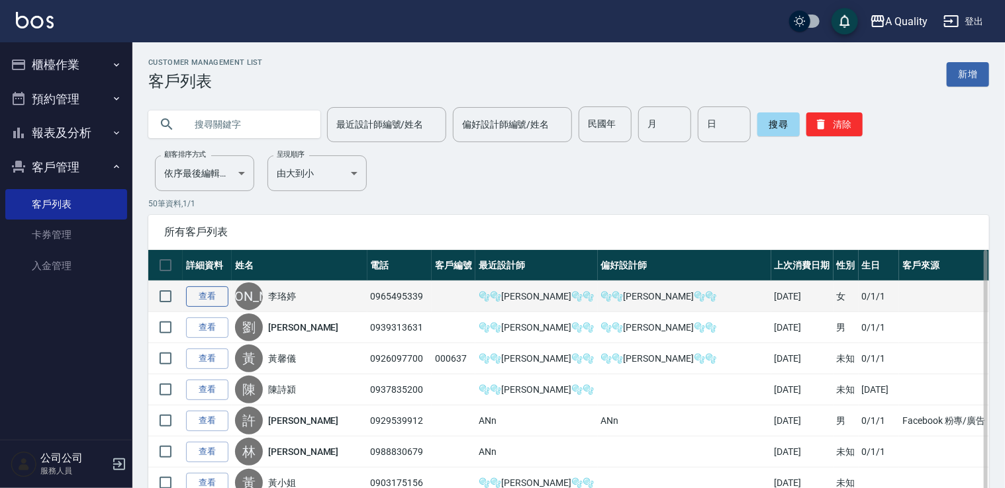
click at [201, 298] on link "查看" at bounding box center [207, 297] width 42 height 21
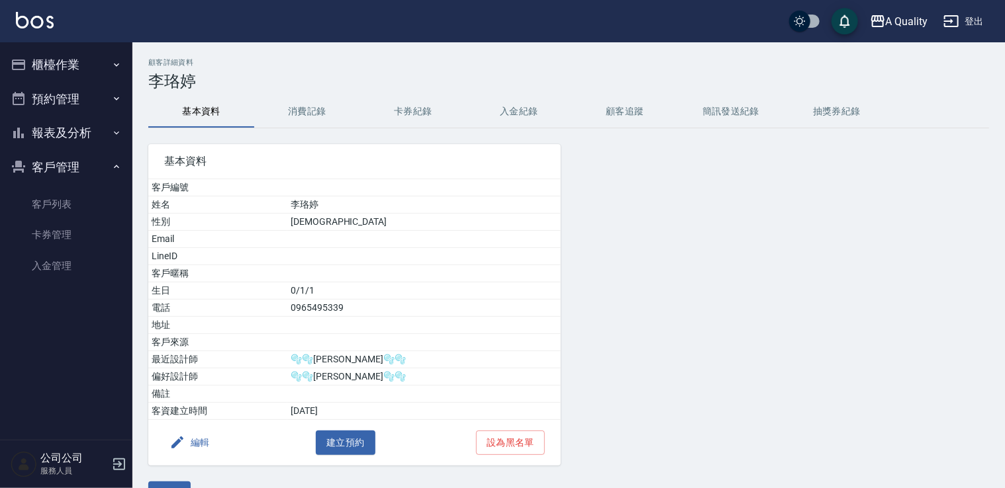
click at [314, 99] on button "消費記錄" at bounding box center [307, 112] width 106 height 32
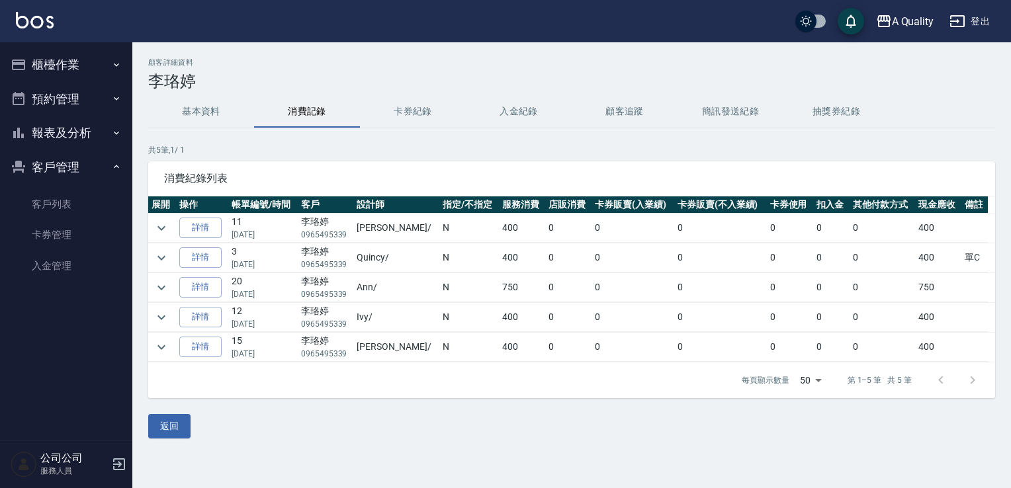
click at [82, 98] on button "預約管理" at bounding box center [66, 99] width 122 height 34
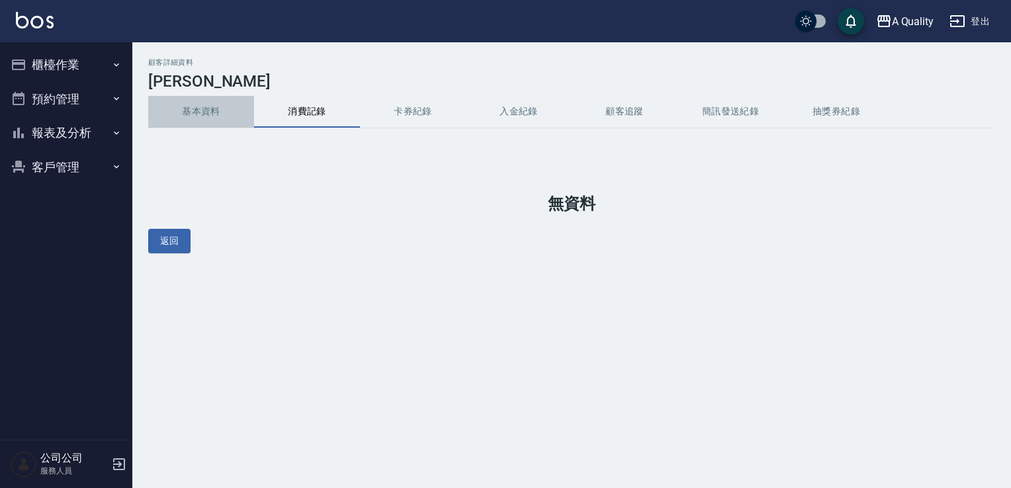
click at [199, 99] on button "基本資料" at bounding box center [201, 112] width 106 height 32
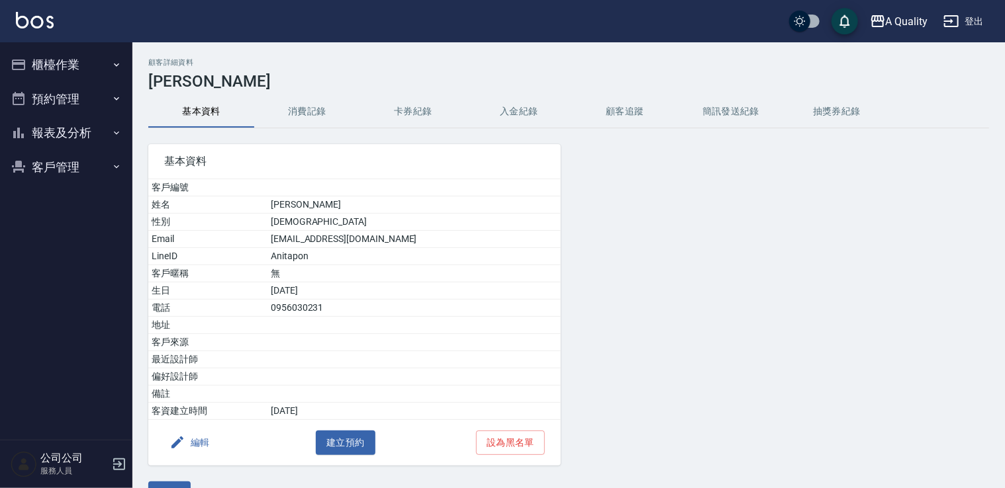
click at [69, 105] on button "預約管理" at bounding box center [66, 99] width 122 height 34
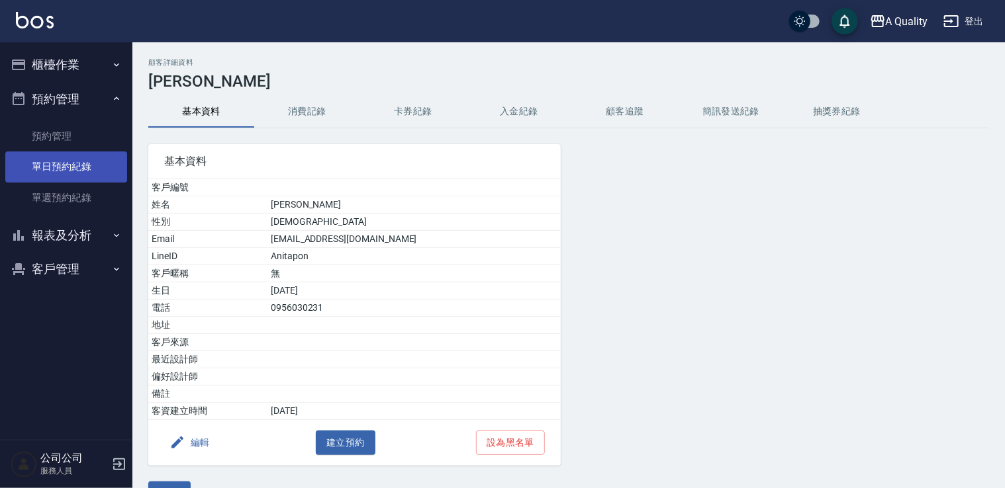
click at [90, 173] on link "單日預約紀錄" at bounding box center [66, 167] width 122 height 30
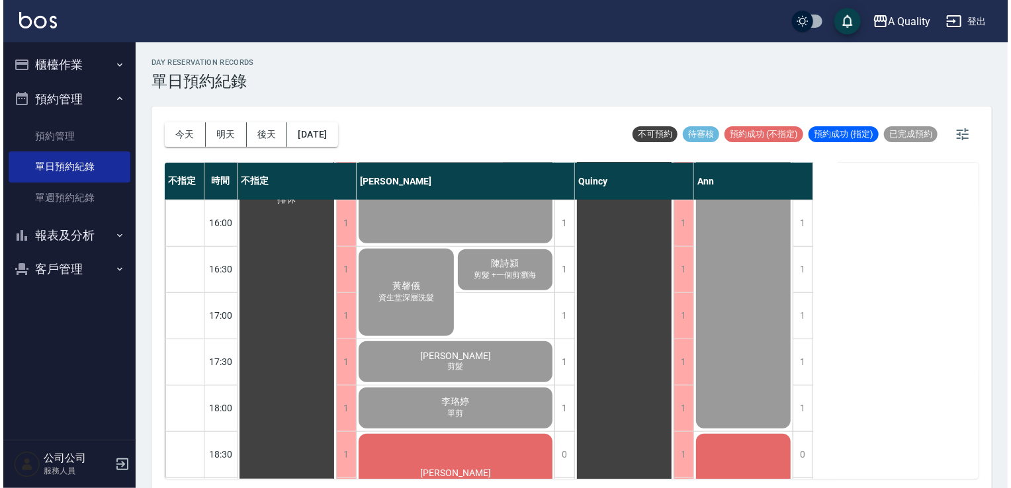
scroll to position [529, 0]
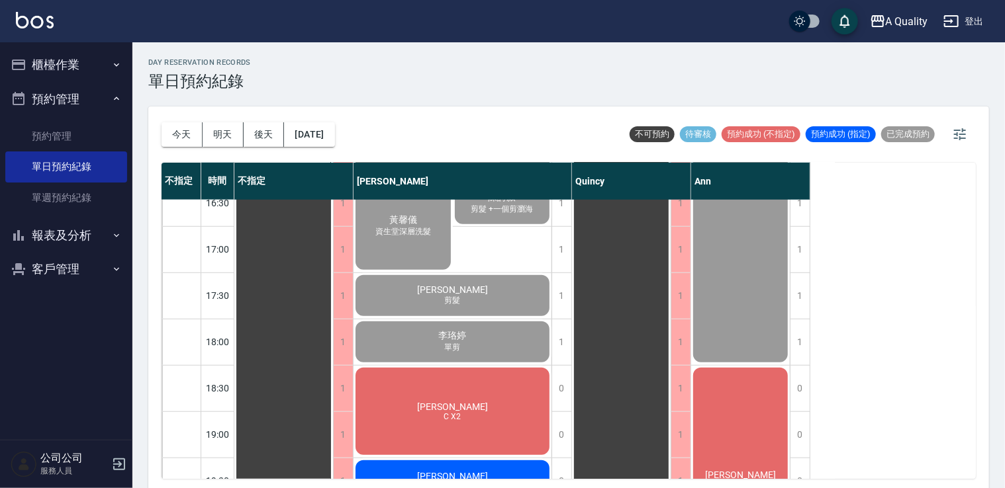
click at [719, 400] on div "[PERSON_NAME] 資生堂染髮" at bounding box center [740, 481] width 99 height 230
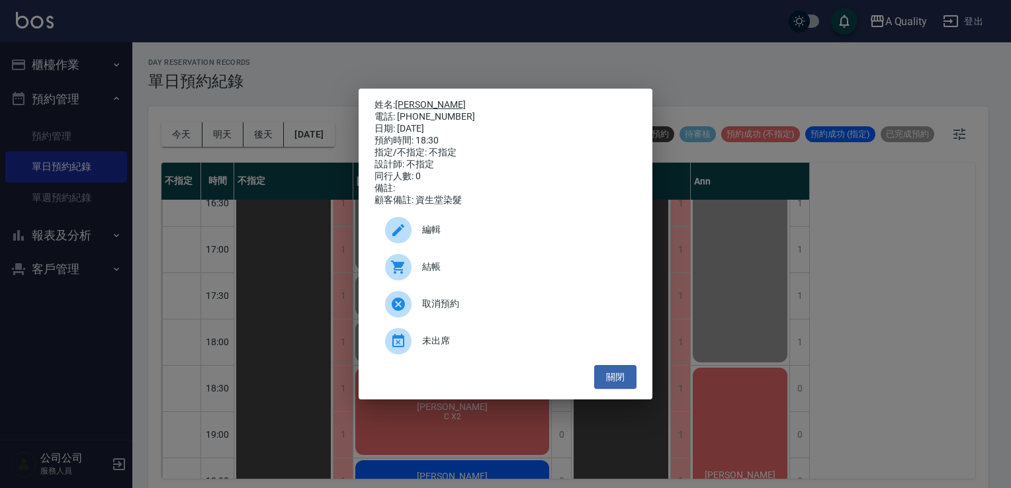
click at [404, 99] on link "[PERSON_NAME]" at bounding box center [430, 104] width 71 height 11
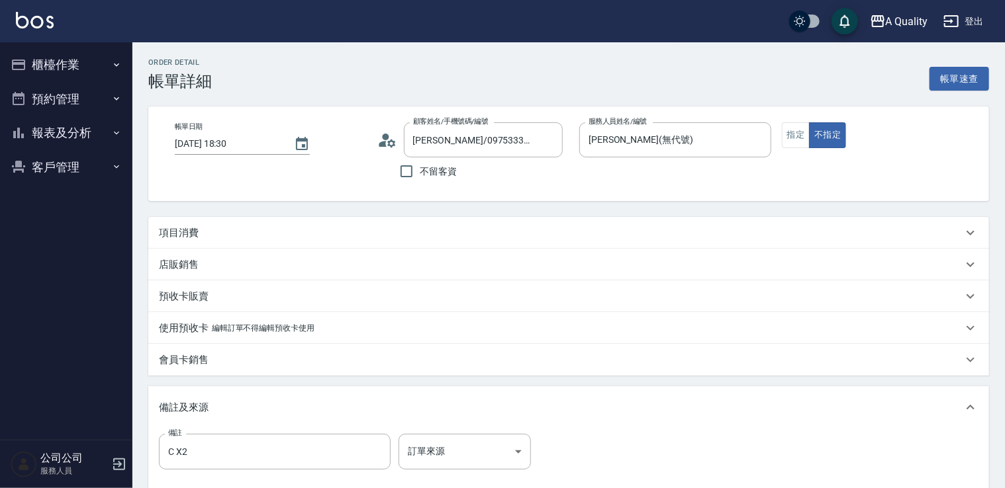
click at [239, 242] on div "項目消費" at bounding box center [568, 233] width 841 height 32
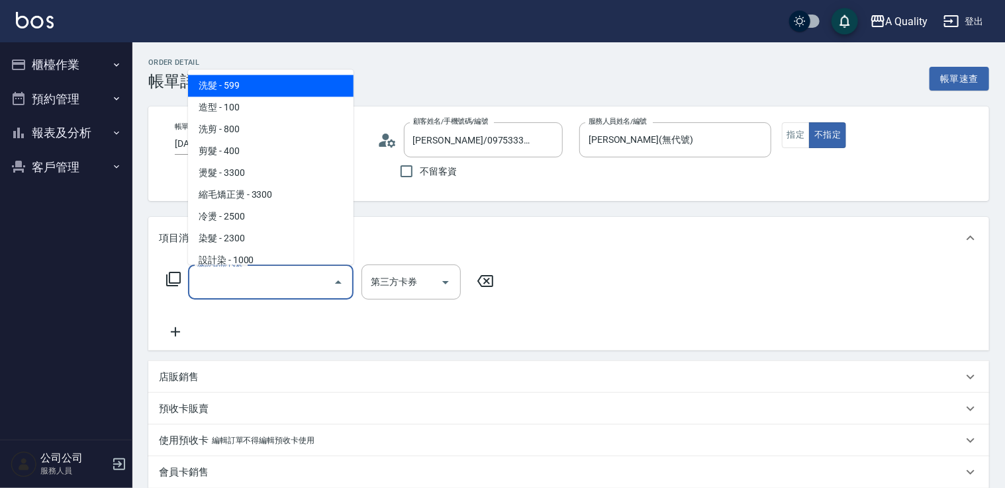
click at [240, 287] on input "服務名稱/代號" at bounding box center [261, 282] width 134 height 23
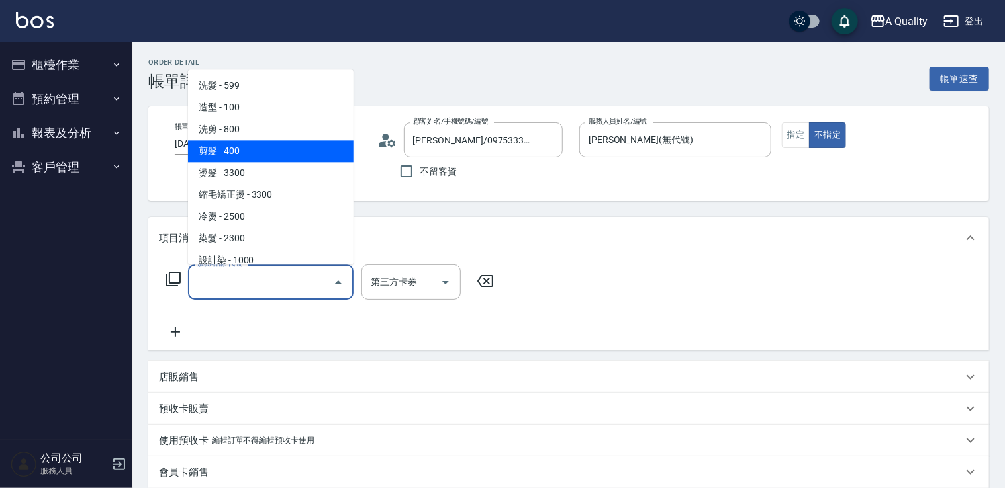
click at [262, 153] on span "剪髮 - 400" at bounding box center [270, 151] width 165 height 22
type input "剪髮(201)"
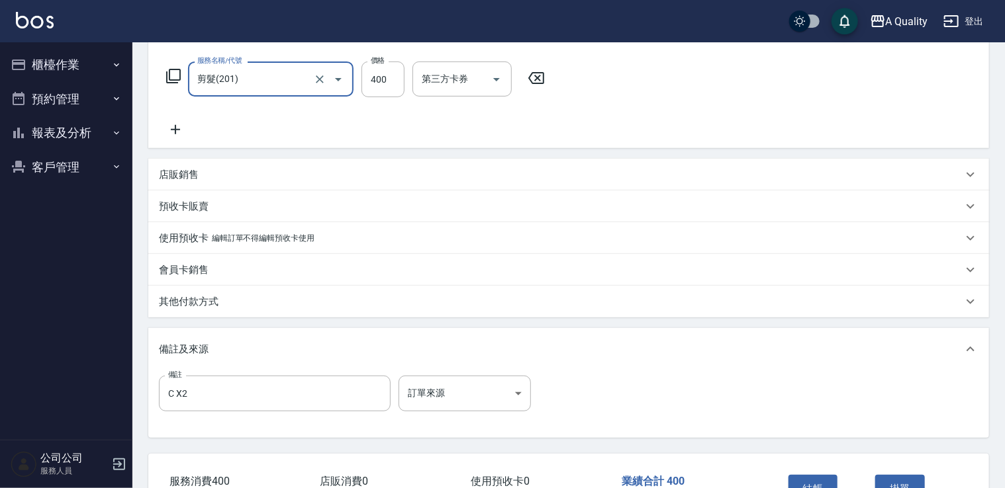
scroll to position [294, 0]
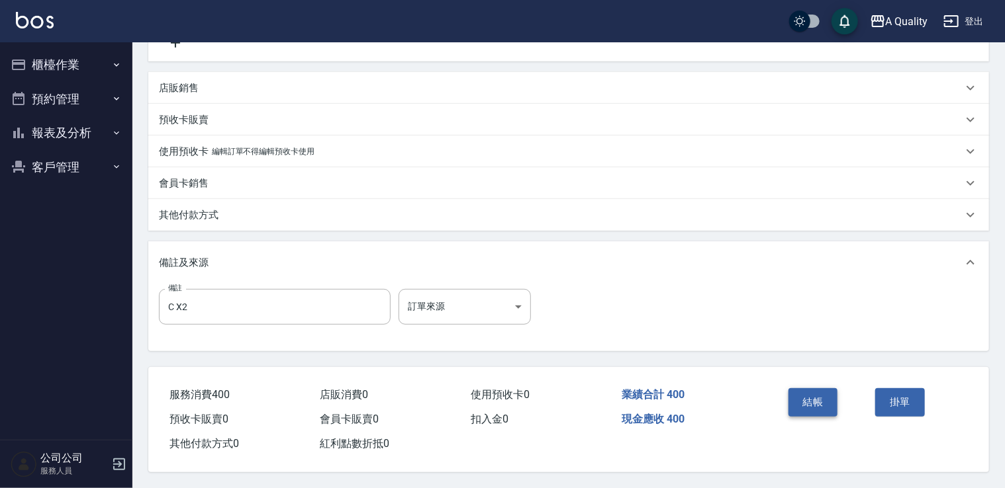
click at [806, 394] on button "結帳" at bounding box center [813, 402] width 50 height 28
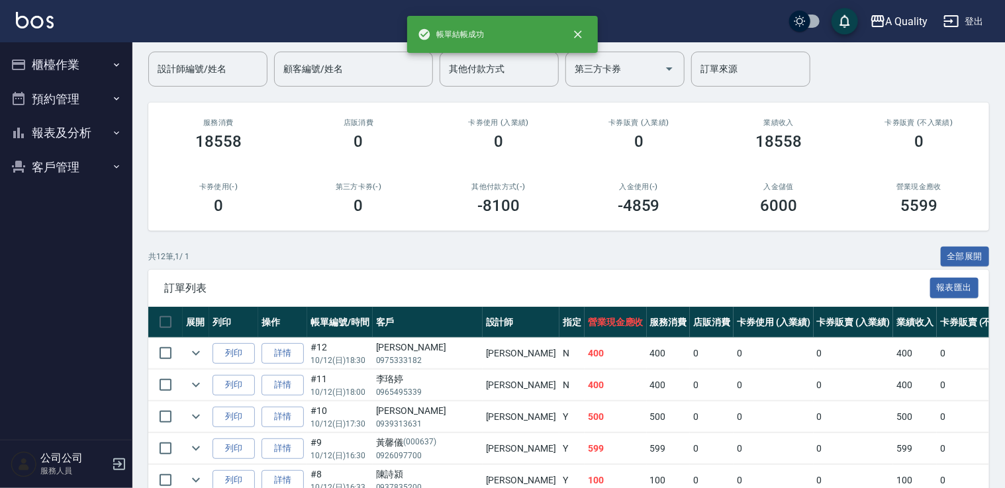
scroll to position [132, 0]
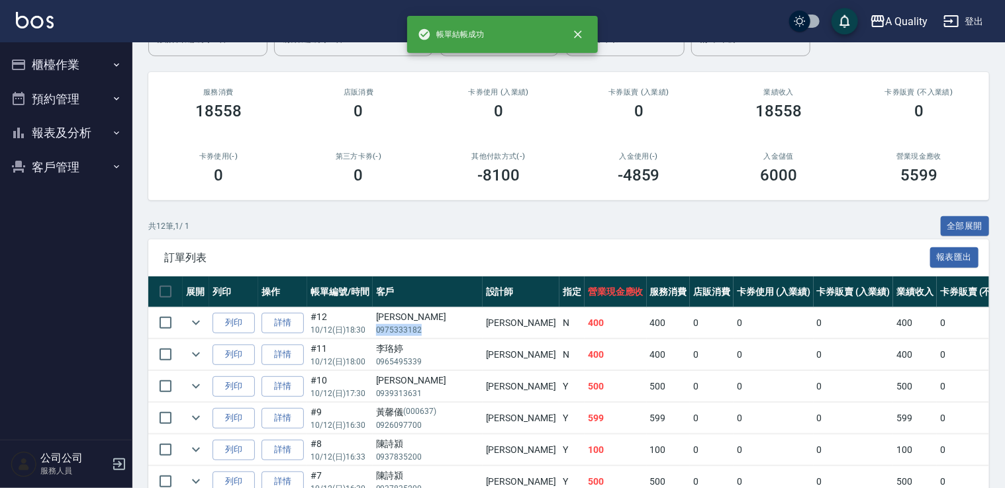
drag, startPoint x: 375, startPoint y: 327, endPoint x: 425, endPoint y: 330, distance: 50.4
click at [425, 330] on td "[PERSON_NAME]s 0975333182" at bounding box center [428, 323] width 110 height 31
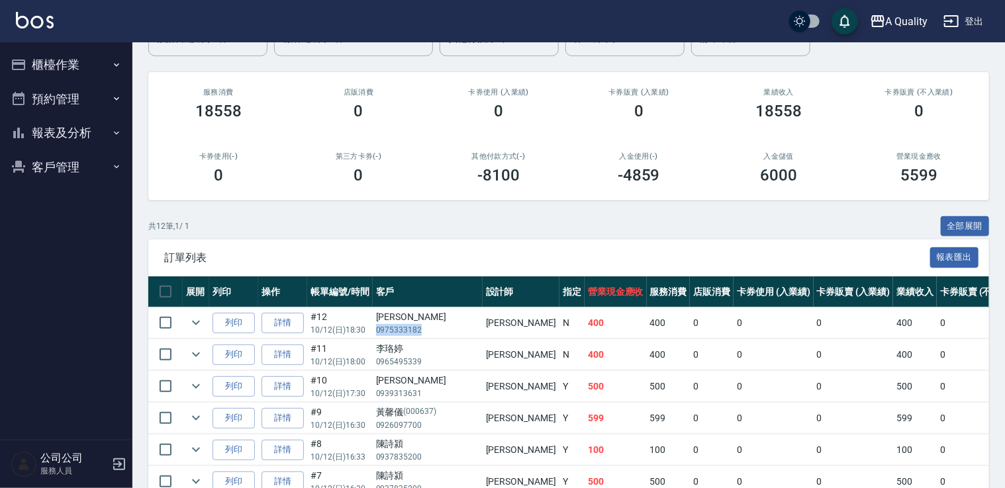
drag, startPoint x: 425, startPoint y: 330, endPoint x: 413, endPoint y: 332, distance: 12.1
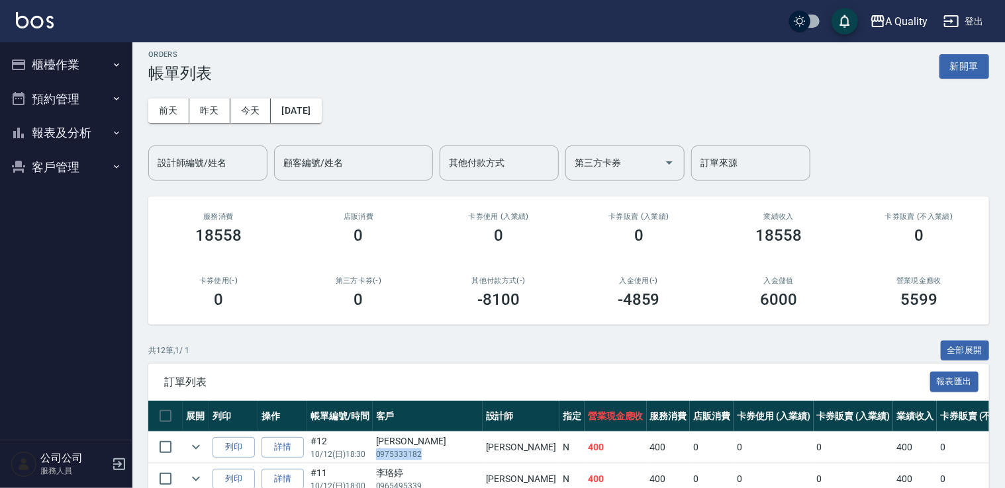
scroll to position [0, 0]
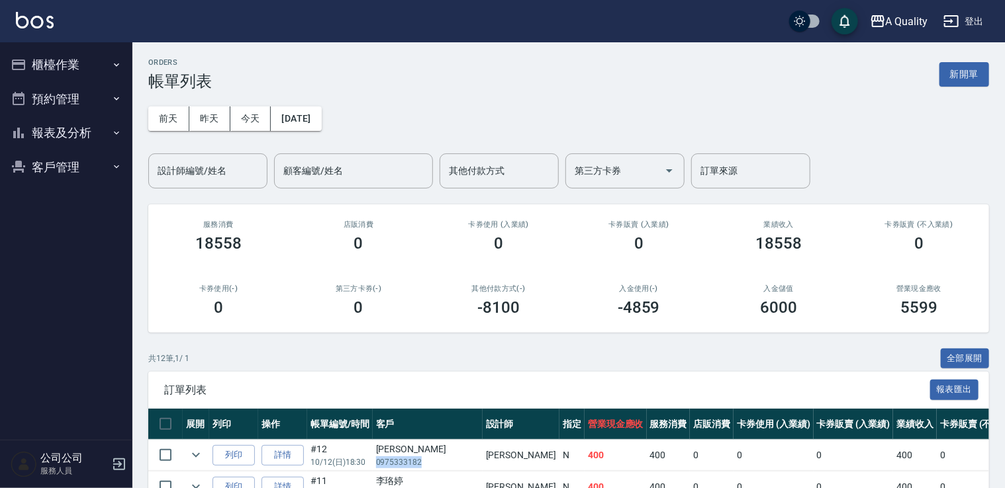
drag, startPoint x: 984, startPoint y: 75, endPoint x: 954, endPoint y: 85, distance: 32.0
click at [984, 75] on button "新開單" at bounding box center [964, 74] width 50 height 24
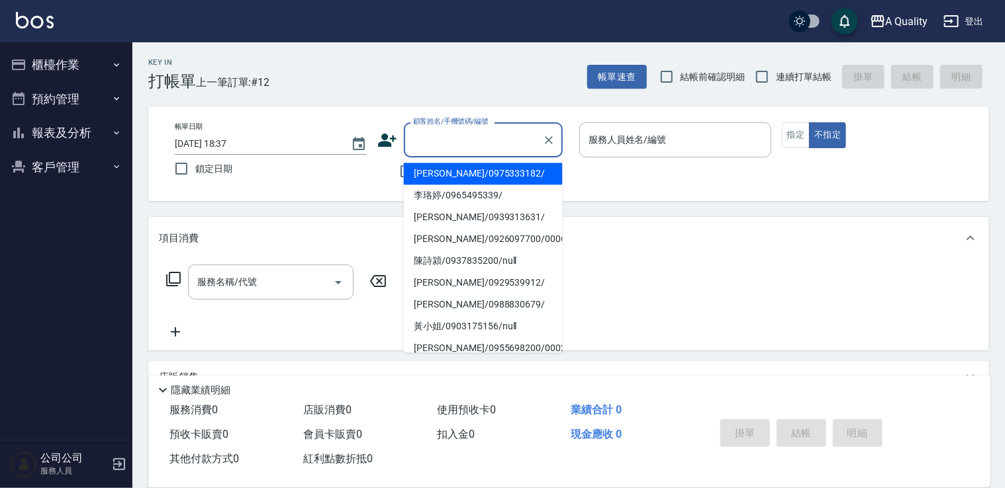
click at [471, 149] on input "顧客姓名/手機號碼/編號" at bounding box center [473, 139] width 127 height 23
click at [461, 169] on li "[PERSON_NAME]/0975333182/" at bounding box center [483, 174] width 159 height 22
type input "[PERSON_NAME]/0975333182/"
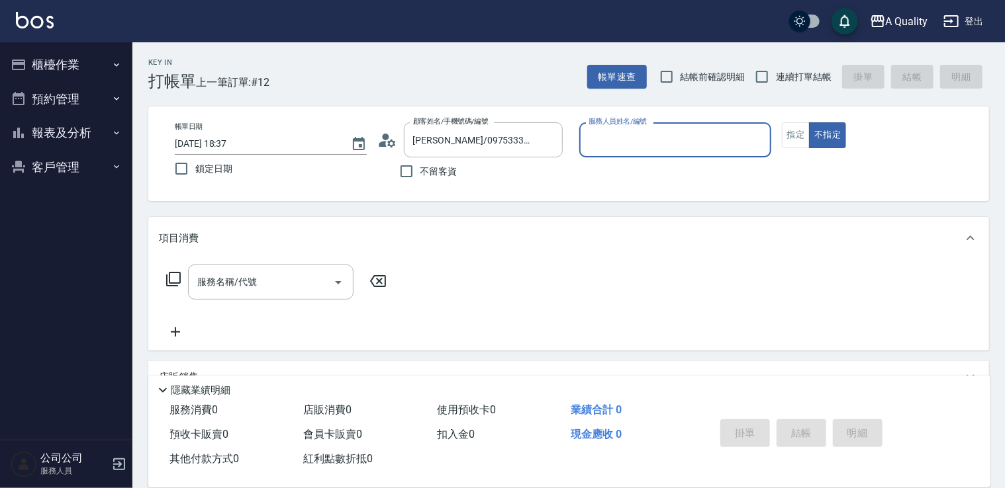
click at [668, 138] on input "服務人員姓名/編號" at bounding box center [675, 139] width 180 height 23
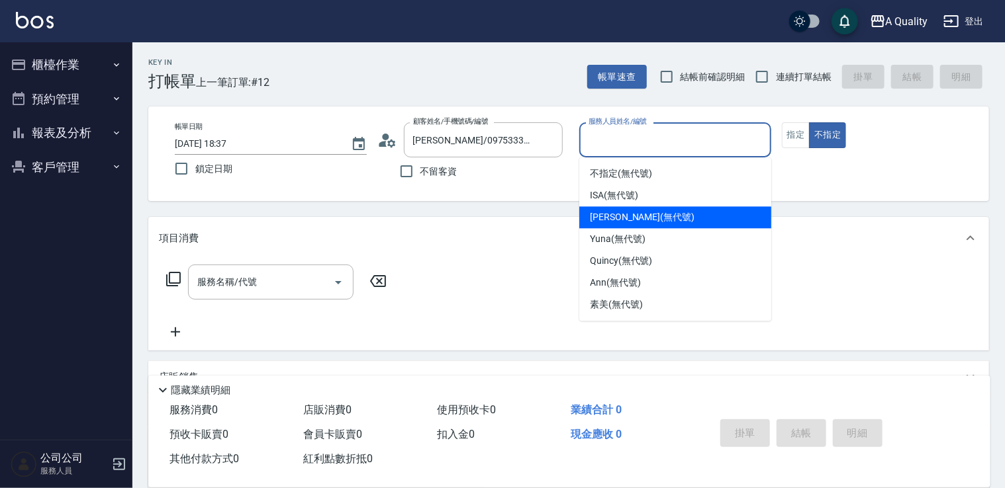
click at [617, 222] on span "Taylor (無代號)" at bounding box center [642, 217] width 105 height 14
type input "Taylor(無代號)"
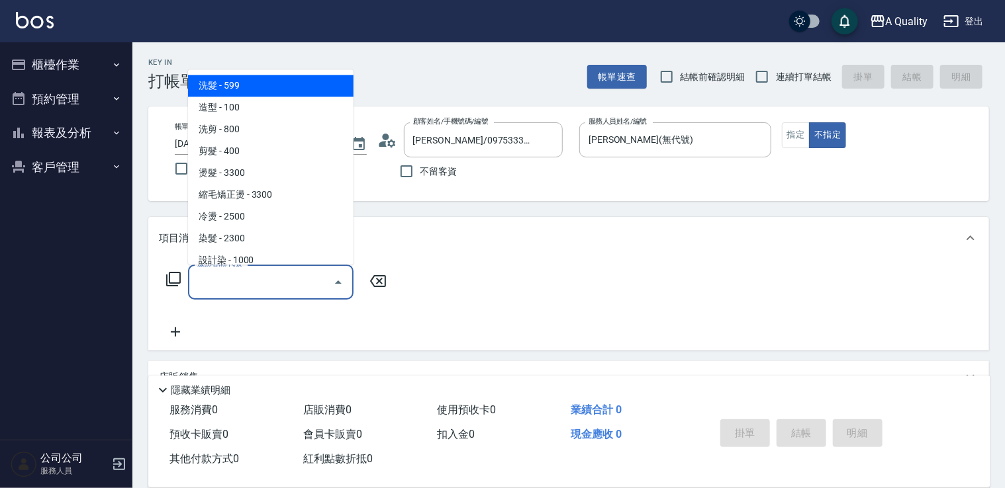
drag, startPoint x: 254, startPoint y: 289, endPoint x: 242, endPoint y: 197, distance: 92.1
click at [254, 283] on input "服務名稱/代號" at bounding box center [261, 282] width 134 height 23
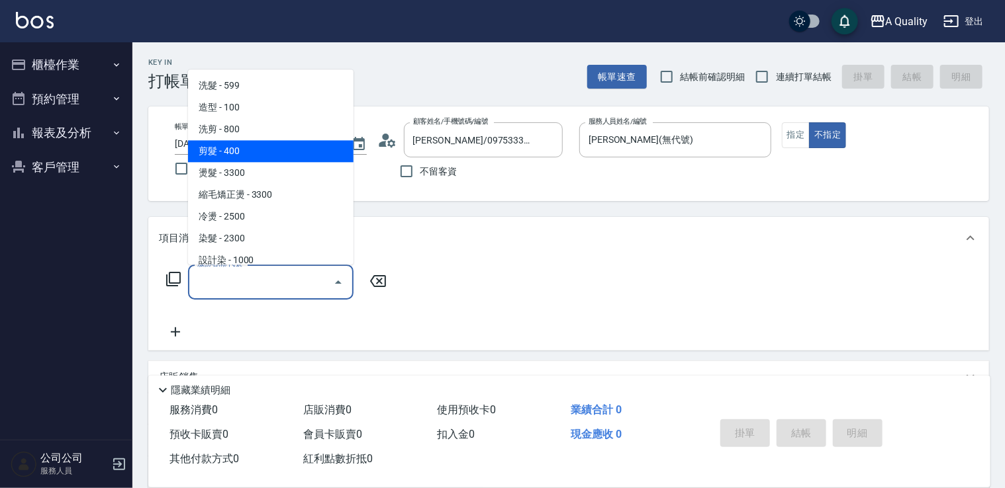
click at [258, 146] on span "剪髮 - 400" at bounding box center [270, 151] width 165 height 22
type input "剪髮(201)"
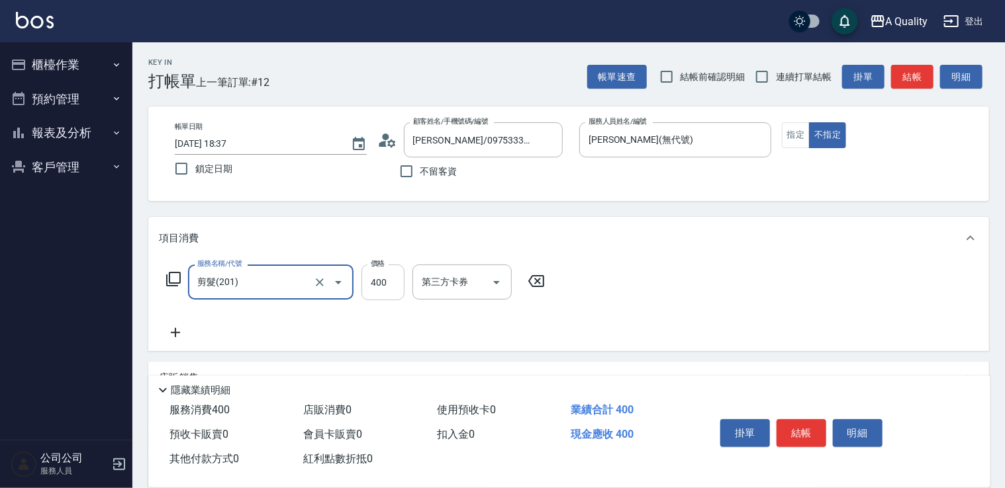
click at [373, 291] on input "400" at bounding box center [382, 283] width 43 height 36
type input "320"
click at [809, 432] on button "結帳" at bounding box center [801, 434] width 50 height 28
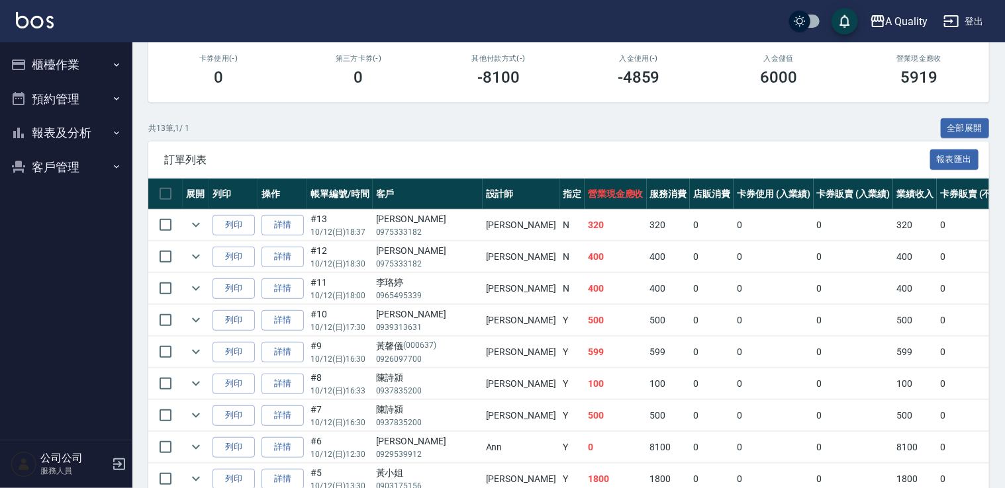
scroll to position [265, 0]
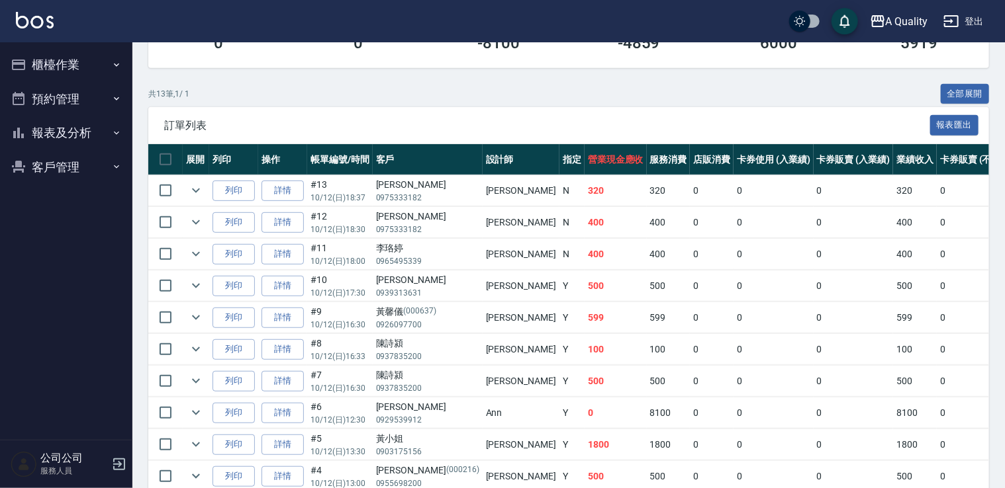
click at [75, 104] on button "預約管理" at bounding box center [66, 99] width 122 height 34
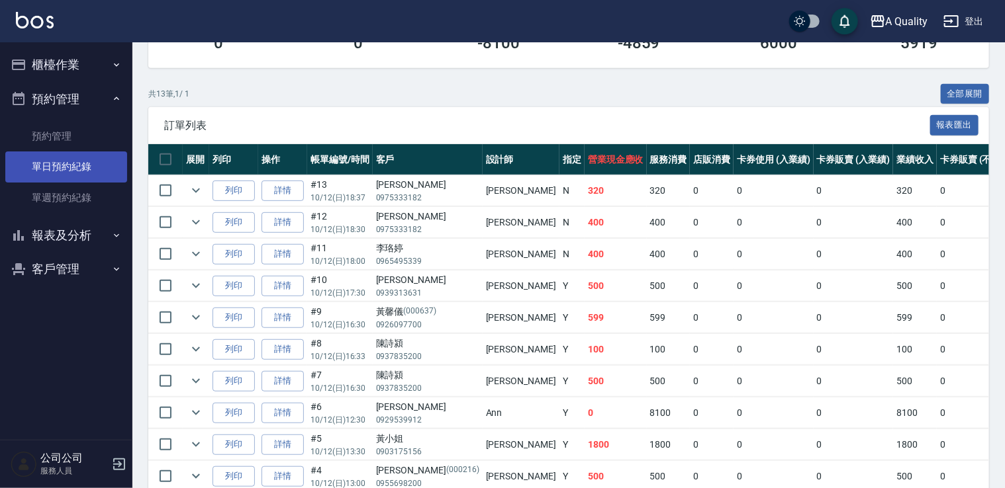
click at [66, 169] on link "單日預約紀錄" at bounding box center [66, 167] width 122 height 30
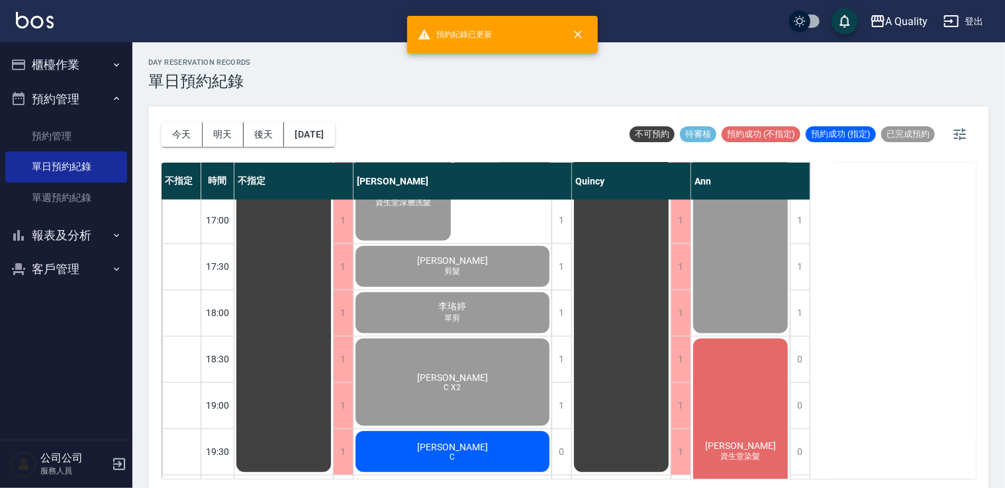
scroll to position [657, 0]
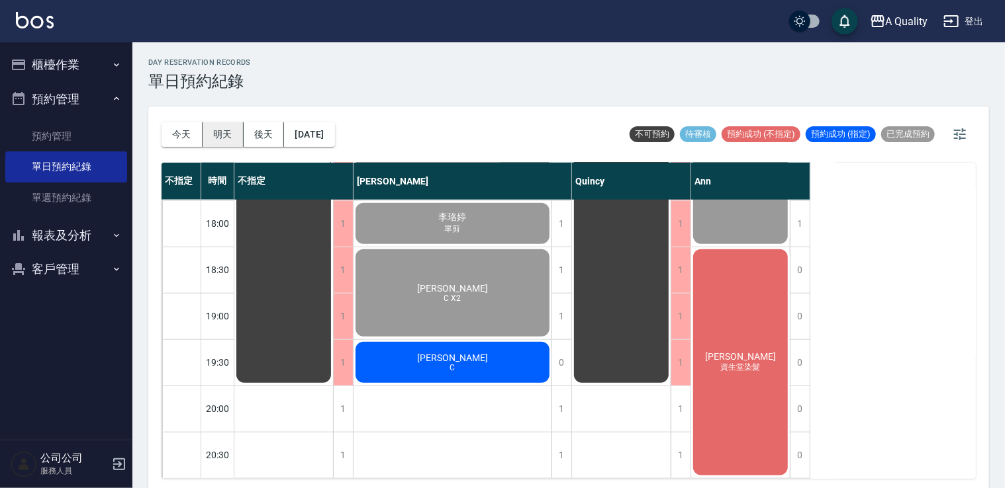
click at [215, 133] on button "明天" at bounding box center [223, 134] width 41 height 24
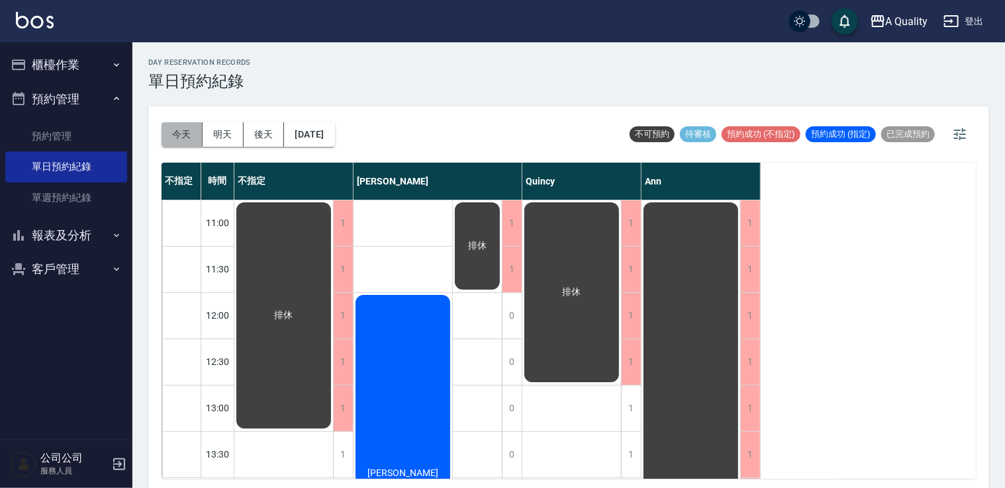
click at [180, 134] on button "今天" at bounding box center [181, 134] width 41 height 24
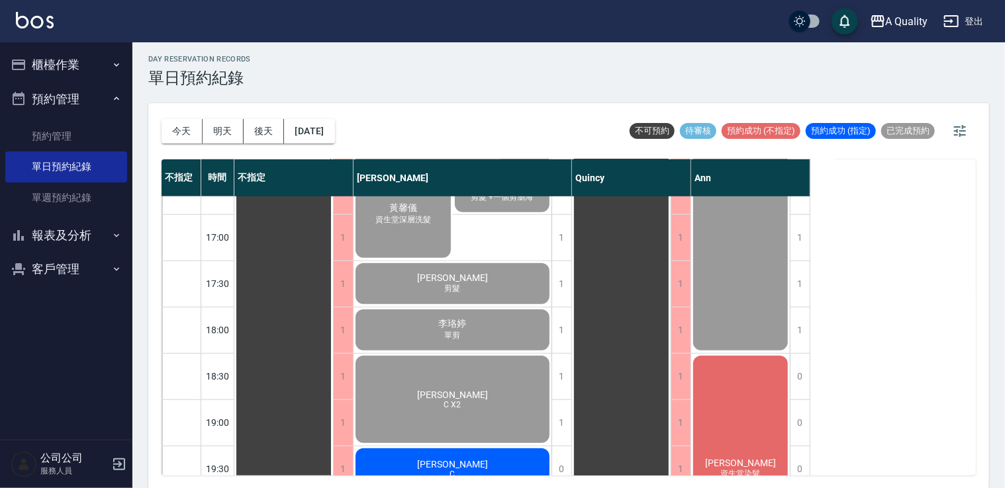
scroll to position [657, 0]
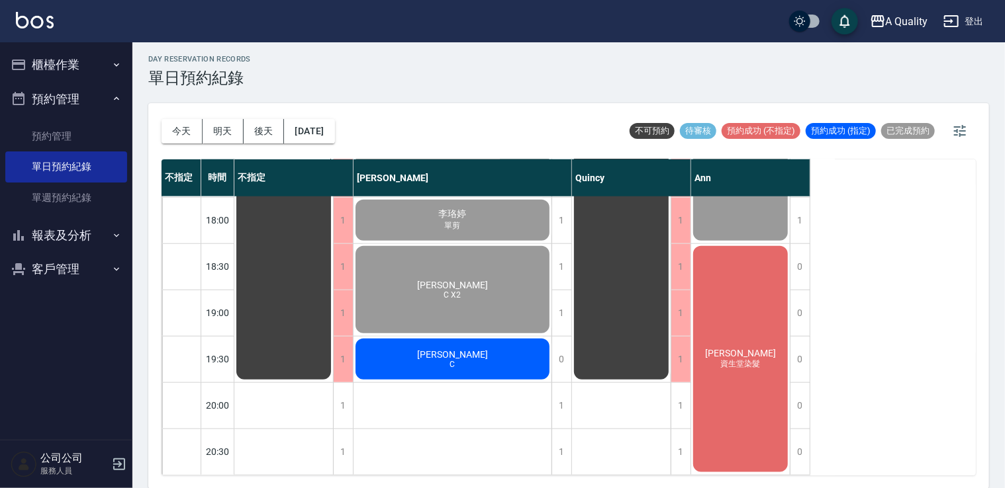
click at [763, 317] on div "彭香君 資生堂染髮" at bounding box center [740, 359] width 99 height 230
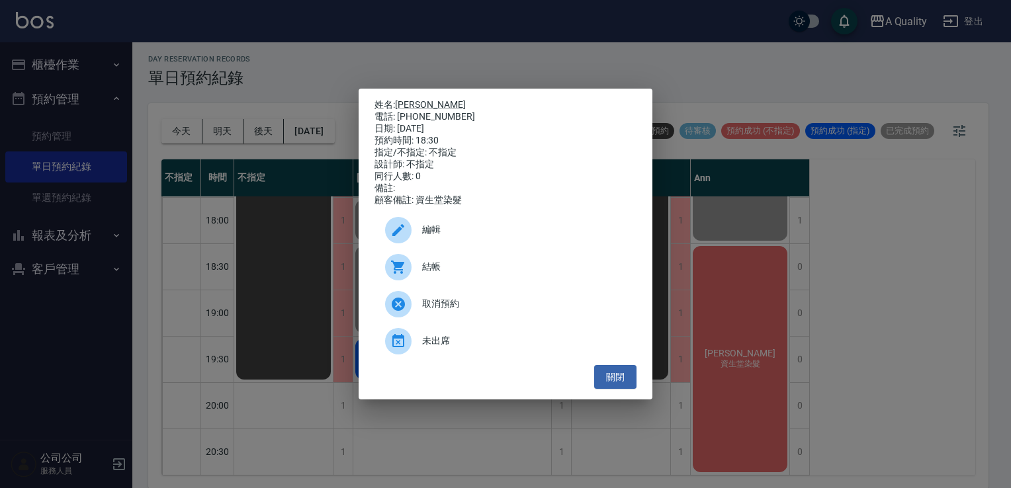
click at [498, 274] on span "結帳" at bounding box center [524, 267] width 204 height 14
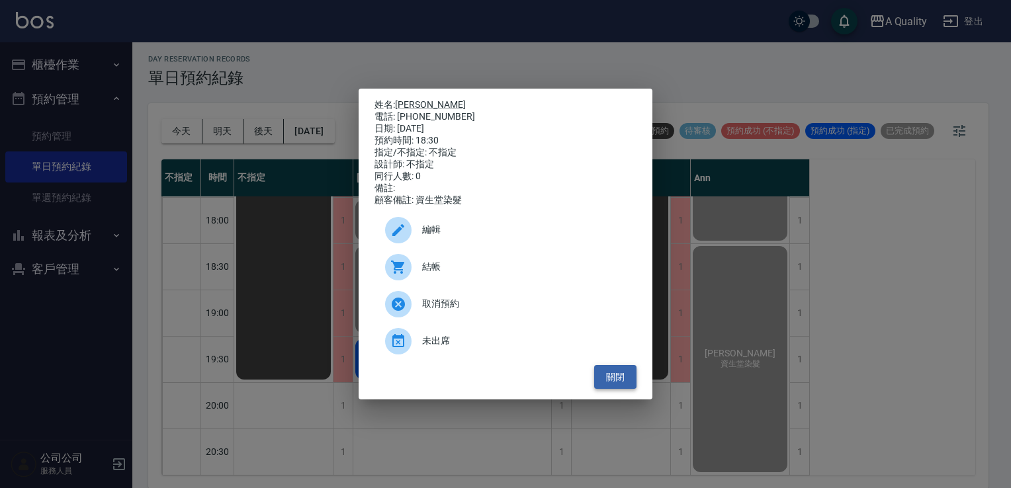
click at [627, 383] on button "關閉" at bounding box center [615, 377] width 42 height 24
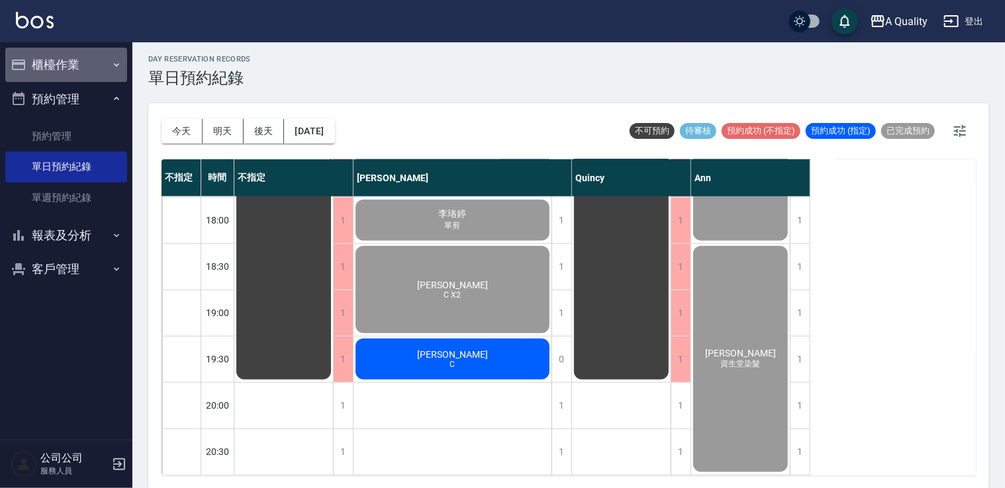
click at [73, 70] on button "櫃檯作業" at bounding box center [66, 65] width 122 height 34
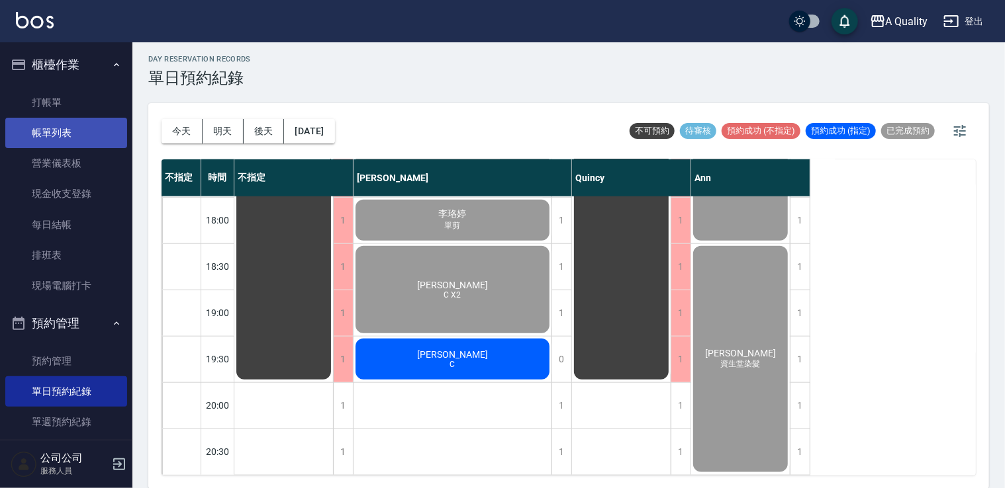
click at [67, 128] on link "帳單列表" at bounding box center [66, 133] width 122 height 30
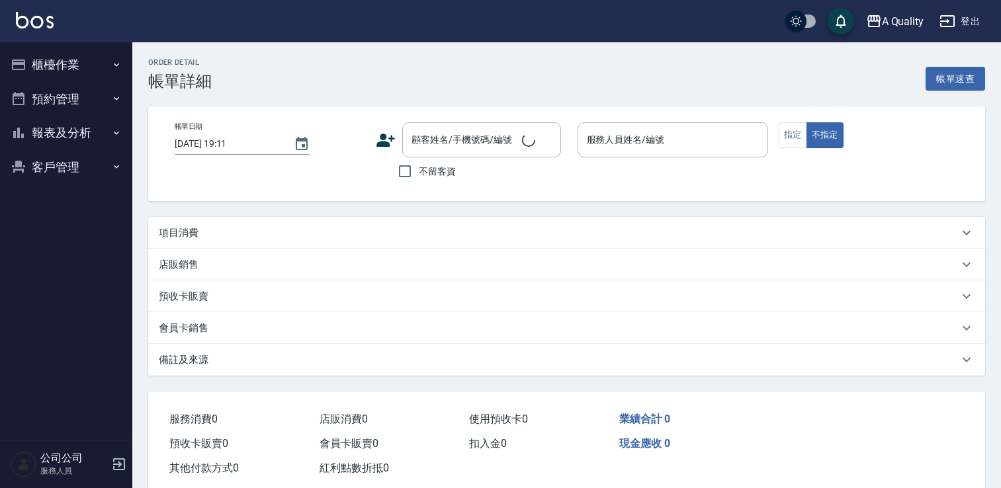
type input "[DATE] 18:30"
type input "Ann(無代號)"
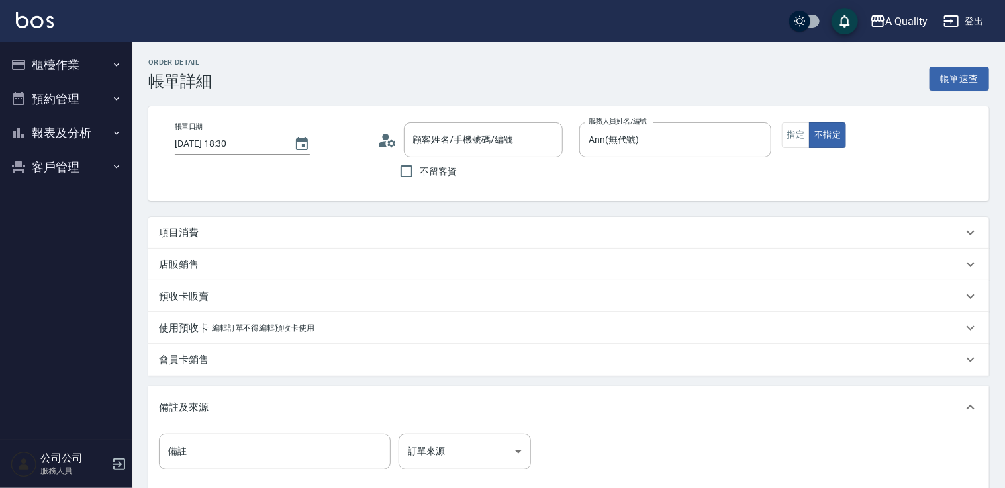
type input "彭香君/0956030231/null"
click at [199, 237] on div "項目消費" at bounding box center [560, 233] width 803 height 14
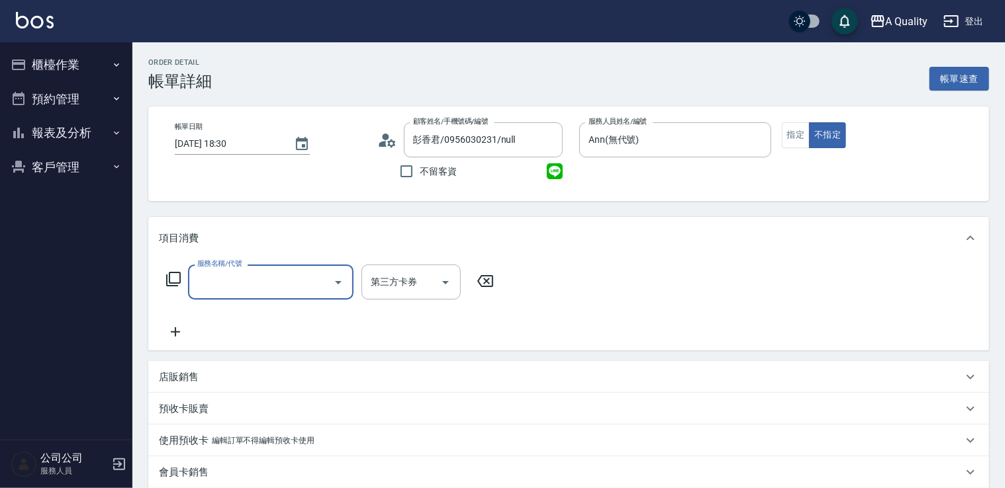
click at [226, 277] on input "服務名稱/代號" at bounding box center [261, 282] width 134 height 23
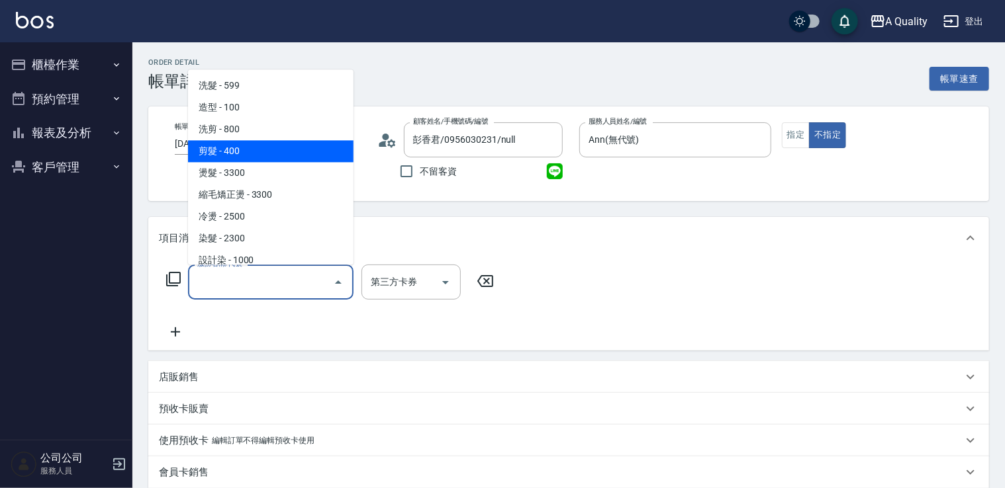
click at [240, 155] on span "剪髮 - 400" at bounding box center [270, 151] width 165 height 22
type input "剪髮(201)"
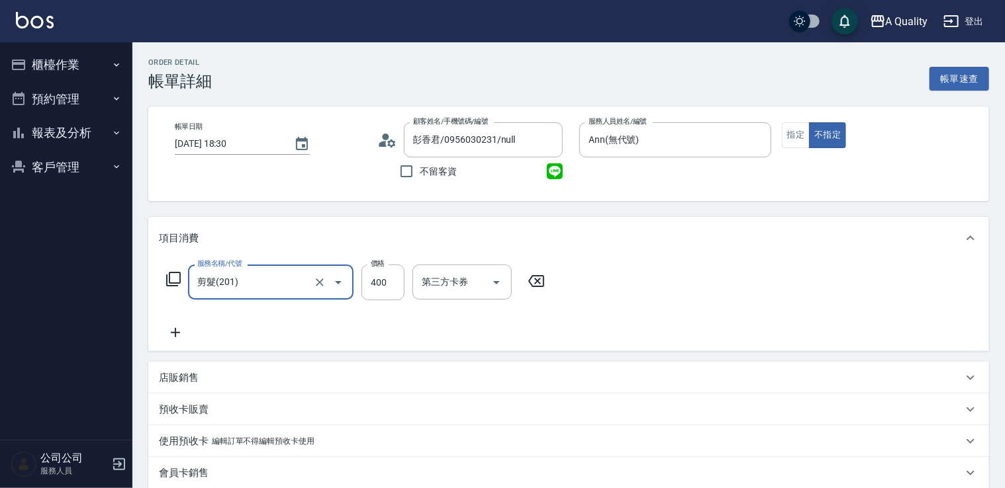
click at [182, 338] on icon at bounding box center [175, 333] width 33 height 16
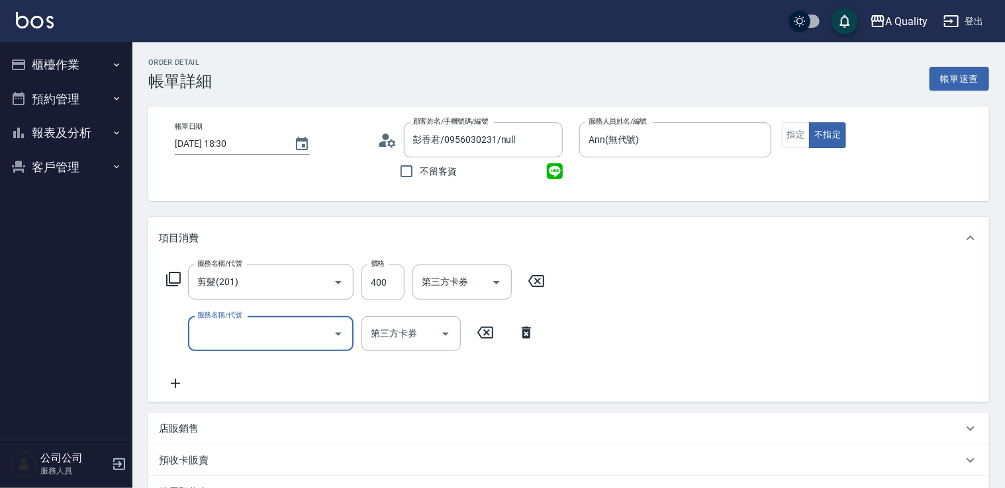
click at [225, 341] on input "服務名稱/代號" at bounding box center [261, 333] width 134 height 23
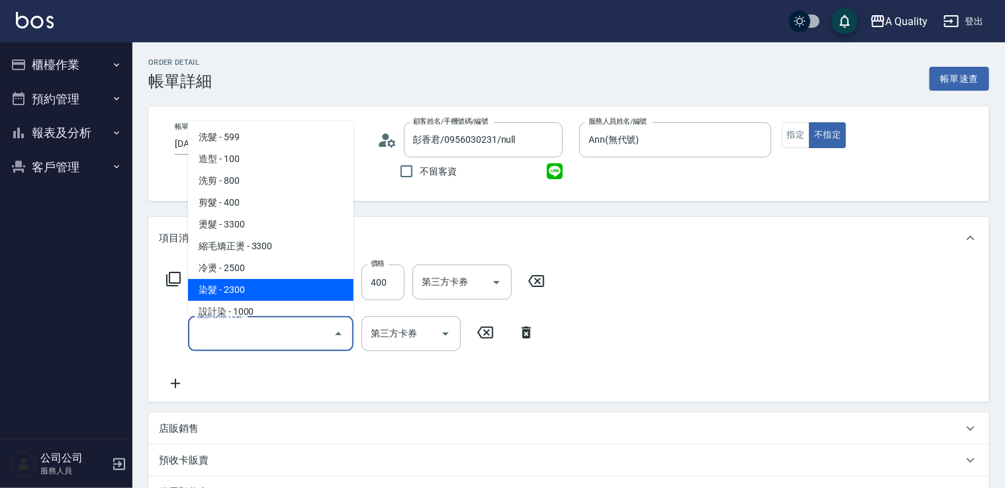
click at [251, 283] on span "染髮 - 2300" at bounding box center [270, 290] width 165 height 22
type input "染髮(401)"
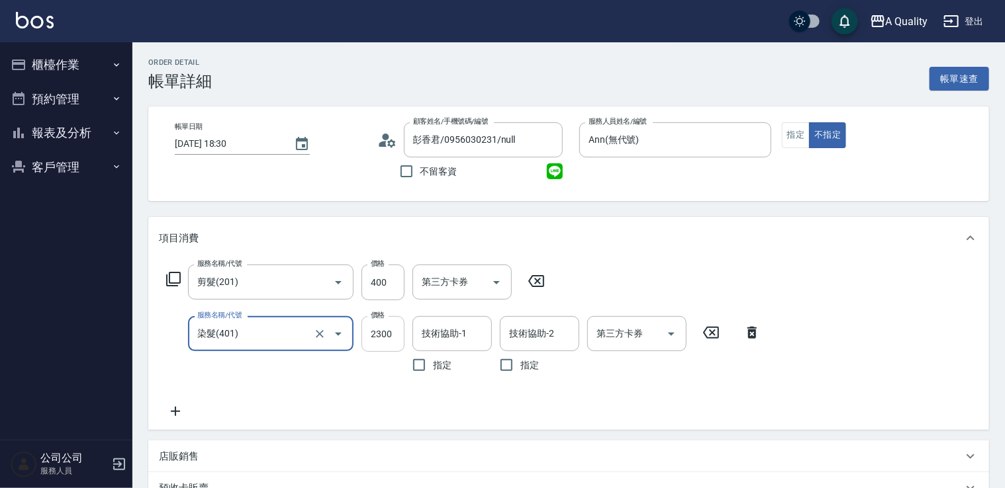
click at [383, 343] on input "2300" at bounding box center [382, 334] width 43 height 36
type input "3800"
click at [439, 345] on input "技術協助-1" at bounding box center [452, 333] width 68 height 23
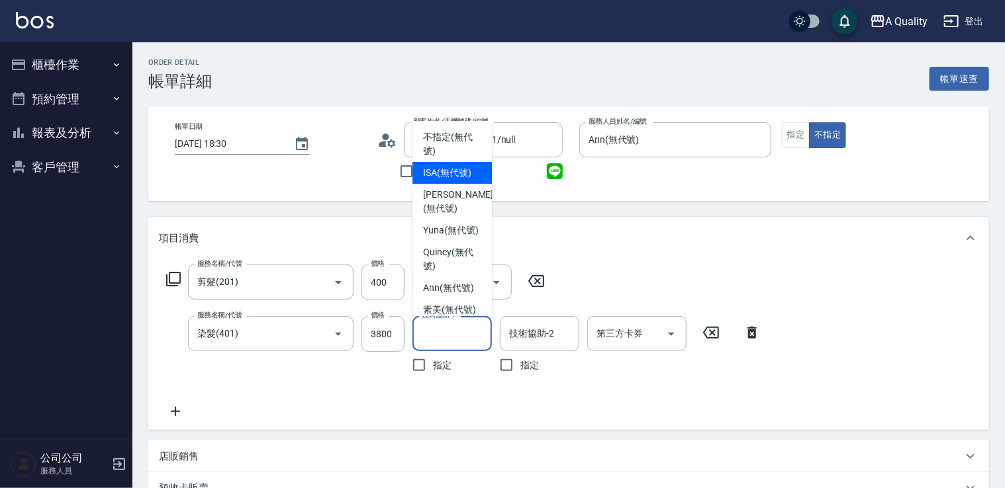
click at [434, 166] on span "ISA (無代號)" at bounding box center [447, 173] width 48 height 14
type input "ISA(無代號)"
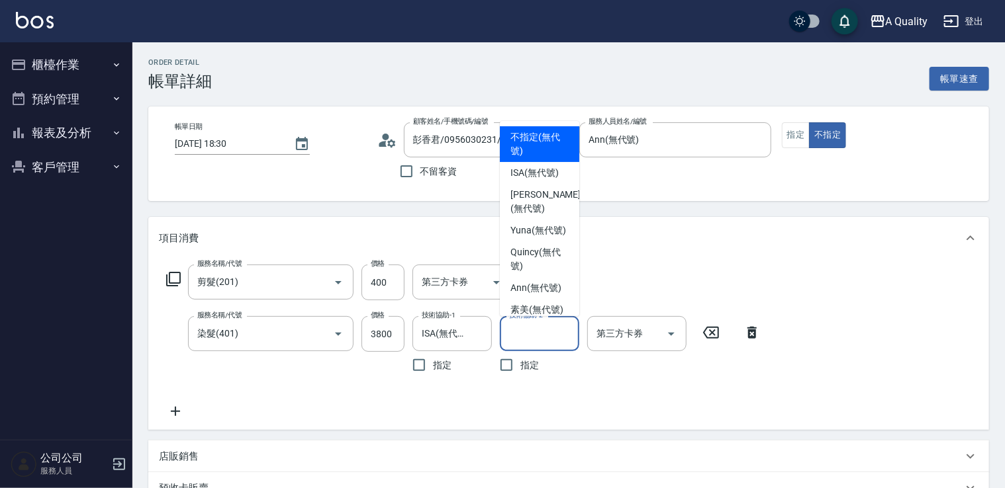
click at [537, 324] on div "技術協助-2 技術協助-2" at bounding box center [539, 333] width 79 height 35
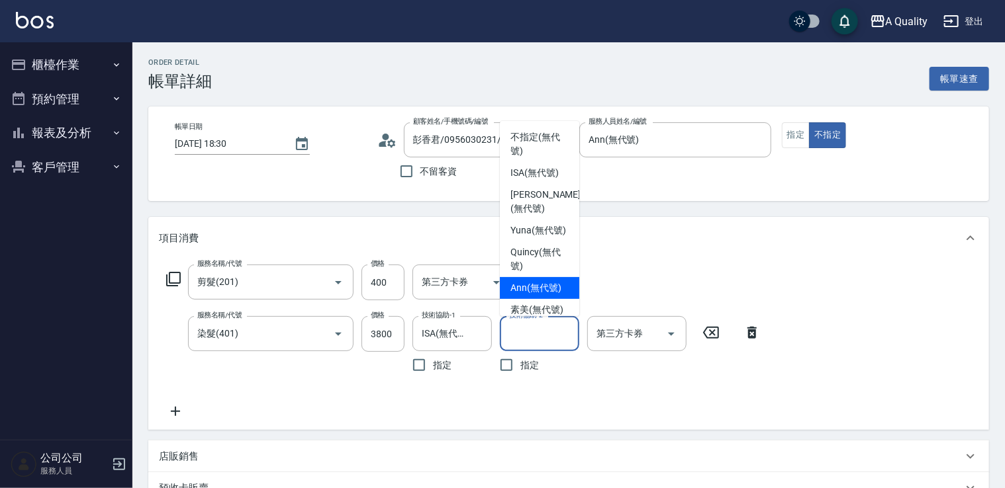
click at [534, 295] on span "Ann (無代號)" at bounding box center [535, 288] width 51 height 14
type input "Ann(無代號)"
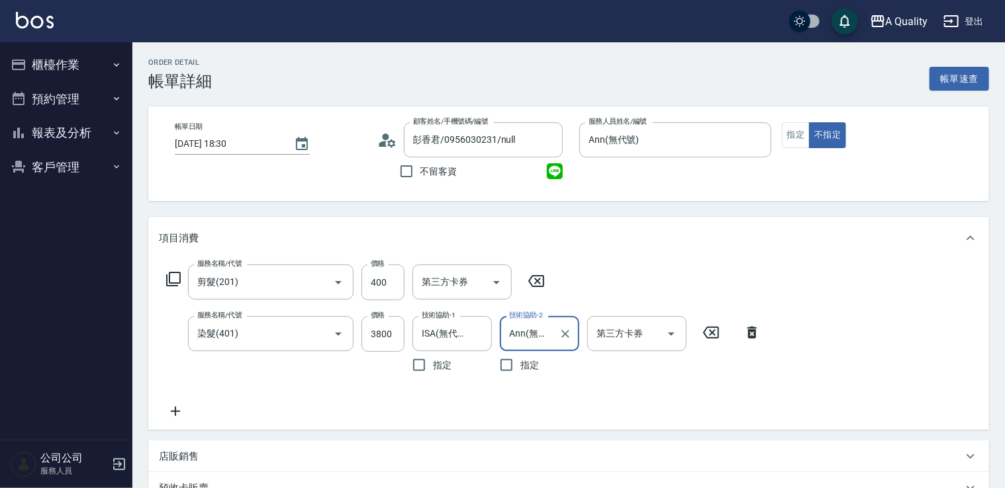
click at [186, 405] on icon at bounding box center [175, 412] width 33 height 16
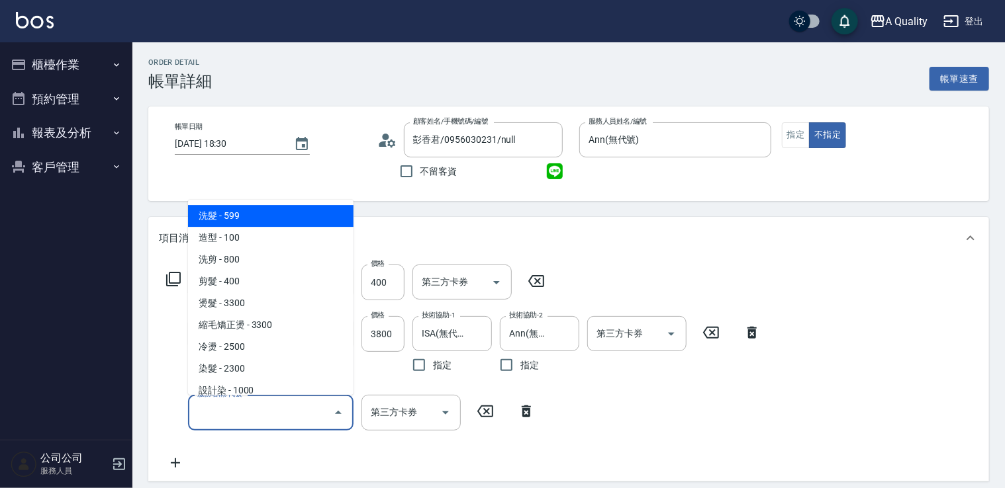
click at [219, 408] on input "服務名稱/代號" at bounding box center [261, 412] width 134 height 23
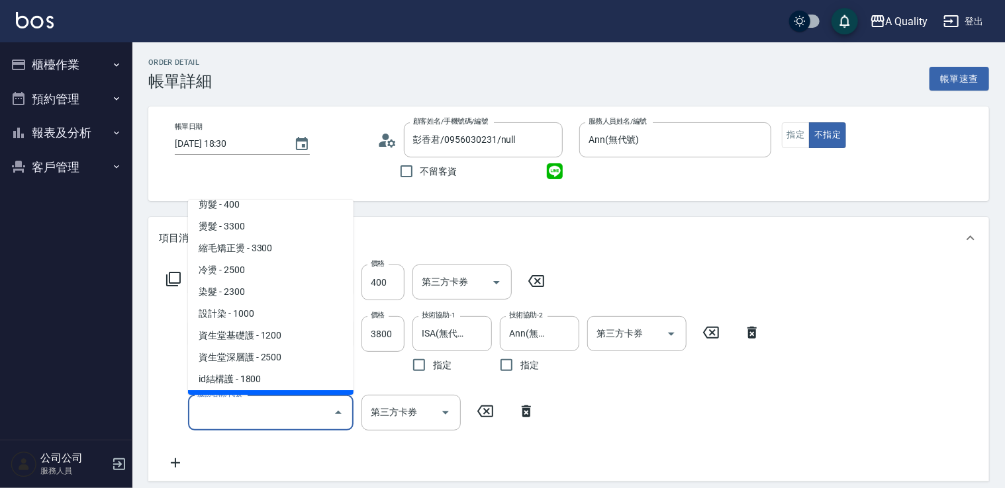
scroll to position [186, 0]
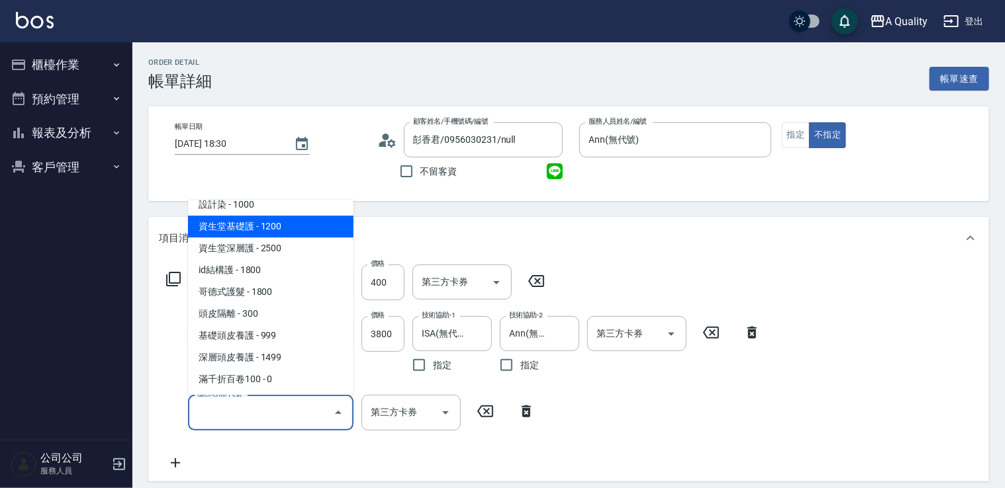
click at [270, 227] on span "資生堂基礎護 - 1200" at bounding box center [270, 227] width 165 height 22
type input "資生堂基礎護(501)"
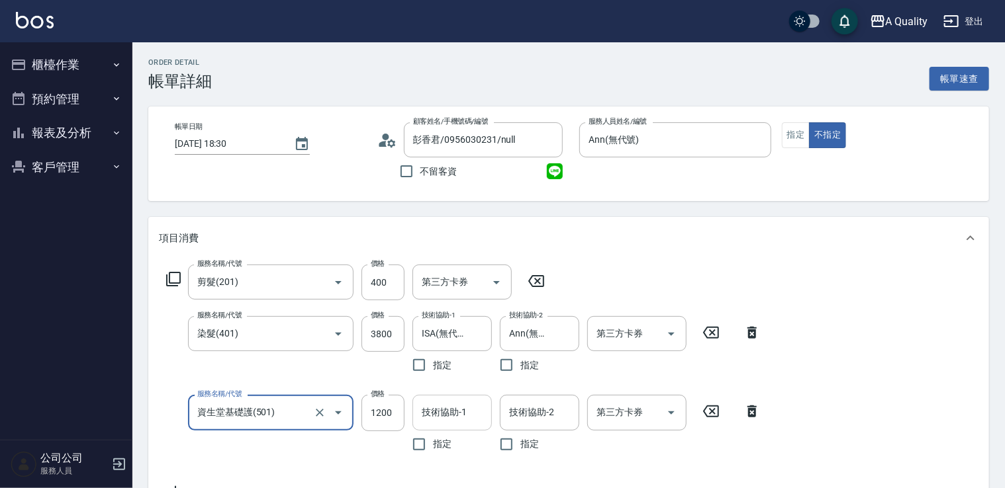
click at [458, 420] on input "技術協助-1" at bounding box center [452, 412] width 68 height 23
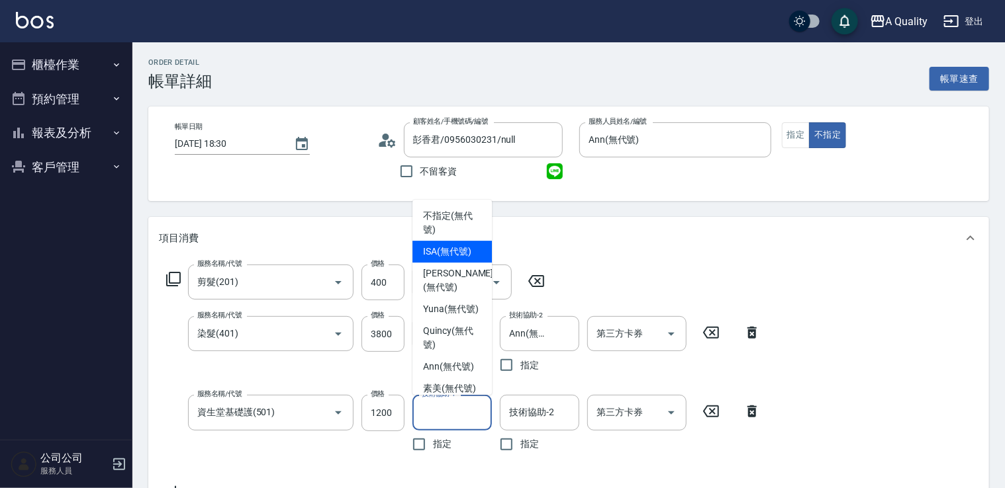
click at [449, 254] on span "ISA (無代號)" at bounding box center [447, 252] width 48 height 14
type input "ISA(無代號)"
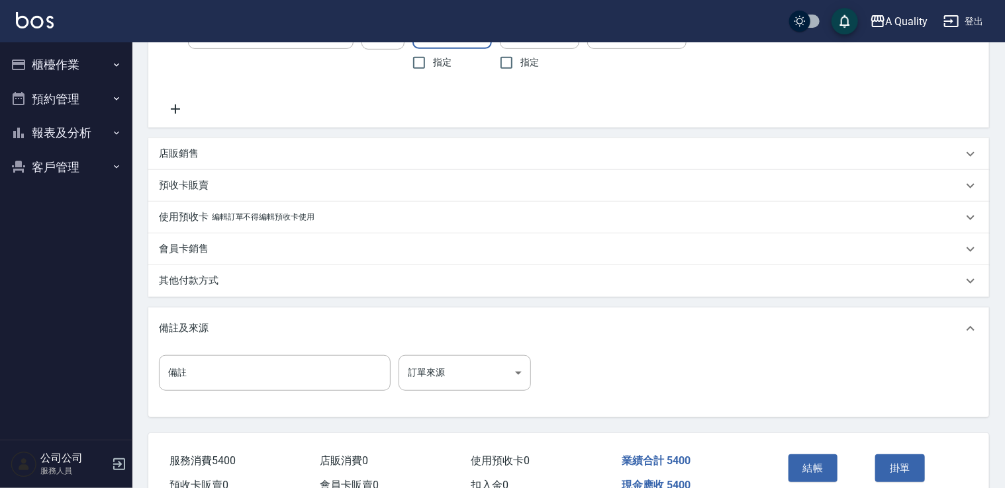
scroll to position [452, 0]
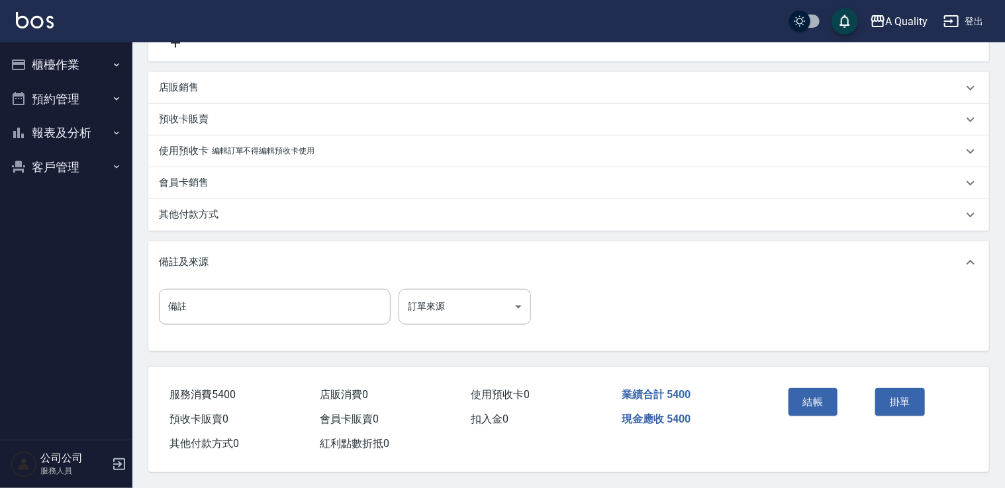
click at [208, 219] on div "其他付款方式" at bounding box center [568, 215] width 841 height 32
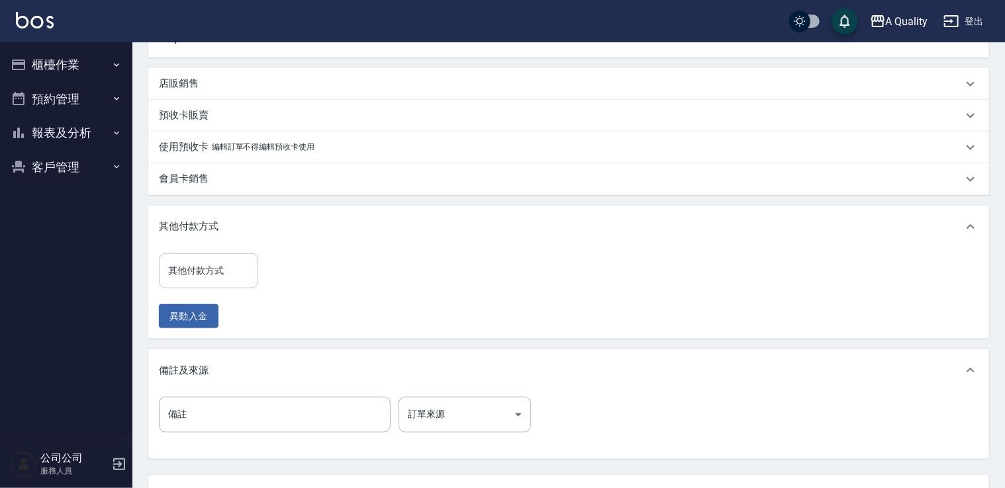
click at [214, 273] on input "其他付款方式" at bounding box center [208, 270] width 87 height 23
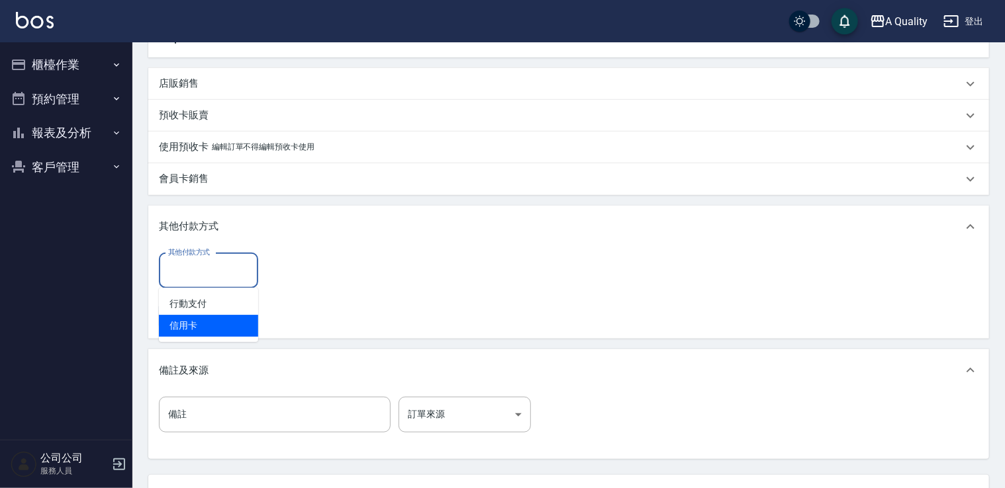
click at [195, 324] on span "信用卡" at bounding box center [208, 326] width 99 height 22
type input "信用卡"
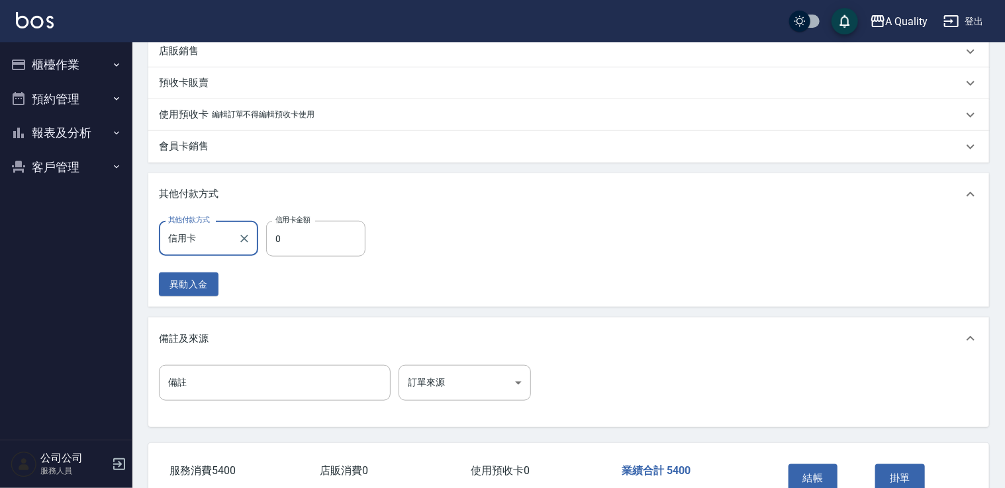
scroll to position [565, 0]
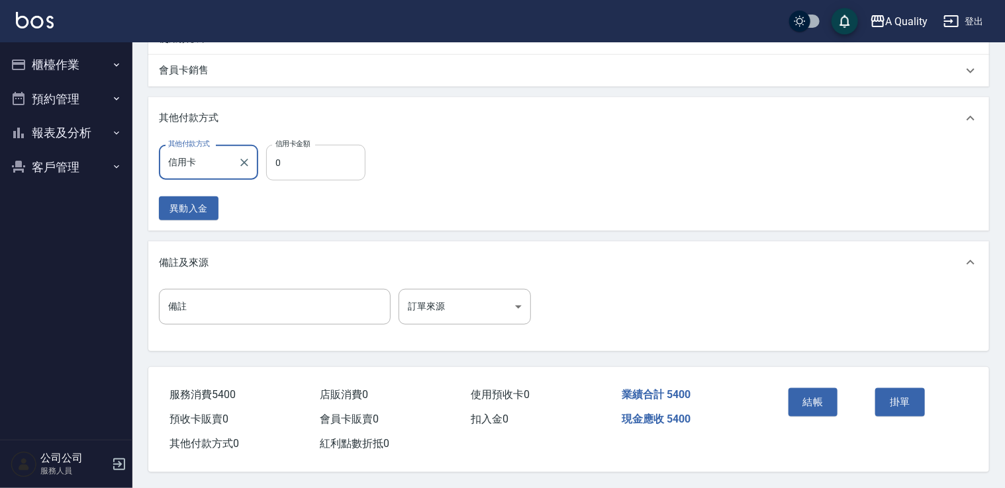
click at [308, 159] on input "0" at bounding box center [315, 163] width 99 height 36
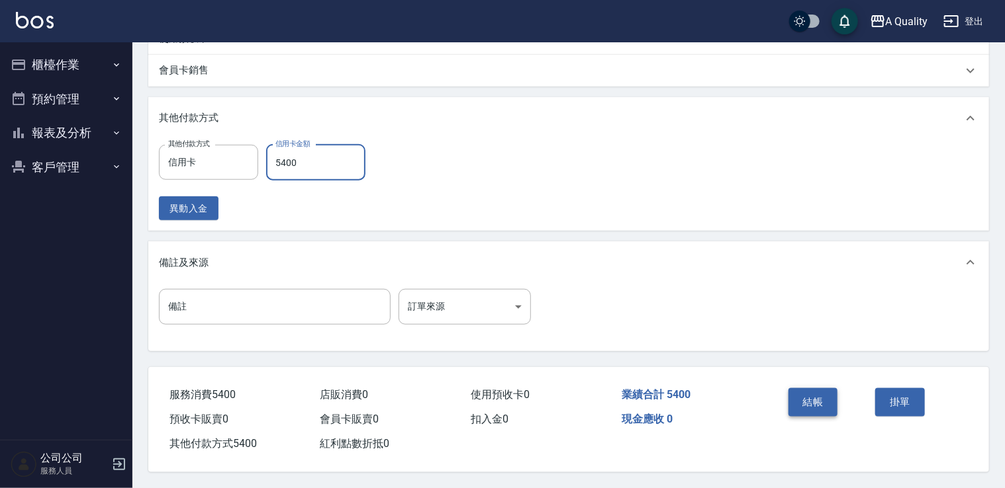
type input "5400"
click at [824, 390] on button "結帳" at bounding box center [813, 402] width 50 height 28
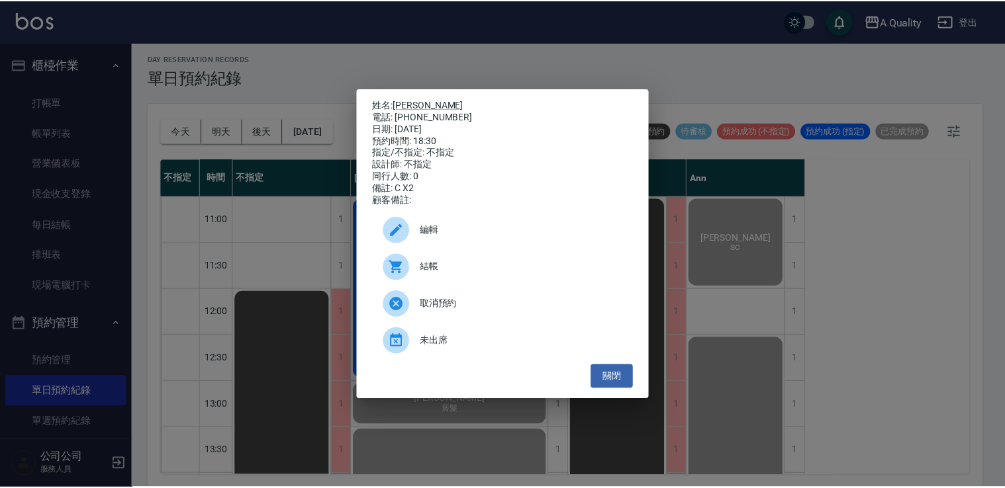
scroll to position [596, 0]
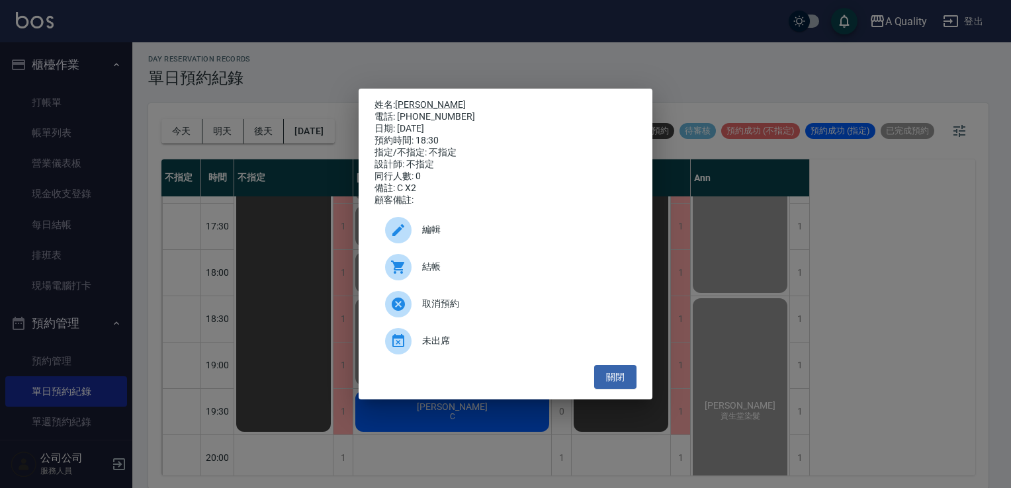
click at [629, 365] on ul "編輯 結帳 取消預約 未出席" at bounding box center [506, 285] width 262 height 159
click at [622, 372] on button "關閉" at bounding box center [615, 377] width 42 height 24
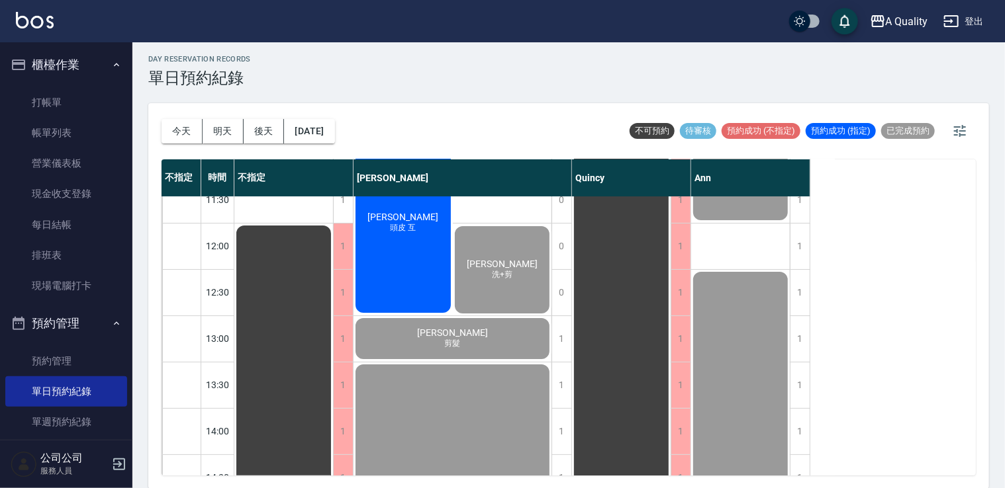
scroll to position [0, 0]
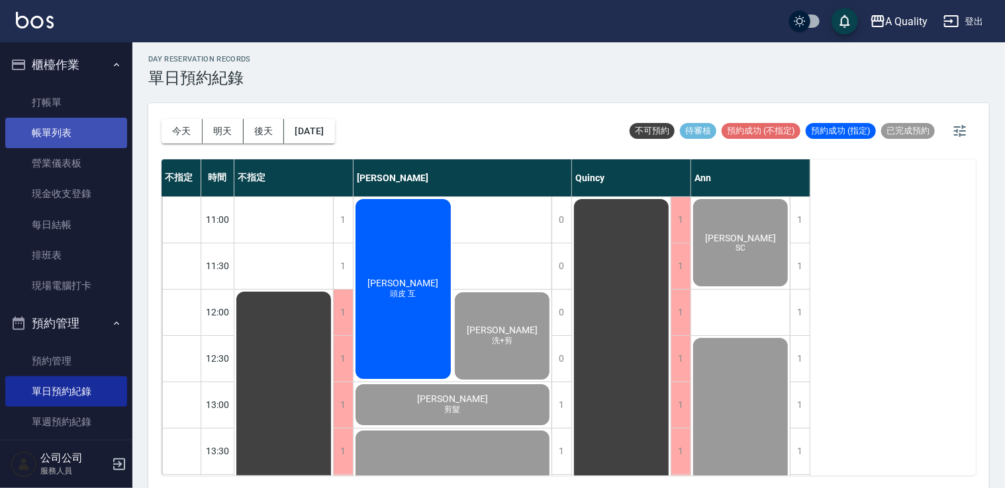
click at [77, 139] on link "帳單列表" at bounding box center [66, 133] width 122 height 30
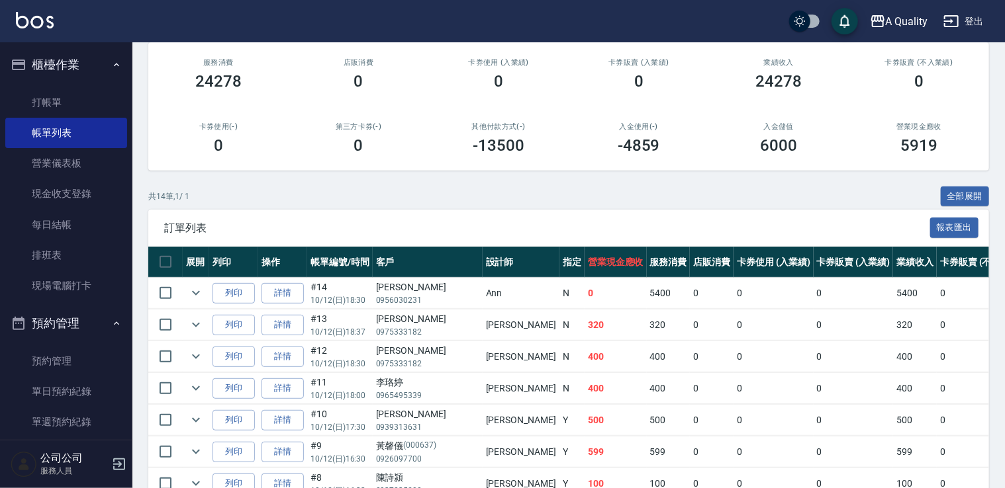
scroll to position [66, 0]
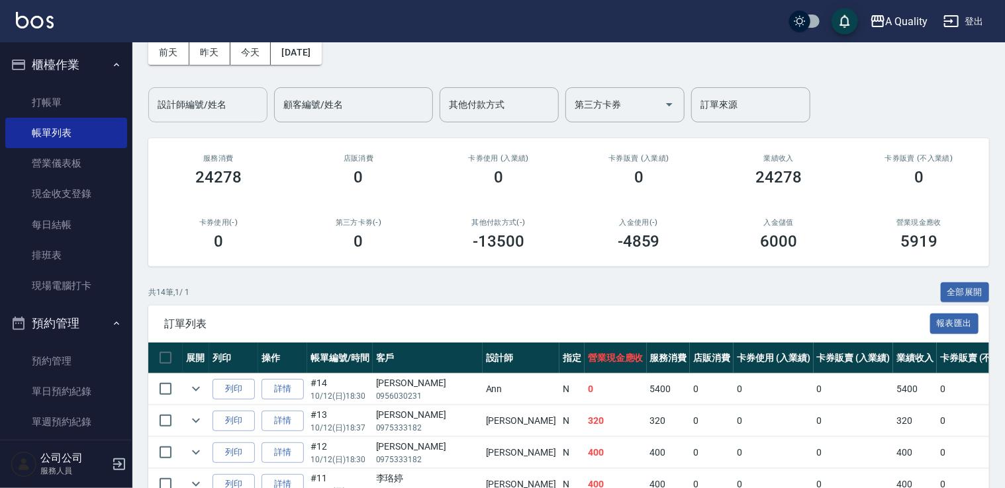
click at [206, 103] on input "設計師編號/姓名" at bounding box center [207, 104] width 107 height 23
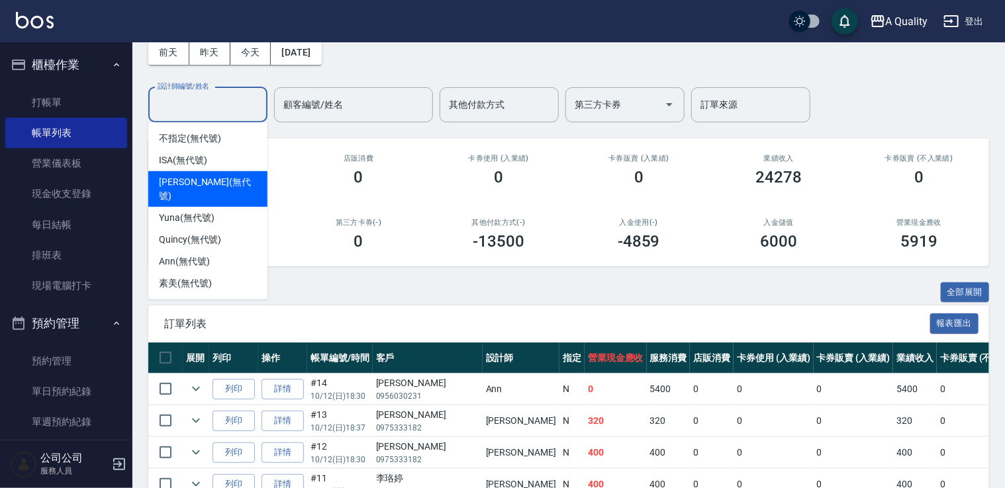
click at [195, 183] on span "[PERSON_NAME] (無代號)" at bounding box center [208, 189] width 98 height 28
type input "[PERSON_NAME](無代號)"
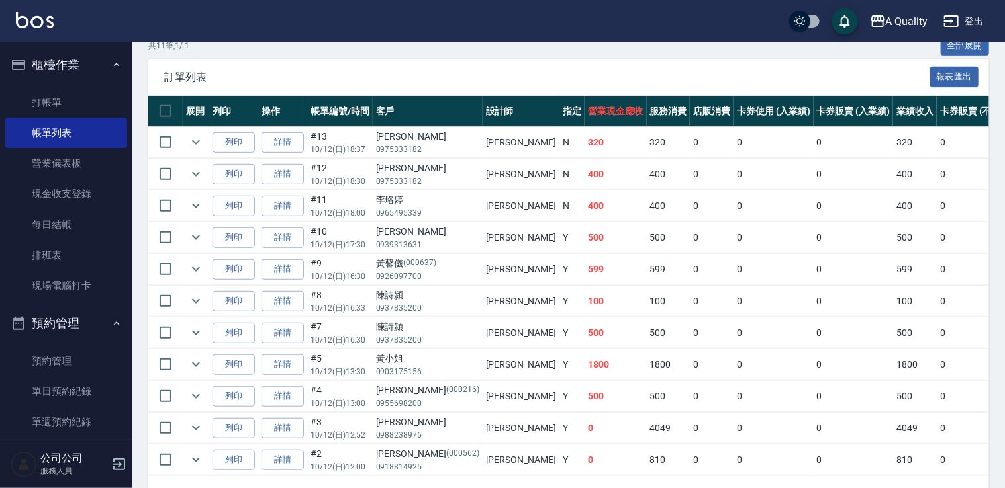
scroll to position [293, 0]
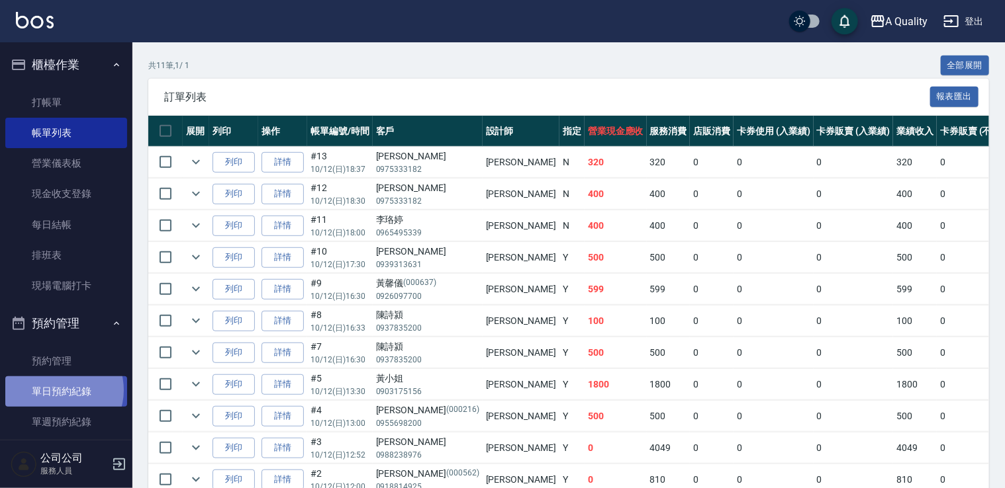
click at [60, 390] on link "單日預約紀錄" at bounding box center [66, 392] width 122 height 30
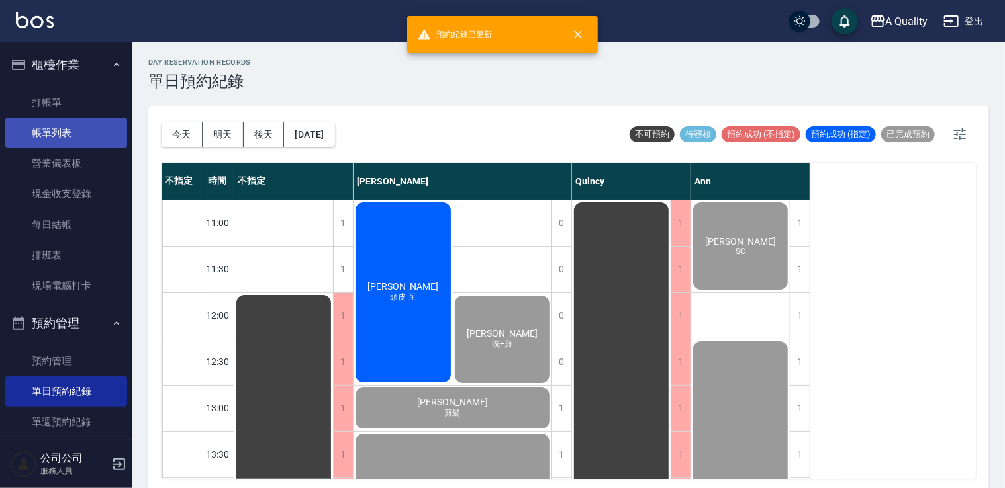
click at [66, 126] on link "帳單列表" at bounding box center [66, 133] width 122 height 30
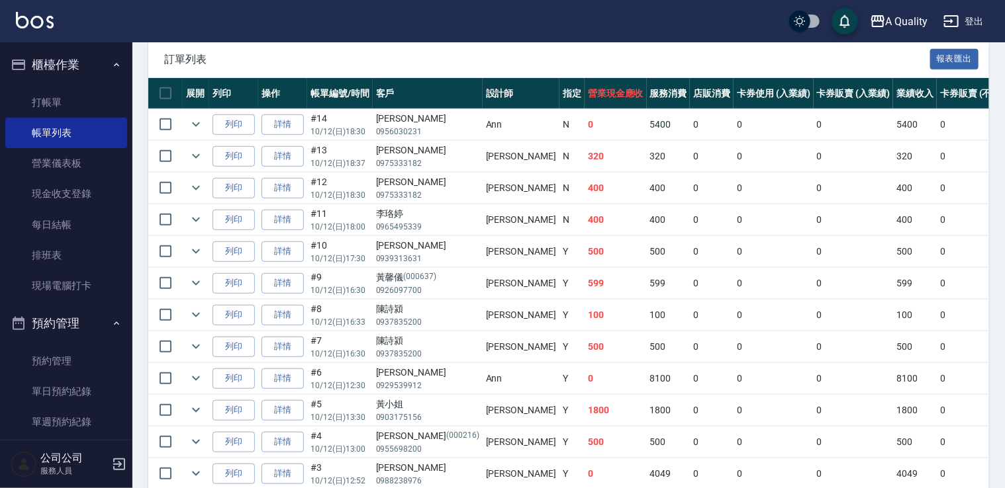
scroll to position [66, 0]
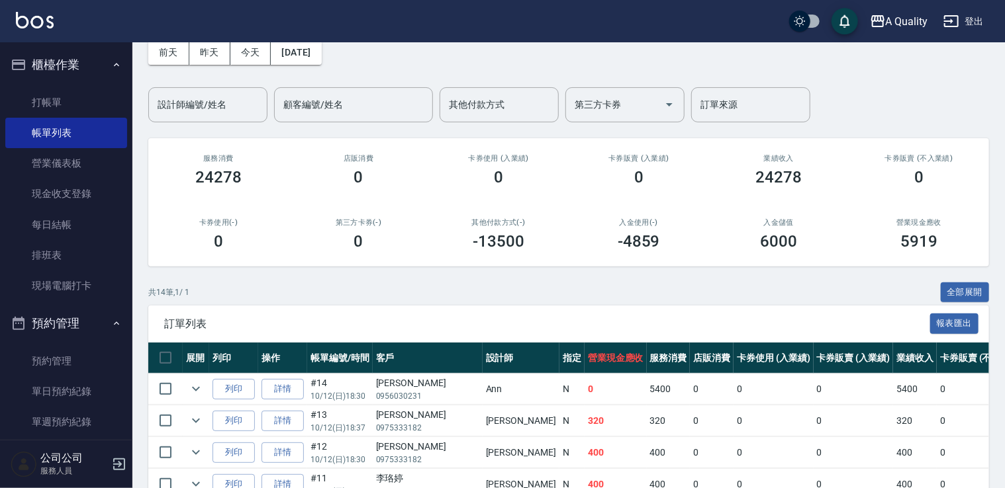
click at [201, 94] on div "設計師編號/姓名 設計師編號/姓名" at bounding box center [207, 104] width 119 height 35
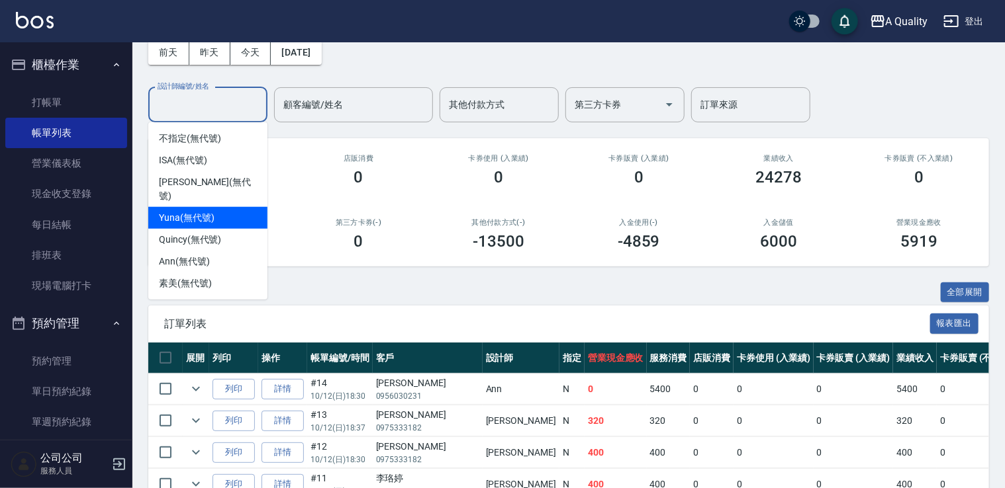
click at [185, 191] on div "[PERSON_NAME] (無代號)" at bounding box center [207, 189] width 119 height 36
type input "[PERSON_NAME](無代號)"
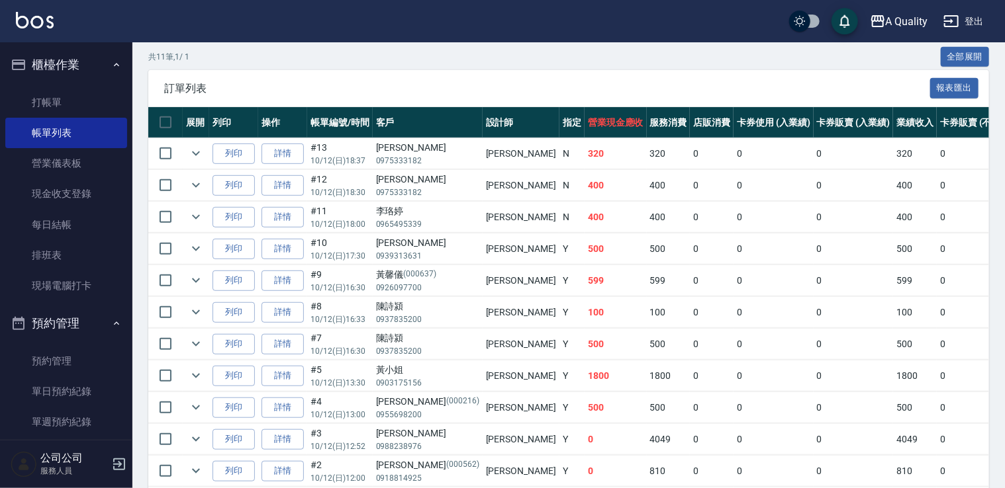
scroll to position [331, 0]
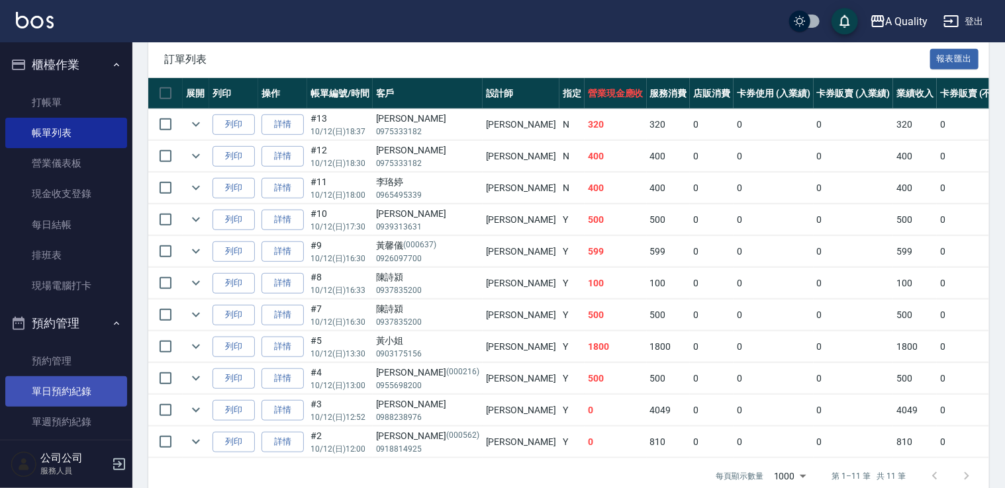
click at [62, 389] on link "單日預約紀錄" at bounding box center [66, 392] width 122 height 30
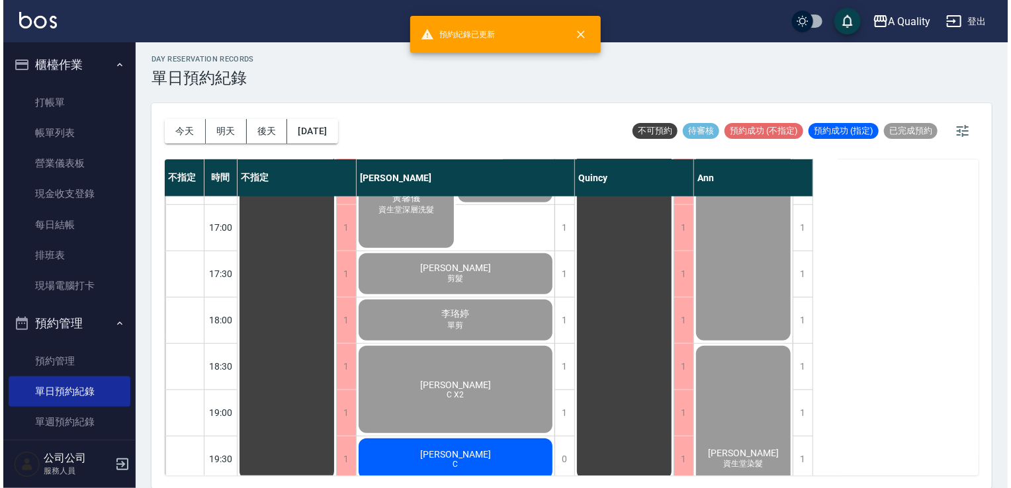
scroll to position [657, 0]
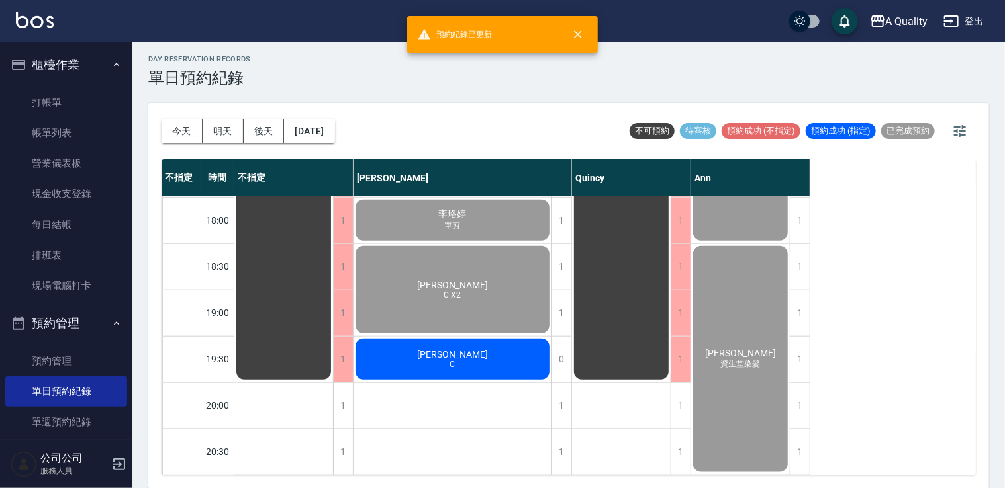
click at [430, 372] on div "[PERSON_NAME]均 頭皮 互 Trista[PERSON_NAME]+剪 [PERSON_NAME] 剪髮 黃小姐 縮毛1800 [PERSON_N…" at bounding box center [452, 12] width 199 height 927
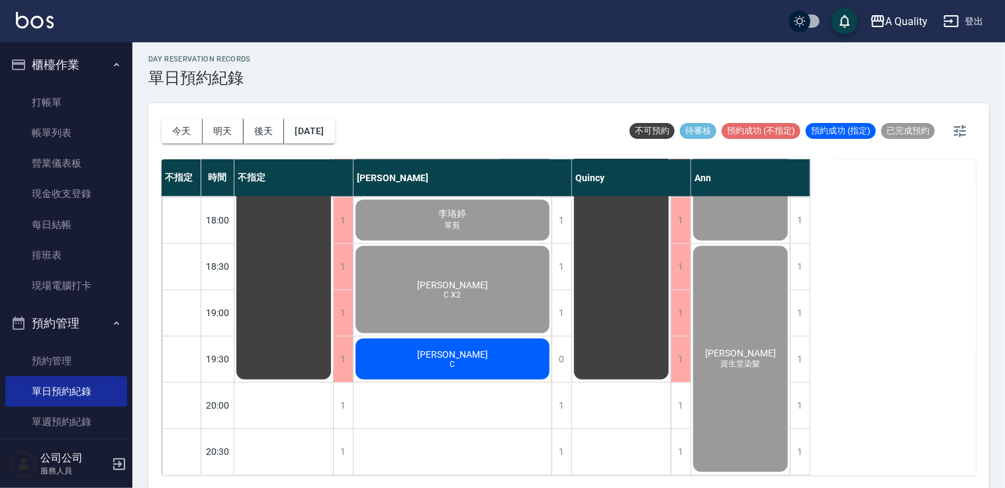
drag, startPoint x: 430, startPoint y: 372, endPoint x: 363, endPoint y: 373, distance: 67.5
click at [363, 373] on div "[PERSON_NAME]均 頭皮 互 Trista[PERSON_NAME]+剪 [PERSON_NAME] 剪髮 黃小姐 縮毛1800 [PERSON_N…" at bounding box center [452, 12] width 199 height 927
click at [385, 357] on div "[PERSON_NAME]" at bounding box center [452, 359] width 198 height 45
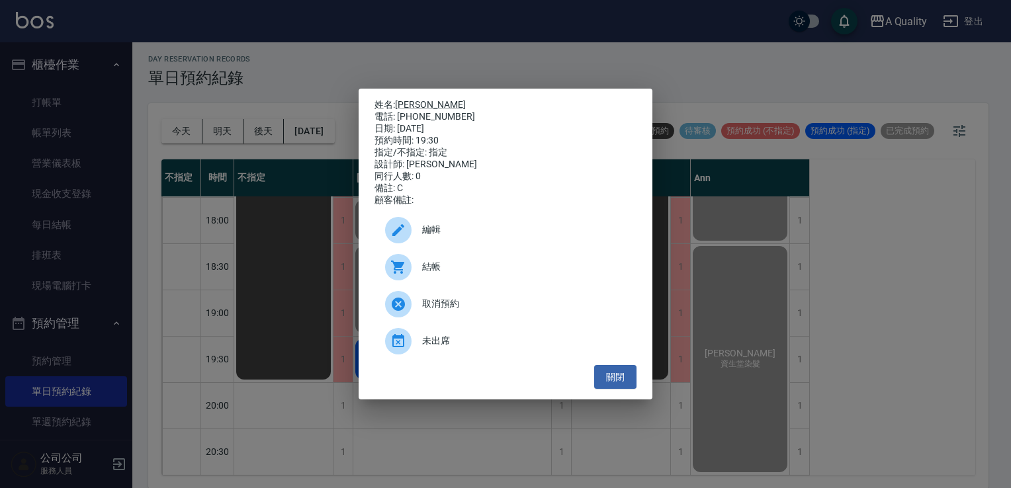
click at [423, 271] on span "結帳" at bounding box center [524, 267] width 204 height 14
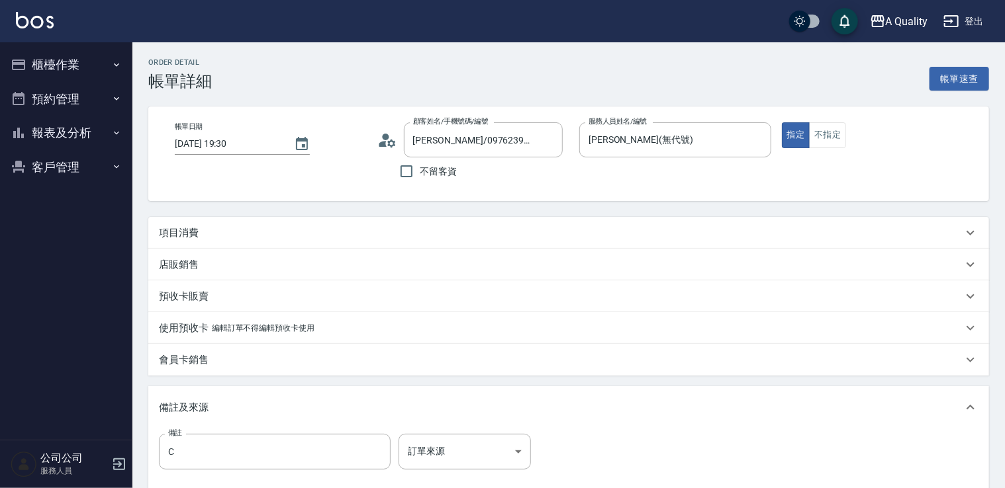
click at [236, 229] on div "項目消費" at bounding box center [560, 233] width 803 height 14
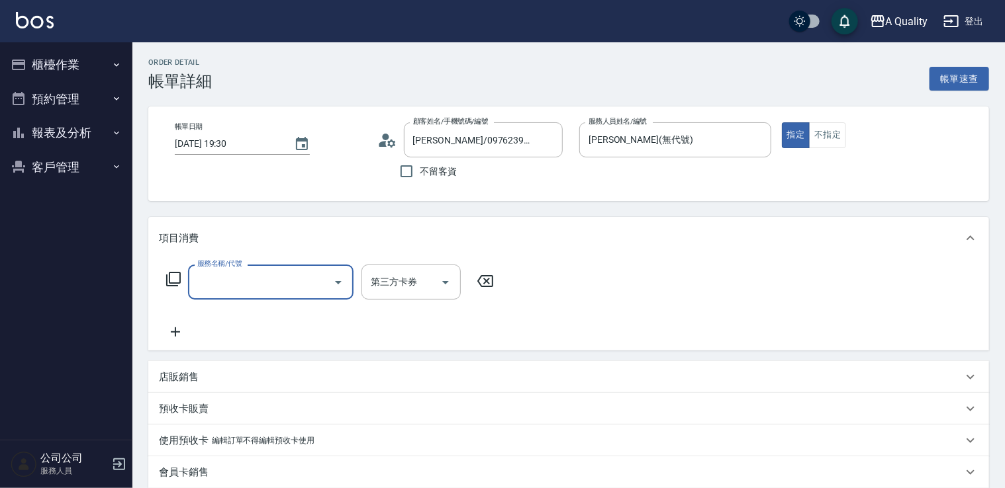
click at [220, 287] on input "服務名稱/代號" at bounding box center [261, 282] width 134 height 23
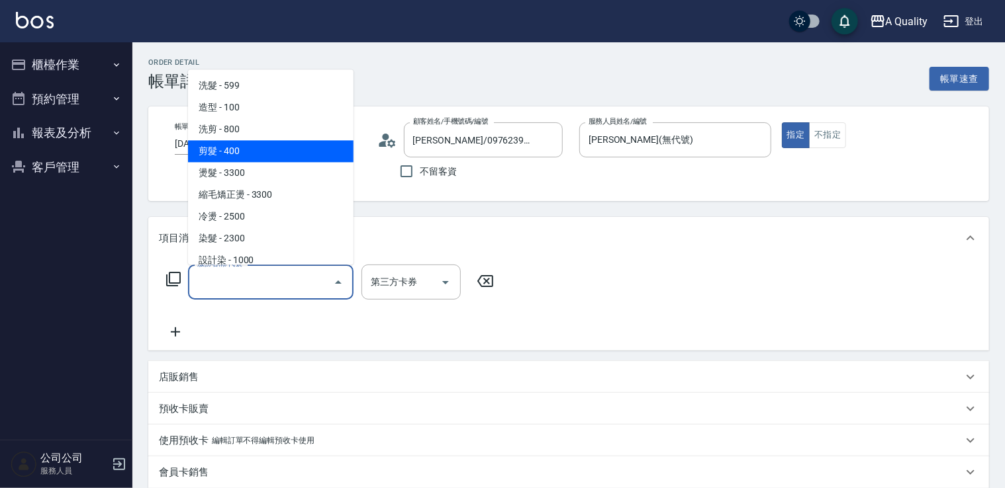
click at [250, 152] on span "剪髮 - 400" at bounding box center [270, 151] width 165 height 22
type input "剪髮(201)"
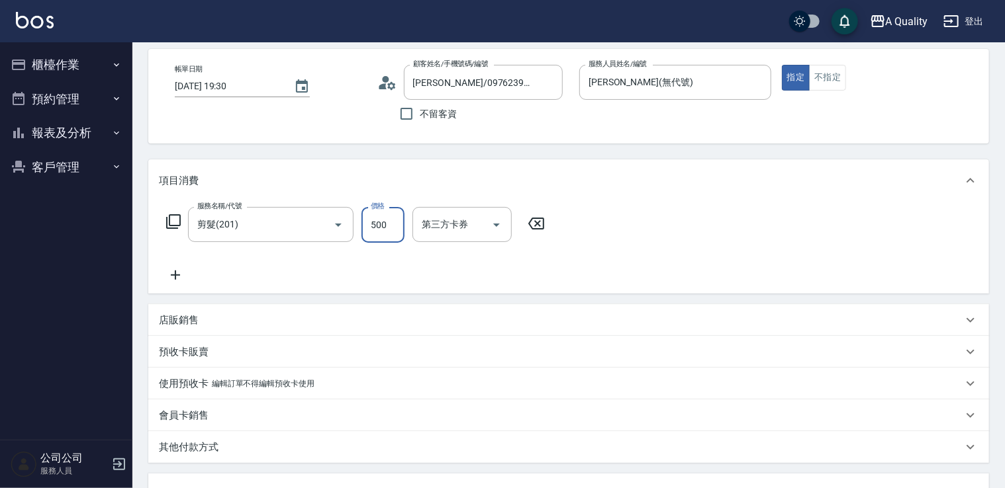
scroll to position [294, 0]
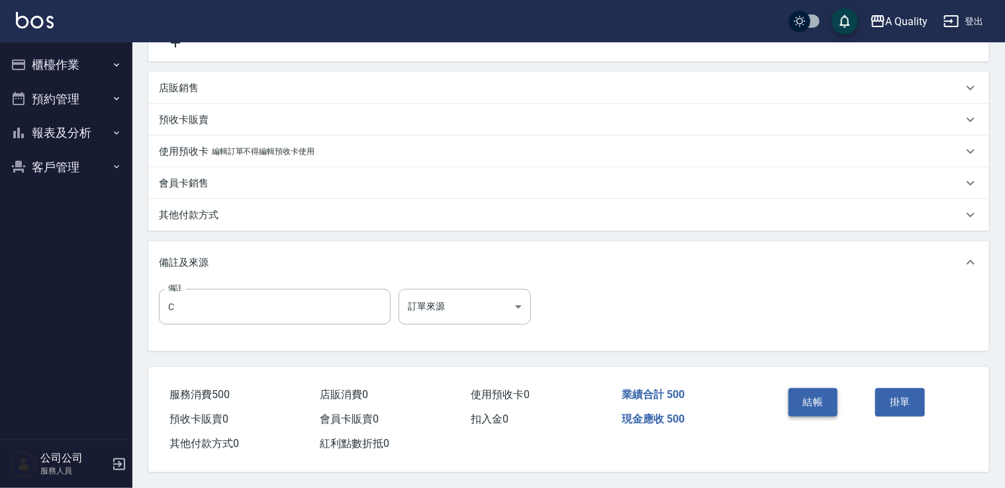
type input "500"
drag, startPoint x: 807, startPoint y: 401, endPoint x: 780, endPoint y: 383, distance: 32.9
click at [806, 401] on button "結帳" at bounding box center [813, 402] width 50 height 28
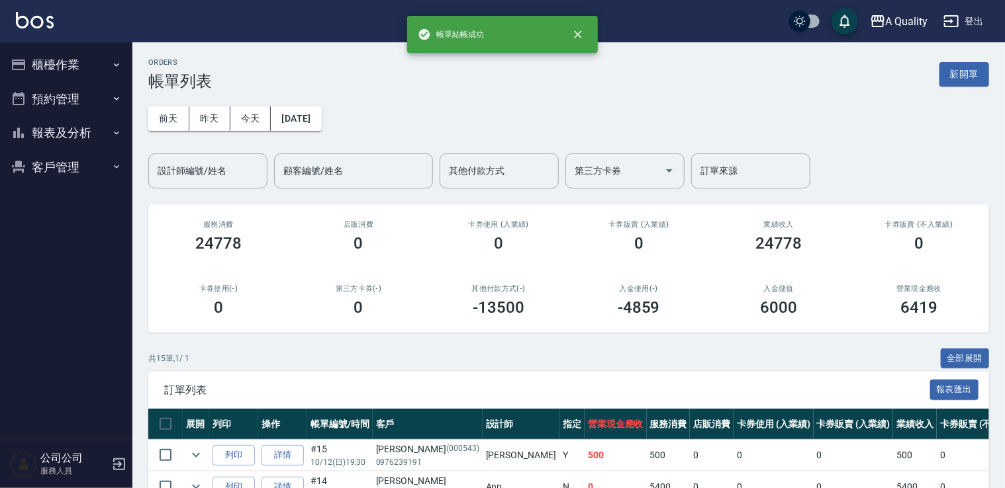
scroll to position [397, 0]
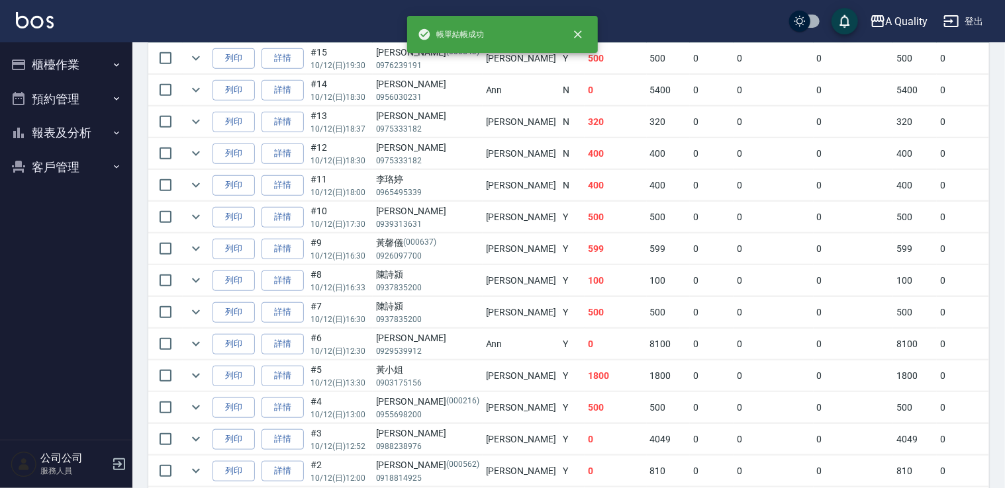
click at [50, 140] on button "報表及分析" at bounding box center [66, 133] width 122 height 34
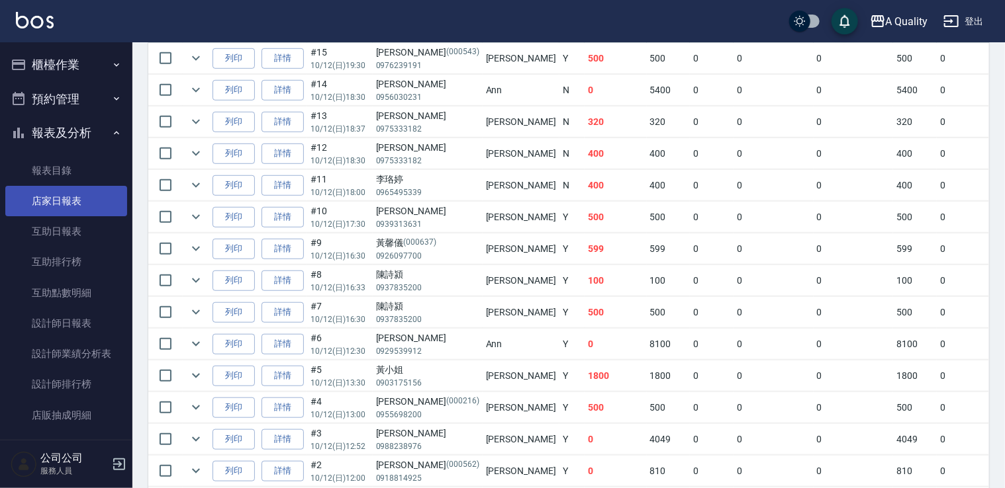
click at [53, 207] on link "店家日報表" at bounding box center [66, 201] width 122 height 30
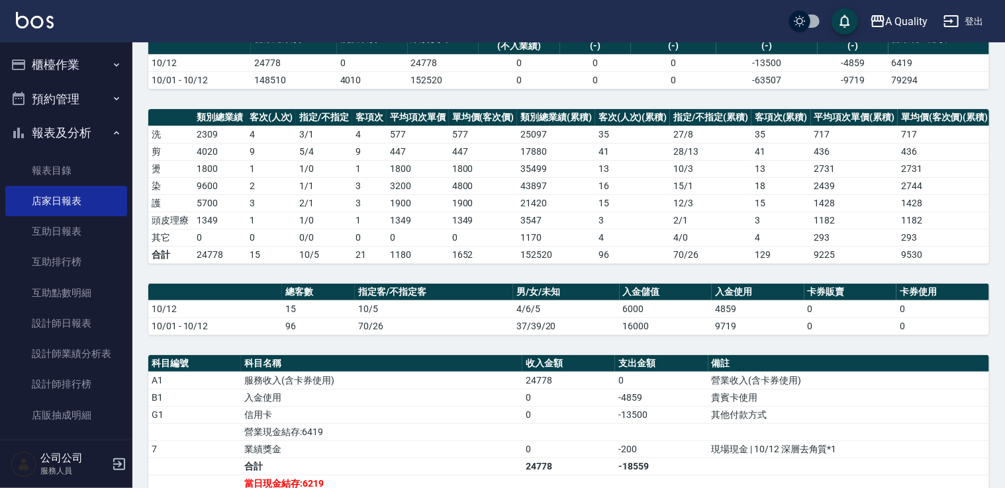
scroll to position [312, 0]
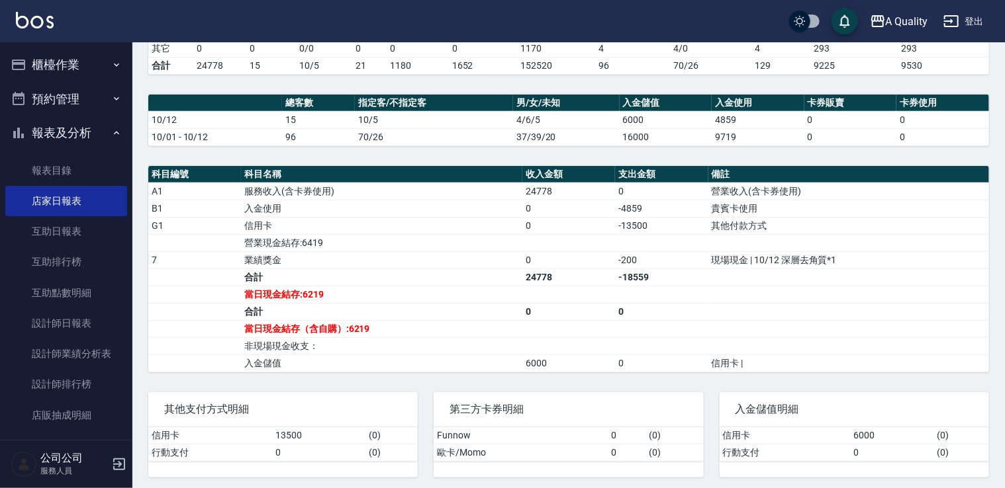
click at [90, 91] on button "預約管理" at bounding box center [66, 99] width 122 height 34
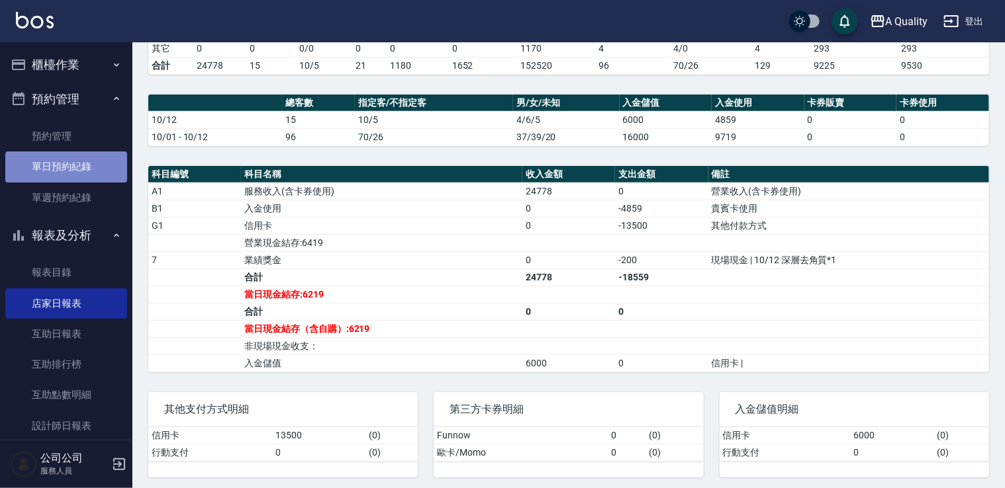
click at [69, 165] on link "單日預約紀錄" at bounding box center [66, 167] width 122 height 30
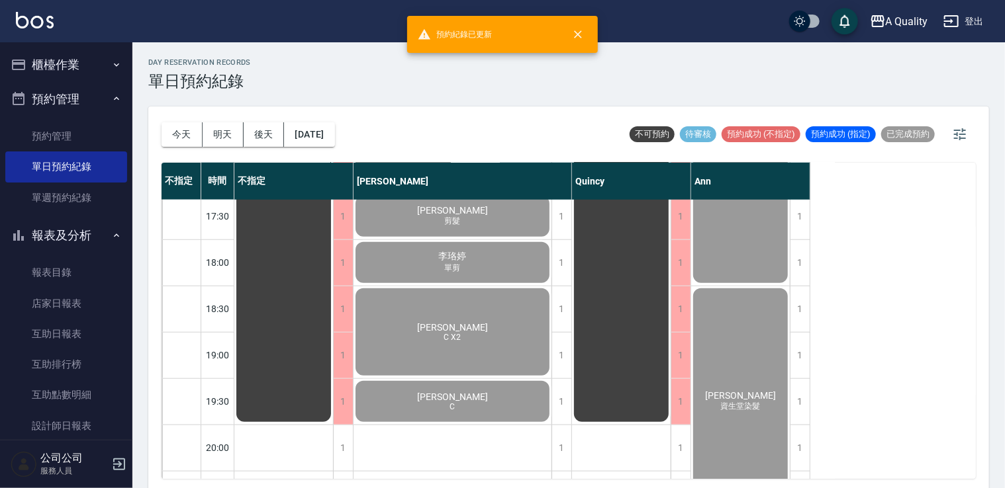
scroll to position [657, 0]
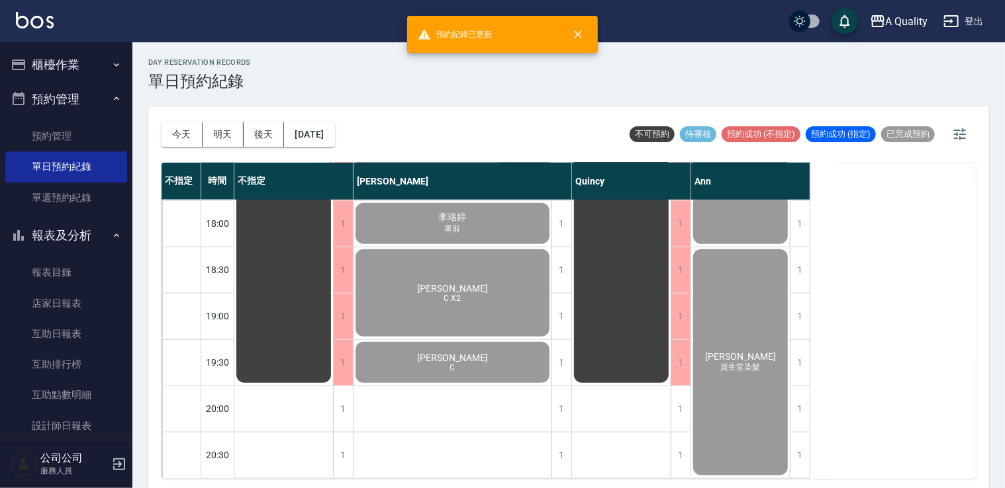
click at [74, 59] on button "櫃檯作業" at bounding box center [66, 65] width 122 height 34
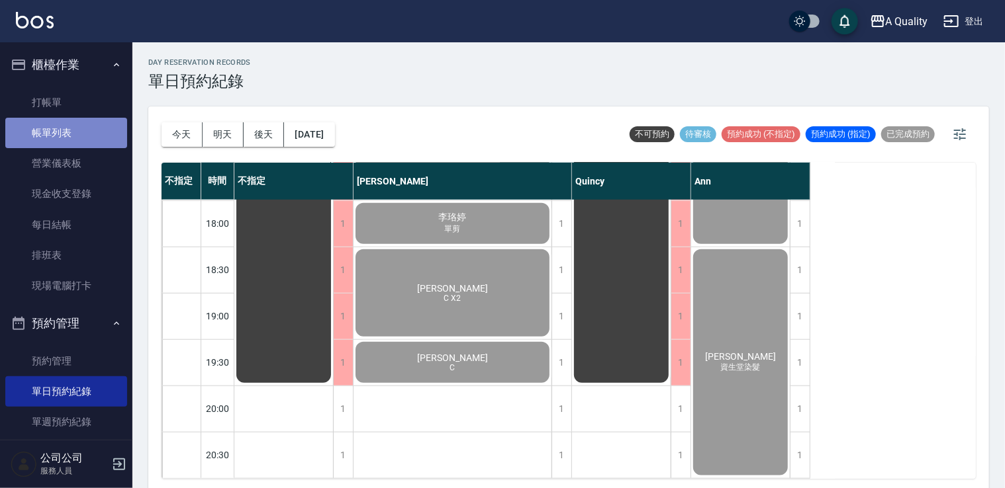
click at [82, 136] on link "帳單列表" at bounding box center [66, 133] width 122 height 30
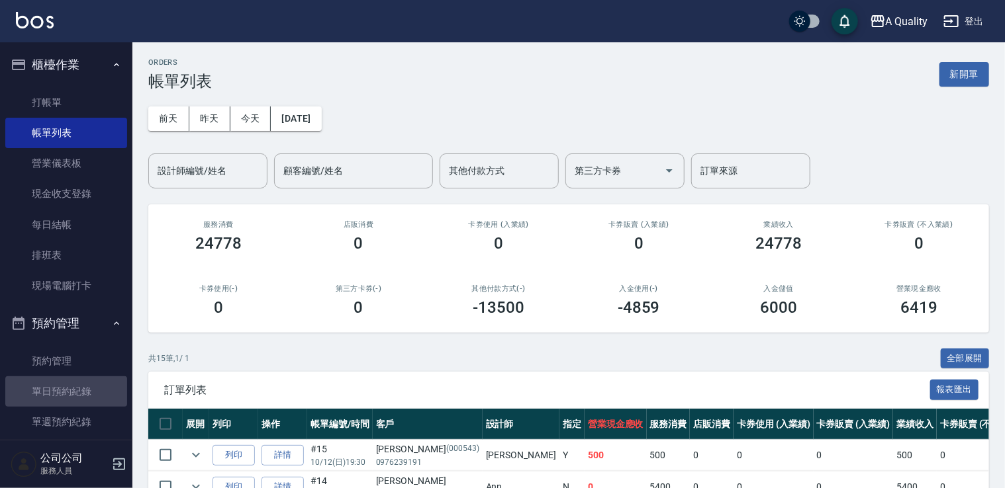
drag, startPoint x: 78, startPoint y: 388, endPoint x: 83, endPoint y: 336, distance: 53.1
click at [77, 387] on link "單日預約紀錄" at bounding box center [66, 392] width 122 height 30
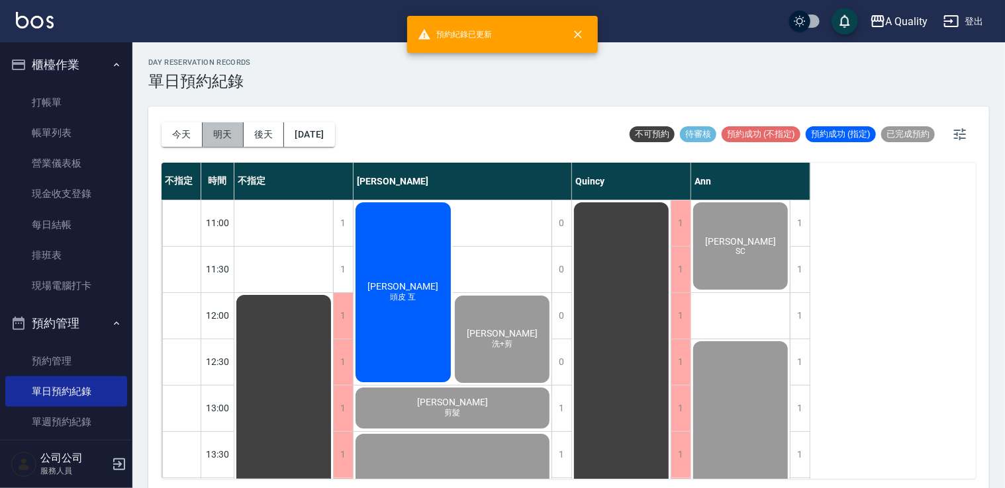
click at [222, 134] on button "明天" at bounding box center [223, 134] width 41 height 24
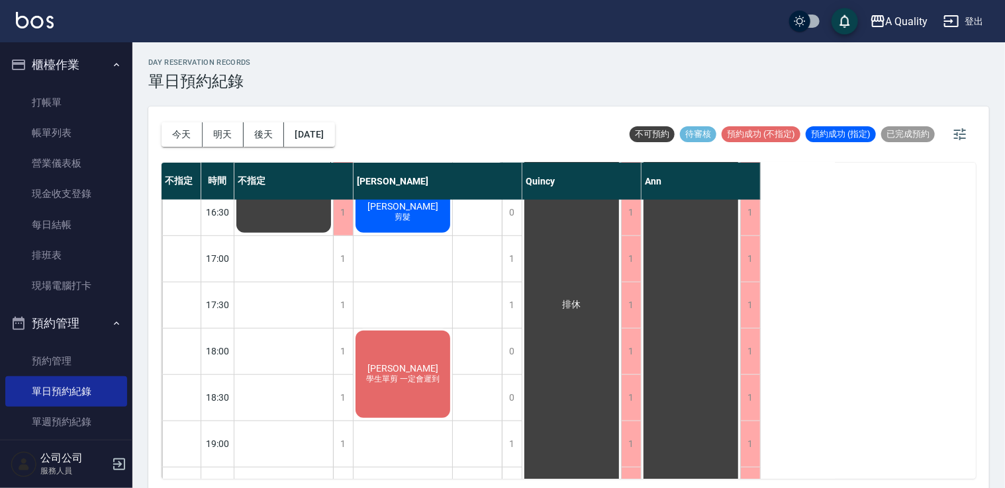
scroll to position [565, 0]
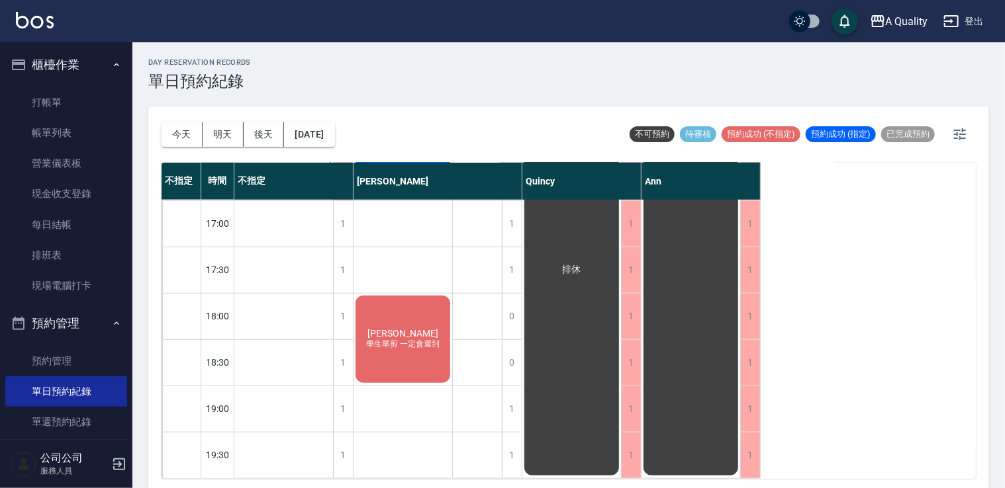
click at [402, 348] on div "謝西 學生單剪 一定會遲到" at bounding box center [402, 339] width 99 height 91
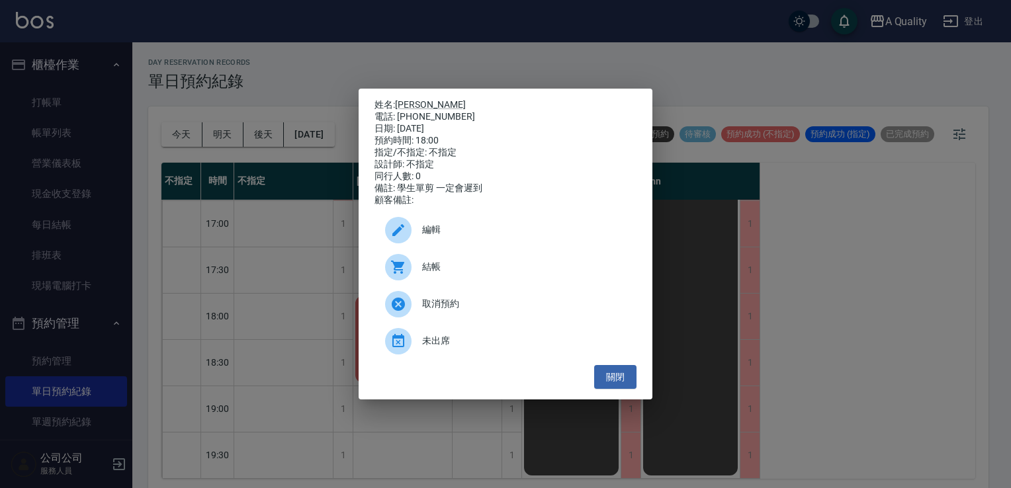
click at [437, 237] on span "編輯" at bounding box center [524, 230] width 204 height 14
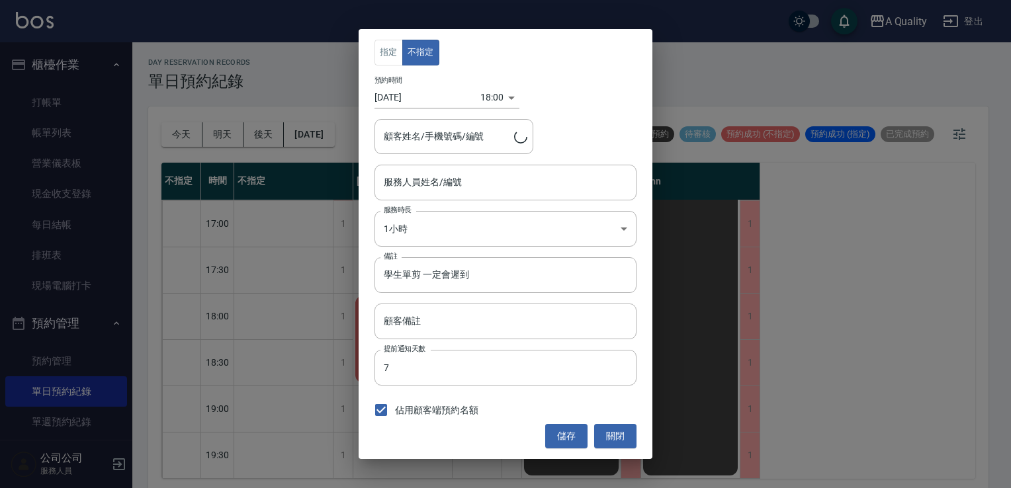
type input "[PERSON_NAME](無代號)"
type input "謝西/0963637552"
click at [432, 228] on body "A Quality 登出 櫃檯作業 打帳單 帳單列表 營業儀表板 現金收支登錄 每日結帳 排班表 現場電腦打卡 預約管理 預約管理 單日預約紀錄 單週預約紀錄…" at bounding box center [505, 246] width 1011 height 492
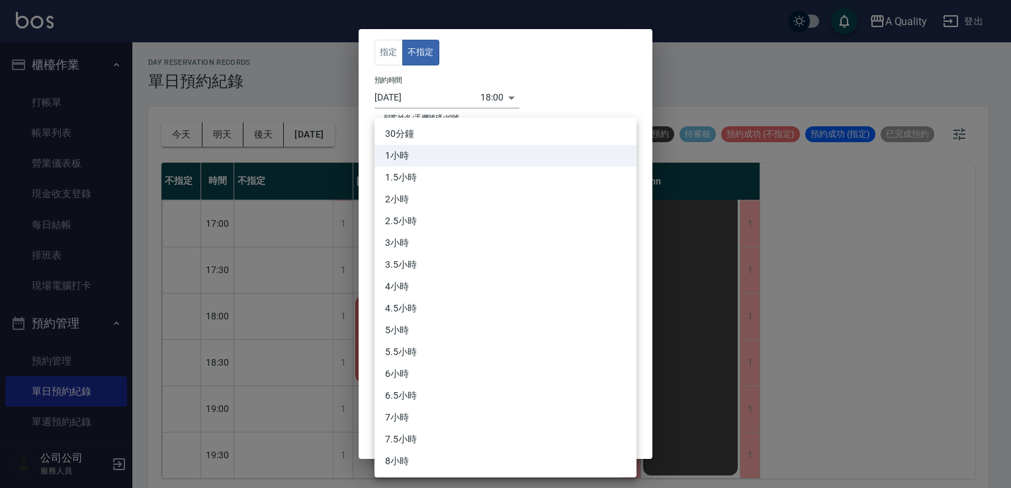
click at [430, 129] on li "30分鐘" at bounding box center [506, 134] width 262 height 22
type input "1"
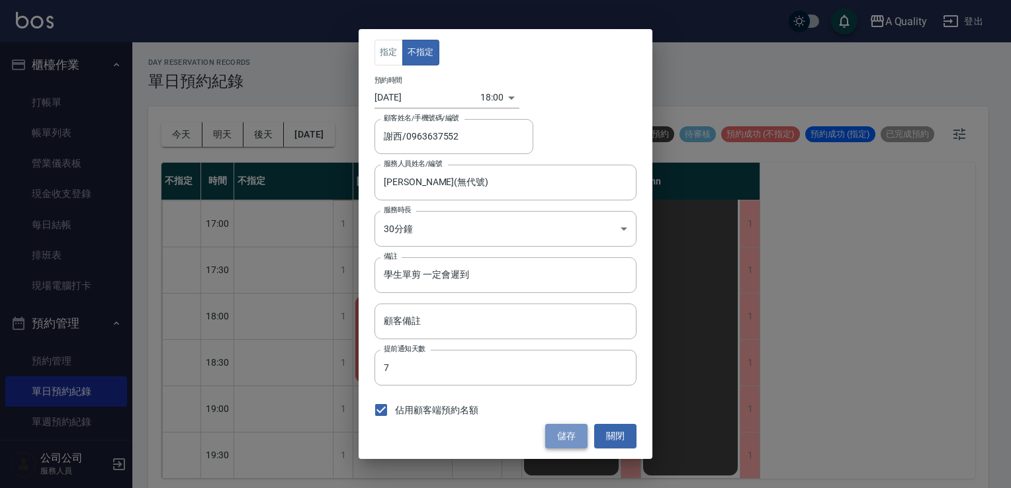
click at [572, 437] on button "儲存" at bounding box center [566, 436] width 42 height 24
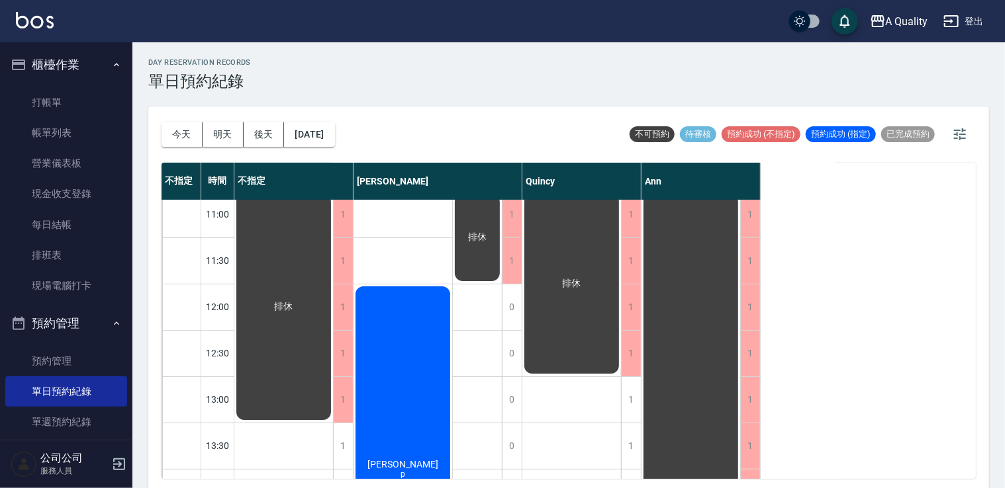
scroll to position [0, 0]
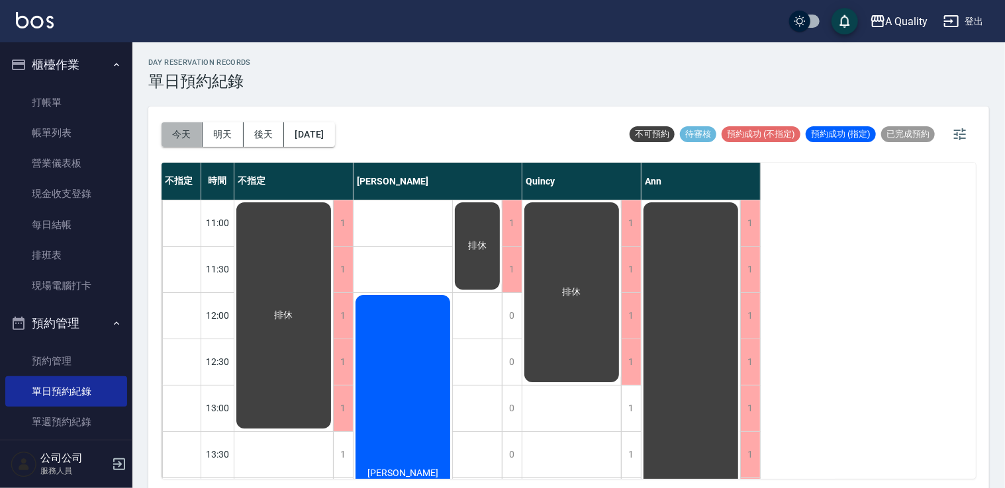
click at [195, 133] on button "今天" at bounding box center [181, 134] width 41 height 24
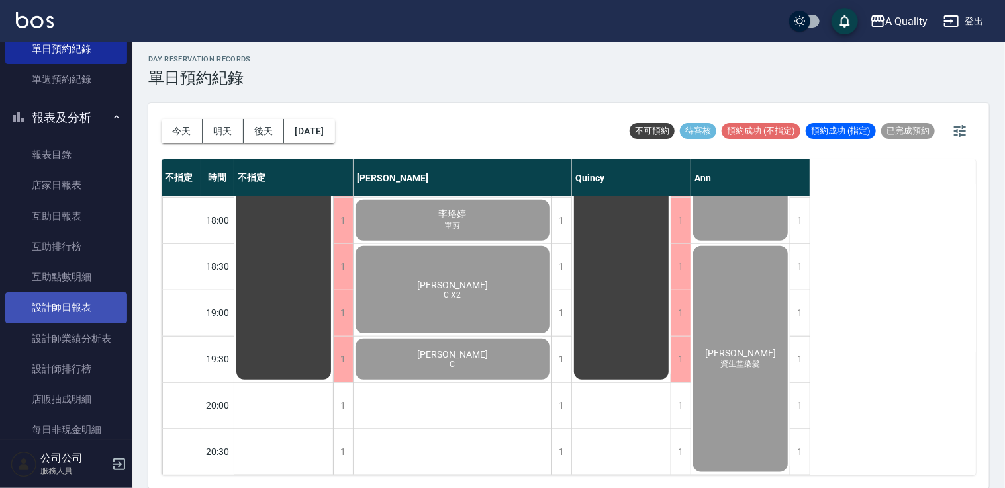
scroll to position [403, 0]
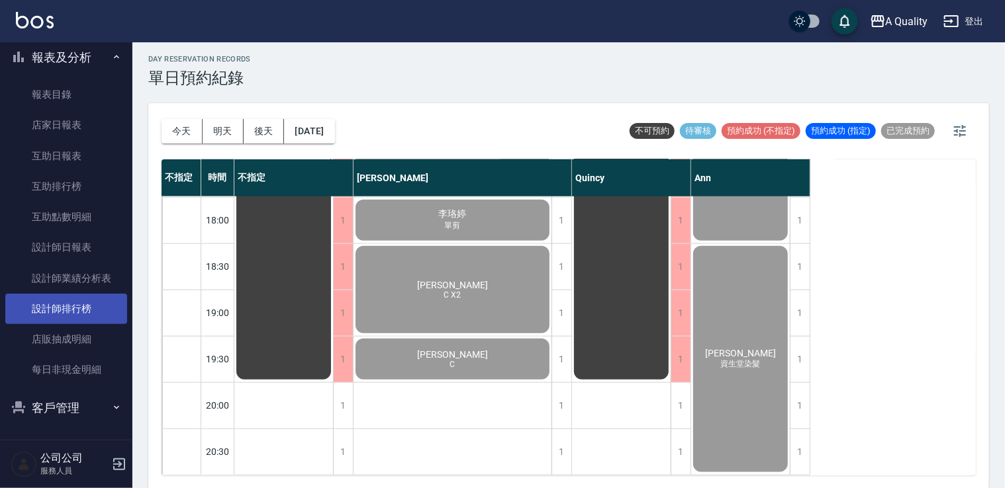
click at [85, 310] on link "設計師排行榜" at bounding box center [66, 309] width 122 height 30
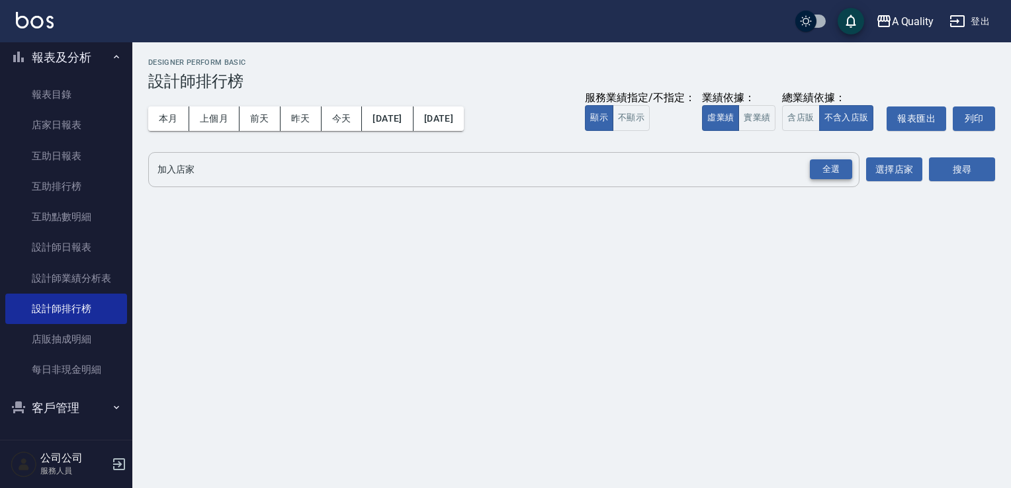
click at [841, 171] on div "全選" at bounding box center [831, 169] width 42 height 21
click at [967, 169] on button "搜尋" at bounding box center [962, 170] width 66 height 24
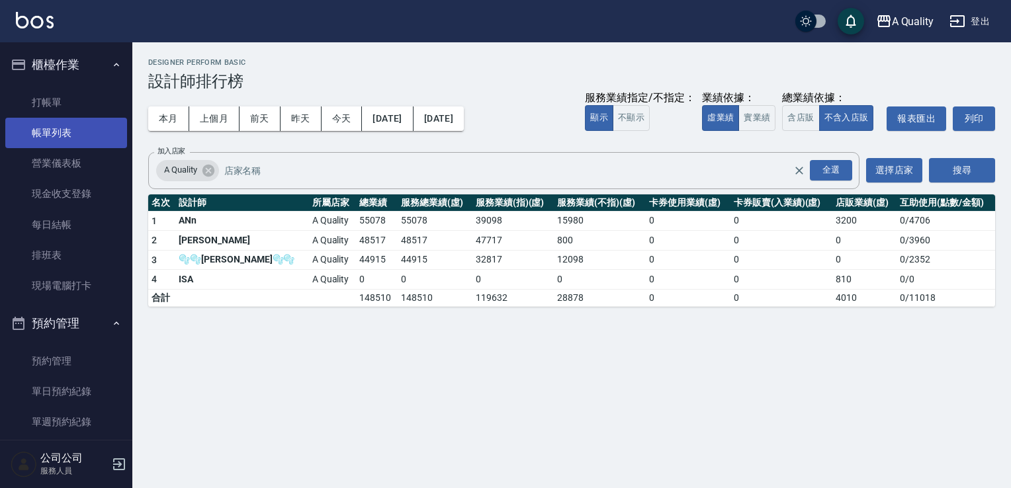
click at [50, 120] on link "帳單列表" at bounding box center [66, 133] width 122 height 30
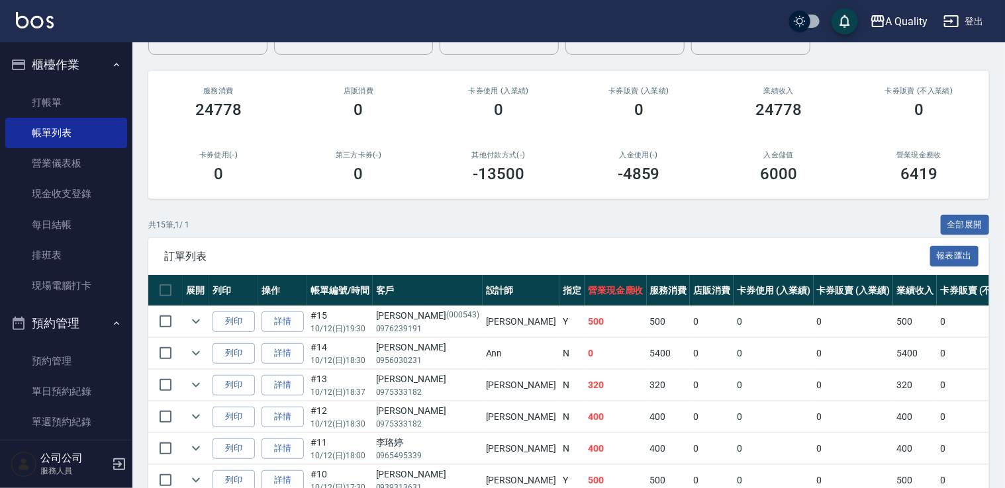
scroll to position [132, 0]
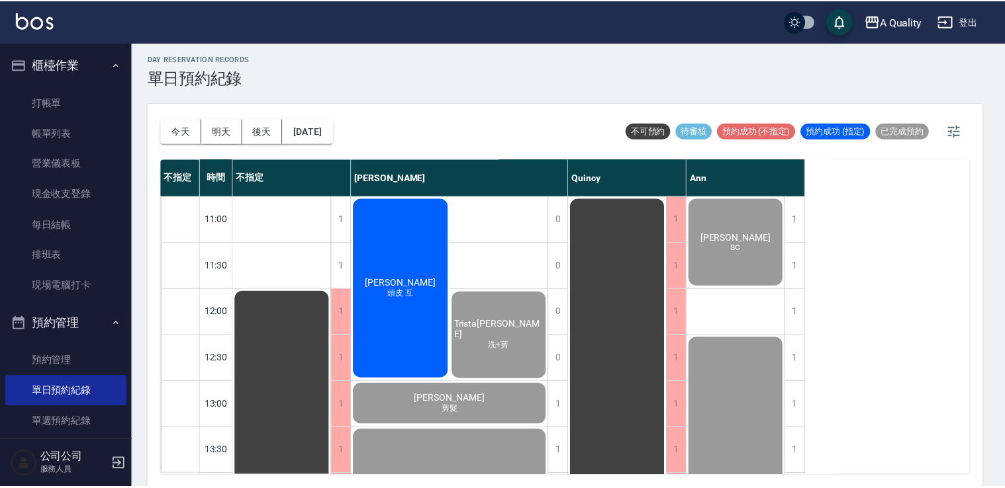
scroll to position [657, 0]
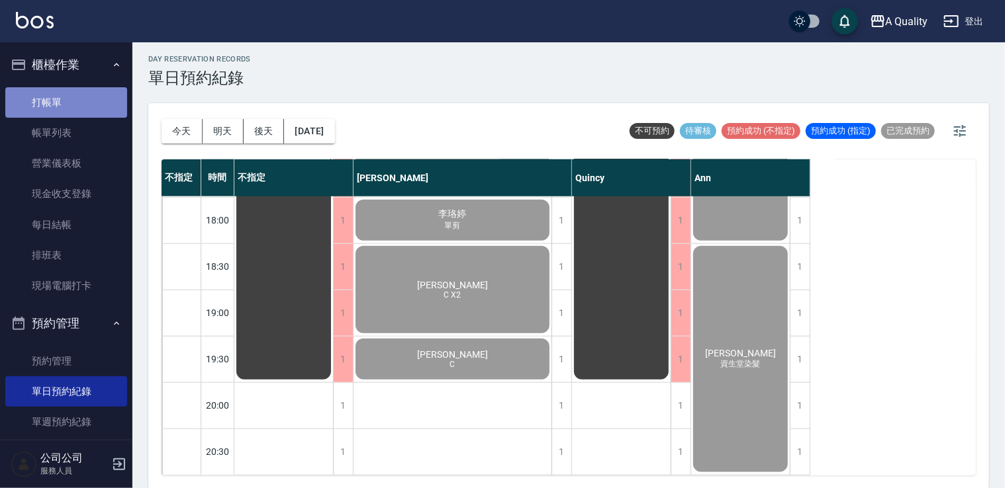
click at [68, 107] on link "打帳單" at bounding box center [66, 102] width 122 height 30
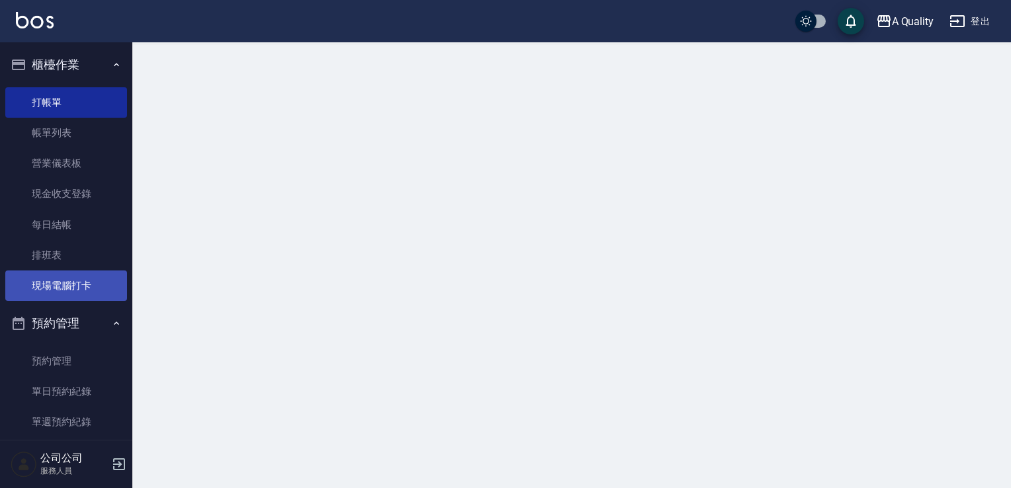
click at [79, 284] on link "現場電腦打卡" at bounding box center [66, 286] width 122 height 30
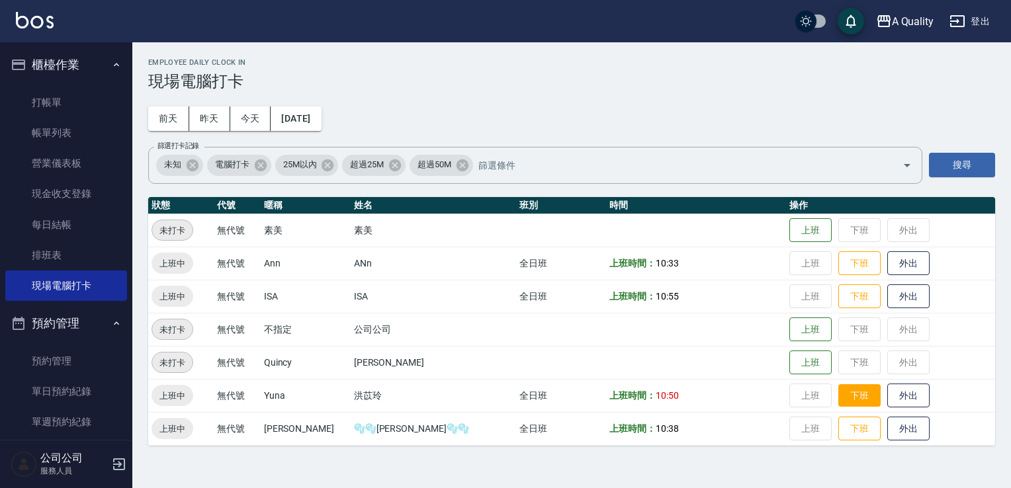
click at [839, 396] on button "下班" at bounding box center [860, 396] width 42 height 23
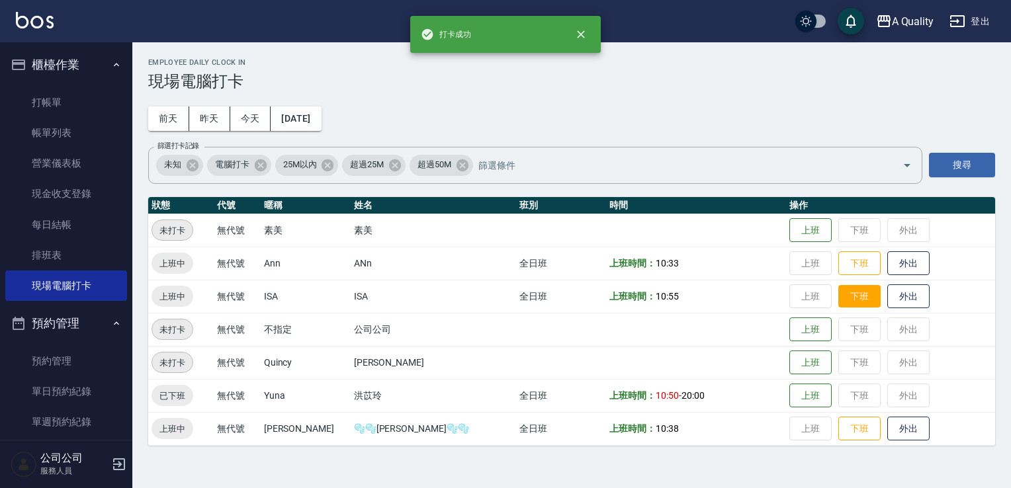
click at [841, 289] on button "下班" at bounding box center [860, 296] width 42 height 23
click at [839, 263] on button "下班" at bounding box center [860, 263] width 42 height 23
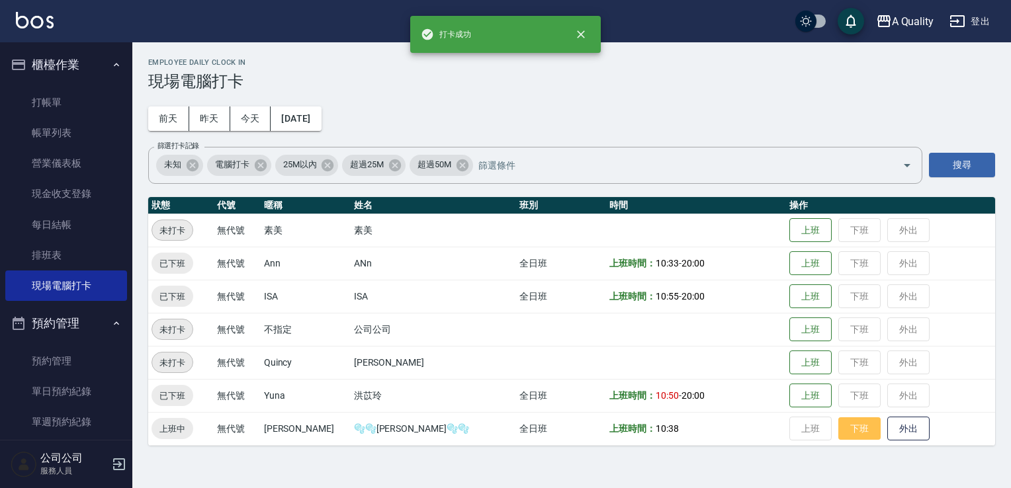
click at [839, 435] on button "下班" at bounding box center [860, 429] width 42 height 23
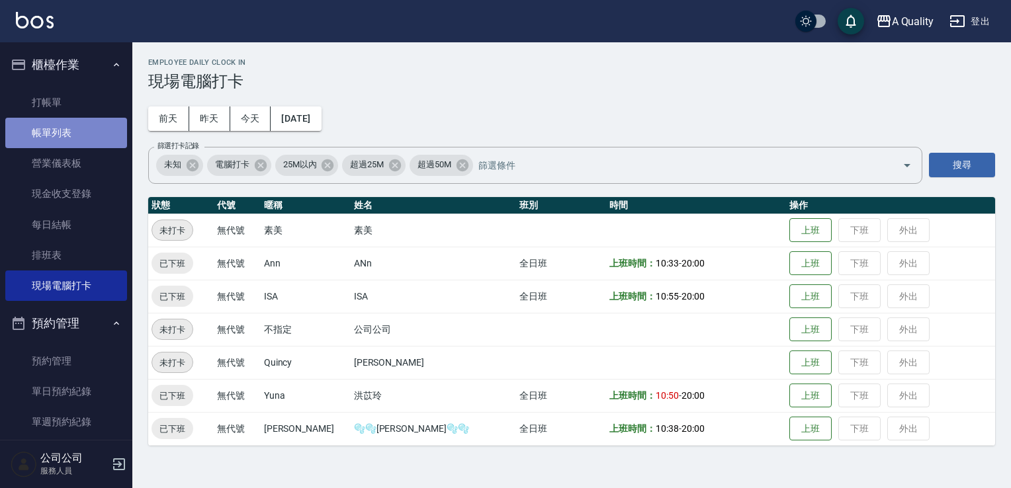
click at [87, 134] on link "帳單列表" at bounding box center [66, 133] width 122 height 30
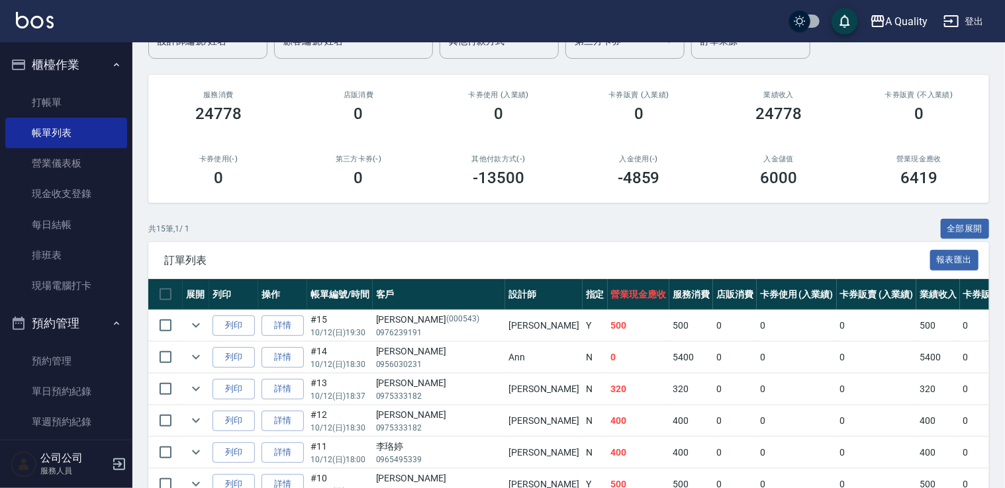
scroll to position [199, 0]
